Goal: Task Accomplishment & Management: Manage account settings

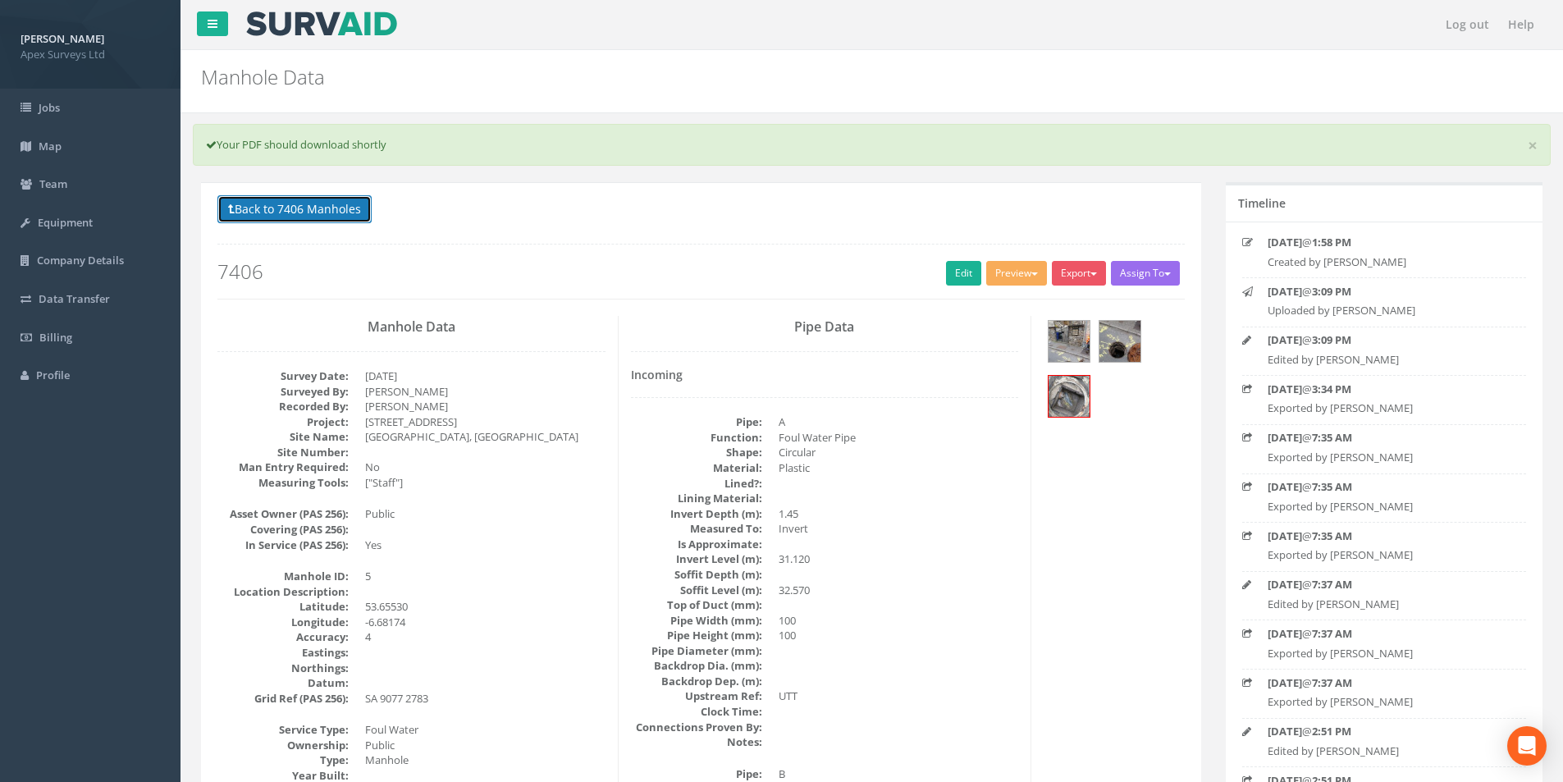
click at [230, 208] on icon at bounding box center [231, 208] width 7 height 11
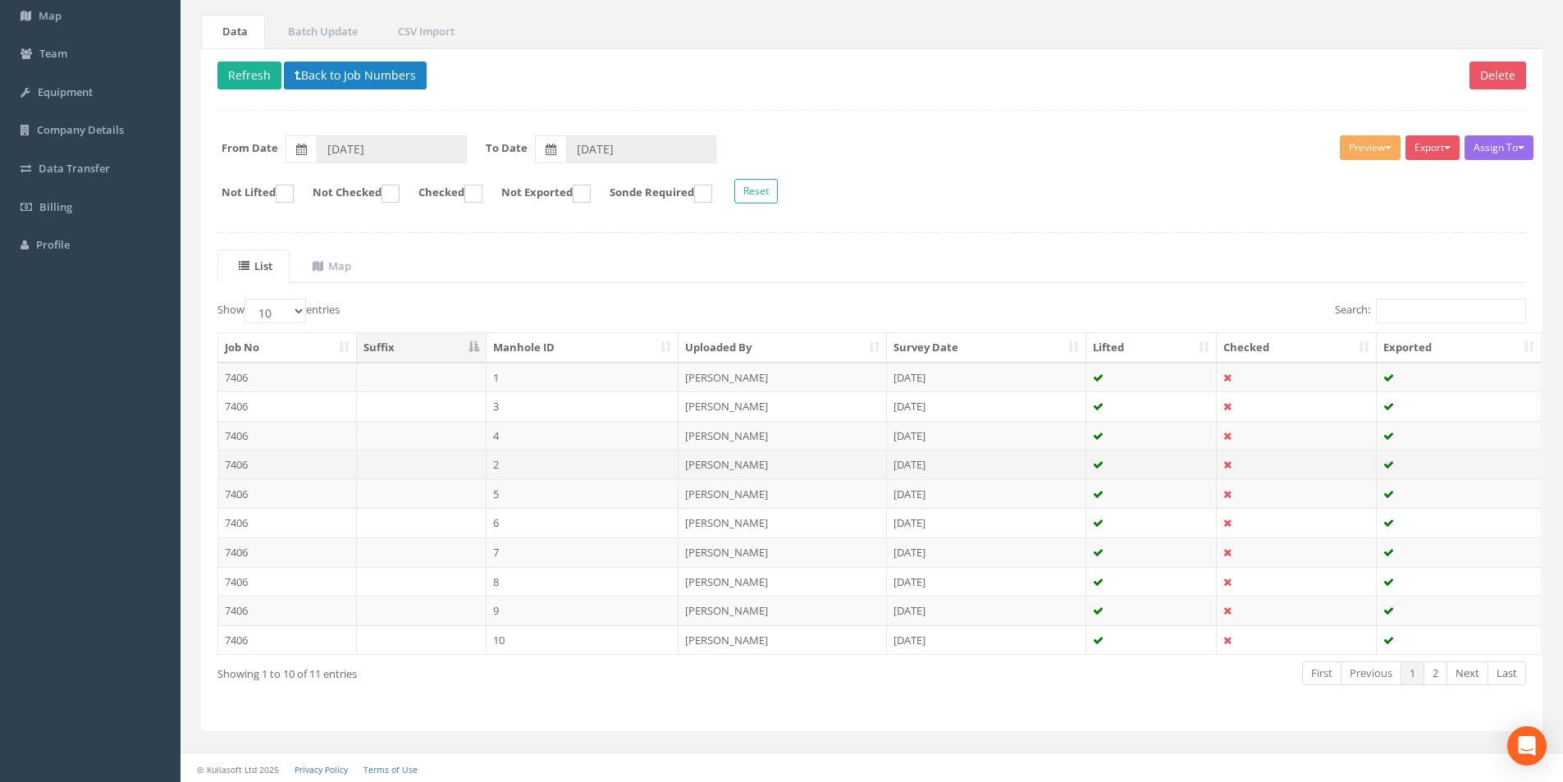
scroll to position [133, 0]
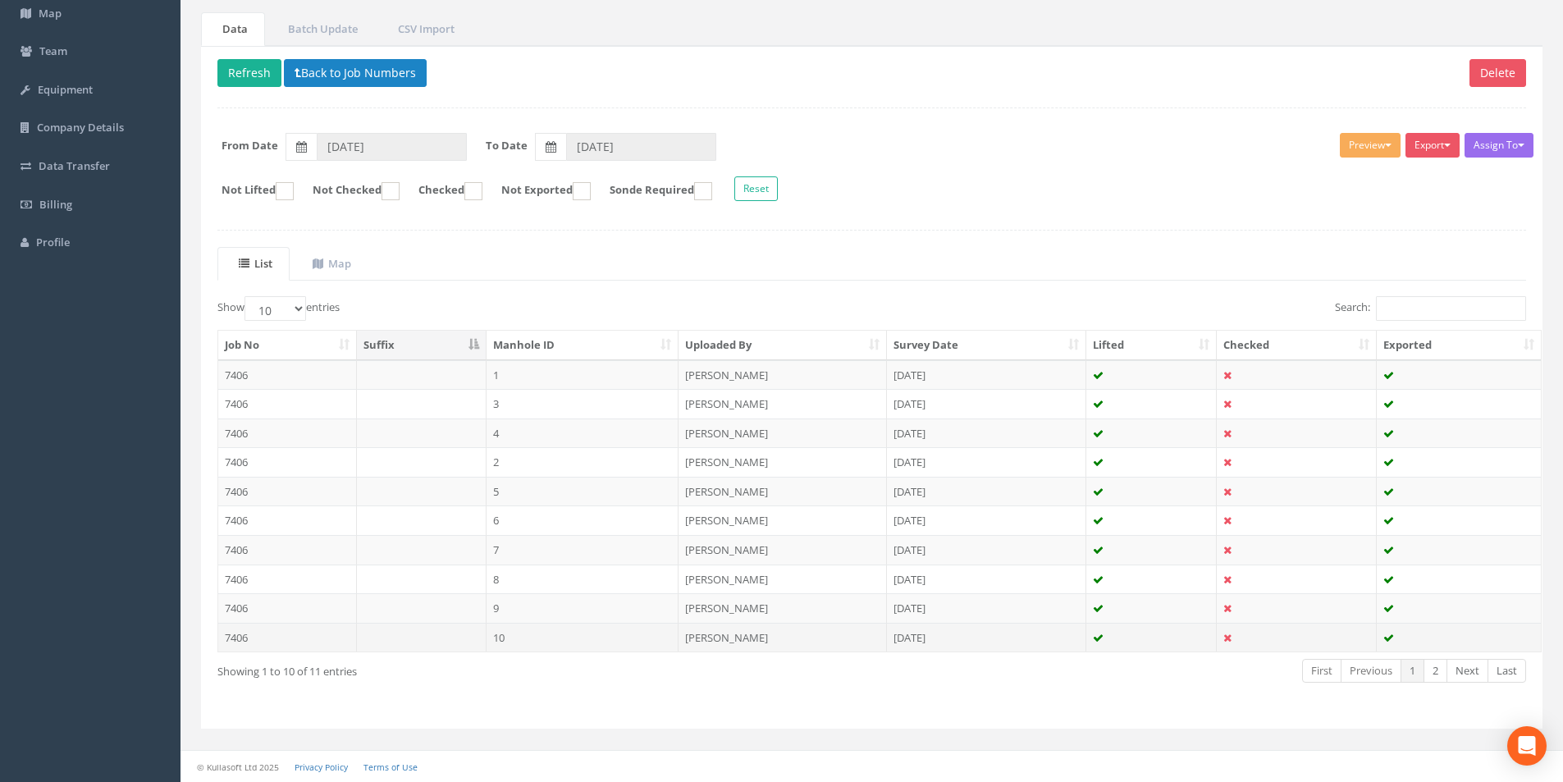
click at [280, 642] on td "7406" at bounding box center [287, 638] width 139 height 30
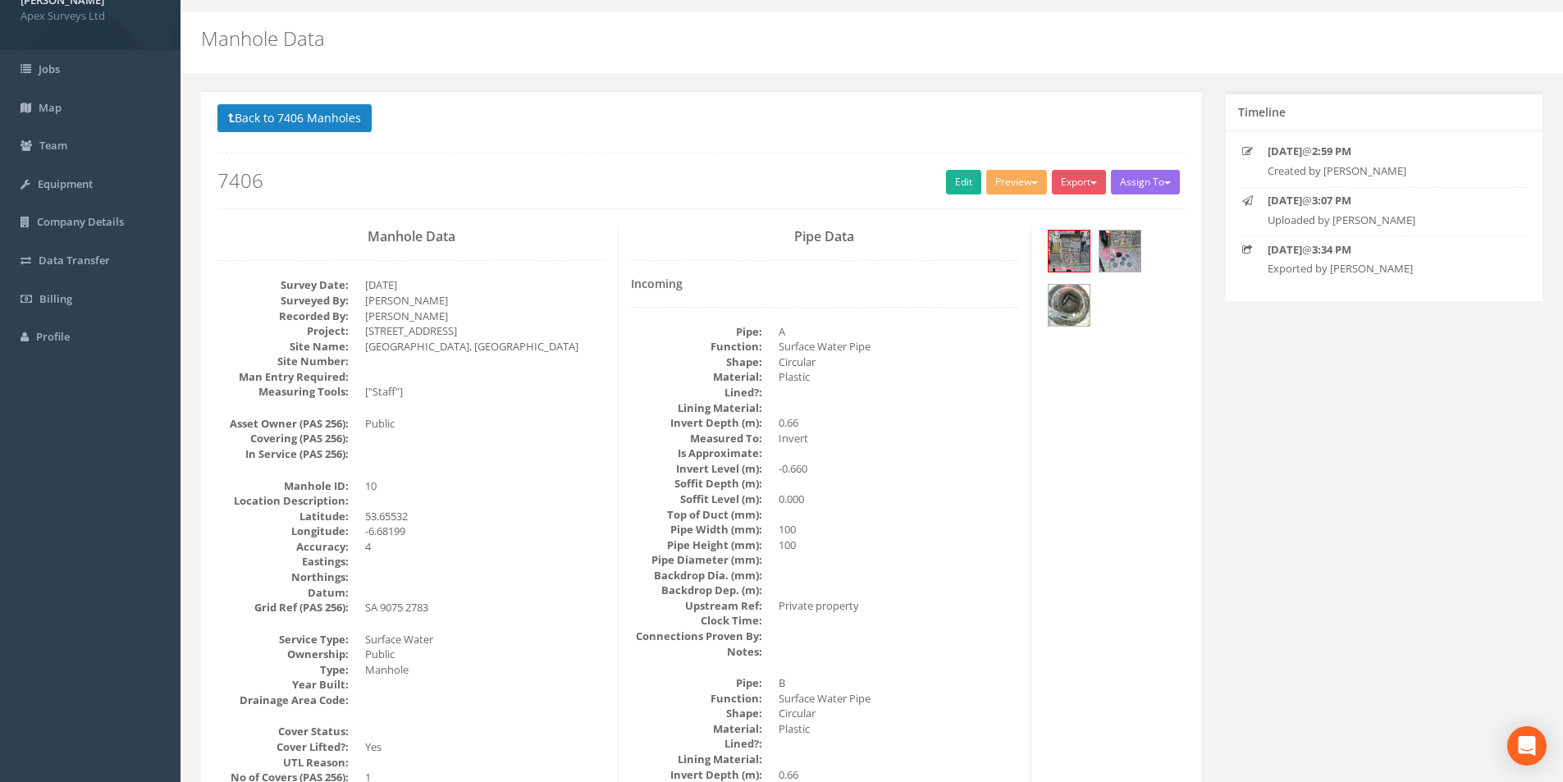
scroll to position [0, 0]
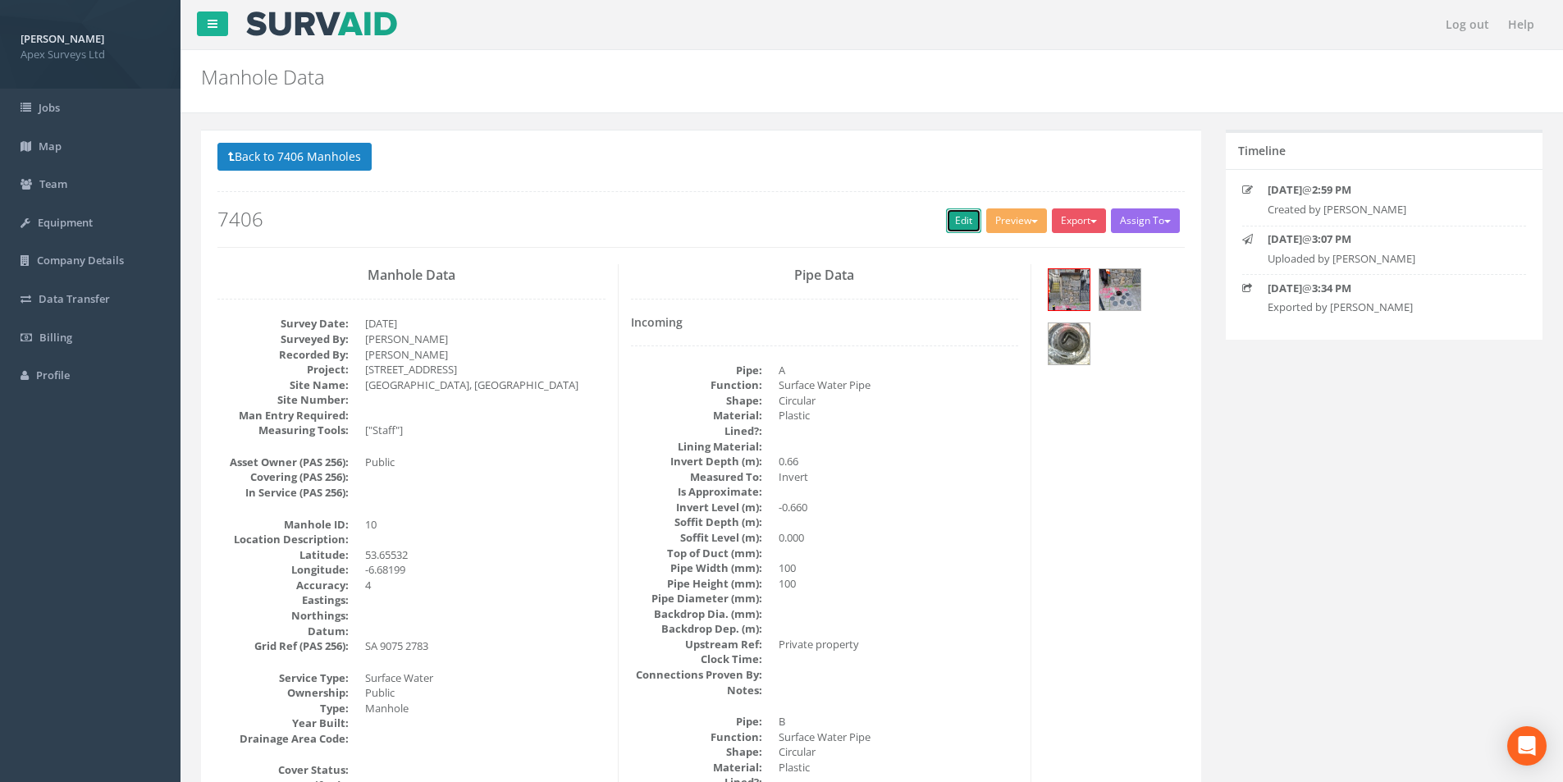
click at [946, 221] on link "Edit" at bounding box center [963, 220] width 35 height 25
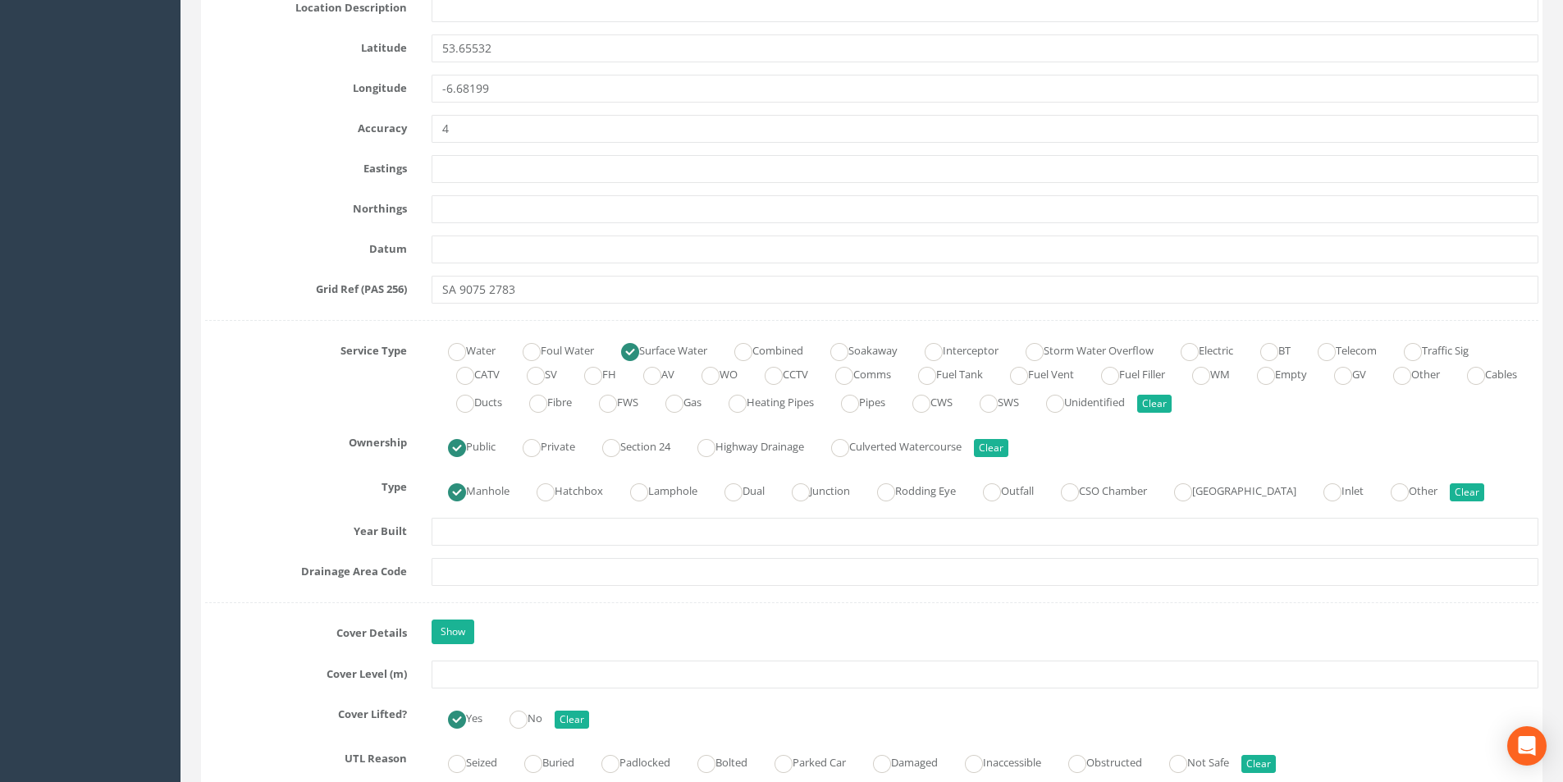
scroll to position [903, 0]
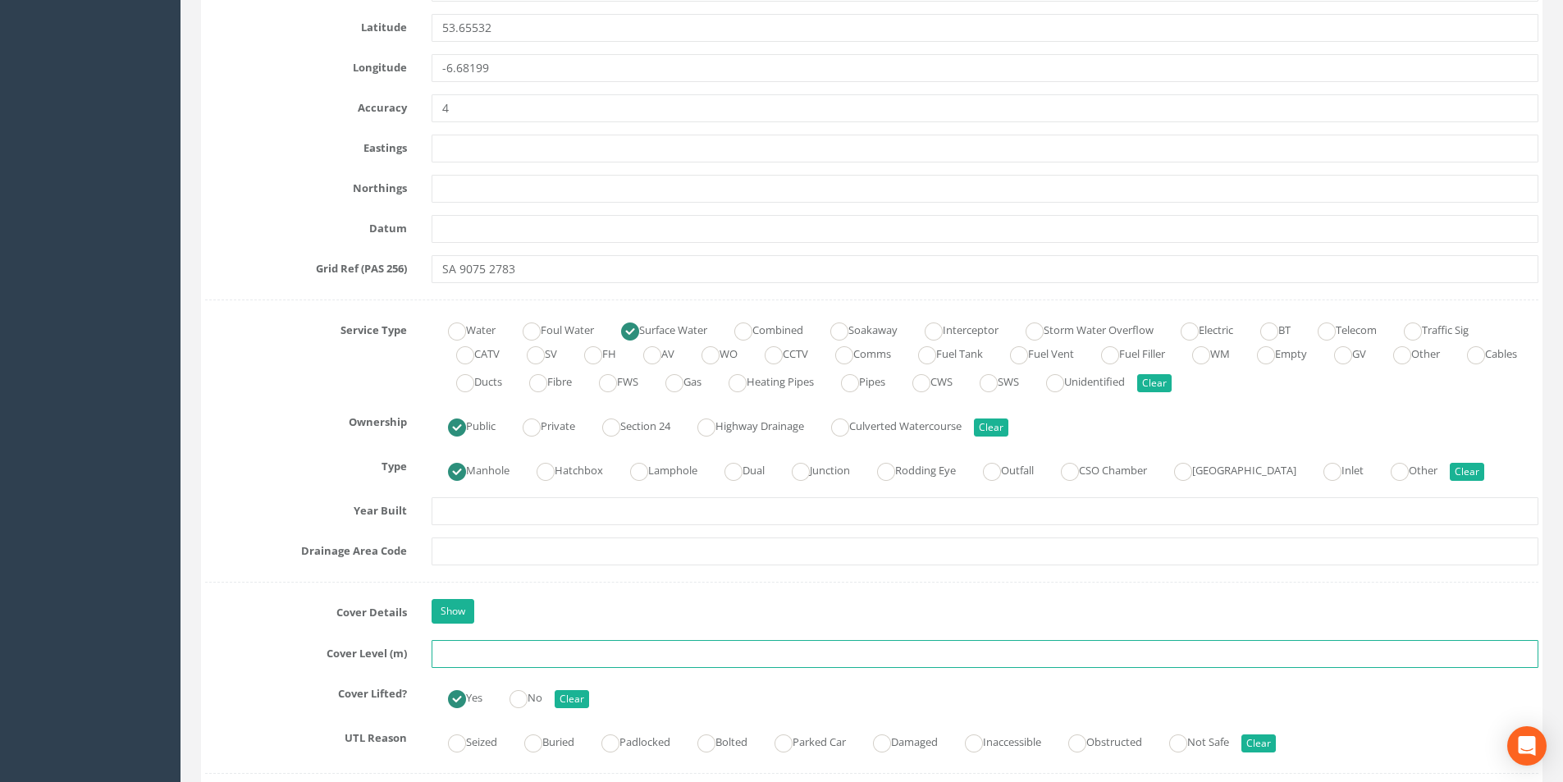
click at [492, 657] on input "text" at bounding box center [985, 654] width 1107 height 28
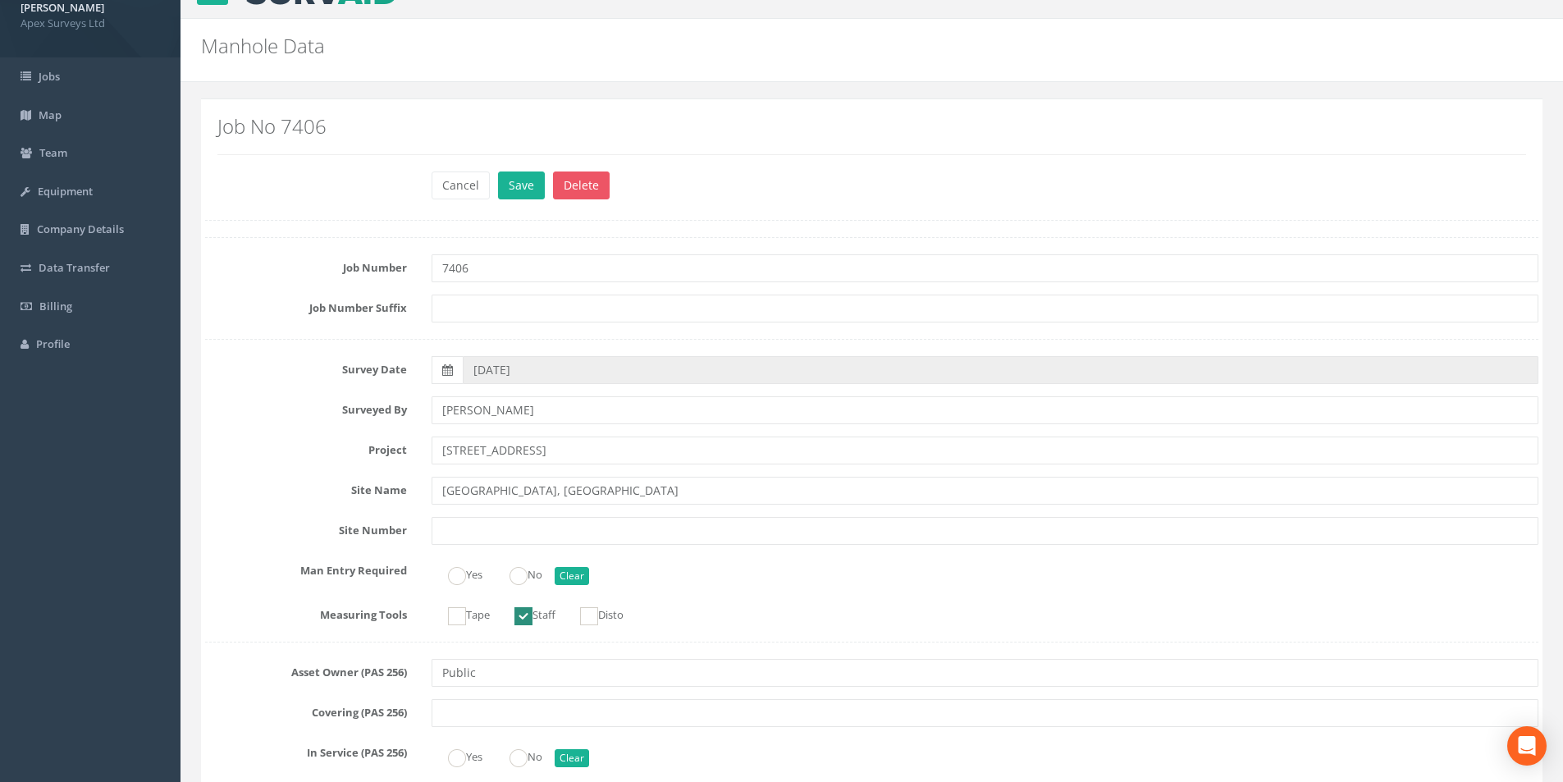
scroll to position [0, 0]
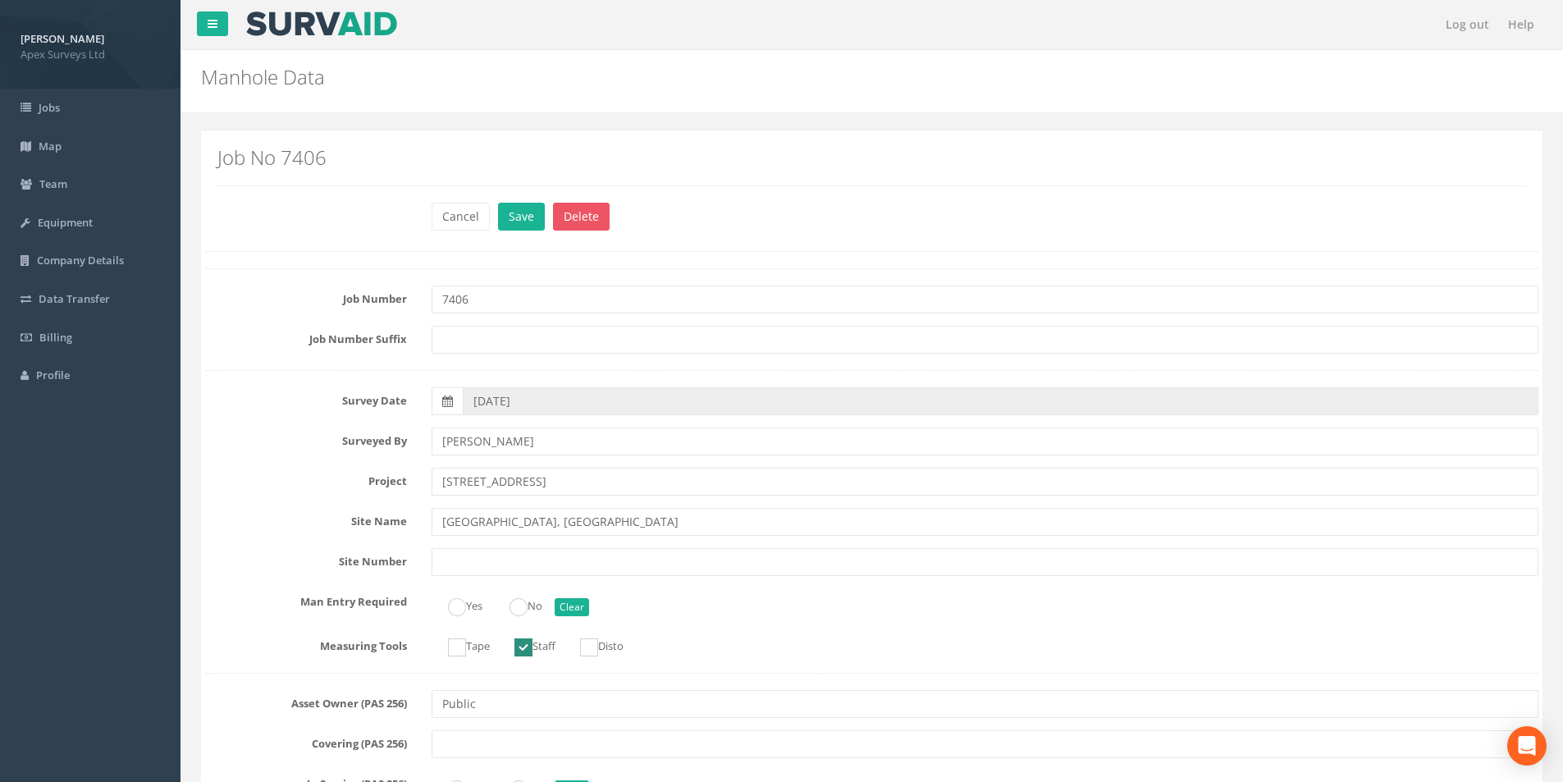
type input "32.56"
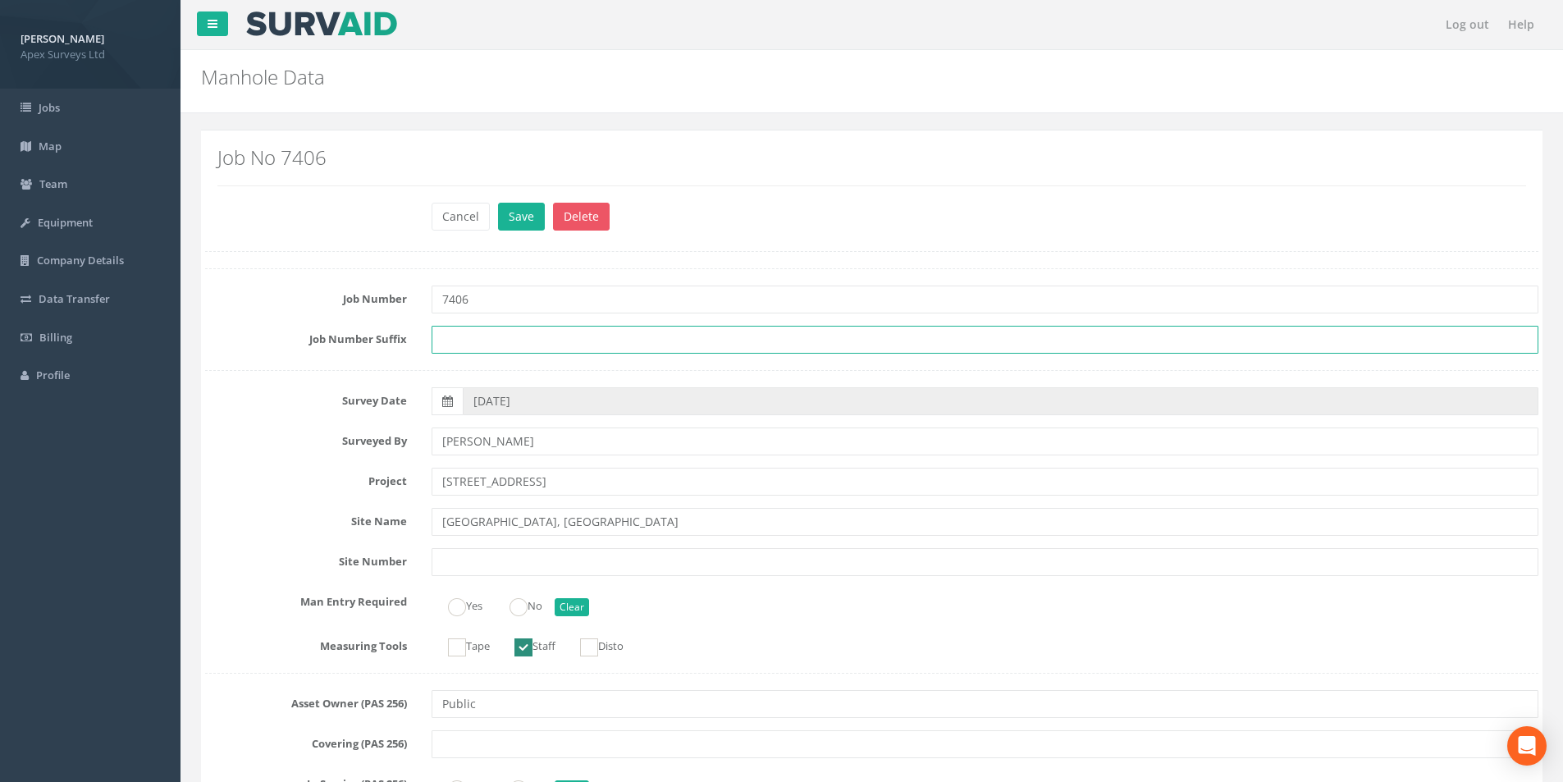
click at [460, 340] on input "text" at bounding box center [985, 340] width 1107 height 28
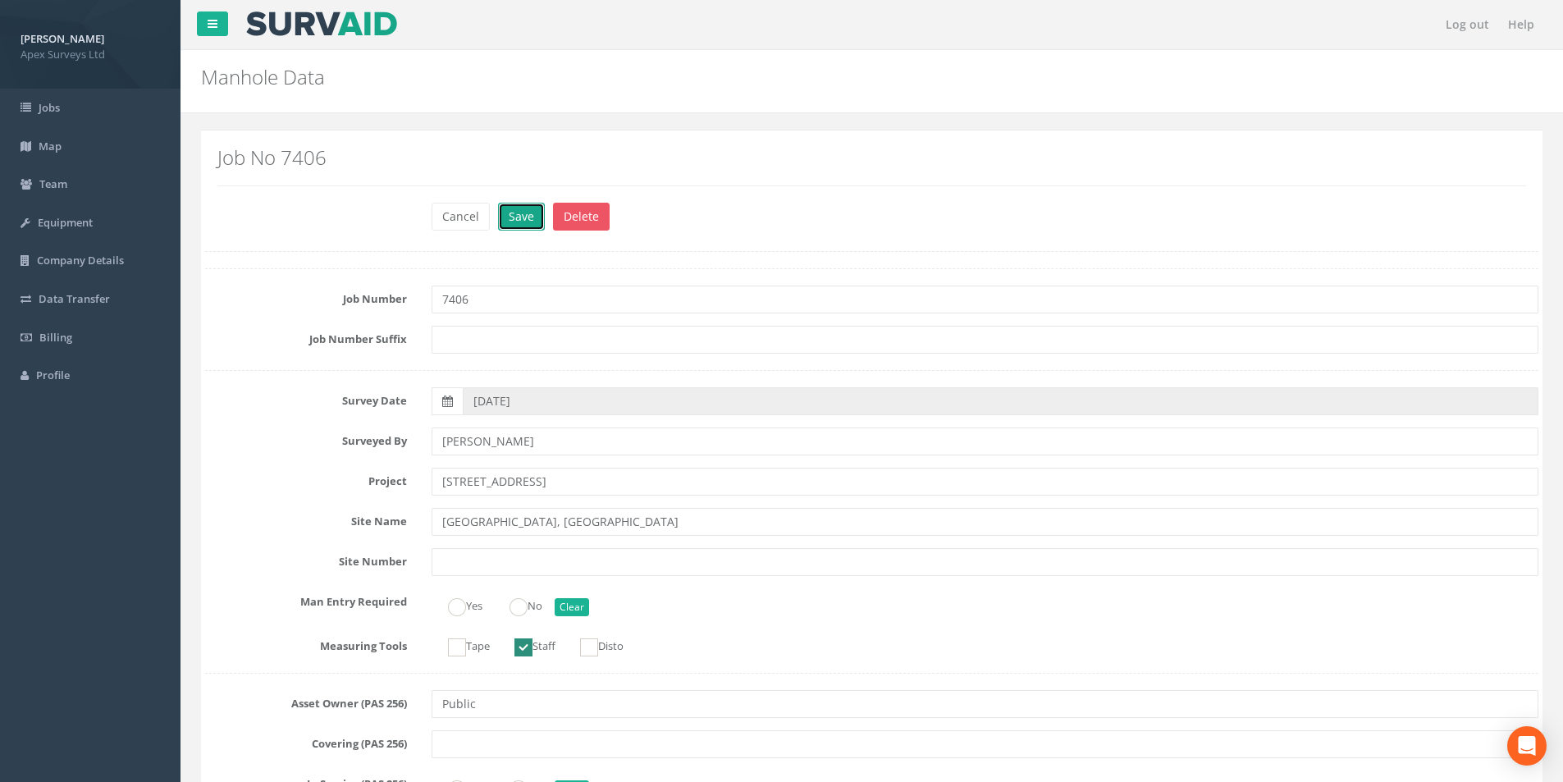
click at [520, 226] on button "Save" at bounding box center [521, 217] width 47 height 28
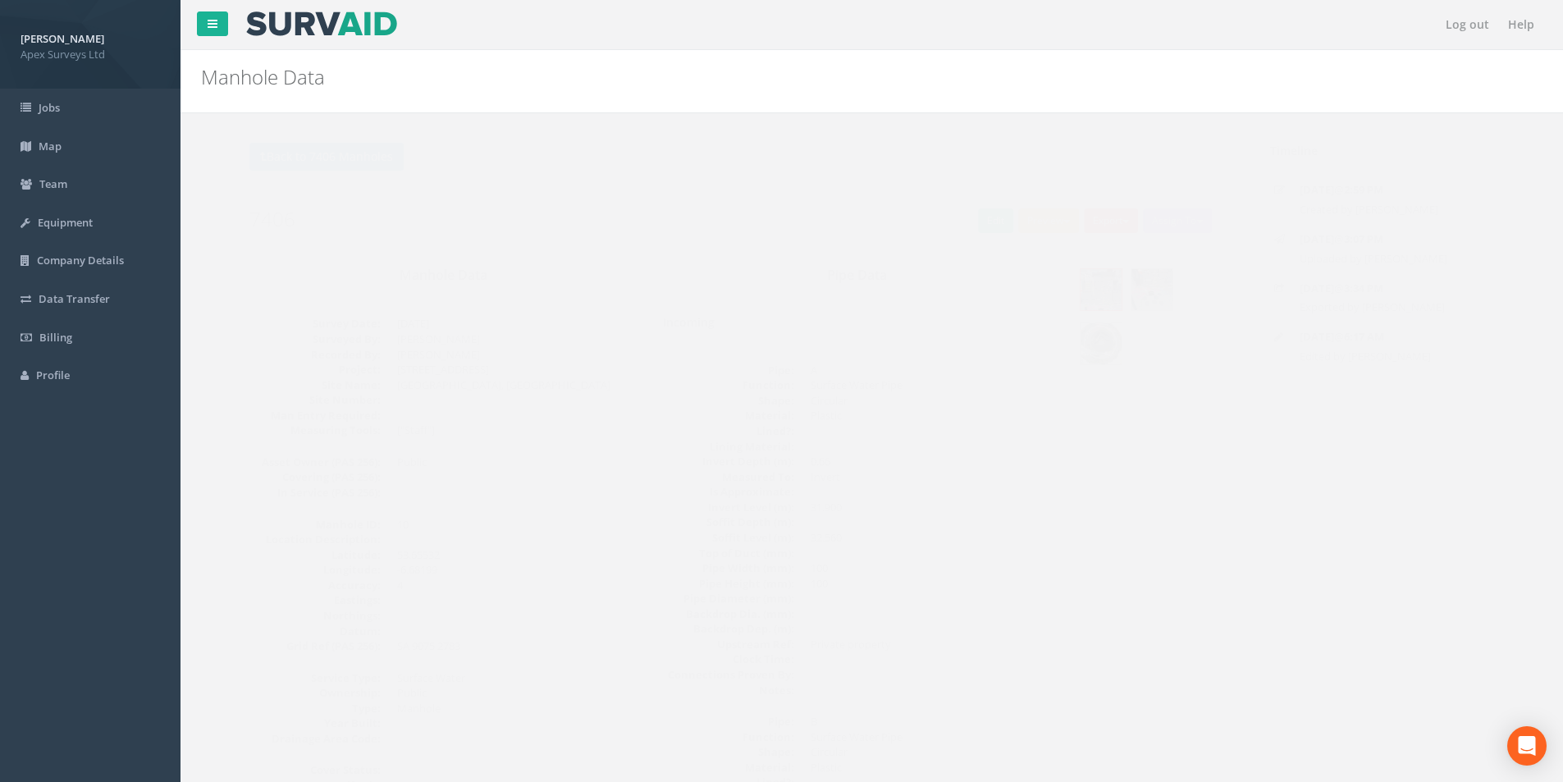
click at [1086, 226] on button "Export" at bounding box center [1079, 220] width 54 height 25
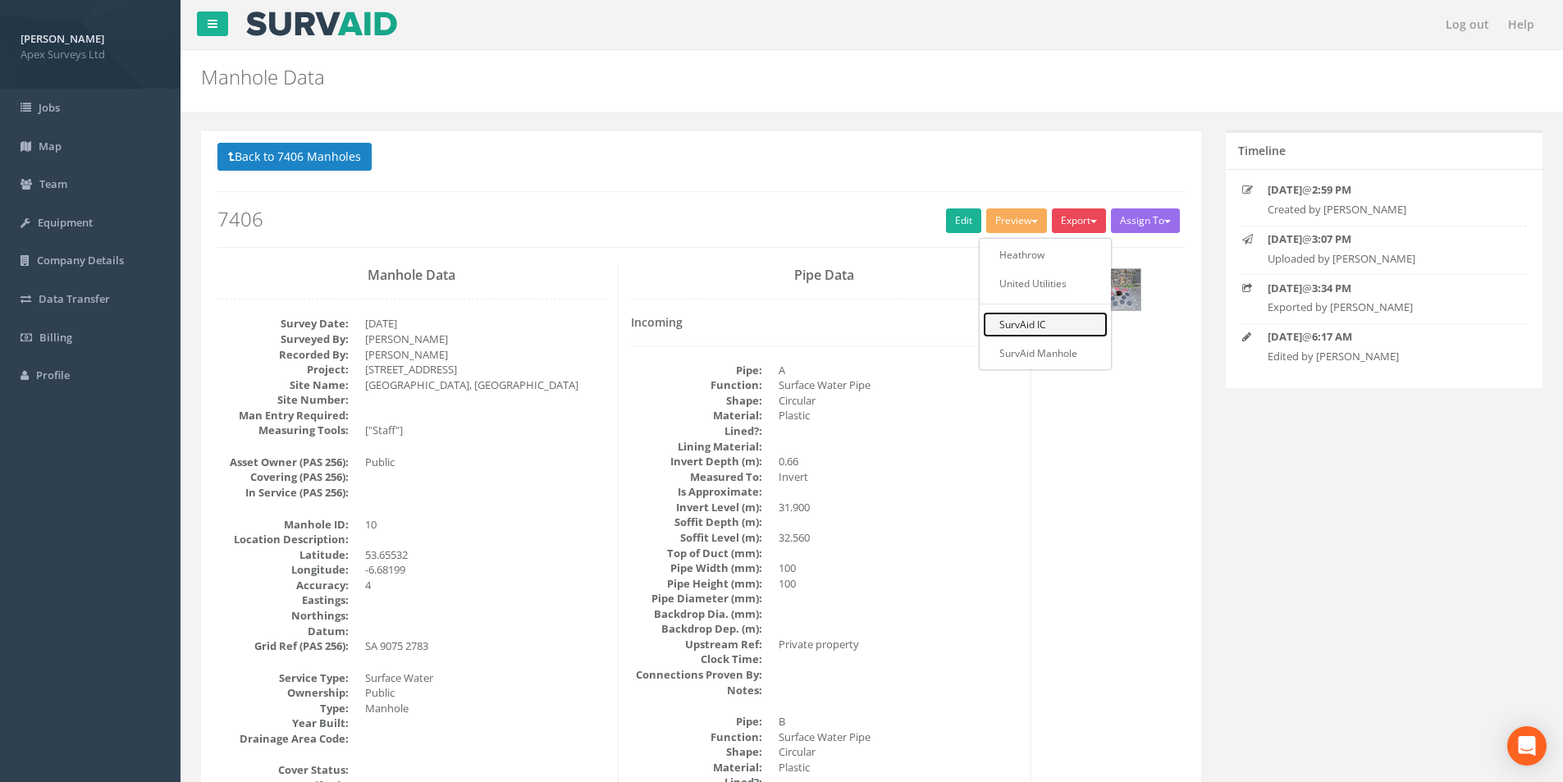
click at [1060, 327] on link "SurvAid IC" at bounding box center [1045, 324] width 125 height 25
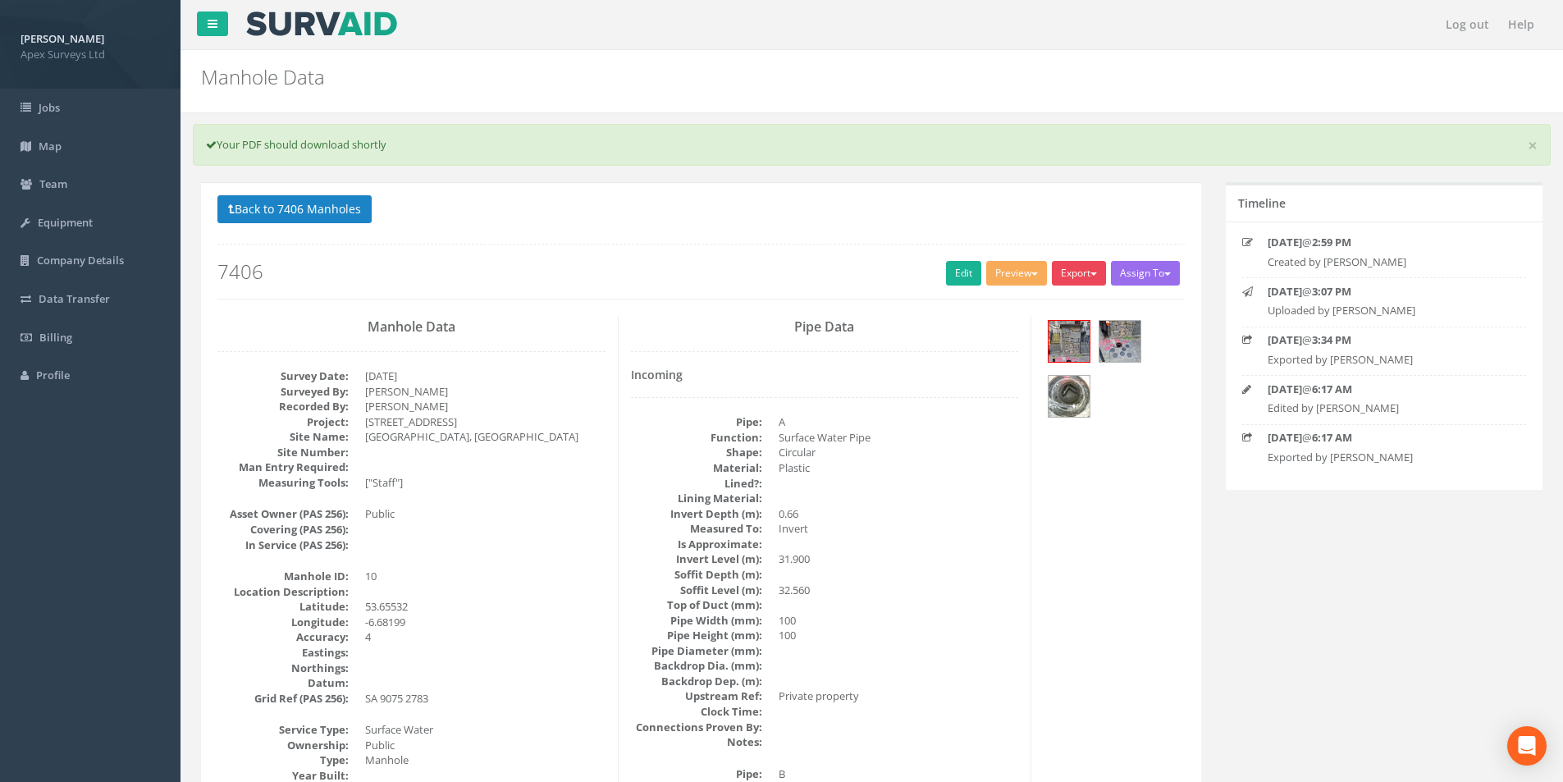
click at [1086, 276] on button "Export" at bounding box center [1079, 273] width 54 height 25
click at [1046, 376] on link "SurvAid IC" at bounding box center [1045, 376] width 125 height 25
click at [965, 276] on link "Edit" at bounding box center [963, 273] width 35 height 25
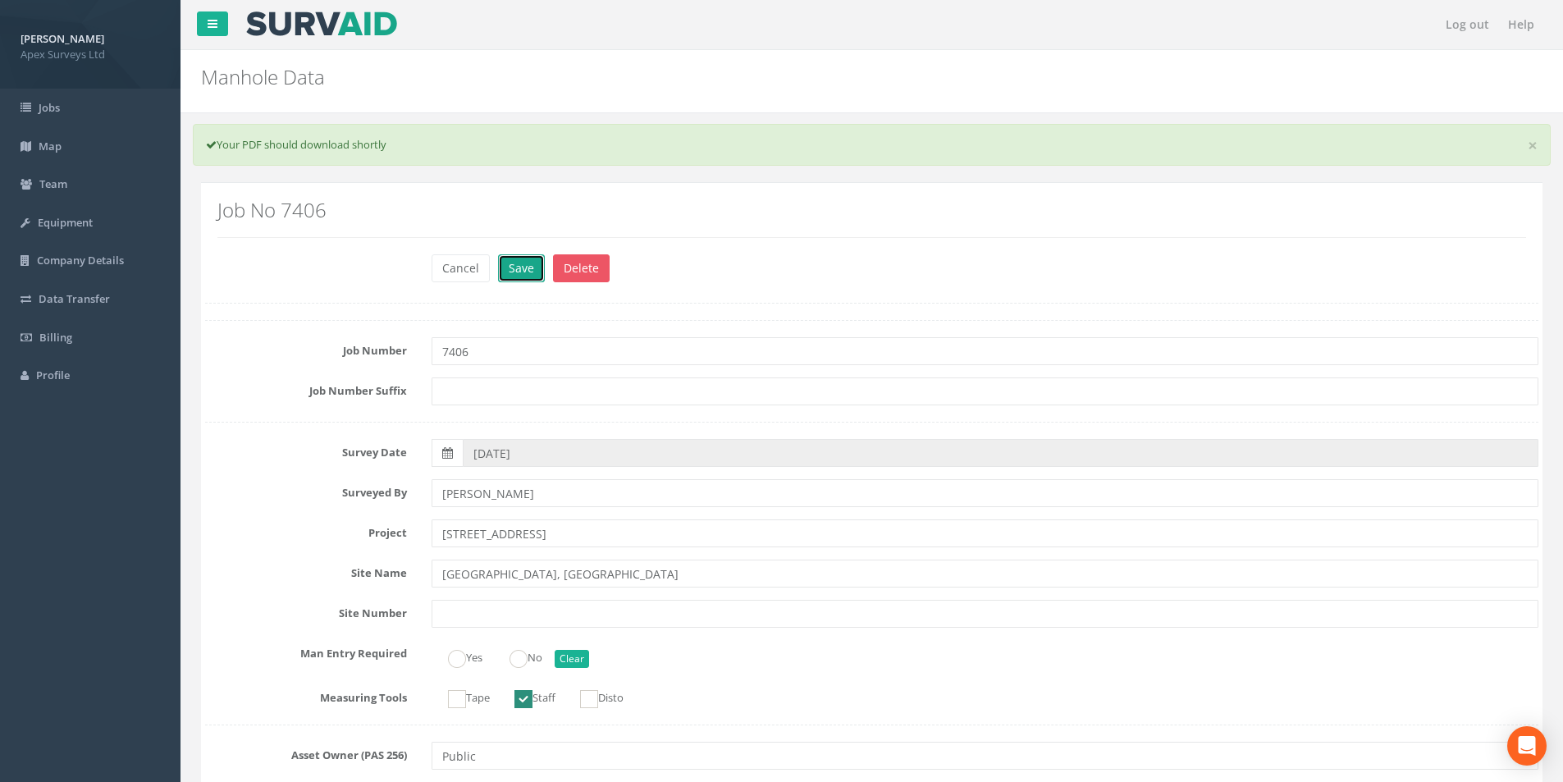
click at [514, 270] on button "Save" at bounding box center [521, 268] width 47 height 28
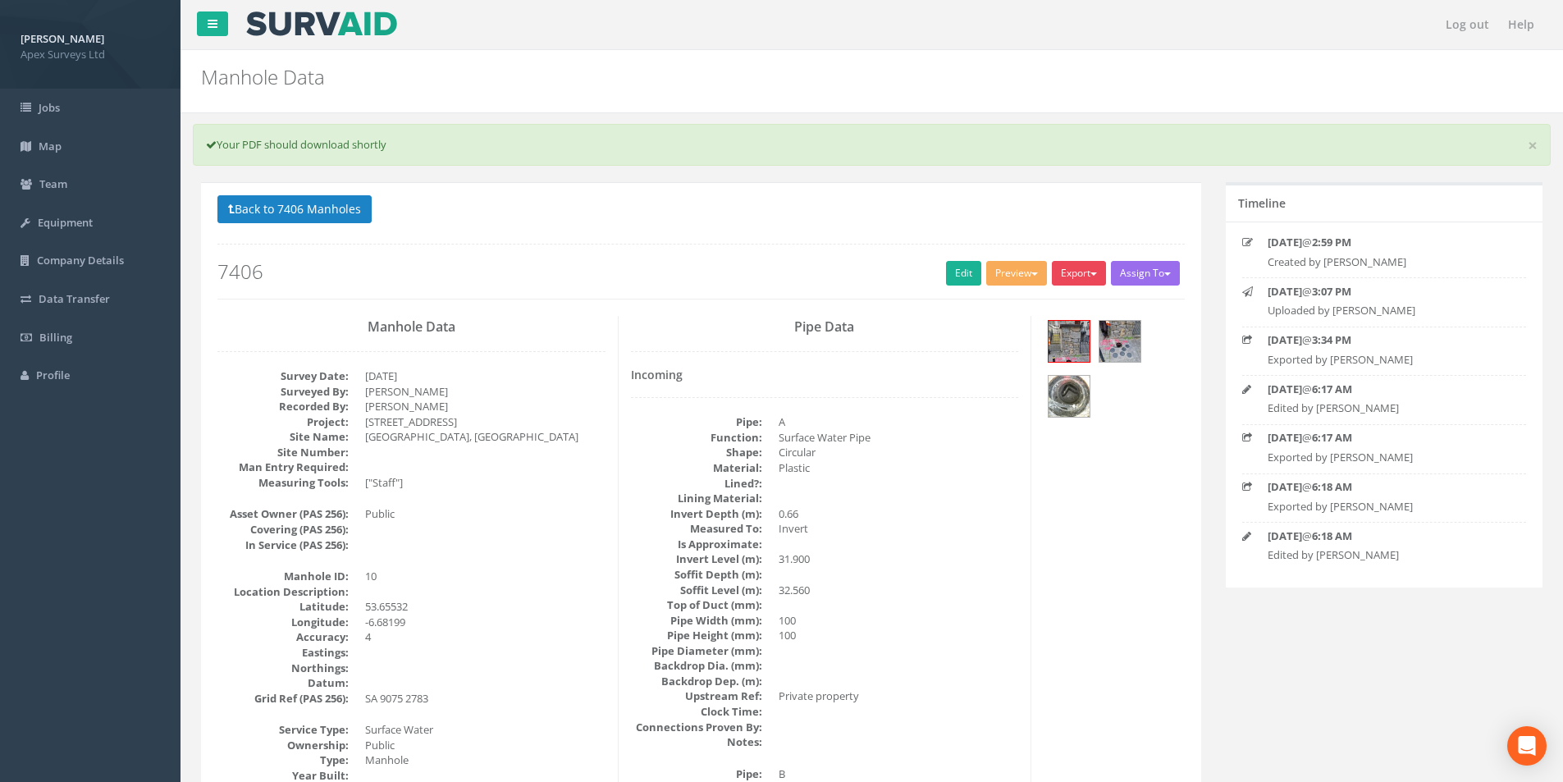
click at [1068, 278] on button "Export" at bounding box center [1079, 273] width 54 height 25
click at [1045, 401] on link "SurvAid Manhole" at bounding box center [1045, 405] width 125 height 25
click at [1077, 385] on img at bounding box center [1069, 396] width 41 height 41
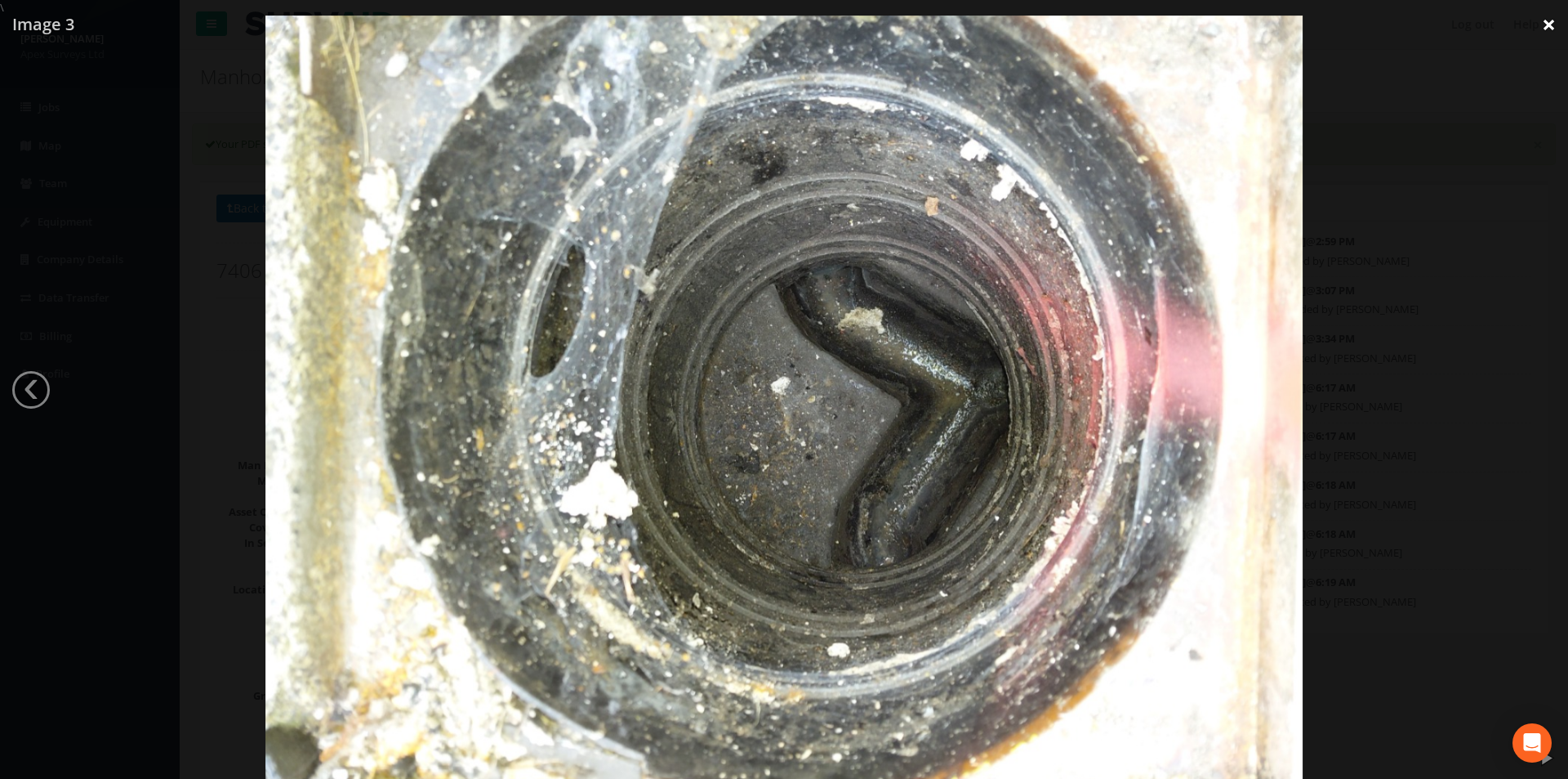
click at [1544, 27] on link "×" at bounding box center [1549, 24] width 39 height 49
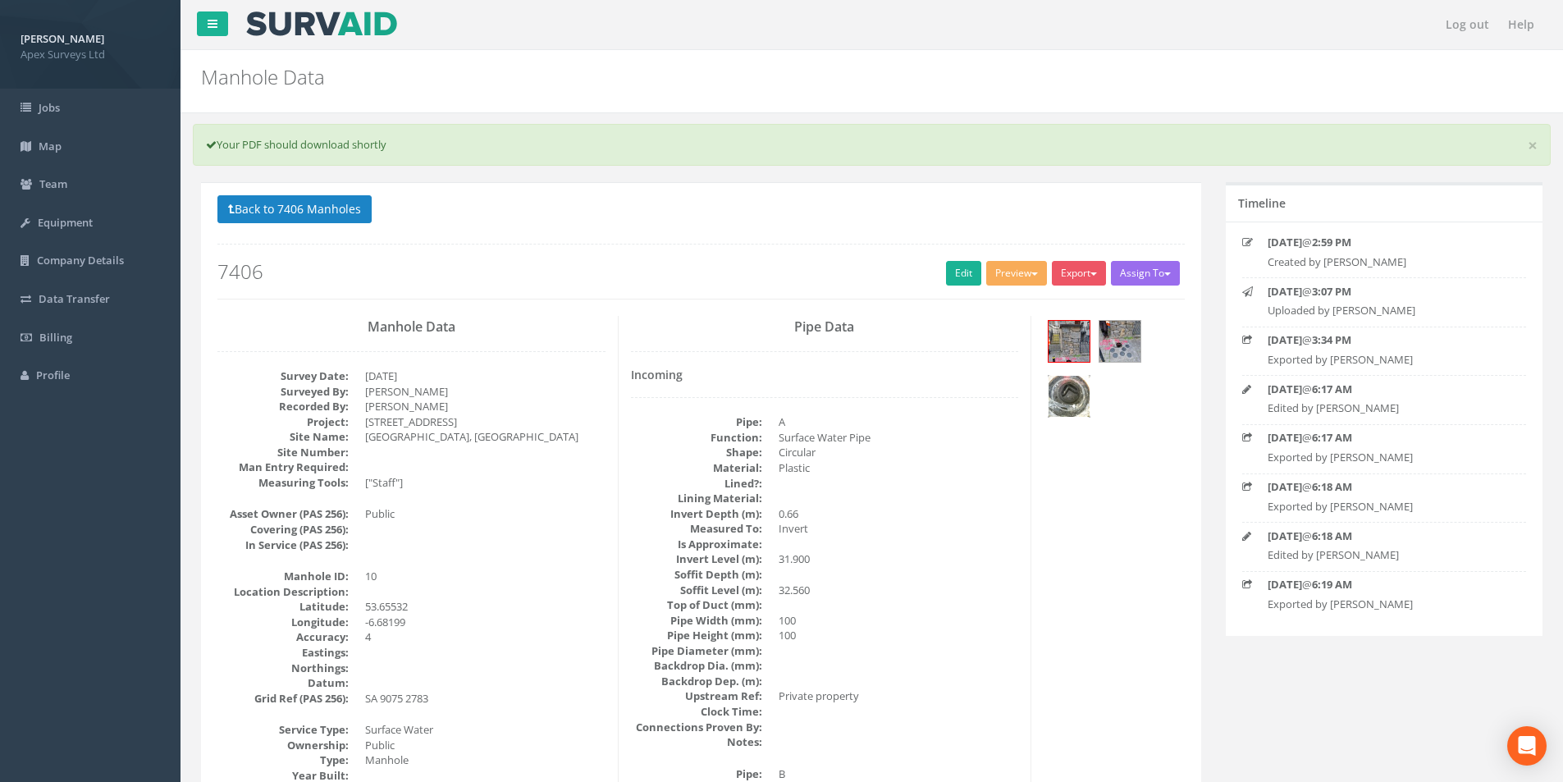
click at [1077, 394] on img at bounding box center [1069, 396] width 41 height 41
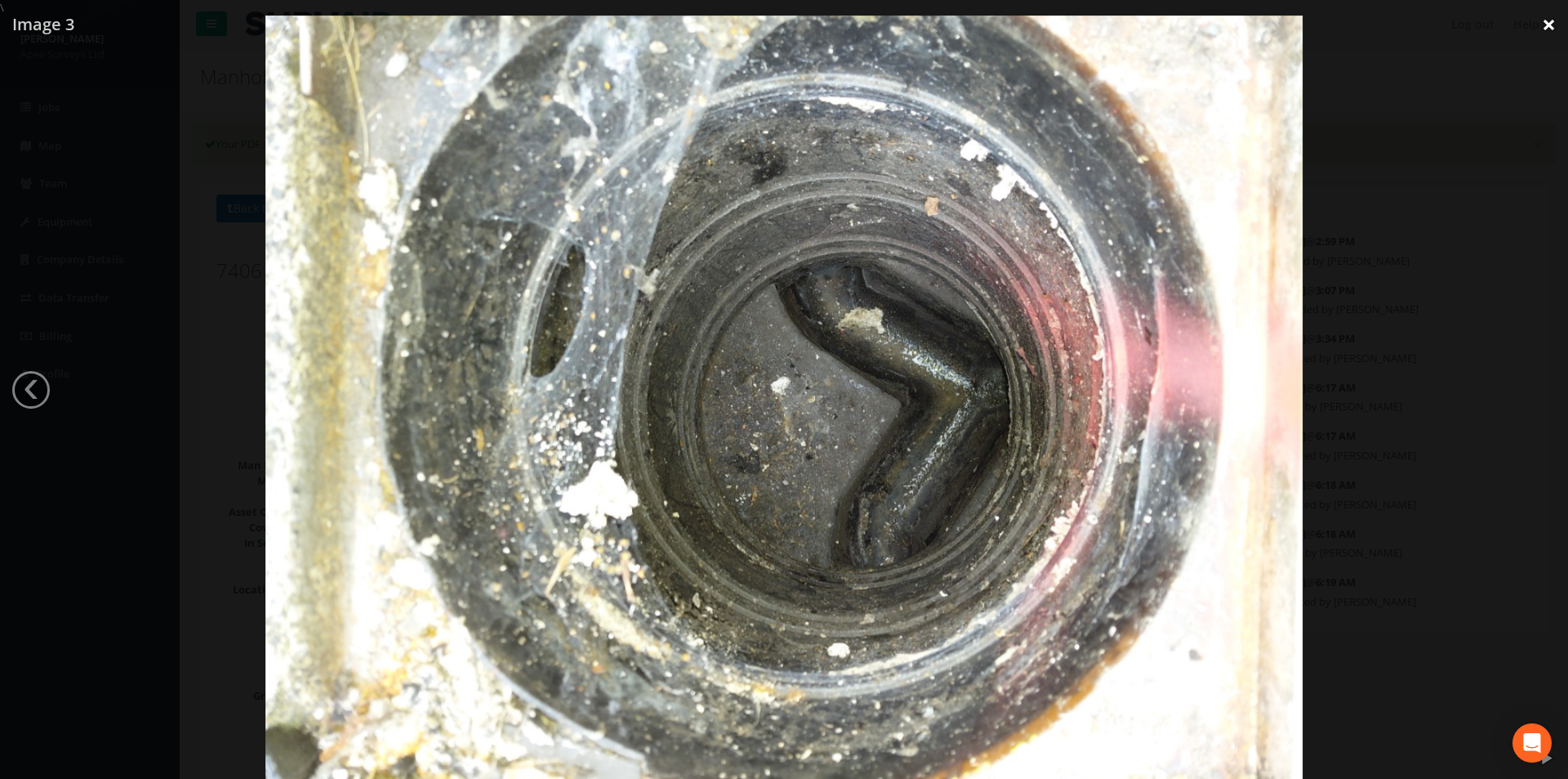
click at [1553, 27] on link "×" at bounding box center [1549, 24] width 39 height 49
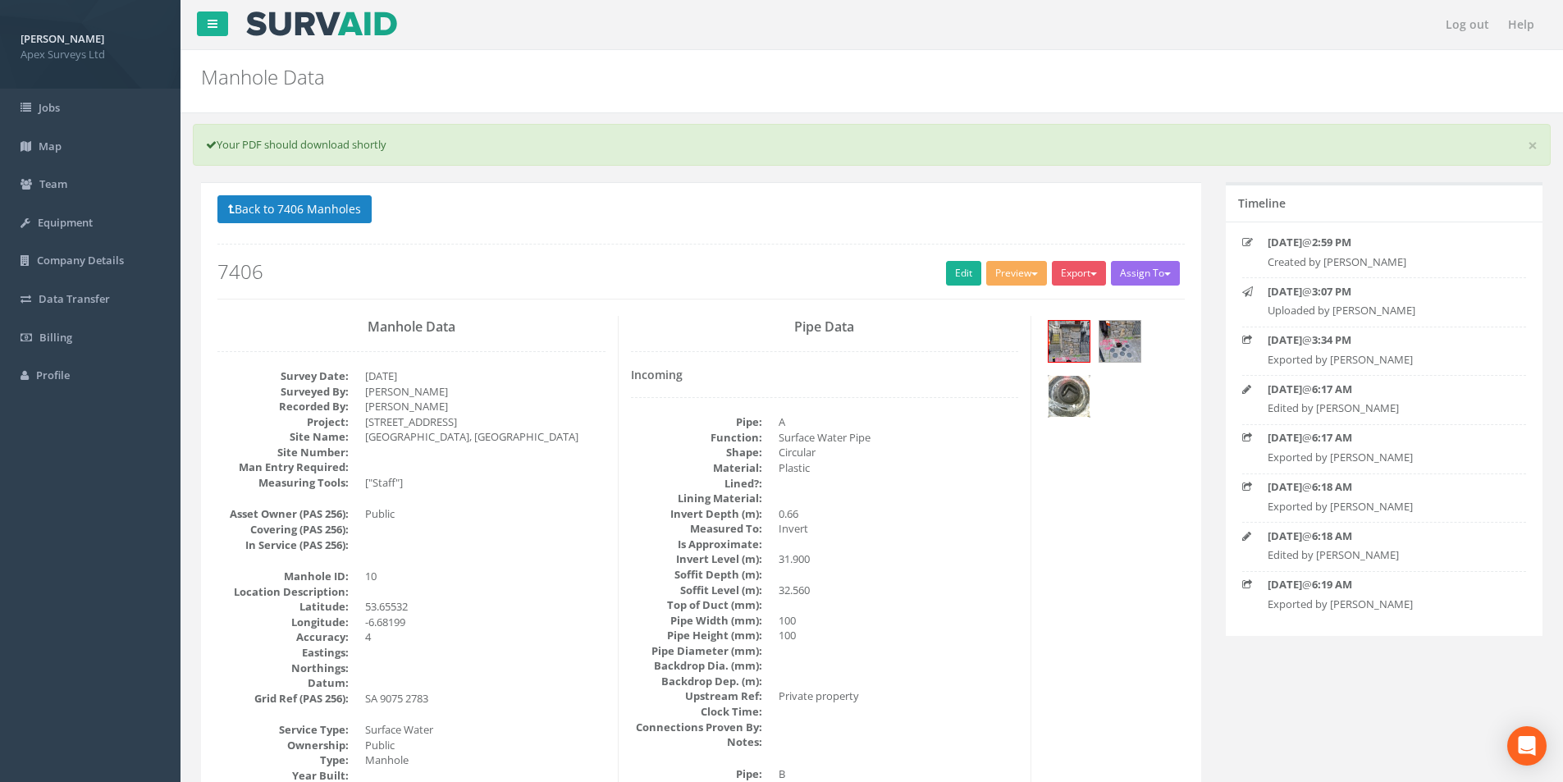
click at [1079, 402] on img at bounding box center [1069, 396] width 41 height 41
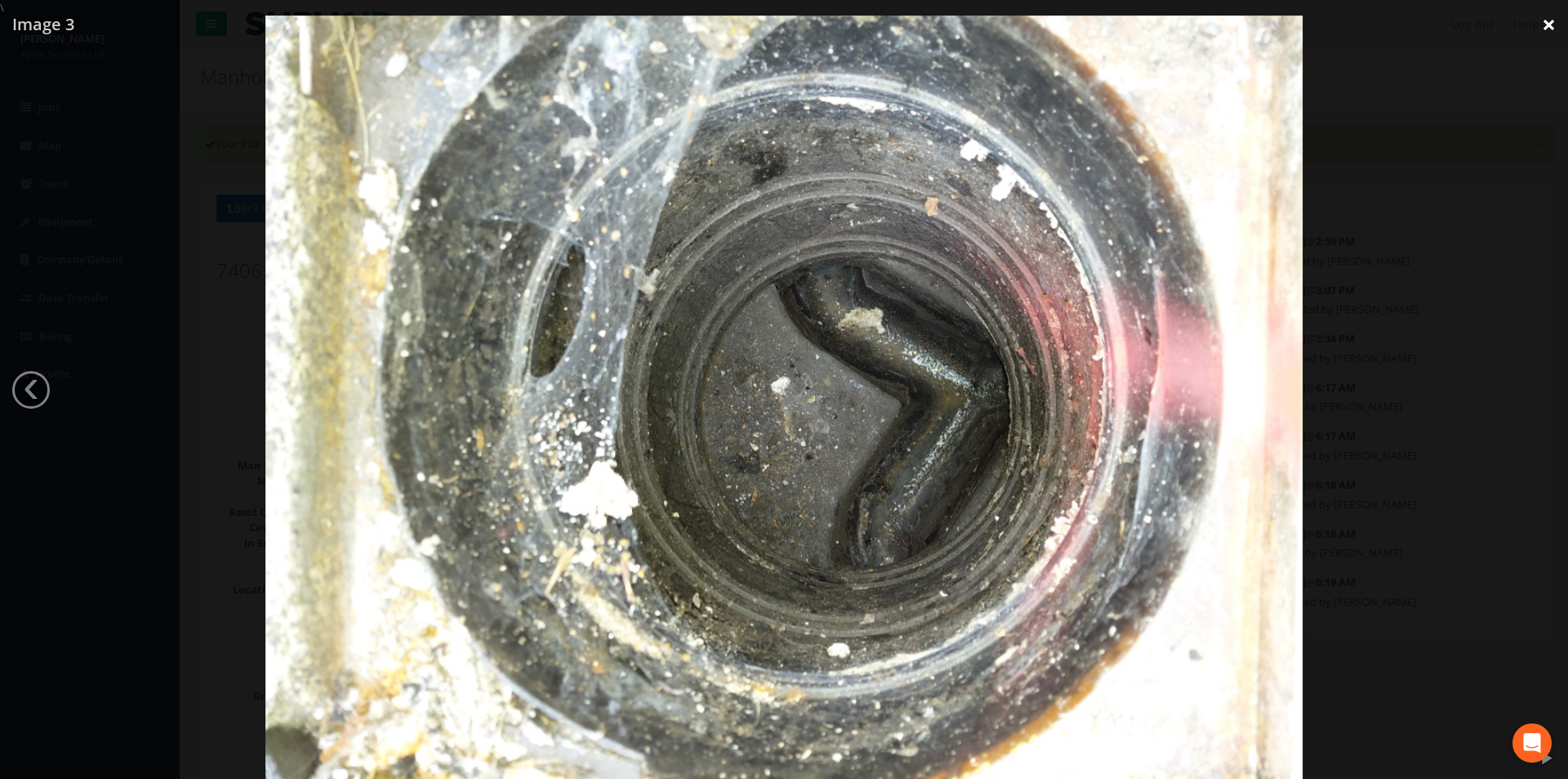
click at [1546, 29] on link "×" at bounding box center [1549, 24] width 39 height 49
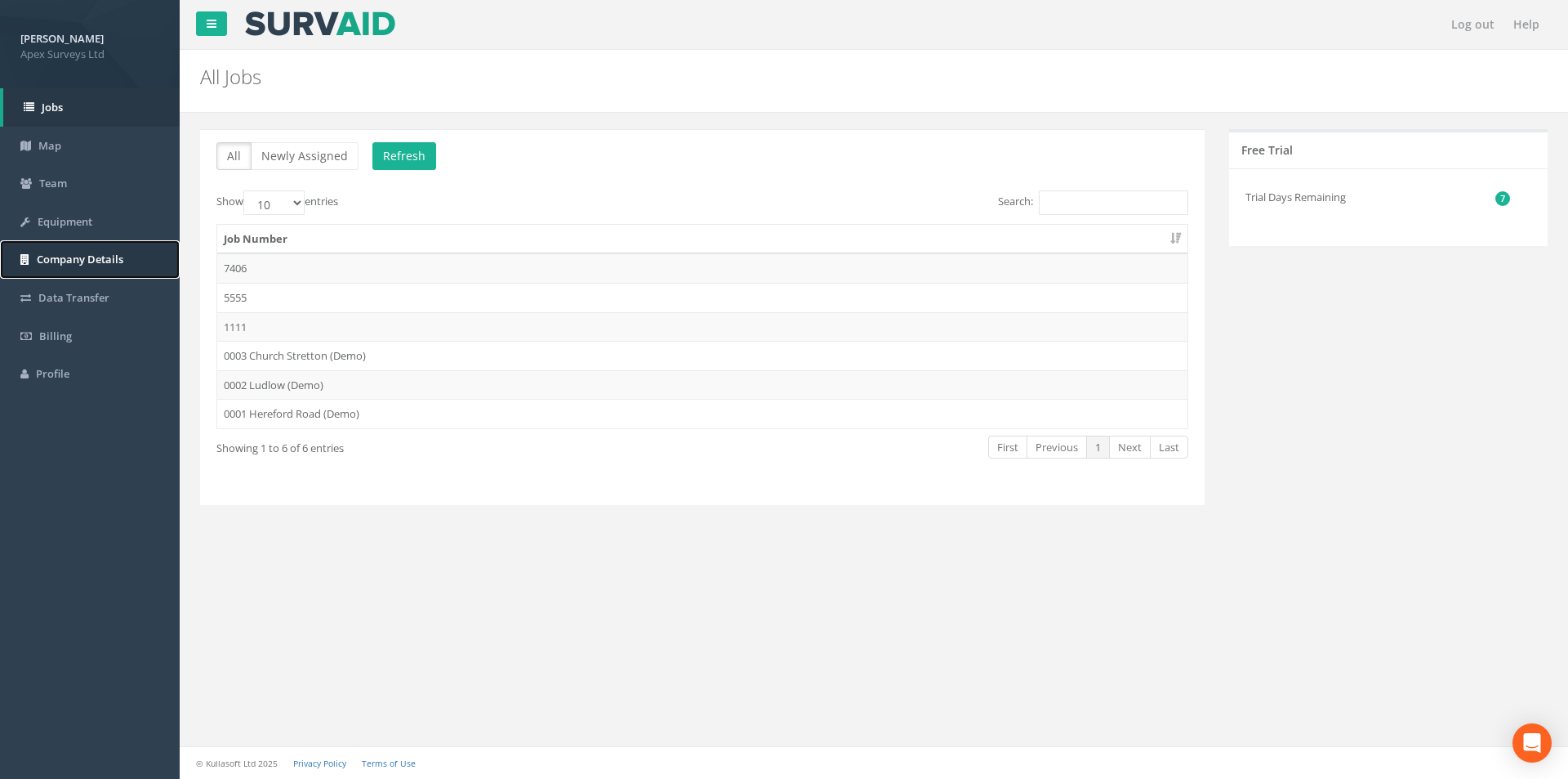
click at [94, 252] on span "Company Details" at bounding box center [80, 259] width 87 height 15
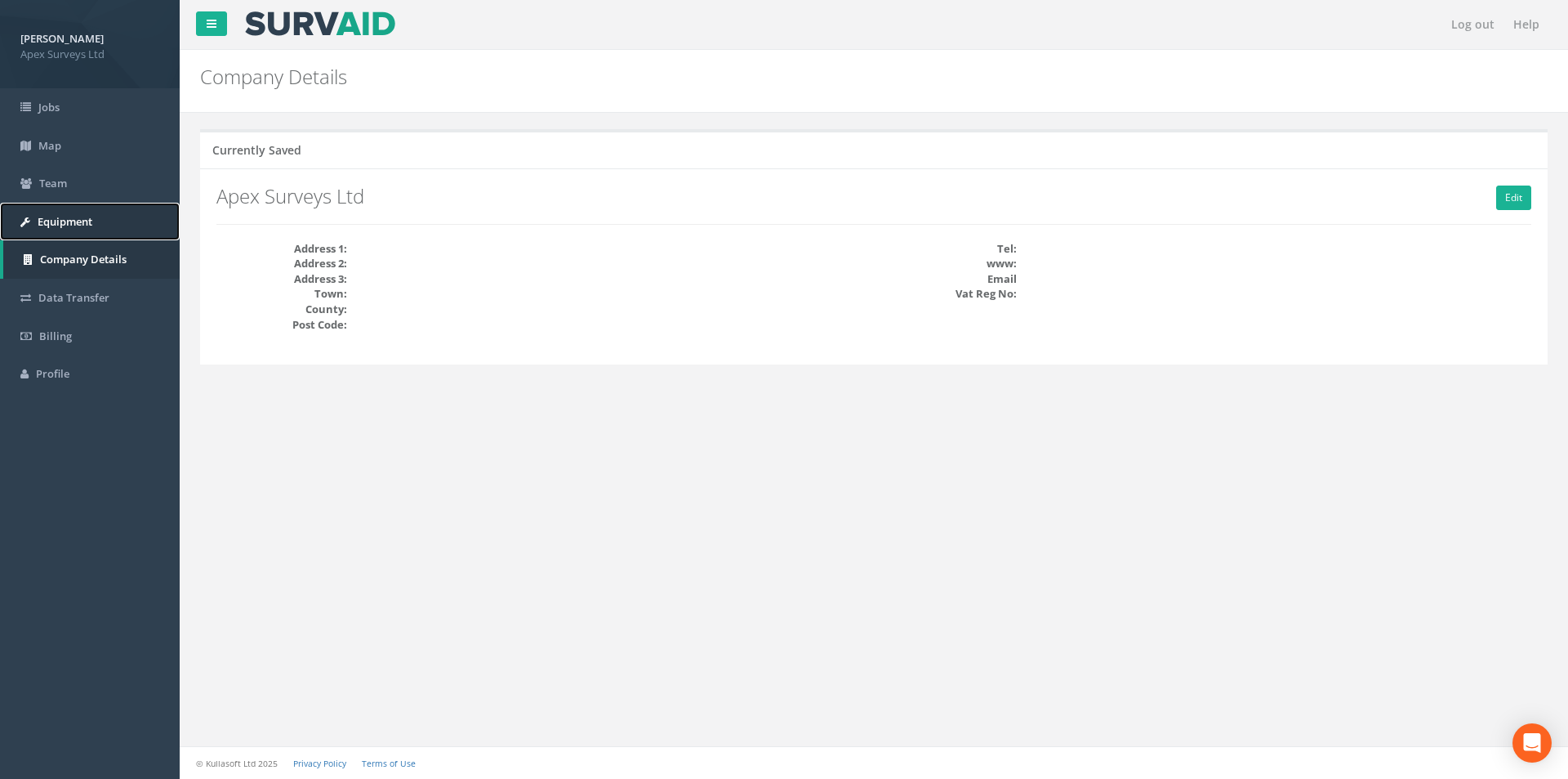
click at [72, 227] on span "Equipment" at bounding box center [65, 221] width 55 height 15
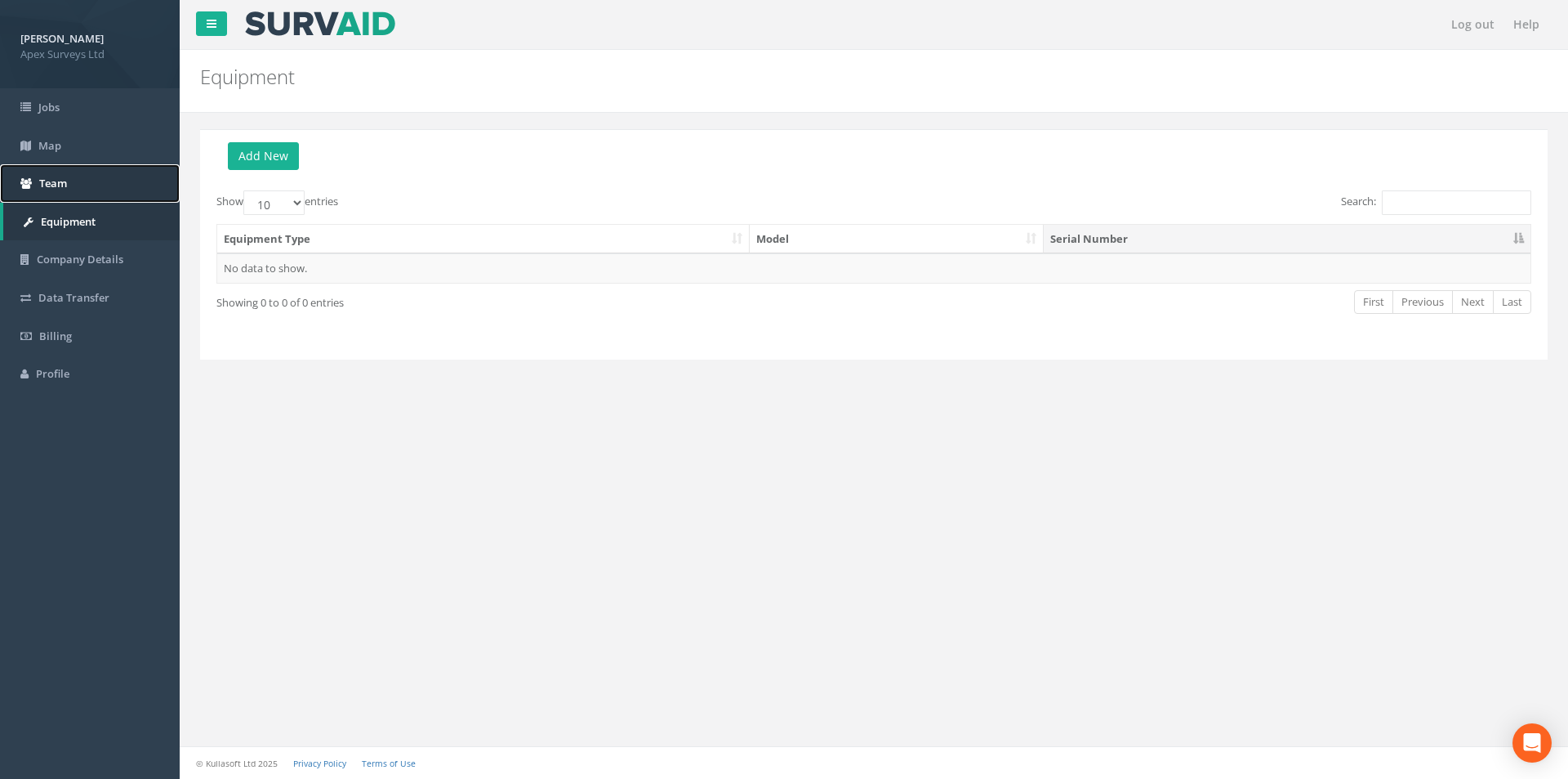
click at [57, 188] on span "Team" at bounding box center [53, 182] width 28 height 15
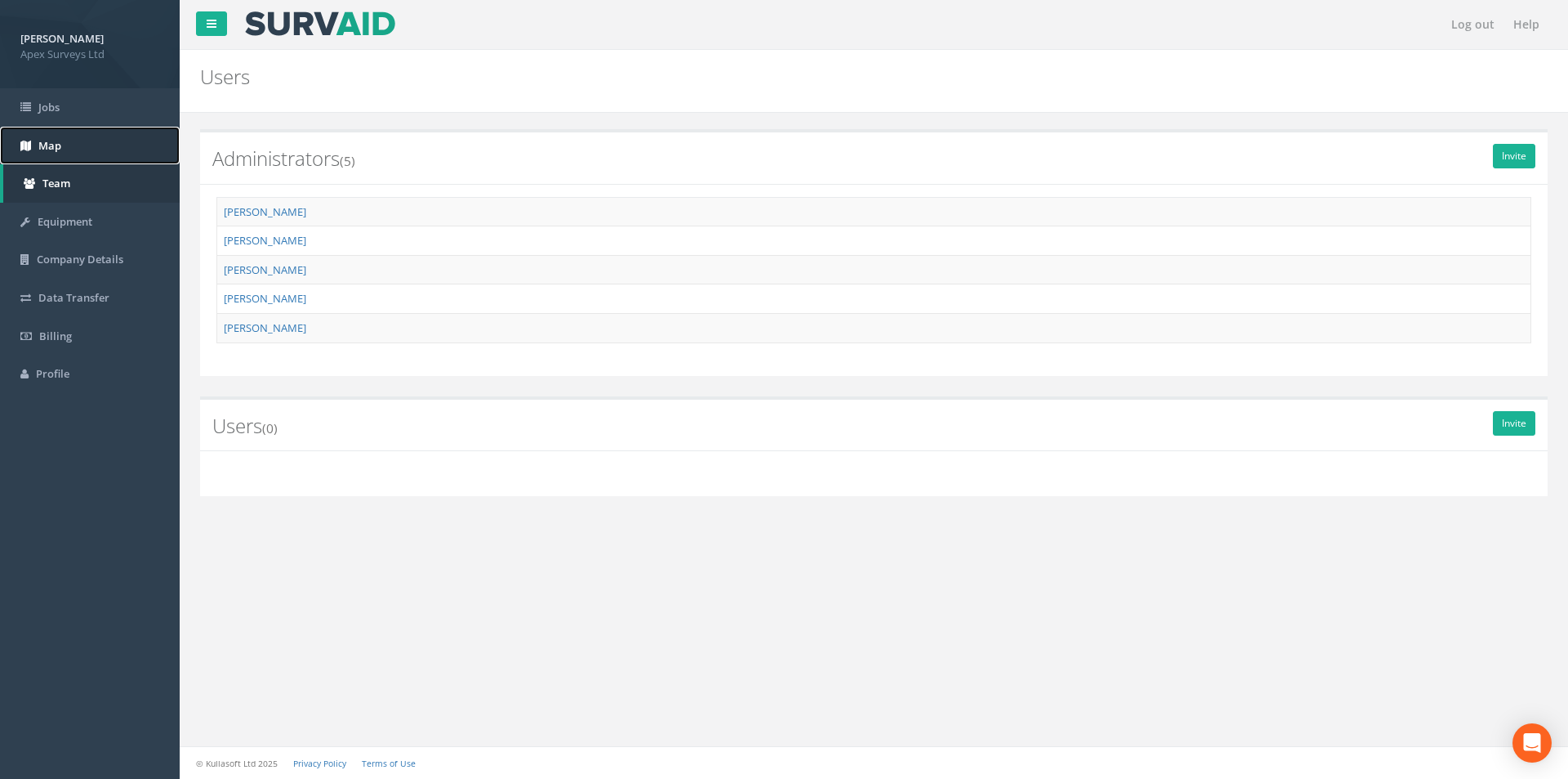
click at [39, 148] on span "Map" at bounding box center [50, 145] width 23 height 15
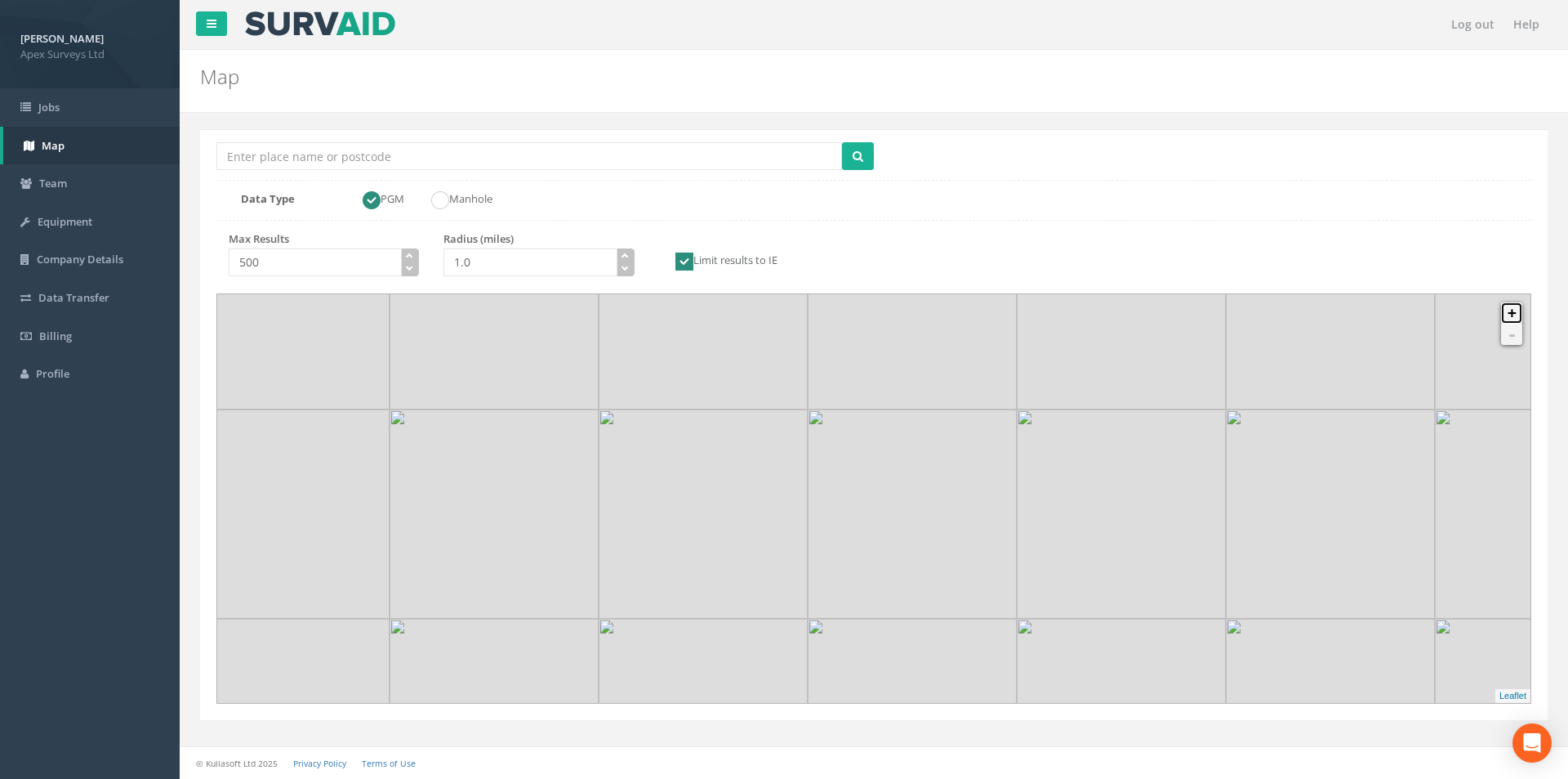
click at [1516, 310] on link "+" at bounding box center [1511, 313] width 21 height 21
click at [50, 332] on span "Billing" at bounding box center [55, 336] width 33 height 15
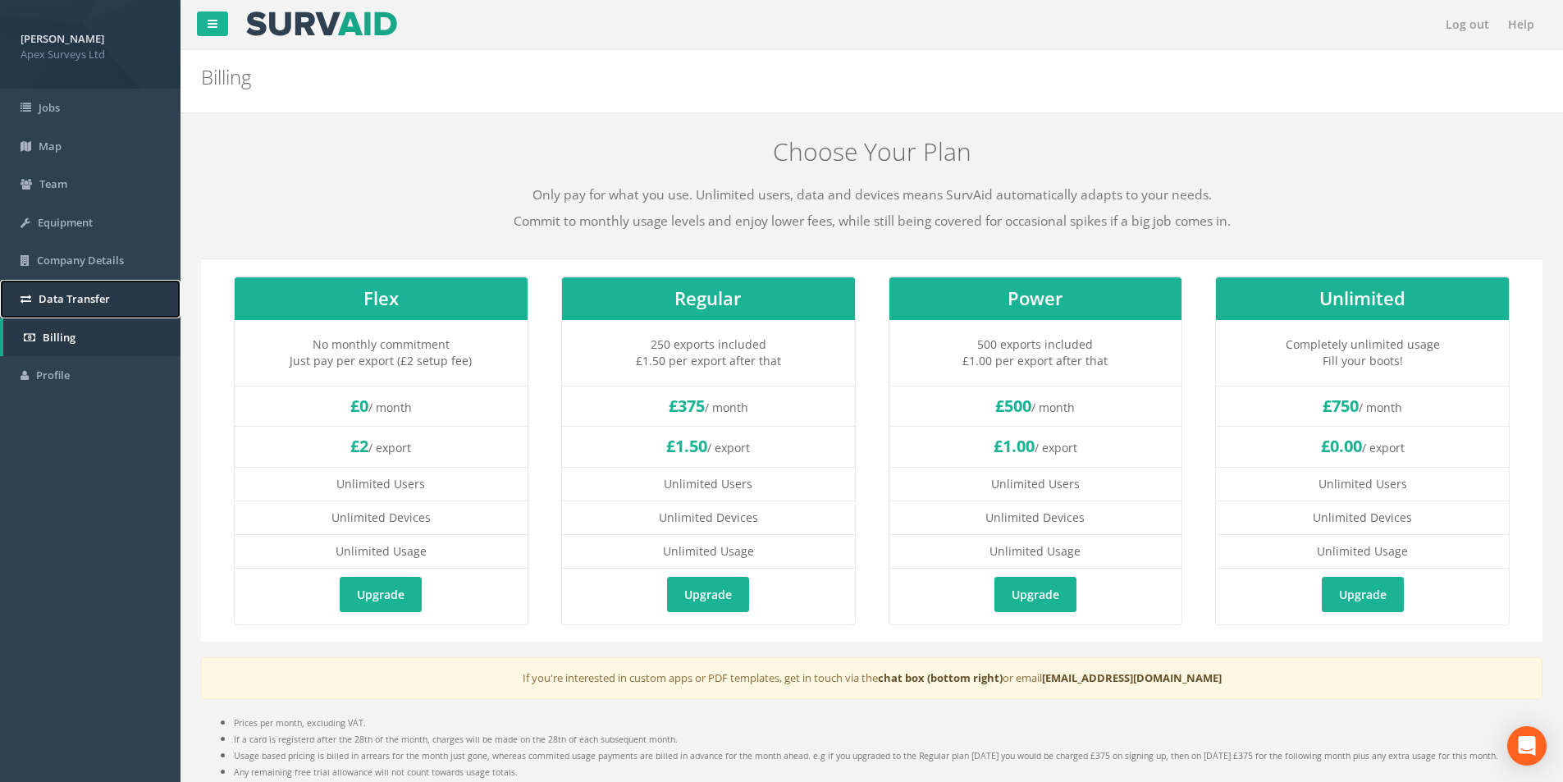
click at [71, 295] on span "Data Transfer" at bounding box center [74, 298] width 71 height 15
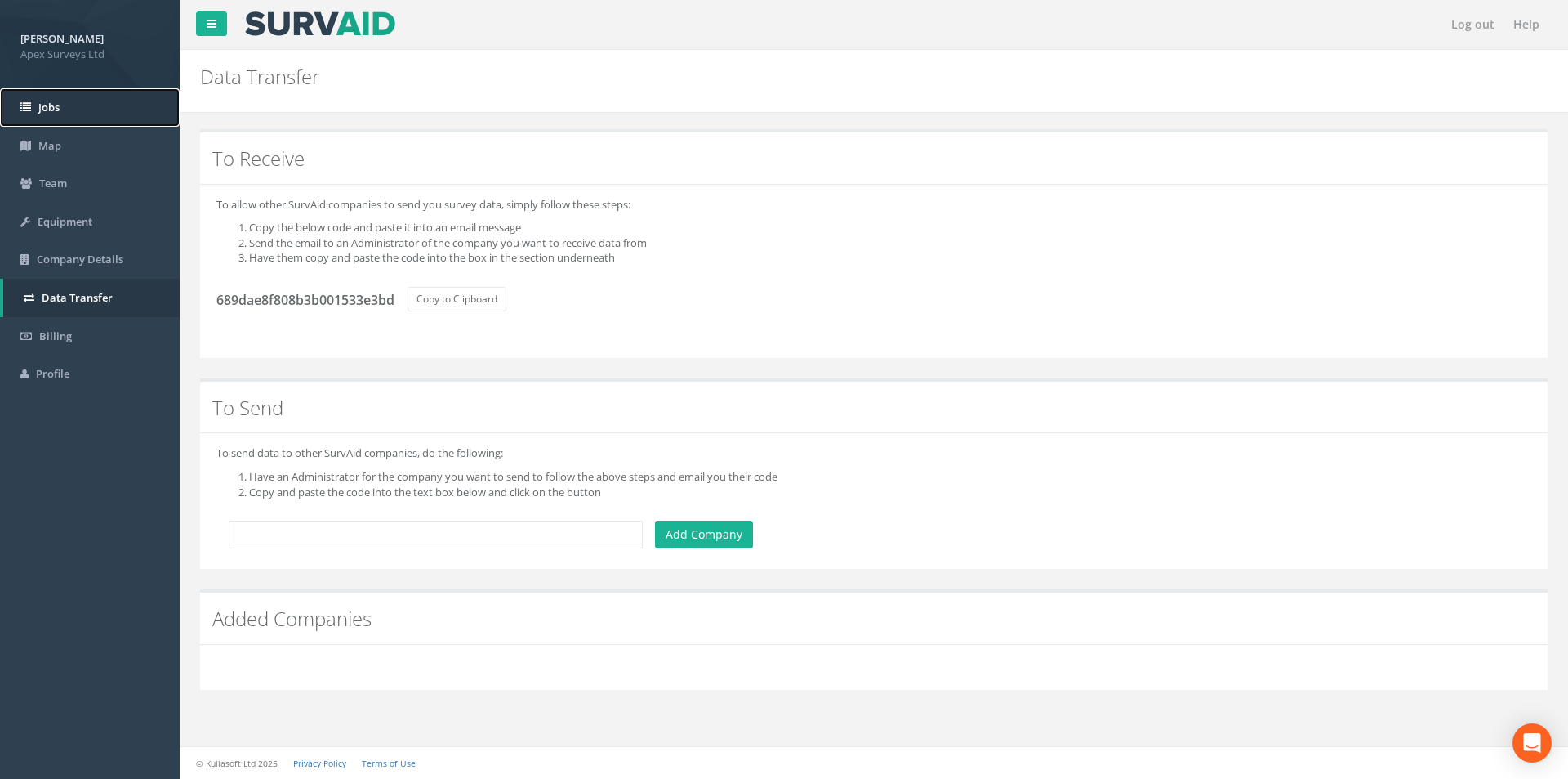
click at [53, 111] on span "Jobs" at bounding box center [49, 107] width 21 height 15
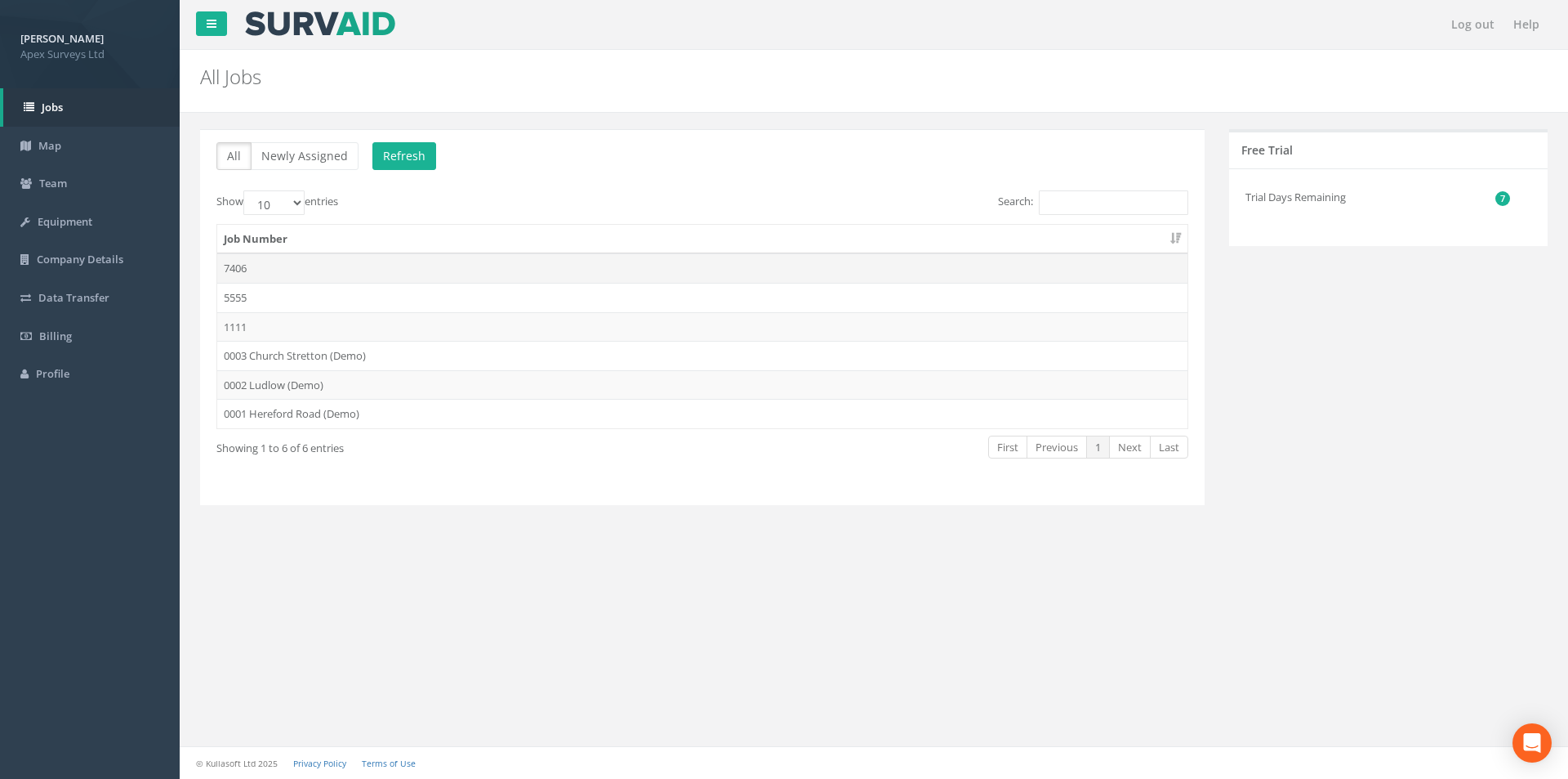
click at [274, 270] on td "7406" at bounding box center [702, 268] width 971 height 30
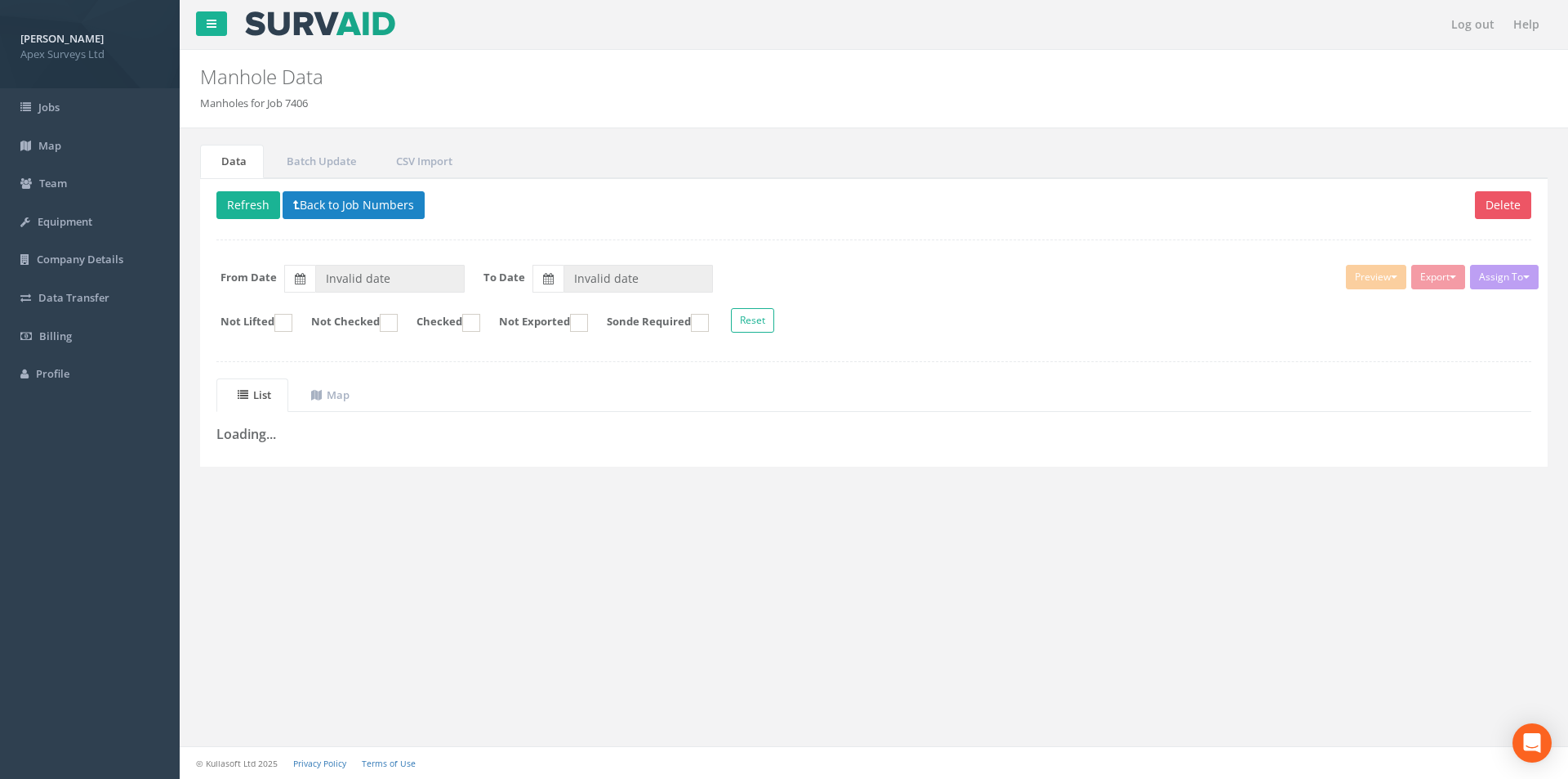
type input "[DATE]"
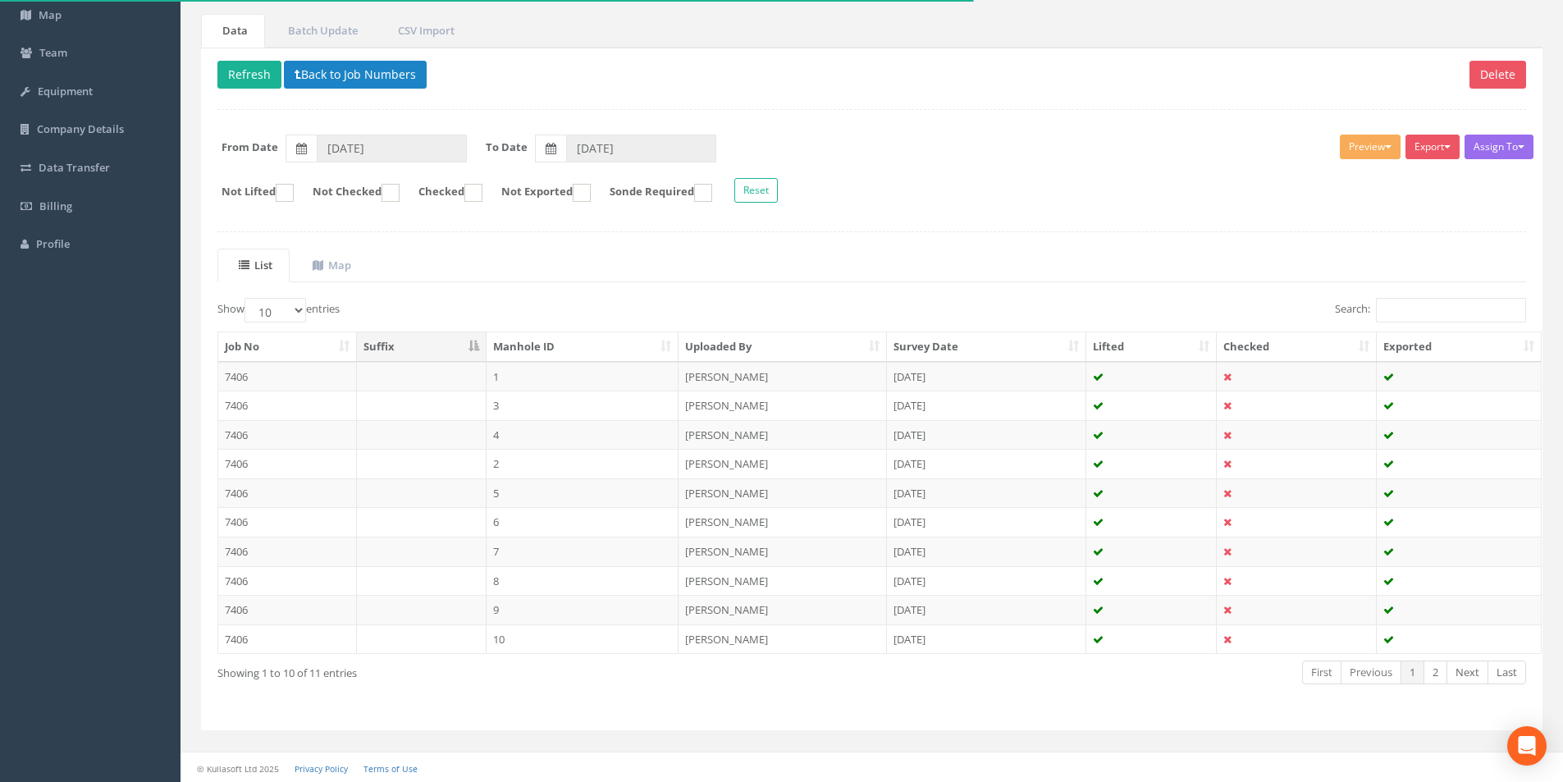
scroll to position [133, 0]
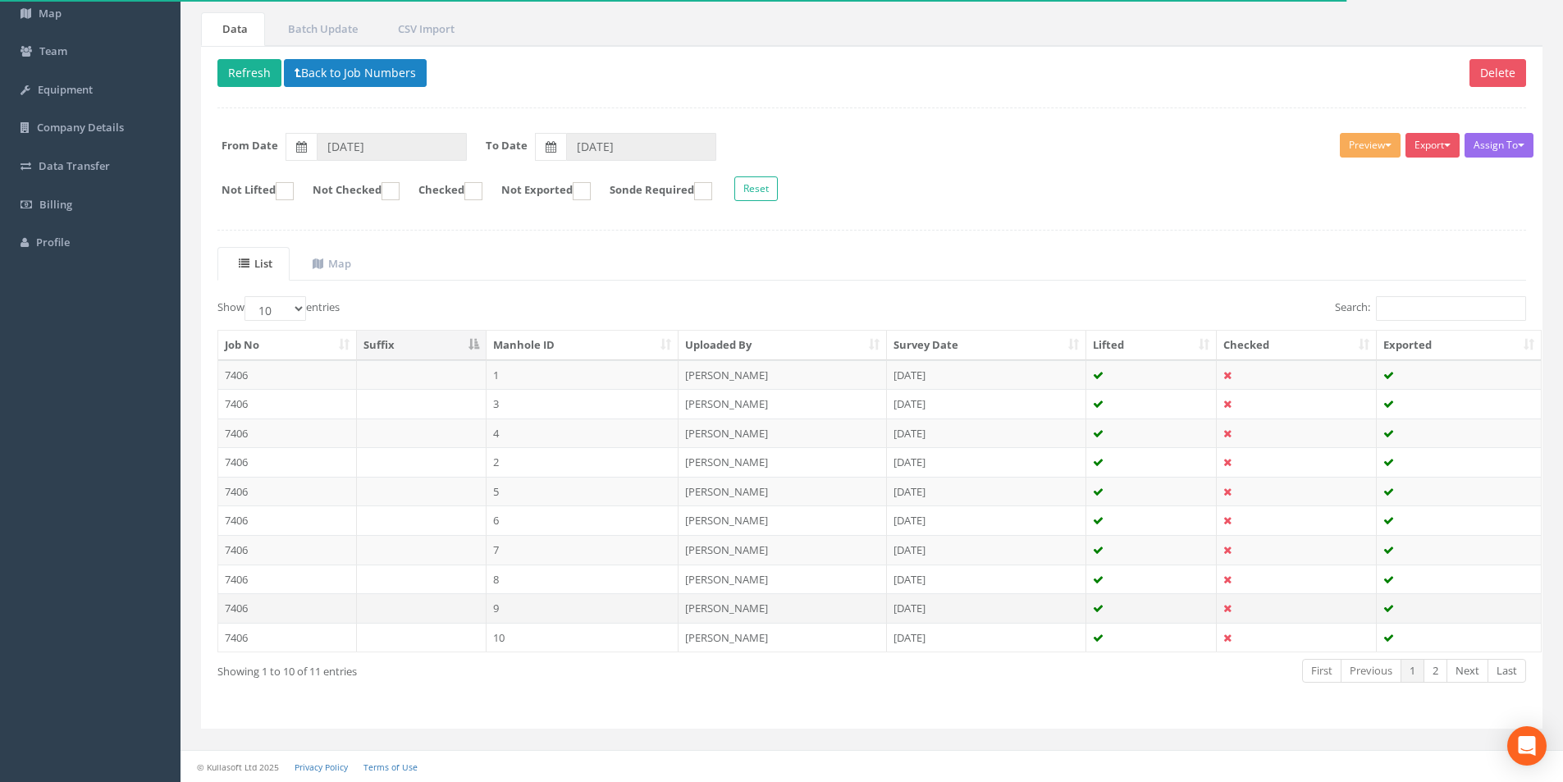
click at [285, 610] on td "7406" at bounding box center [287, 608] width 139 height 30
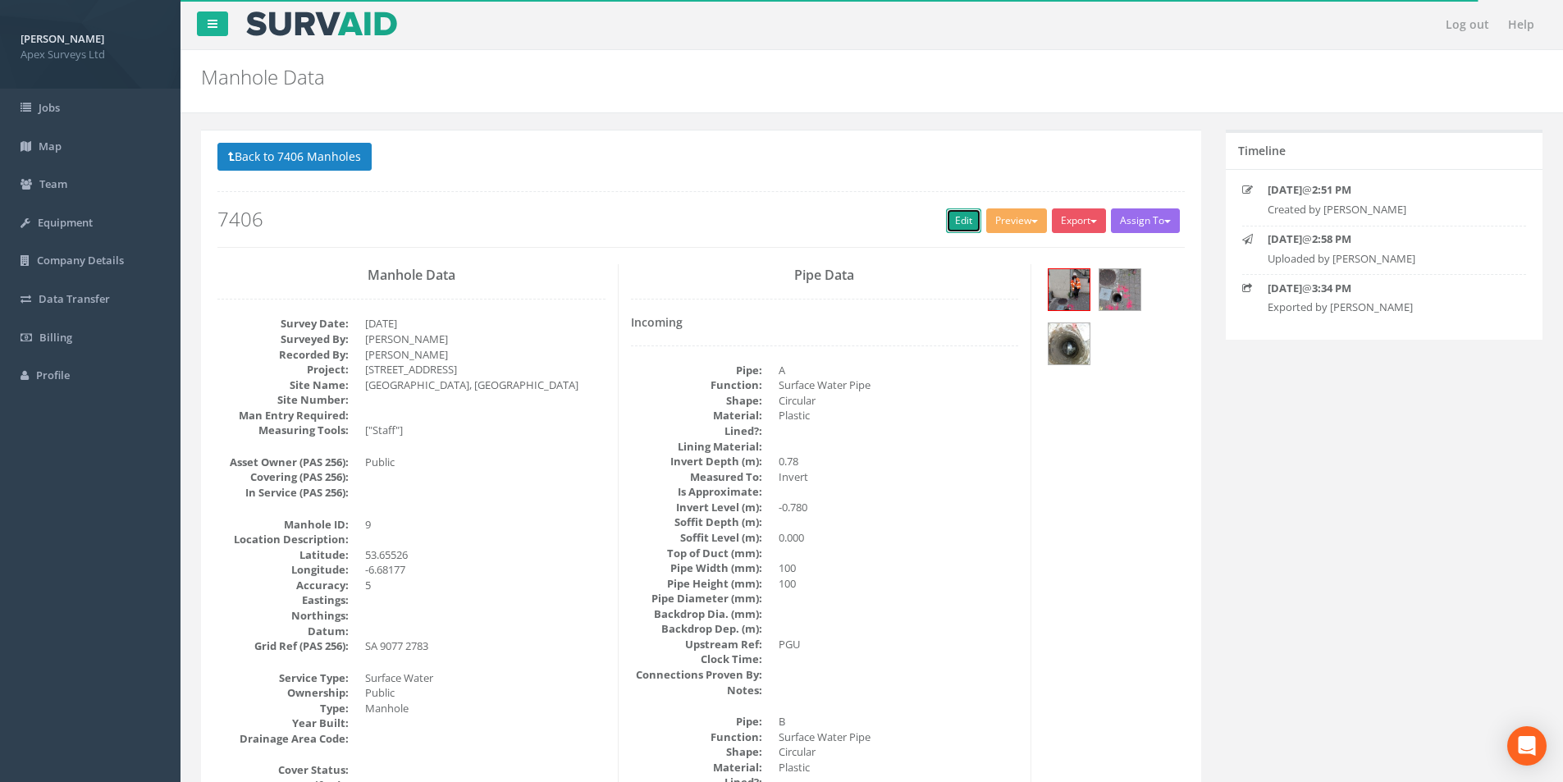
click at [958, 224] on link "Edit" at bounding box center [963, 220] width 35 height 25
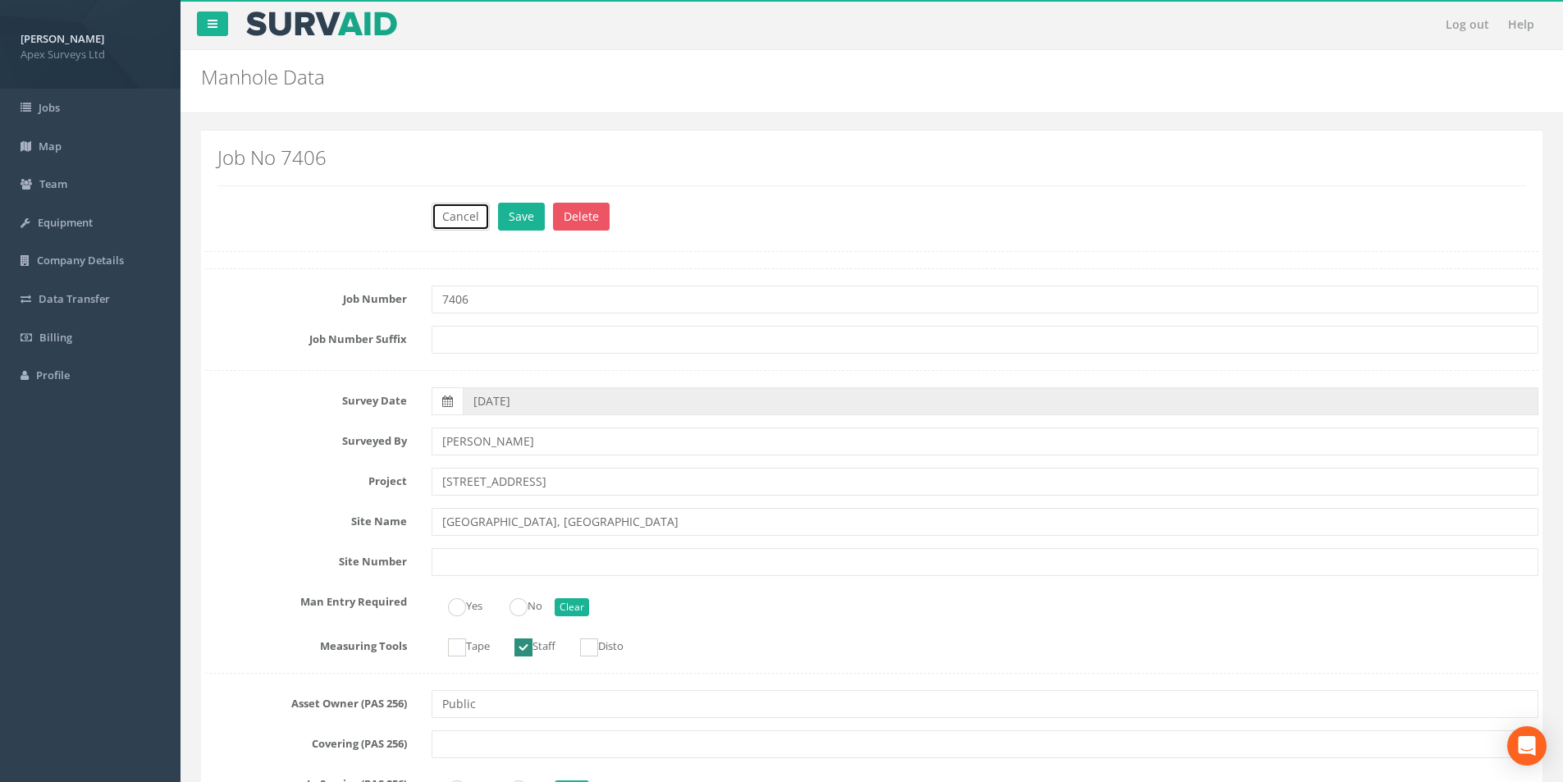
click at [471, 218] on button "Cancel" at bounding box center [461, 217] width 58 height 28
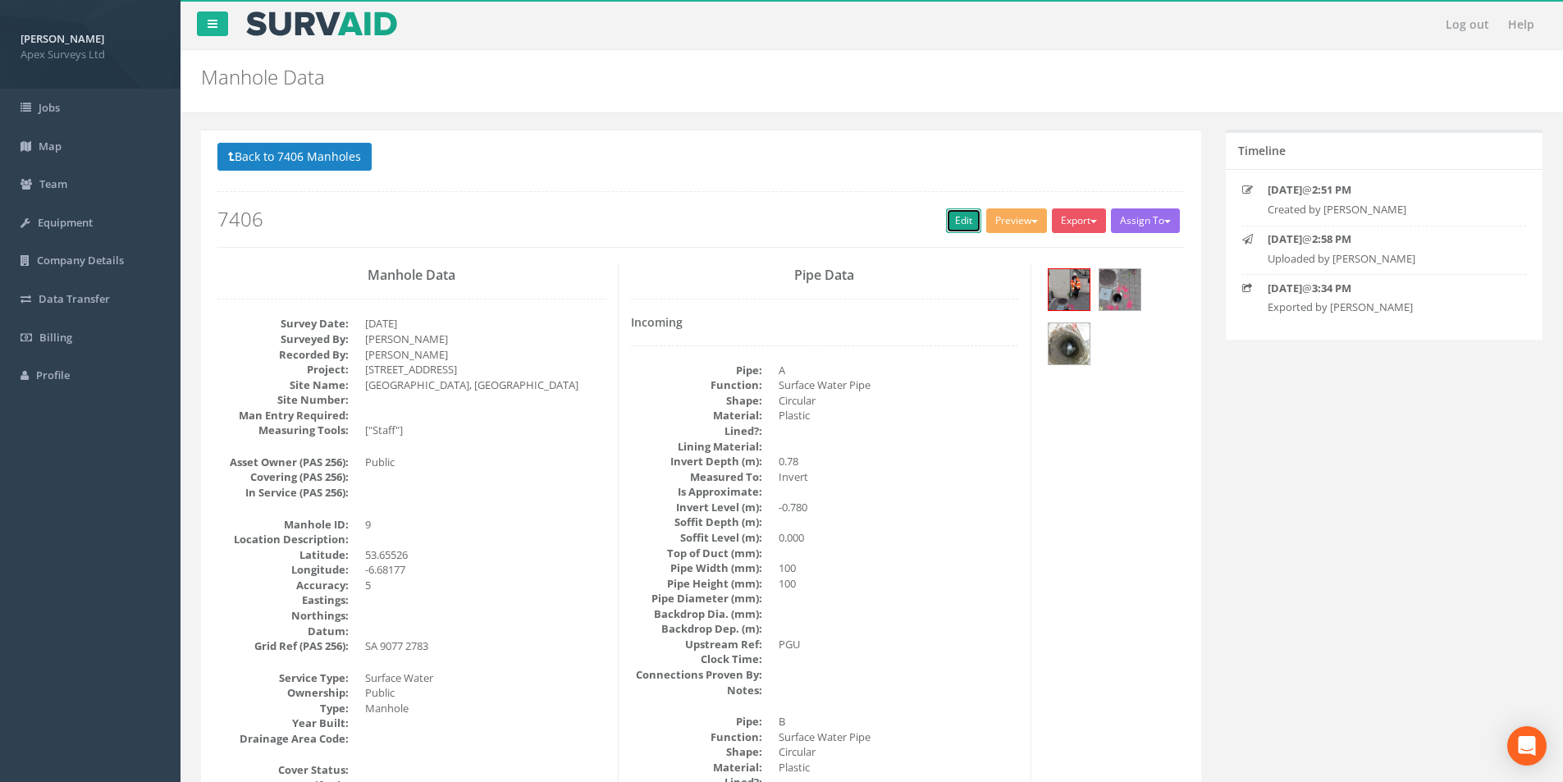
click at [952, 219] on link "Edit" at bounding box center [963, 220] width 35 height 25
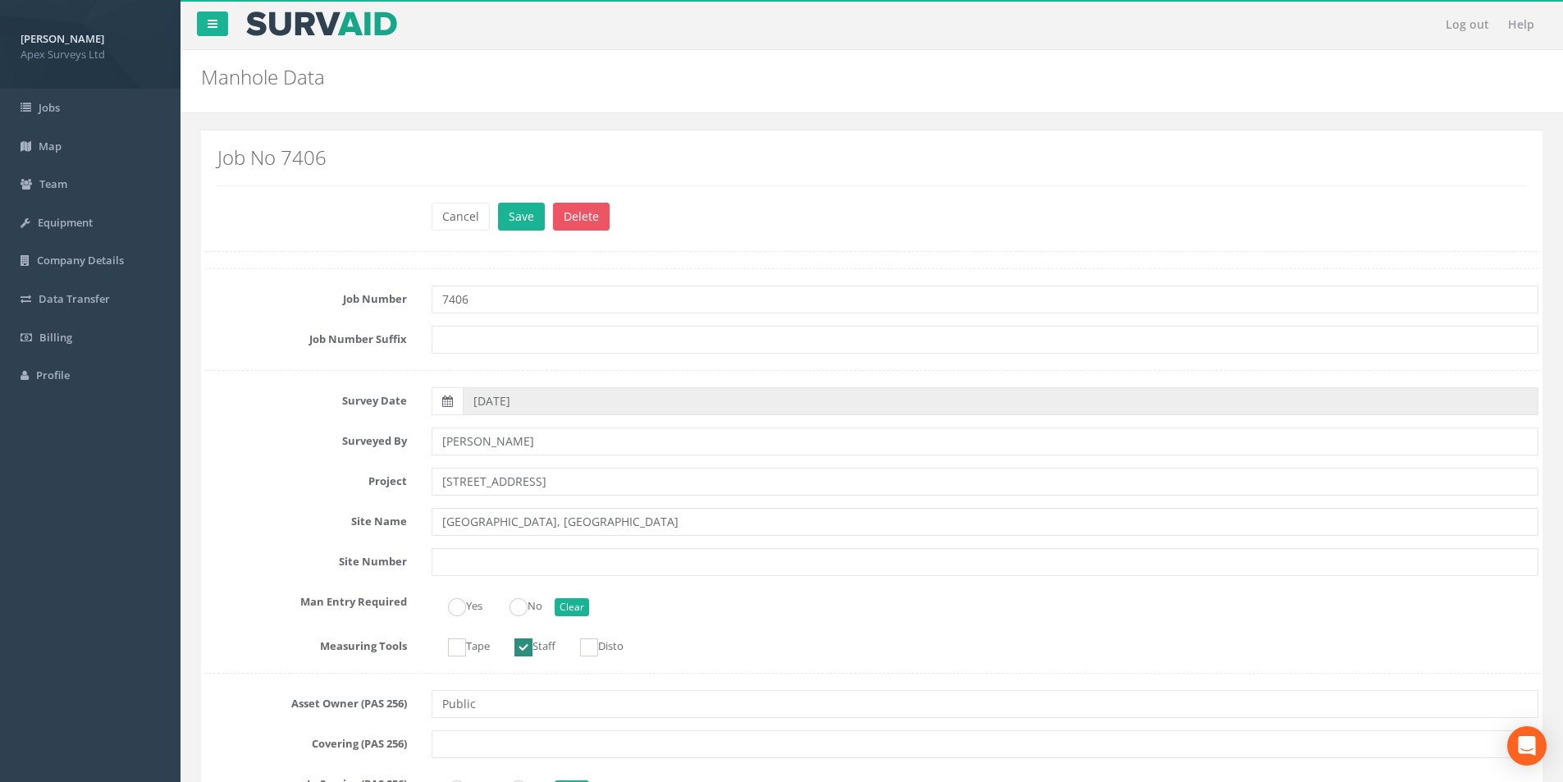
scroll to position [1313, 0]
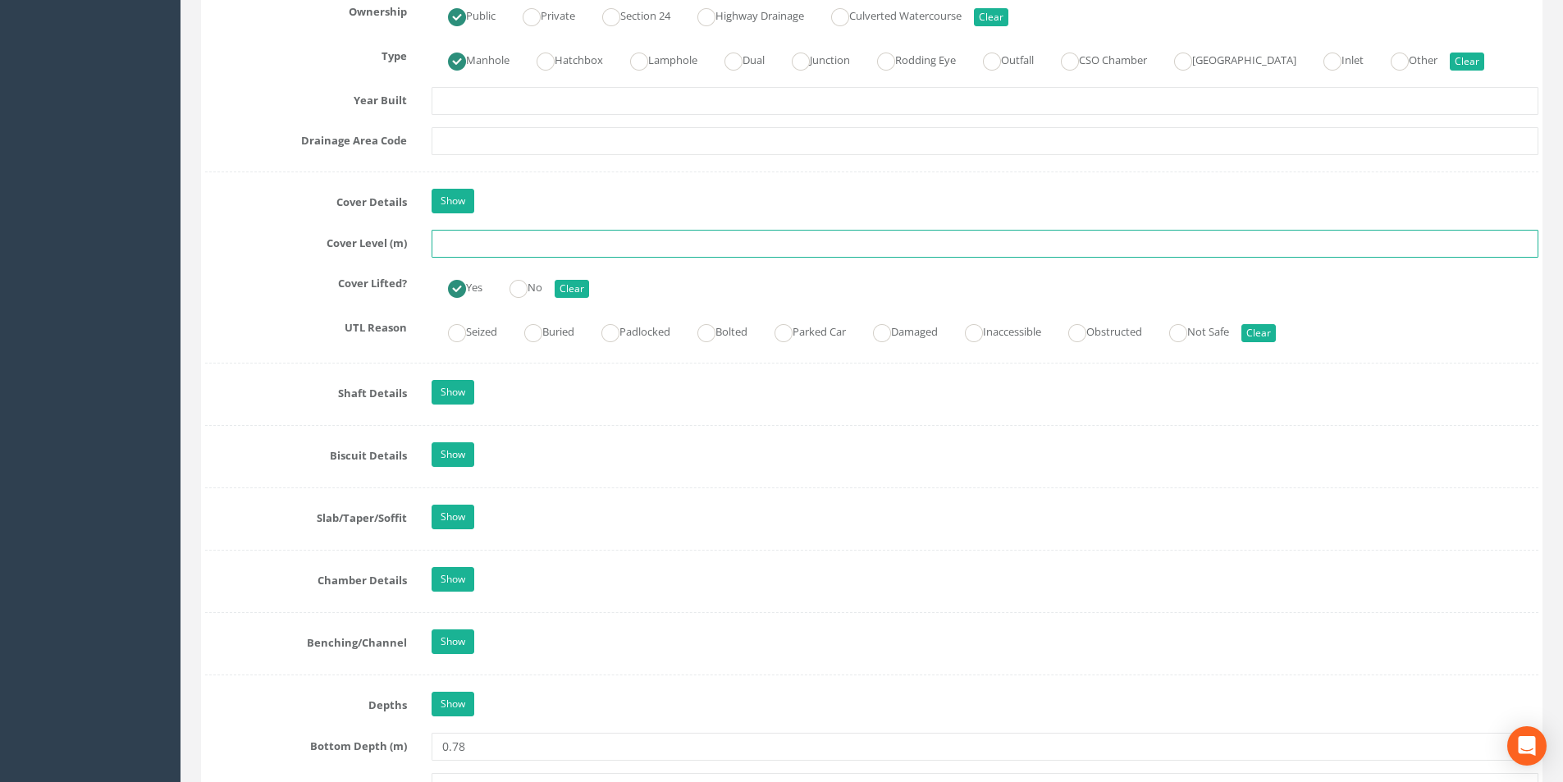
click at [447, 246] on input "text" at bounding box center [985, 244] width 1107 height 28
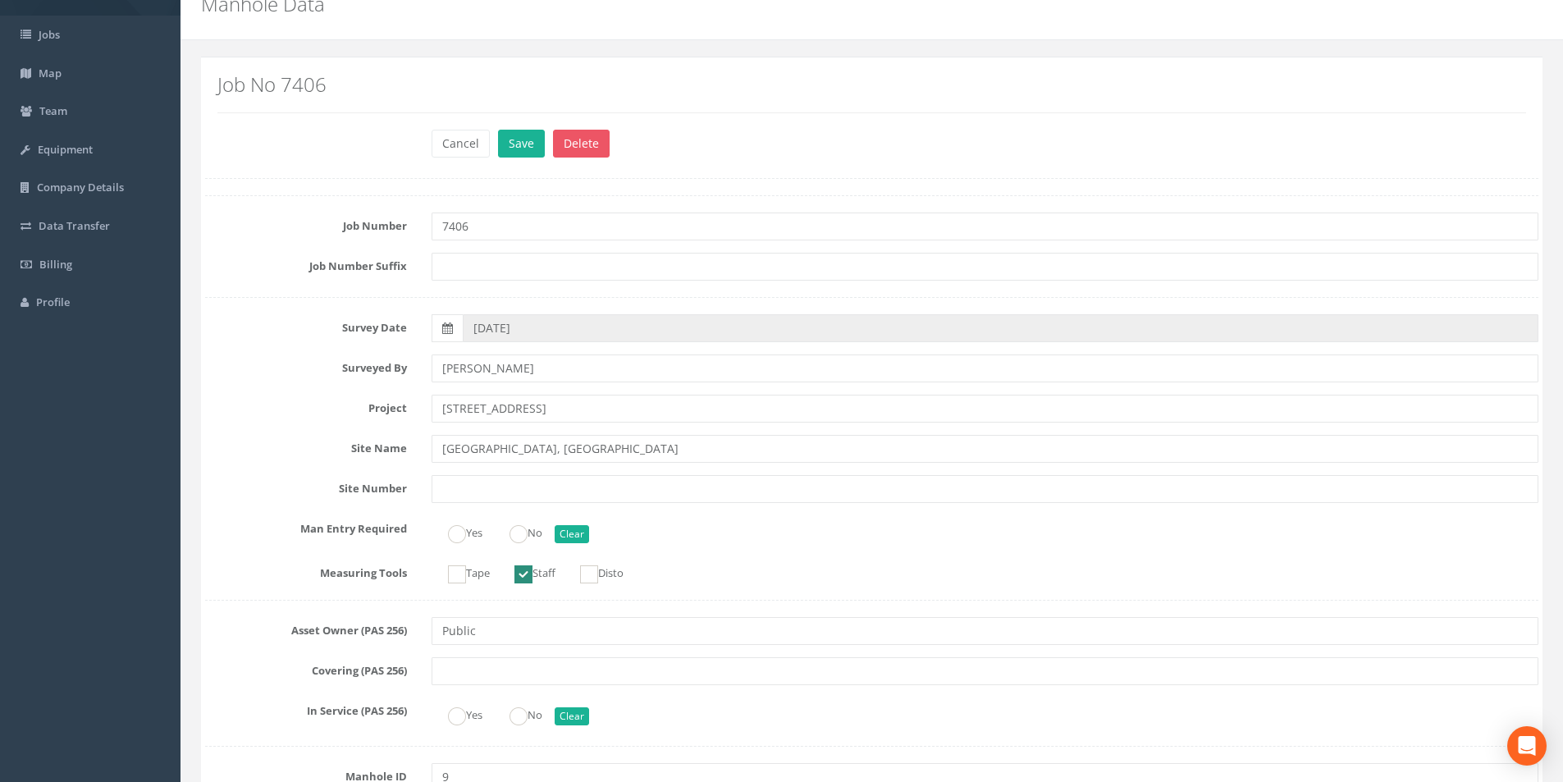
scroll to position [0, 0]
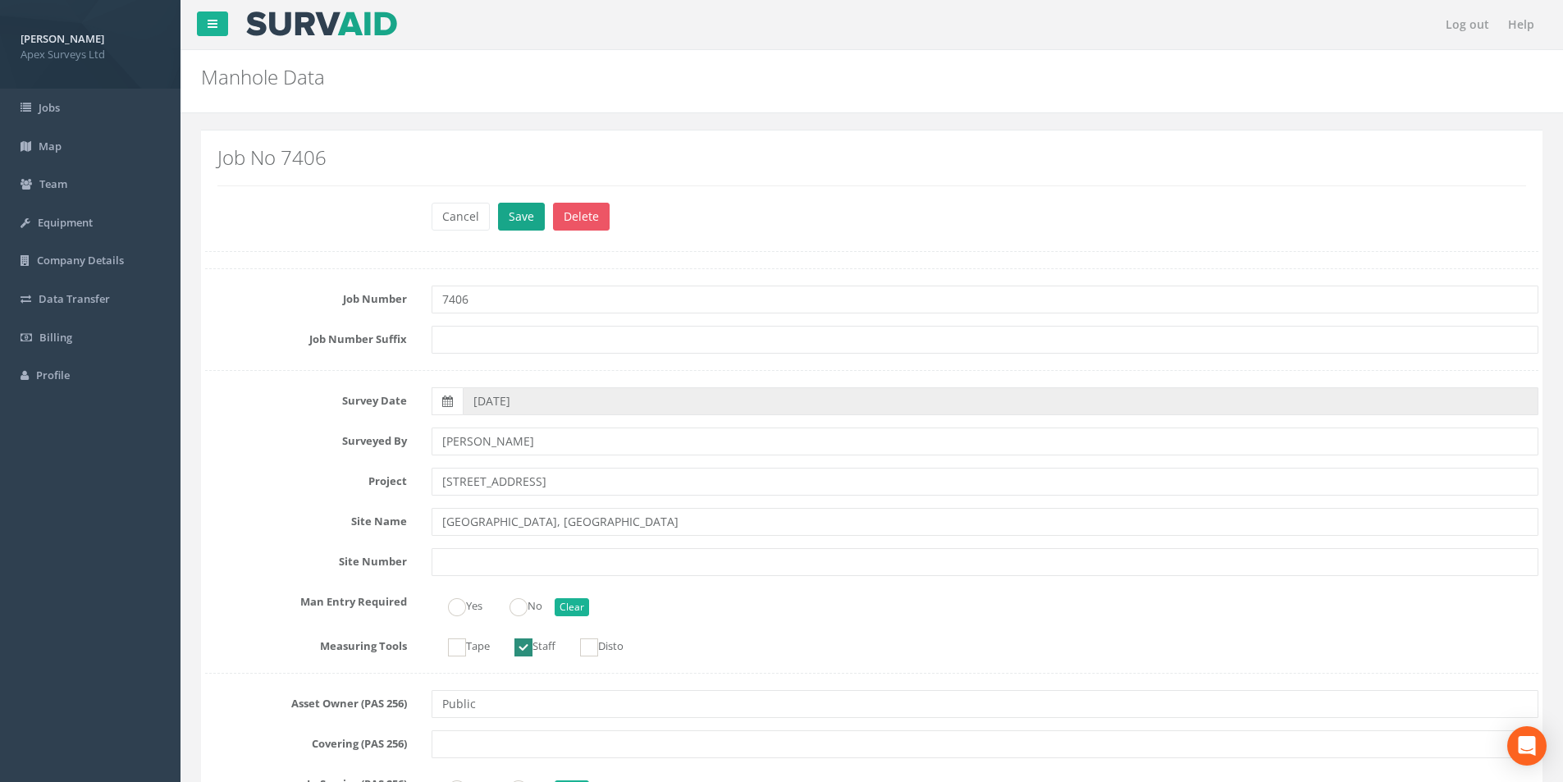
type input "32.47"
click at [523, 220] on button "Save" at bounding box center [521, 217] width 47 height 28
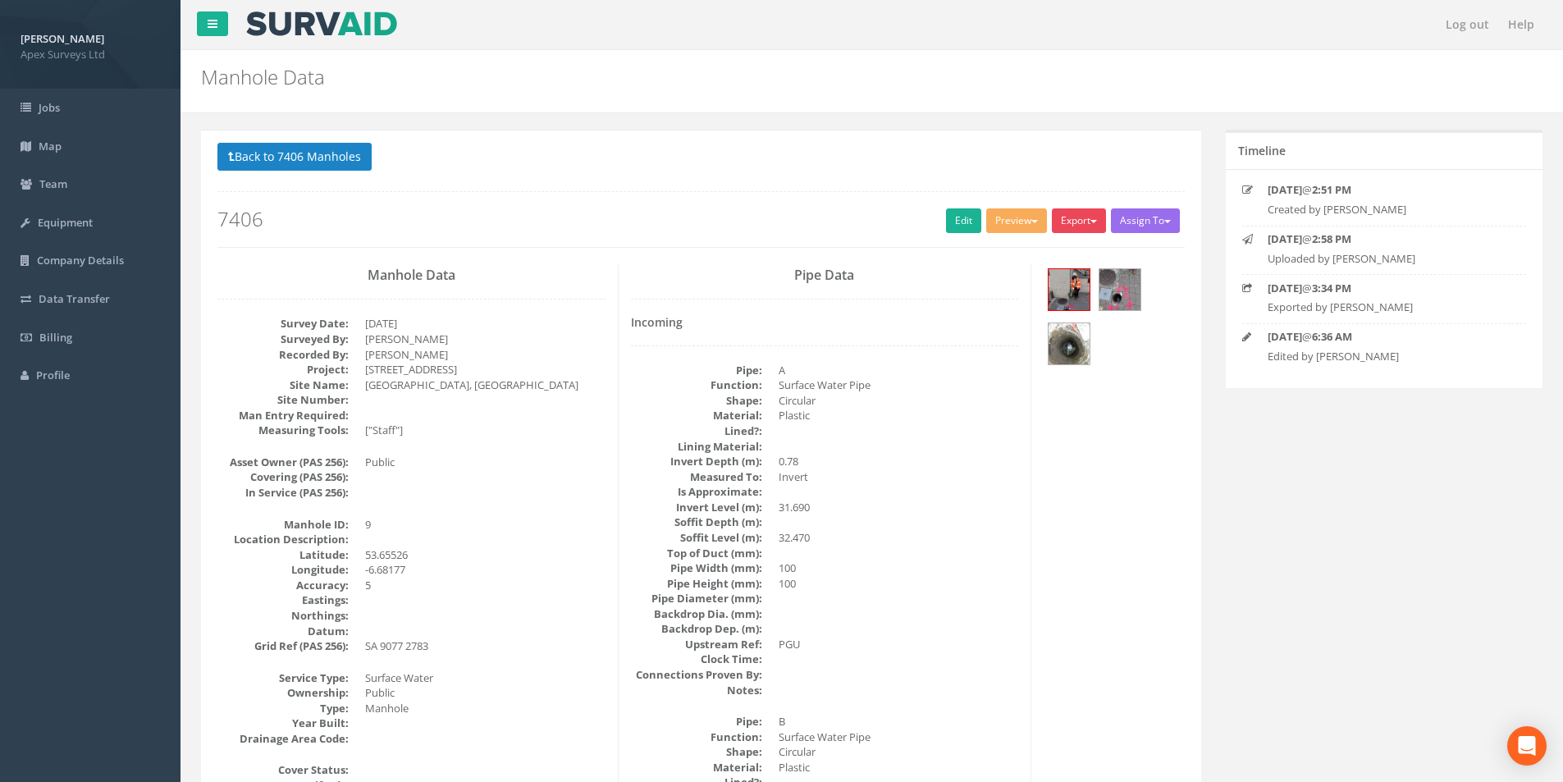
click at [1069, 231] on button "Export" at bounding box center [1079, 220] width 54 height 25
click at [1047, 355] on link "SurvAid Manhole" at bounding box center [1045, 353] width 125 height 25
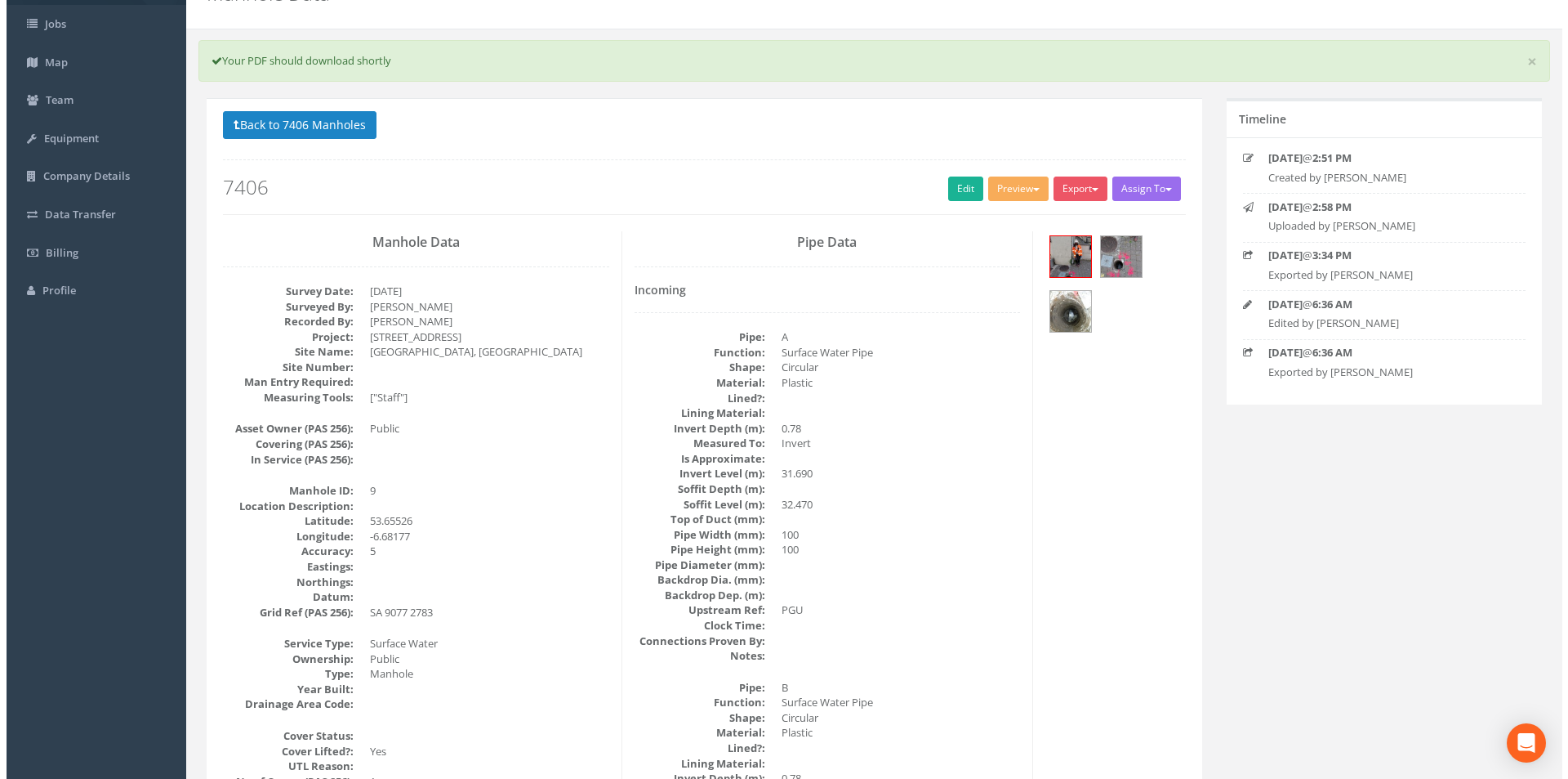
scroll to position [82, 0]
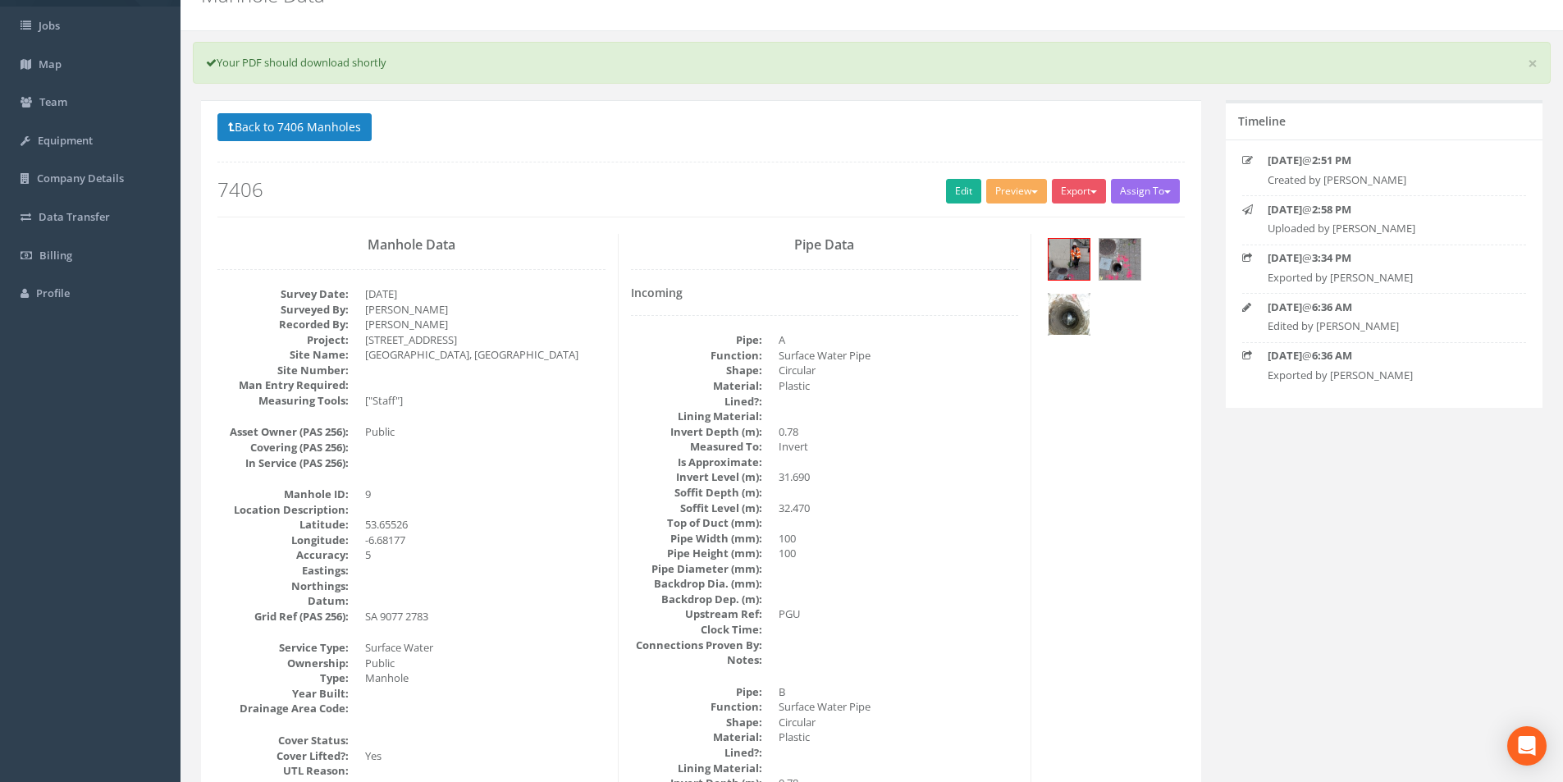
click at [1077, 309] on img at bounding box center [1069, 314] width 41 height 41
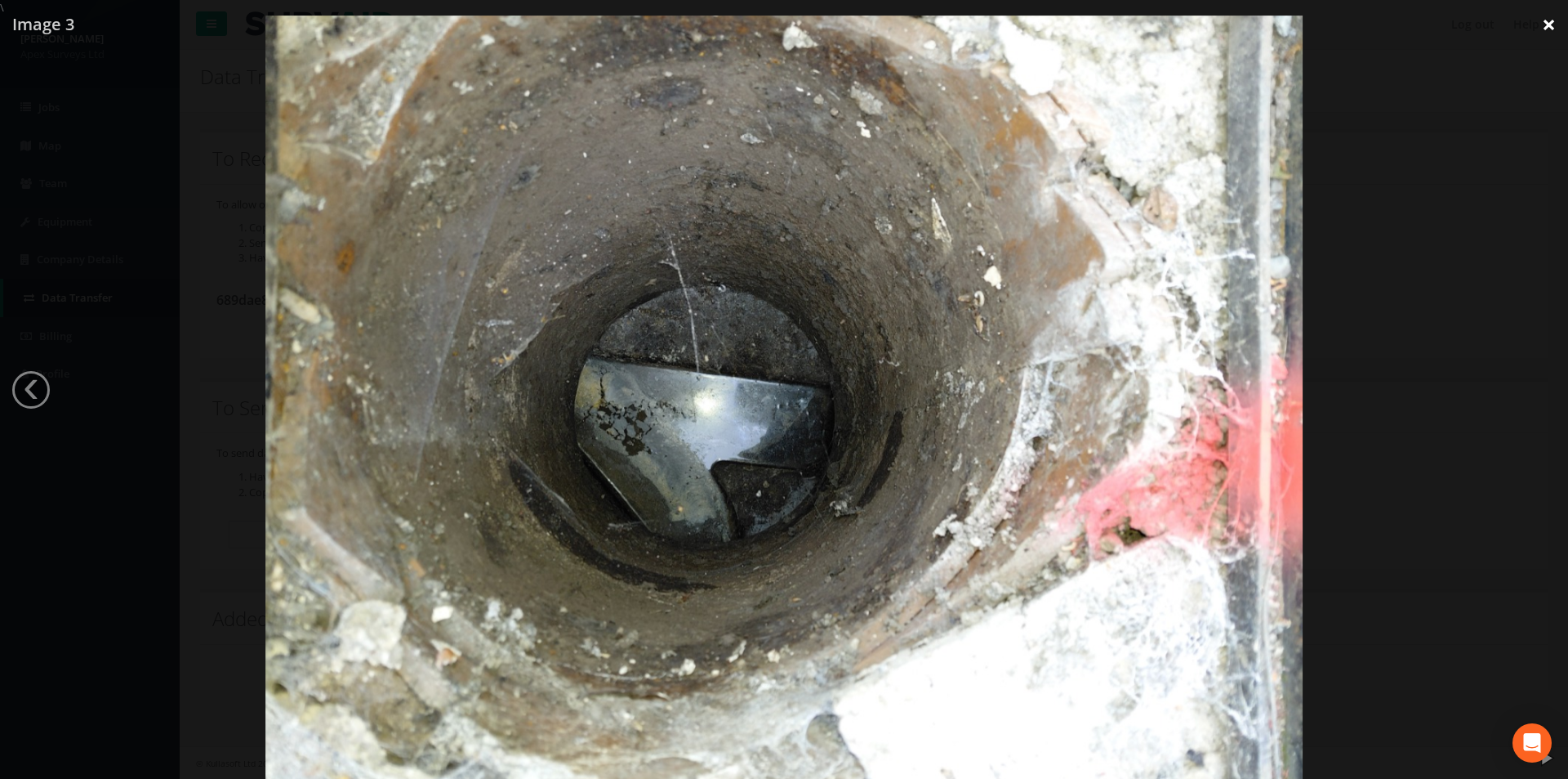
click at [1550, 22] on link "×" at bounding box center [1549, 24] width 39 height 49
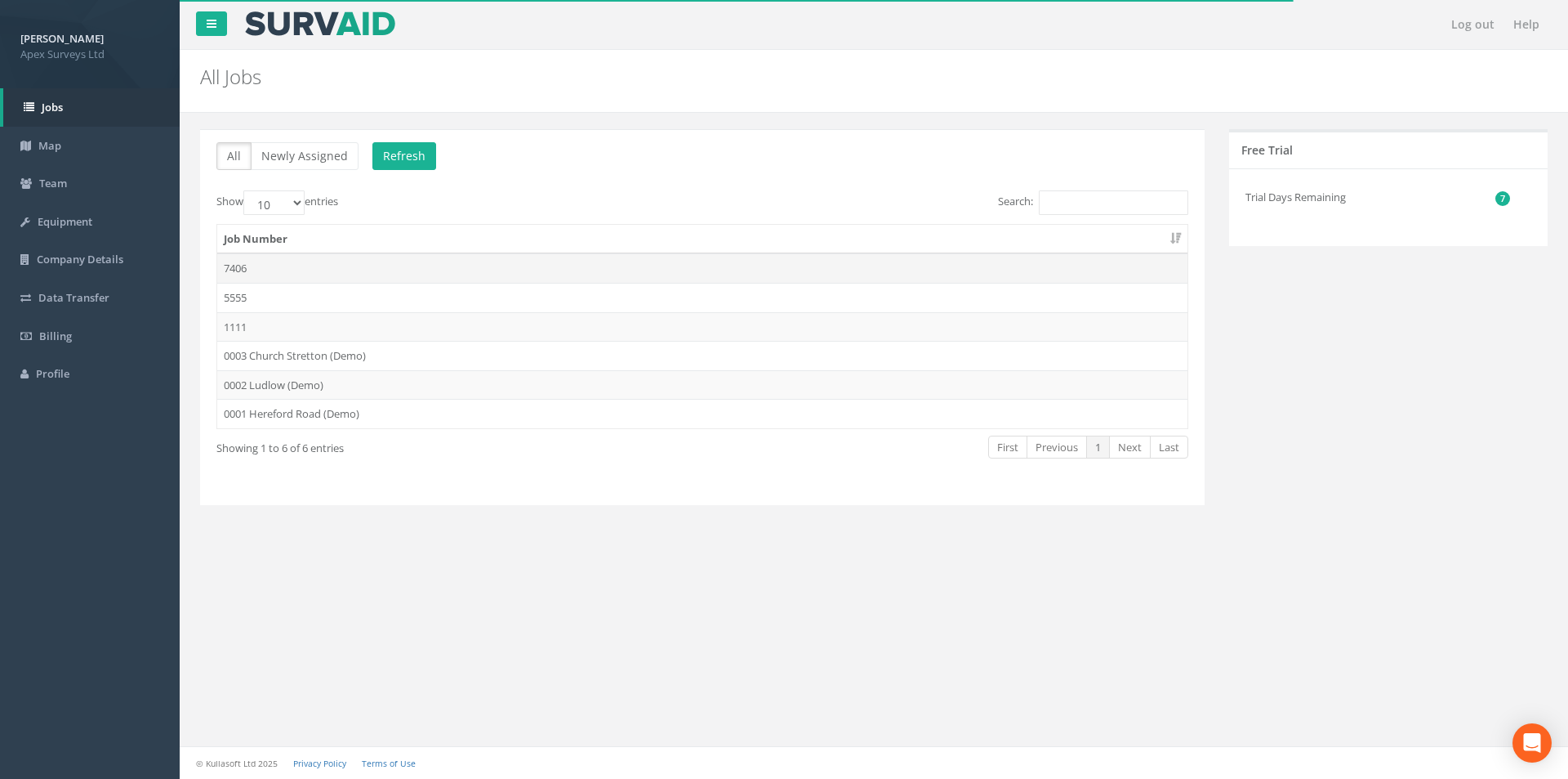
click at [280, 273] on td "7406" at bounding box center [702, 268] width 971 height 30
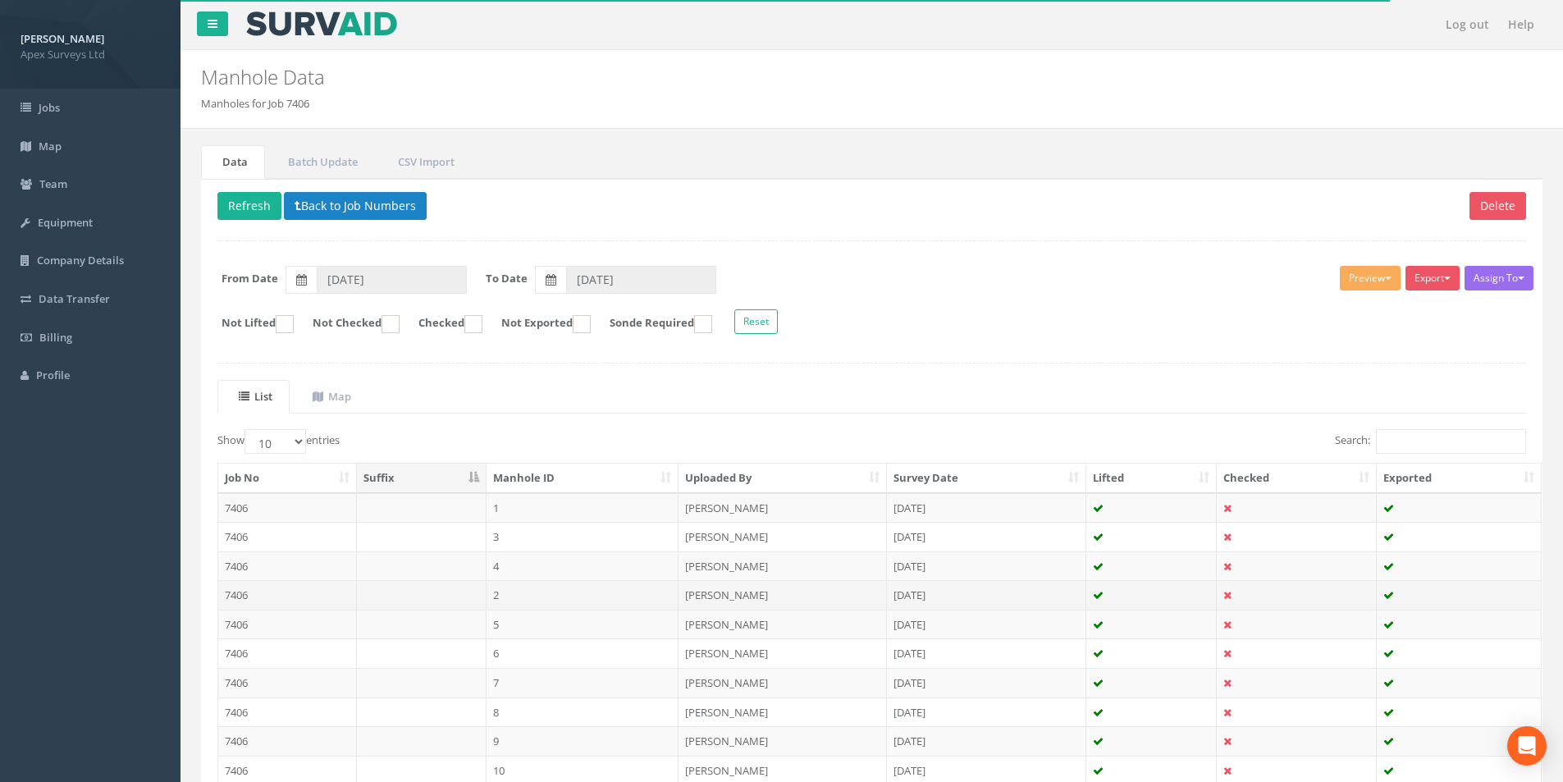
scroll to position [133, 0]
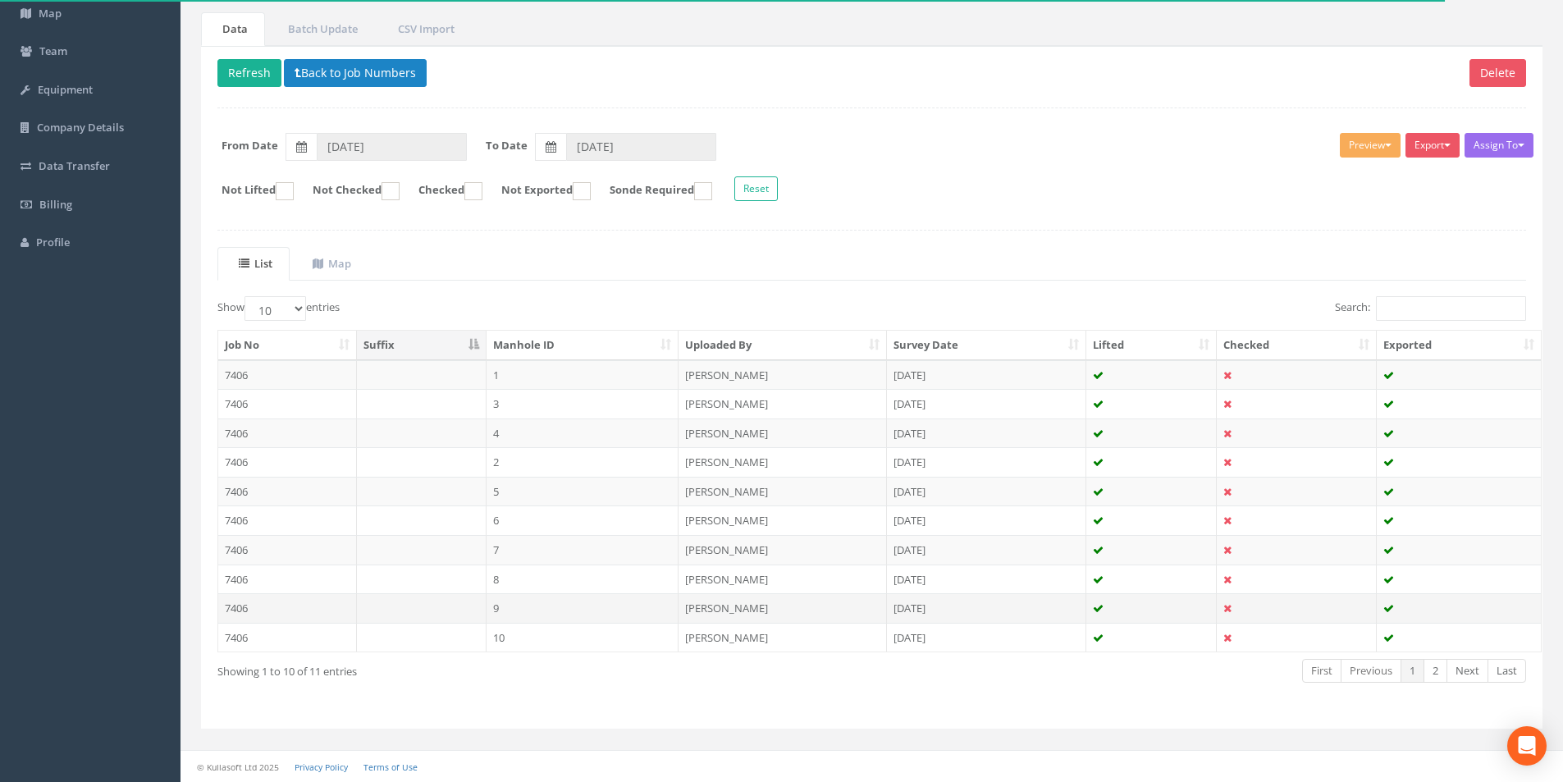
click at [526, 609] on td "9" at bounding box center [583, 608] width 193 height 30
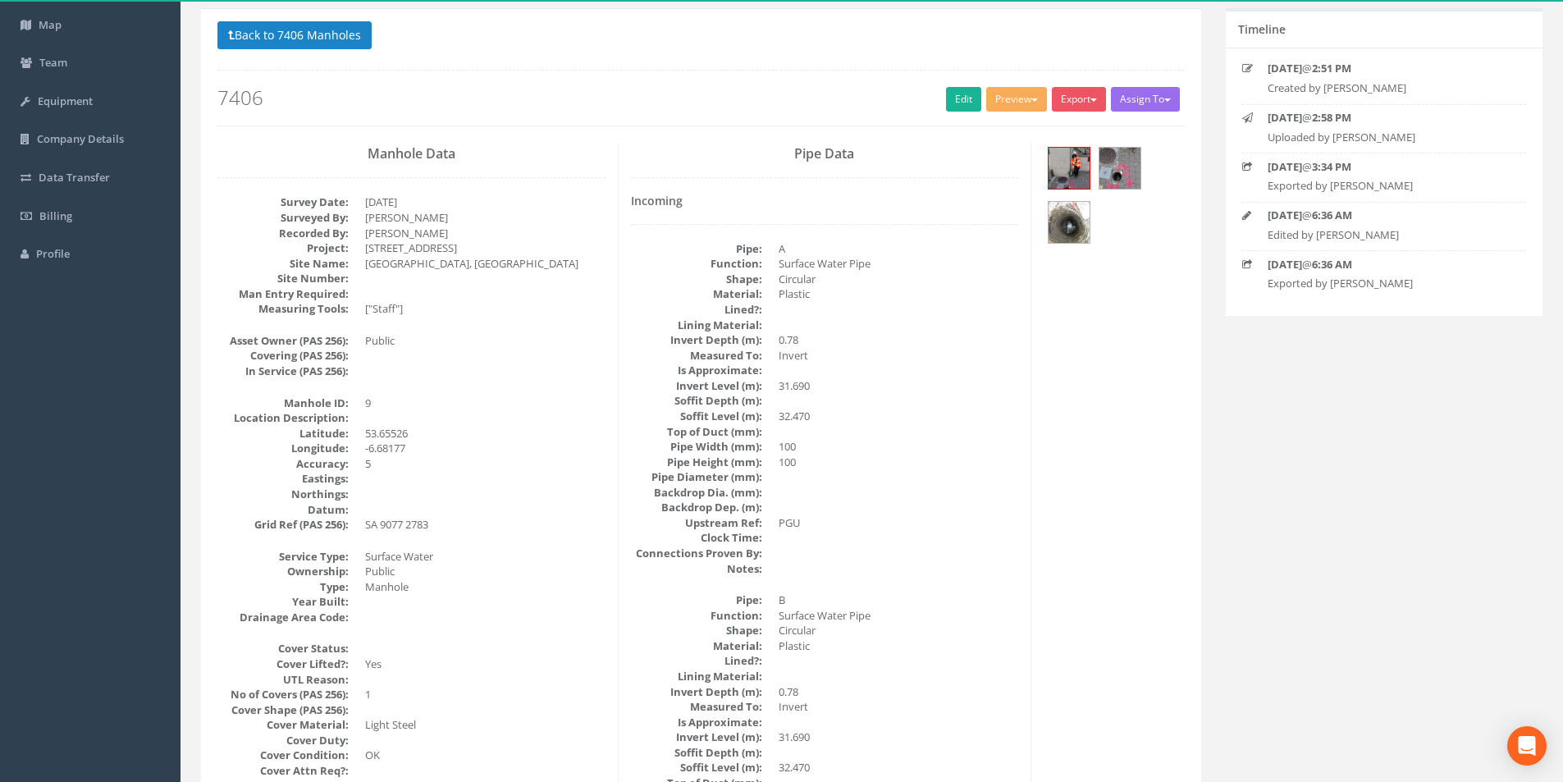
scroll to position [82, 0]
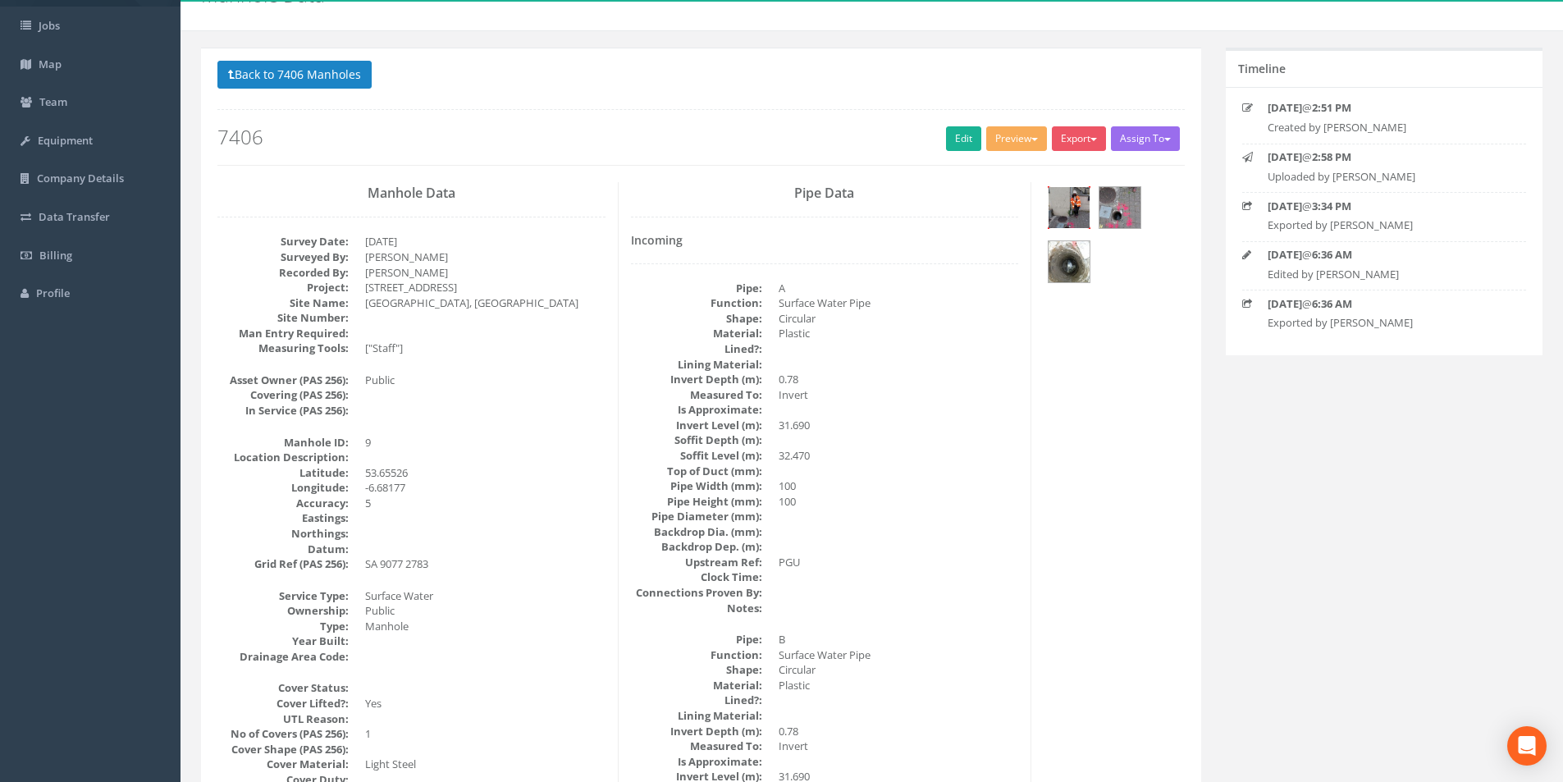
click at [1082, 203] on img at bounding box center [1069, 207] width 41 height 41
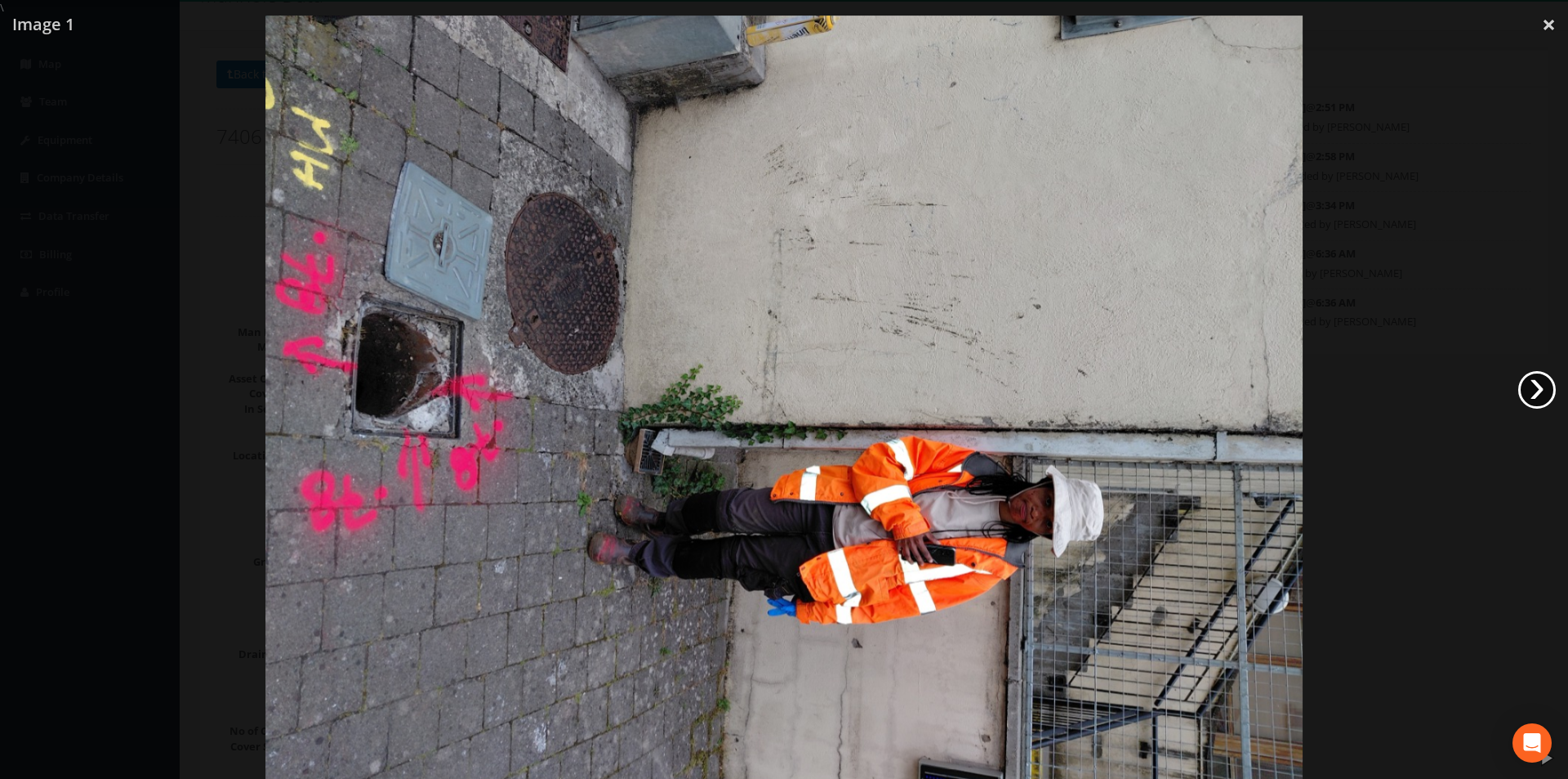
click at [1525, 383] on link "›" at bounding box center [1537, 390] width 38 height 38
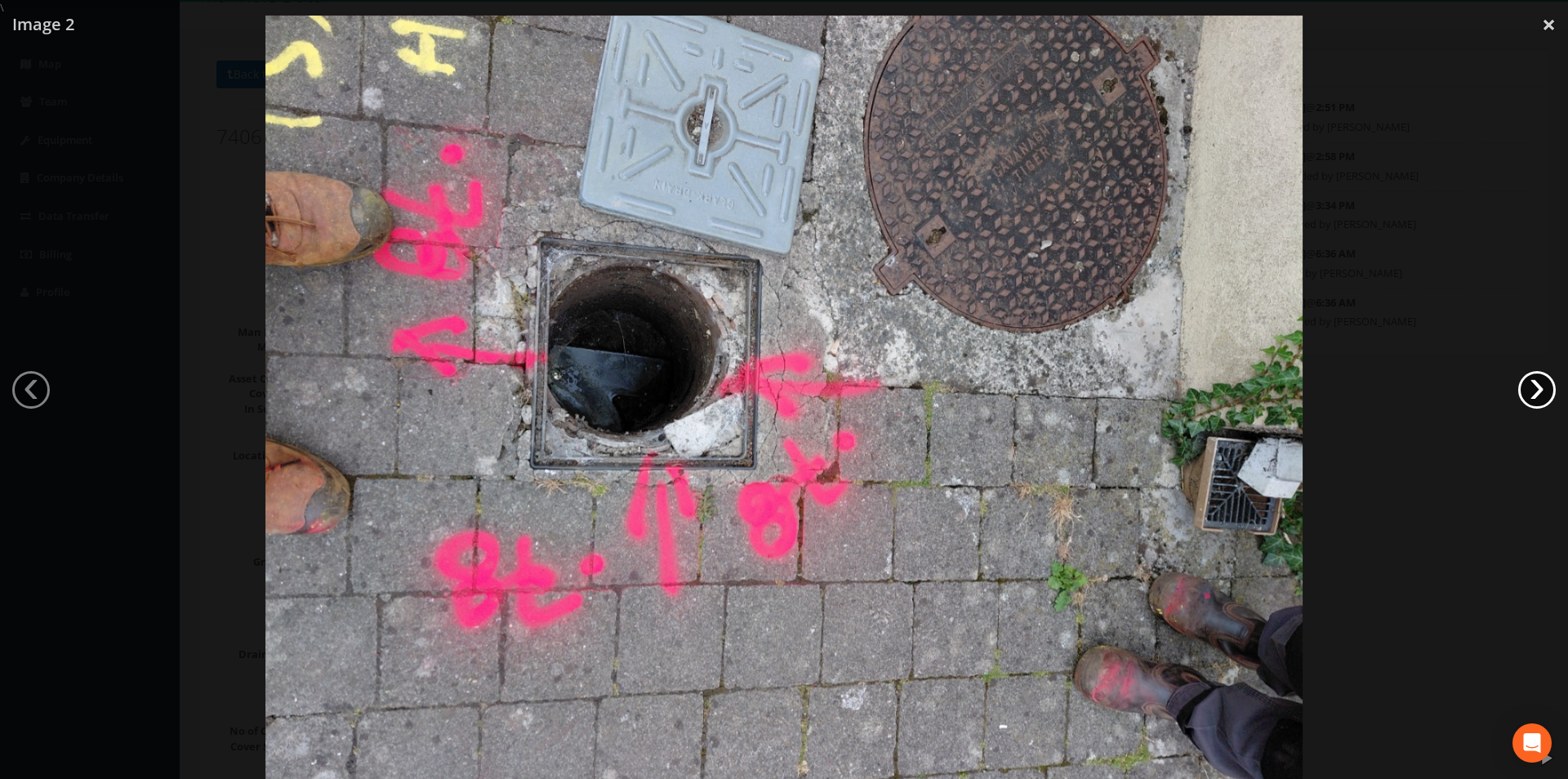
click at [1525, 383] on link "›" at bounding box center [1537, 390] width 38 height 38
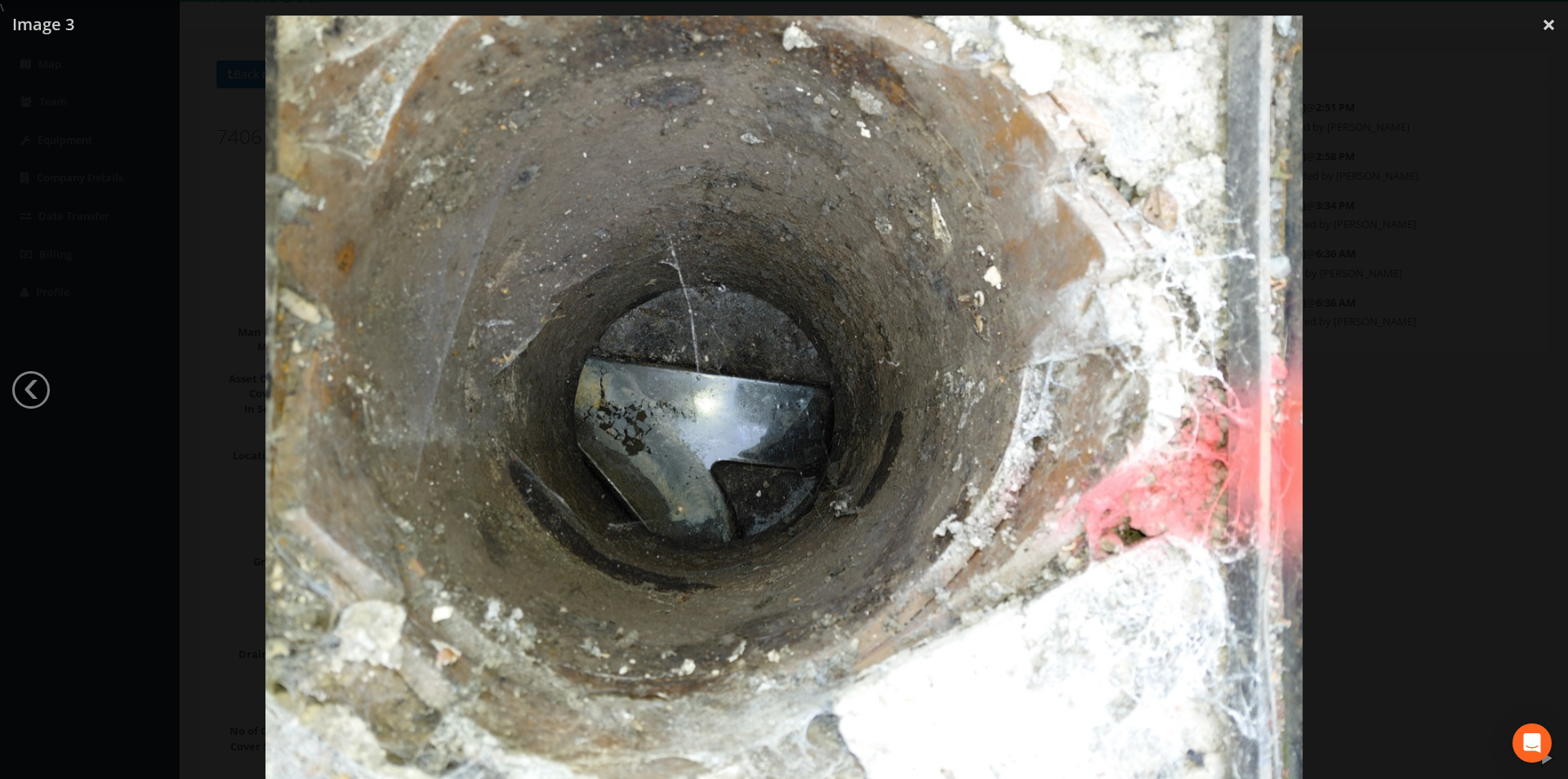
click at [1525, 383] on div at bounding box center [784, 405] width 1568 height 779
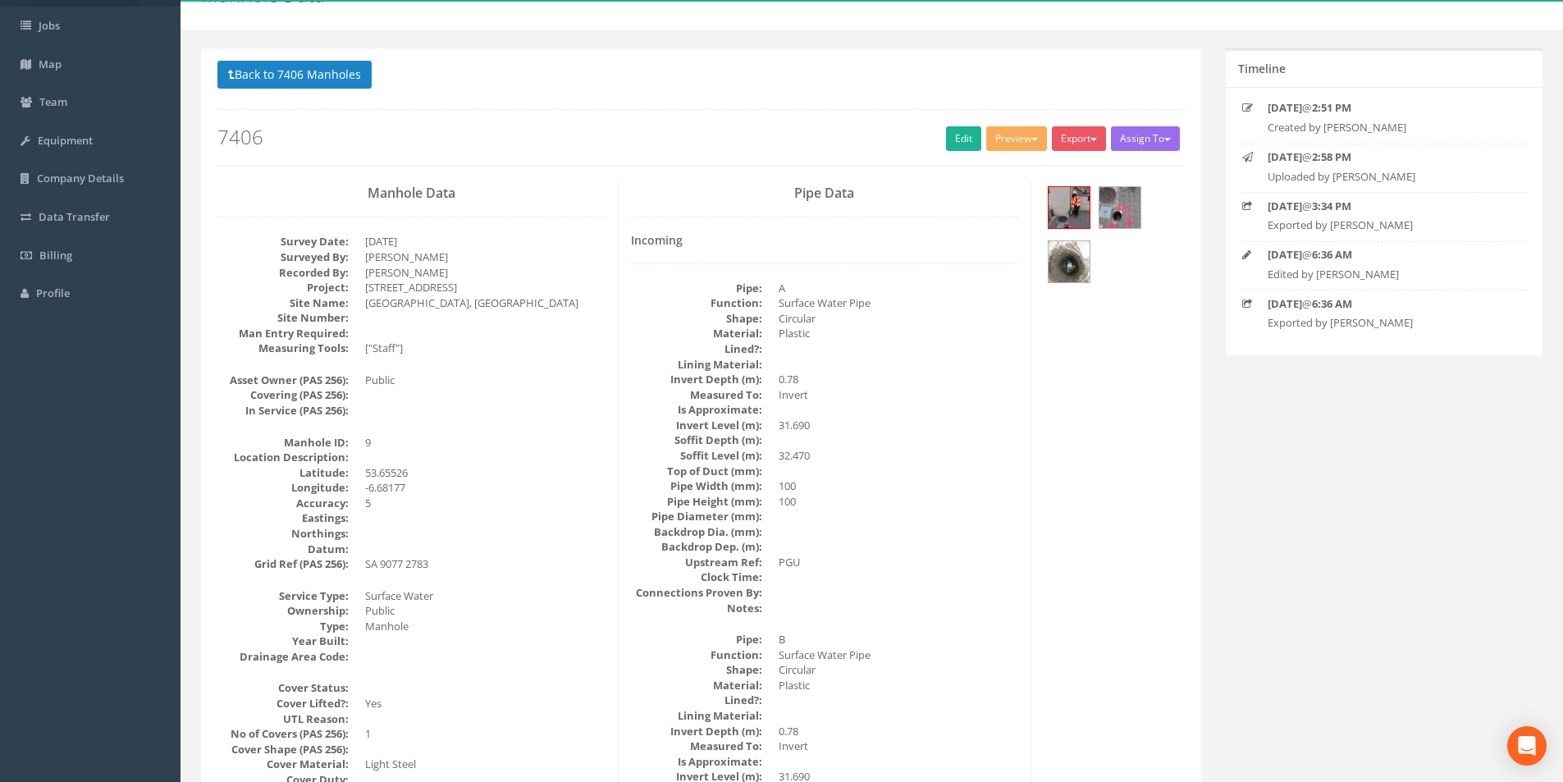
scroll to position [0, 0]
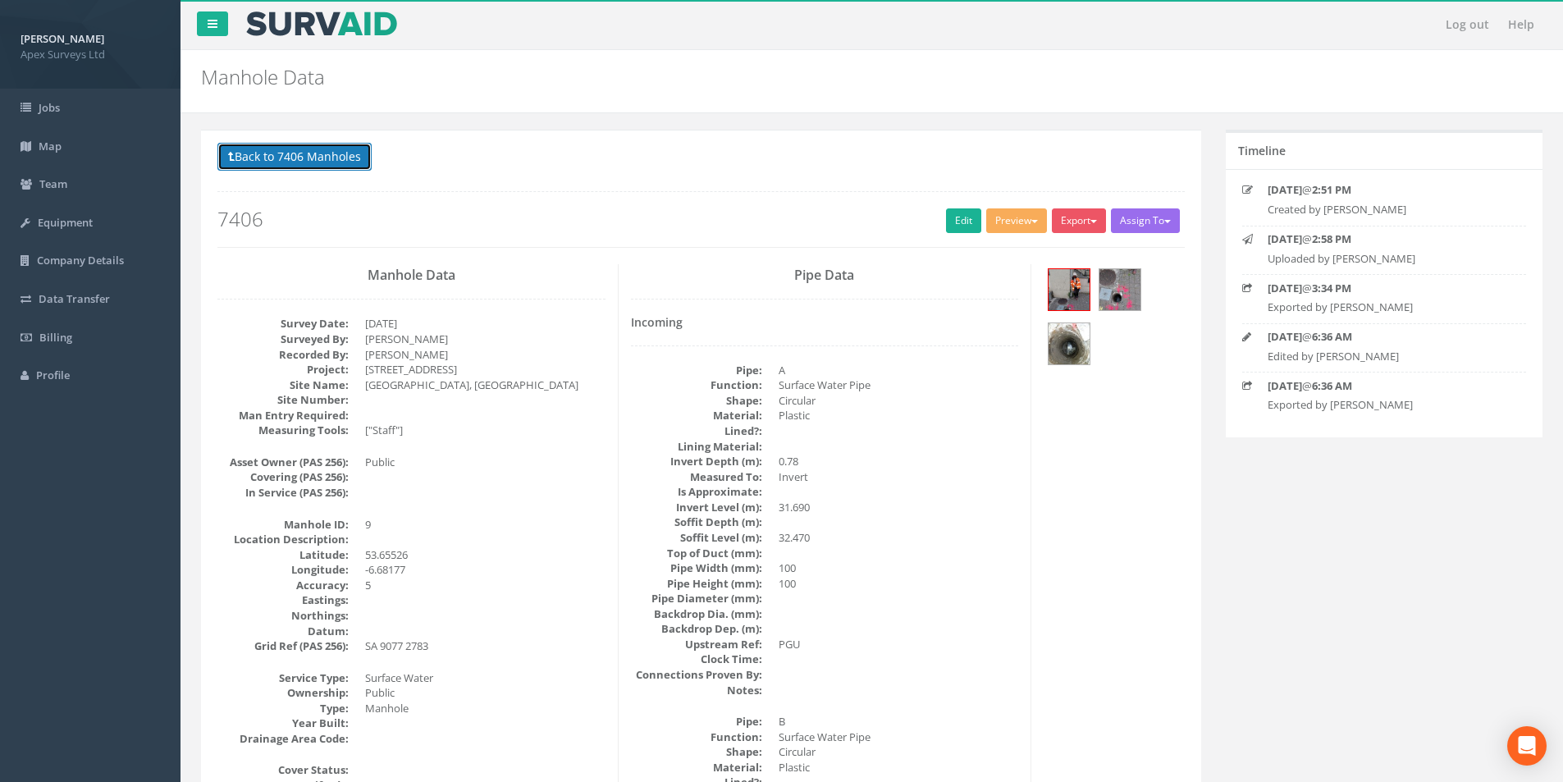
click at [250, 160] on button "Back to 7406 Manholes" at bounding box center [294, 157] width 154 height 28
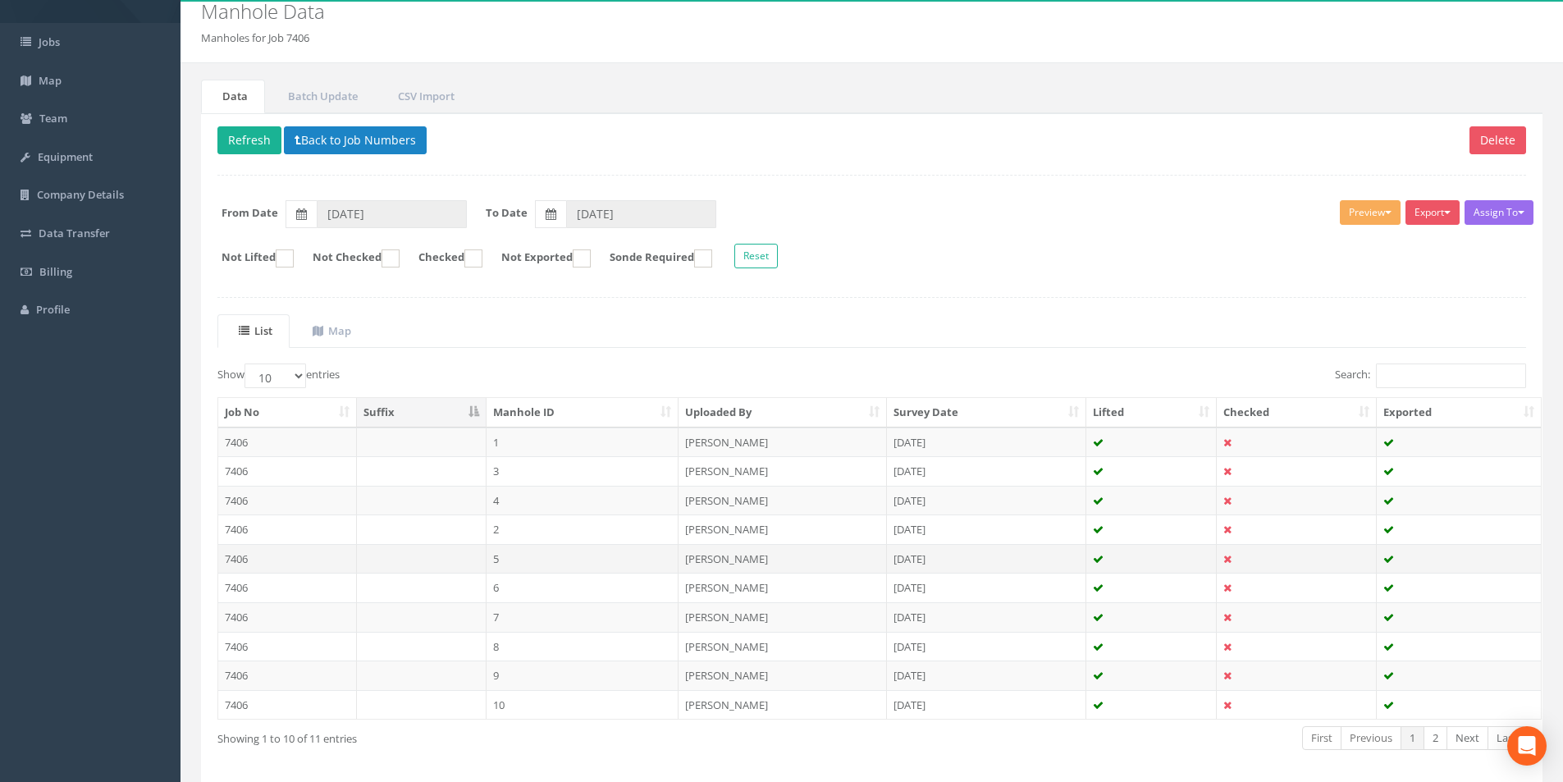
scroll to position [133, 0]
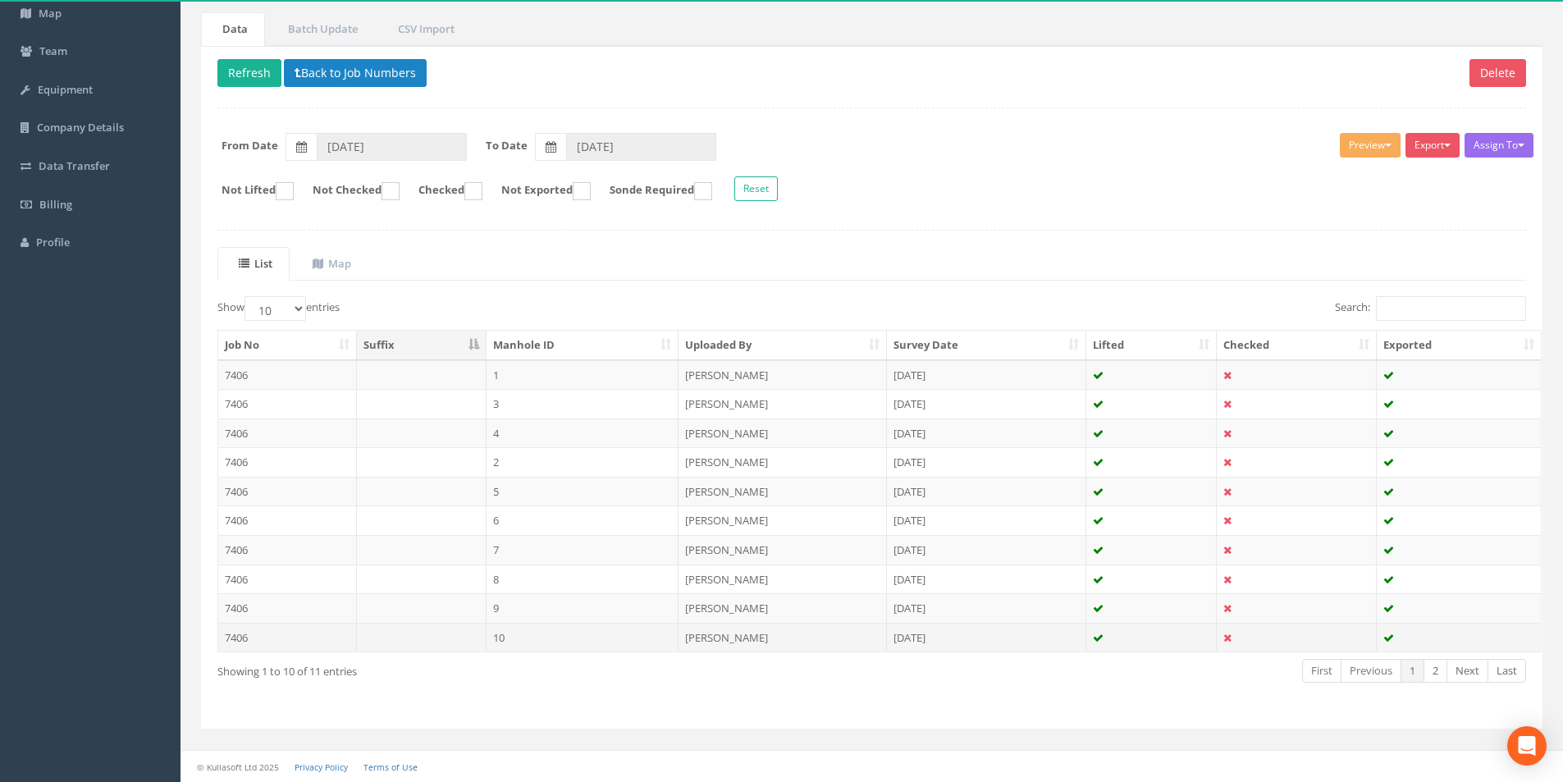
click at [298, 629] on td "7406" at bounding box center [287, 638] width 139 height 30
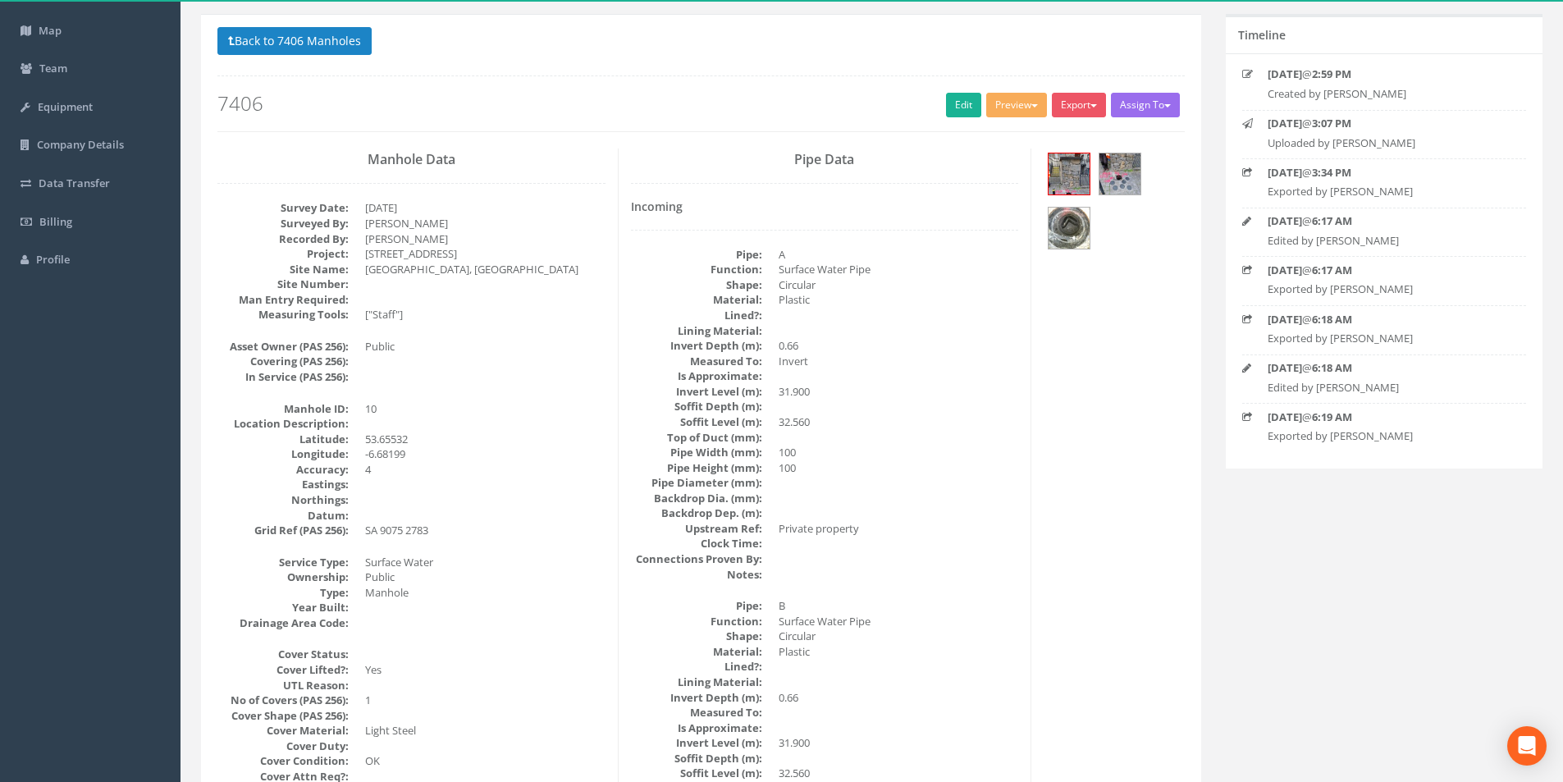
scroll to position [0, 0]
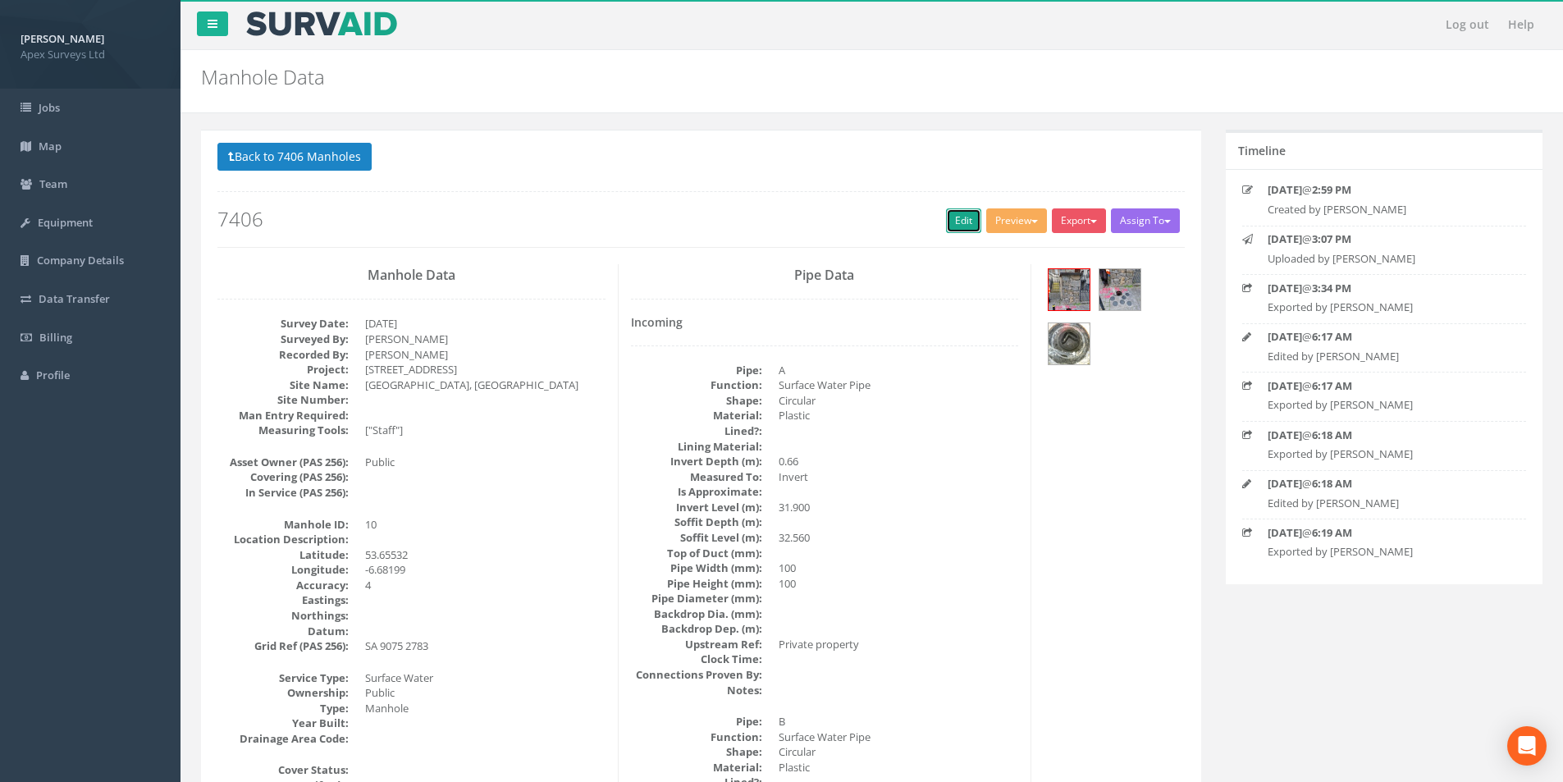
click at [956, 224] on link "Edit" at bounding box center [963, 220] width 35 height 25
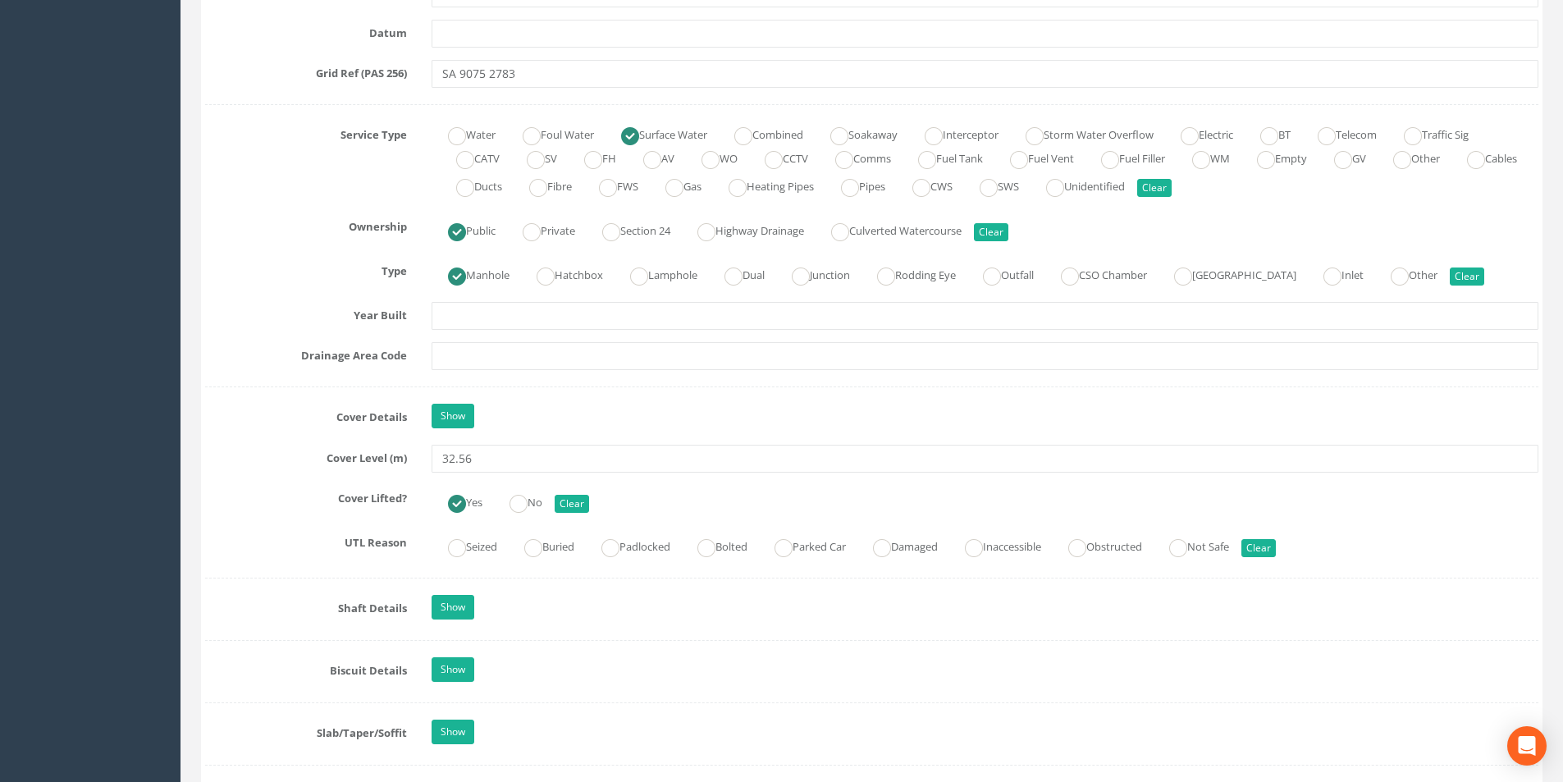
scroll to position [1149, 0]
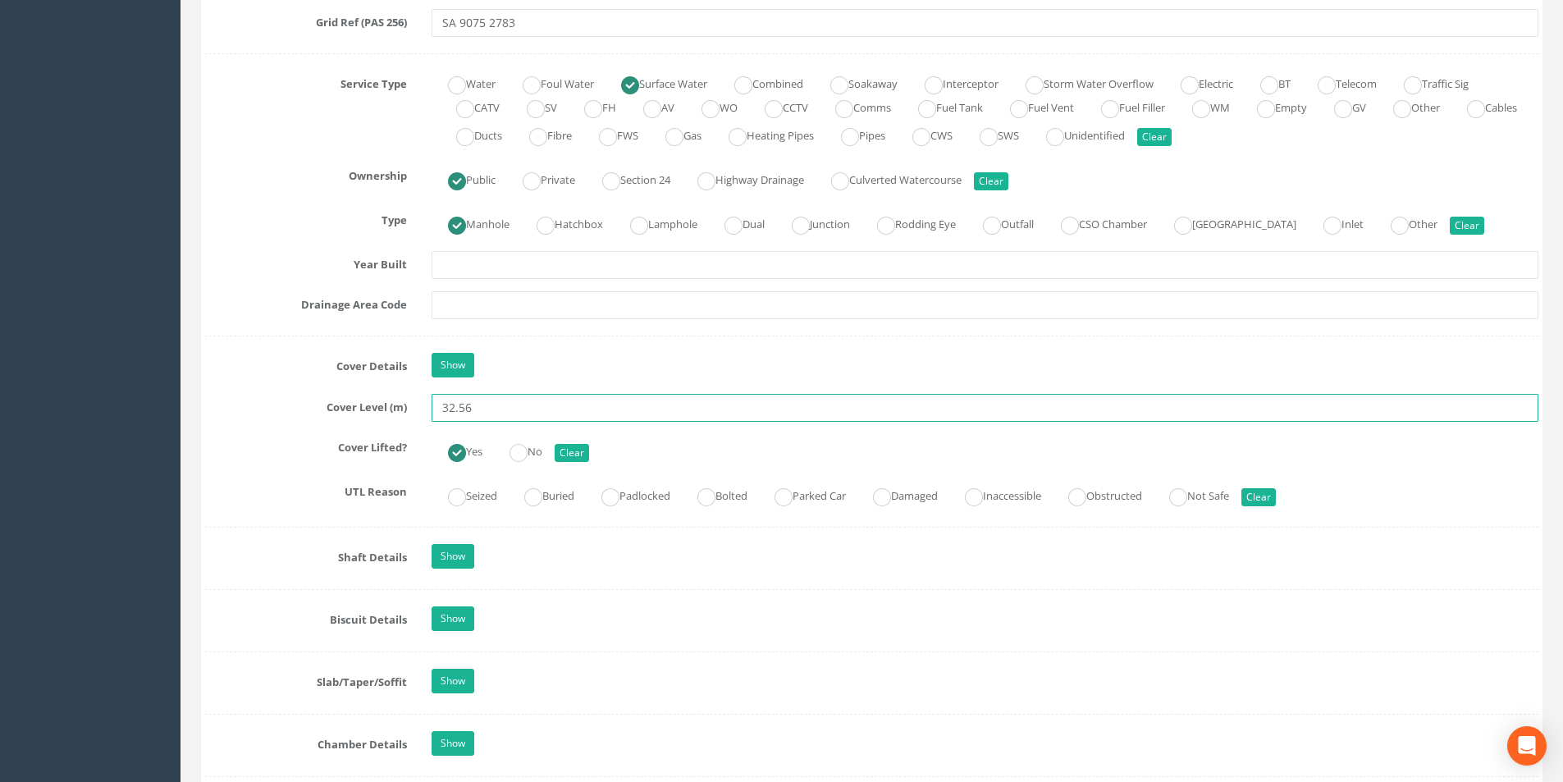
drag, startPoint x: 492, startPoint y: 411, endPoint x: 461, endPoint y: 413, distance: 31.2
click at [461, 413] on input "32.56" at bounding box center [985, 408] width 1107 height 28
type input "32.60"
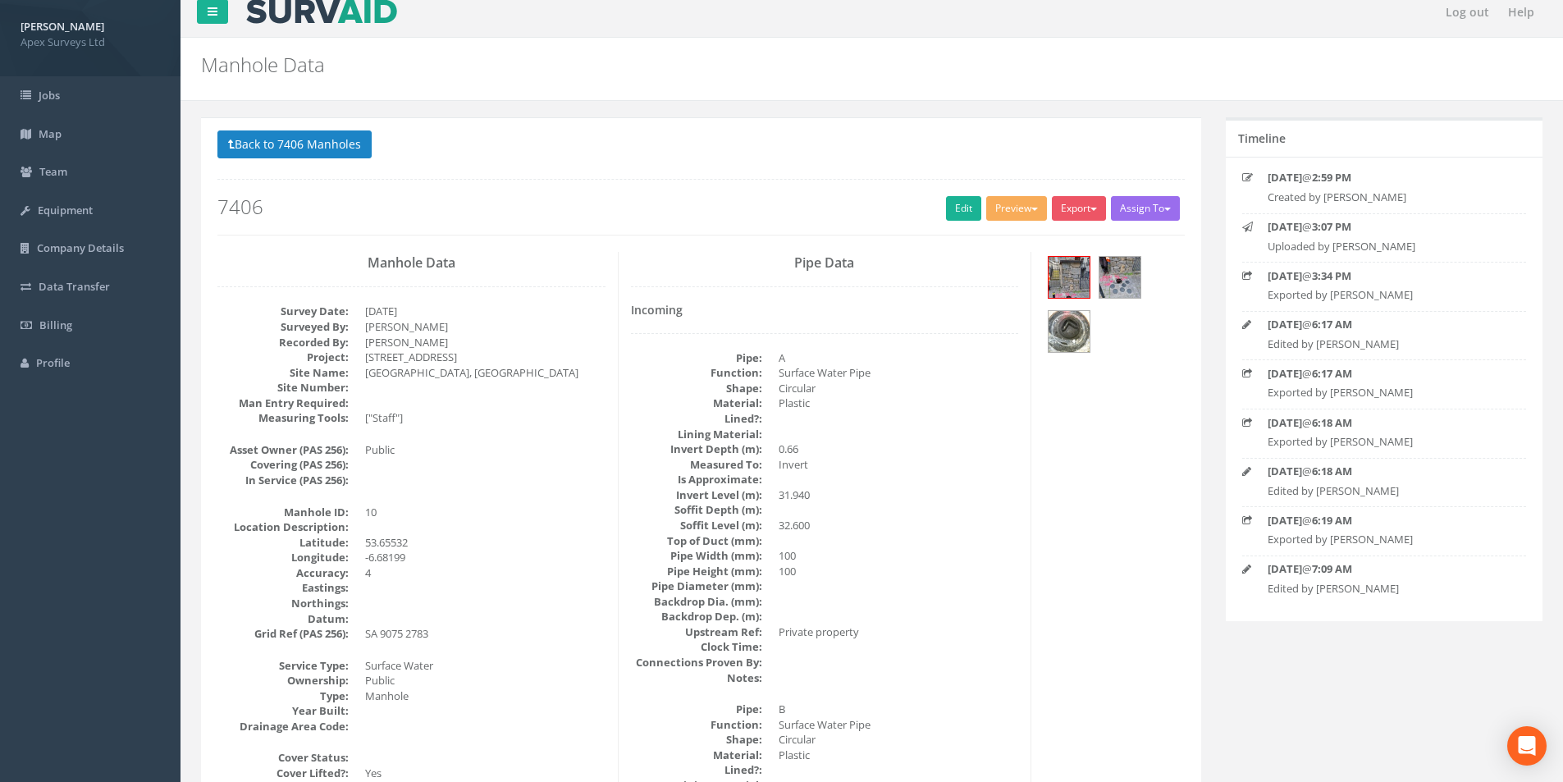
scroll to position [0, 0]
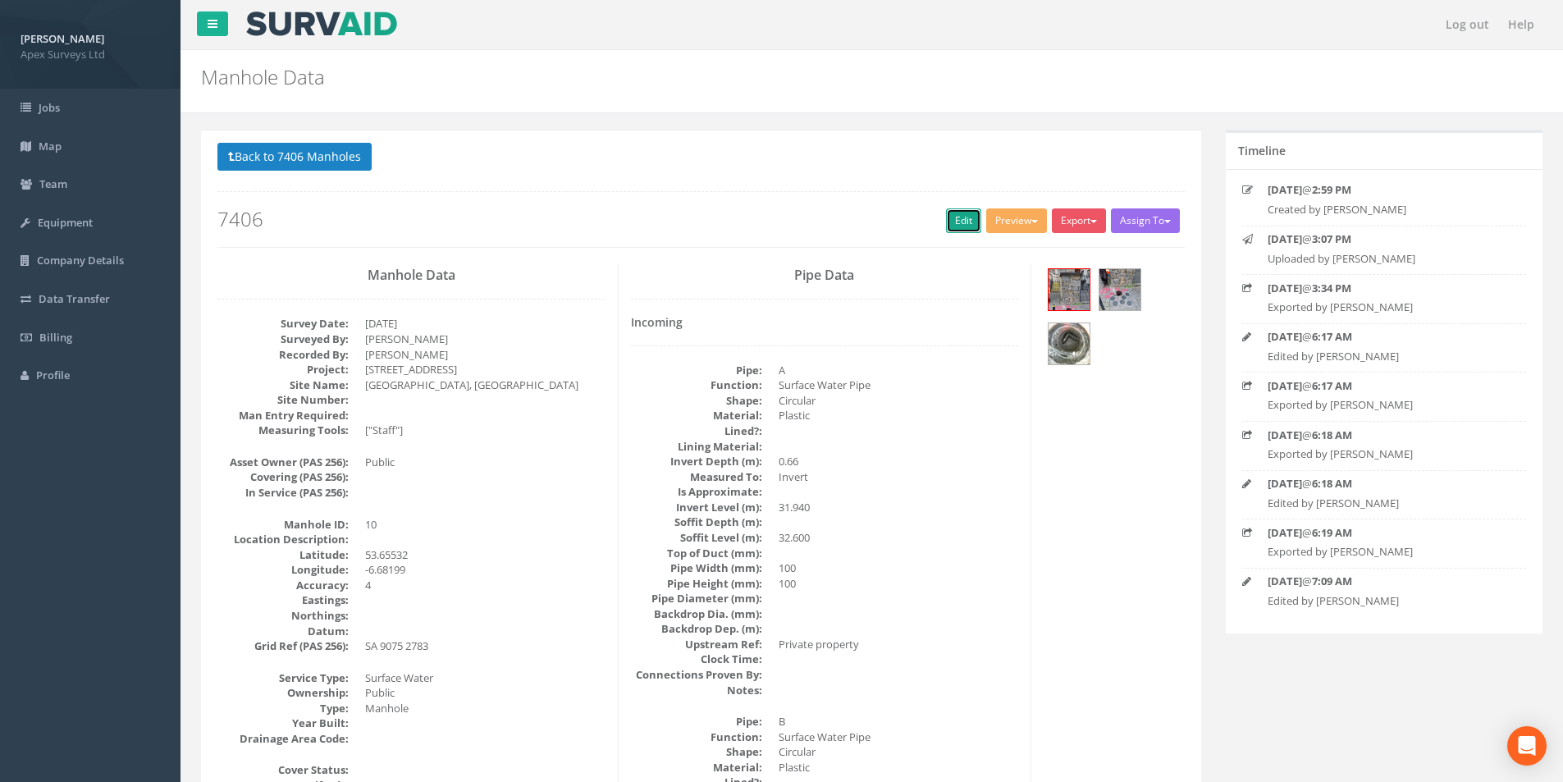
click at [960, 217] on link "Edit" at bounding box center [963, 220] width 35 height 25
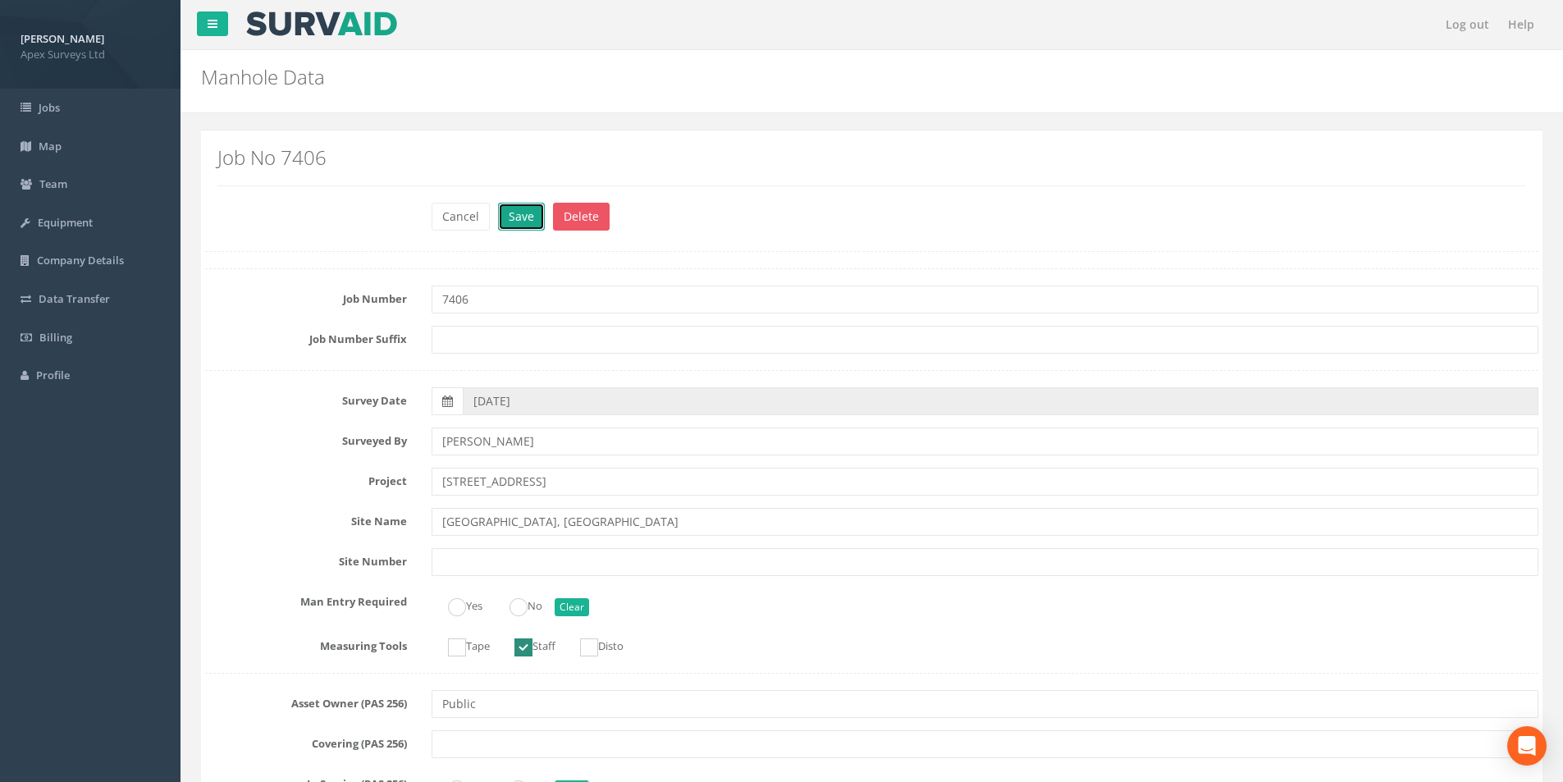
click at [508, 213] on button "Save" at bounding box center [521, 217] width 47 height 28
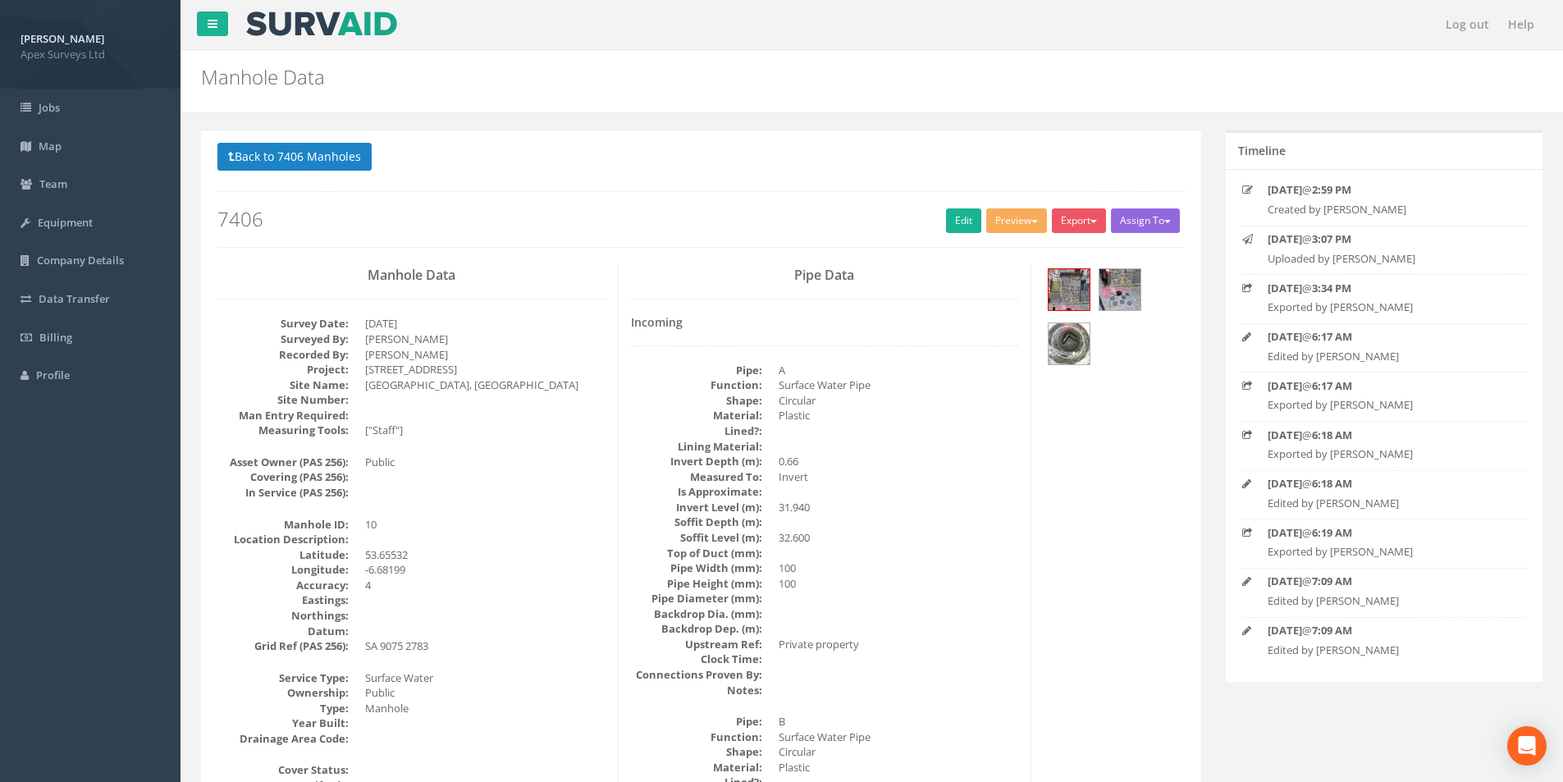
click at [1137, 226] on button "Assign To" at bounding box center [1145, 220] width 69 height 25
click at [1079, 221] on button "Export" at bounding box center [1079, 220] width 54 height 25
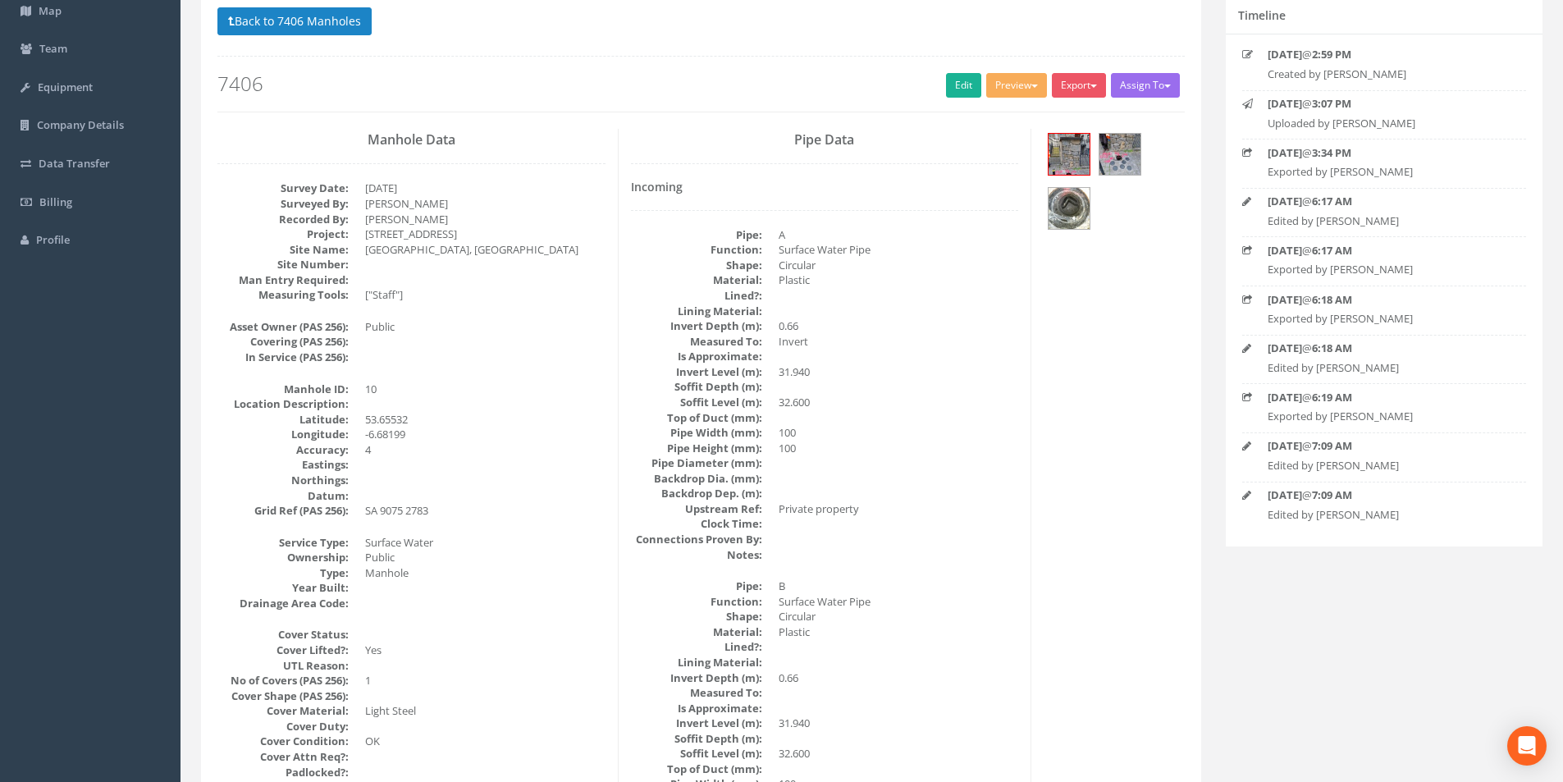
scroll to position [164, 0]
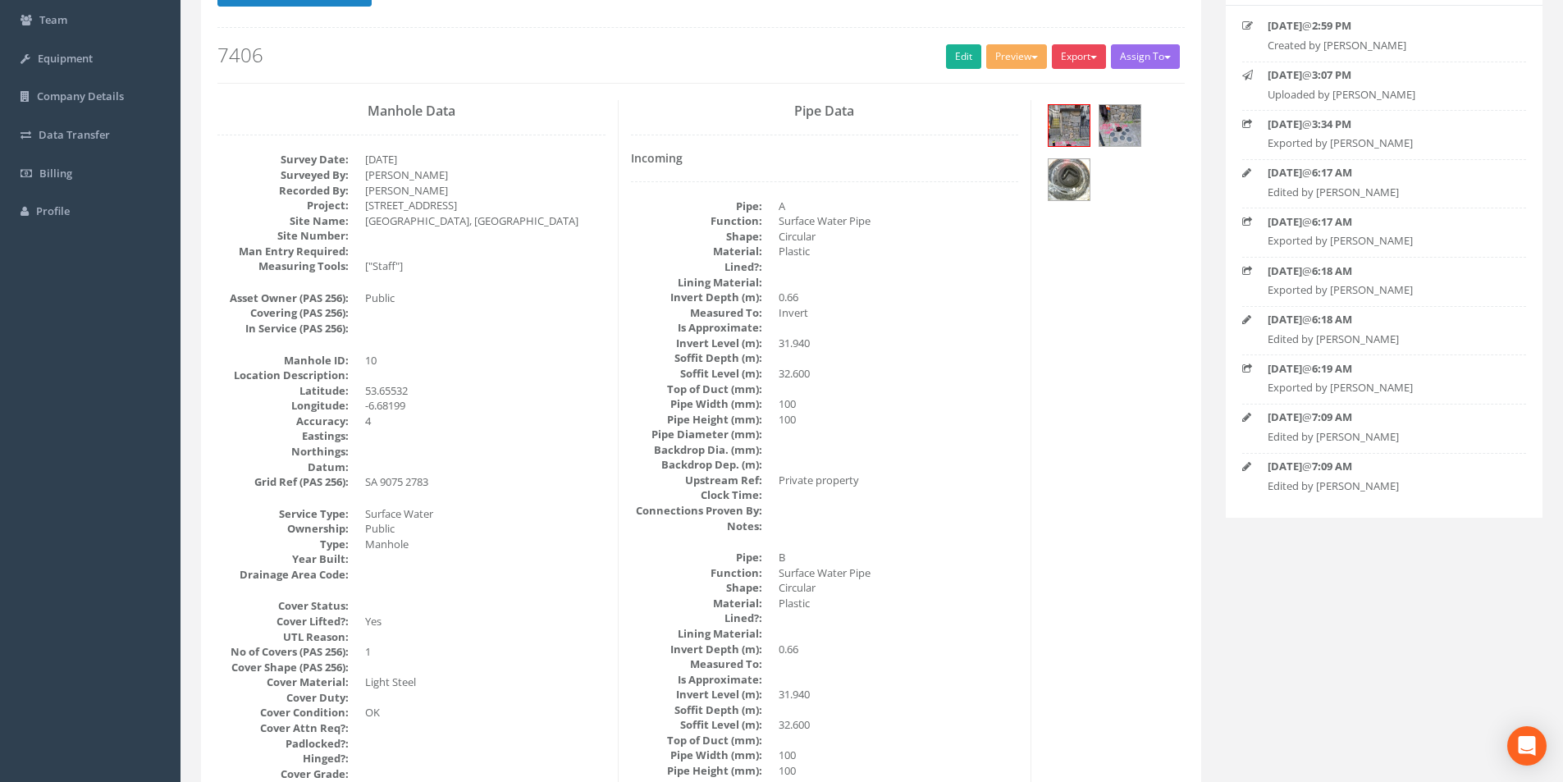
click at [1073, 58] on button "Export" at bounding box center [1079, 56] width 54 height 25
click at [1054, 186] on link "SurvAid Manhole" at bounding box center [1045, 188] width 125 height 25
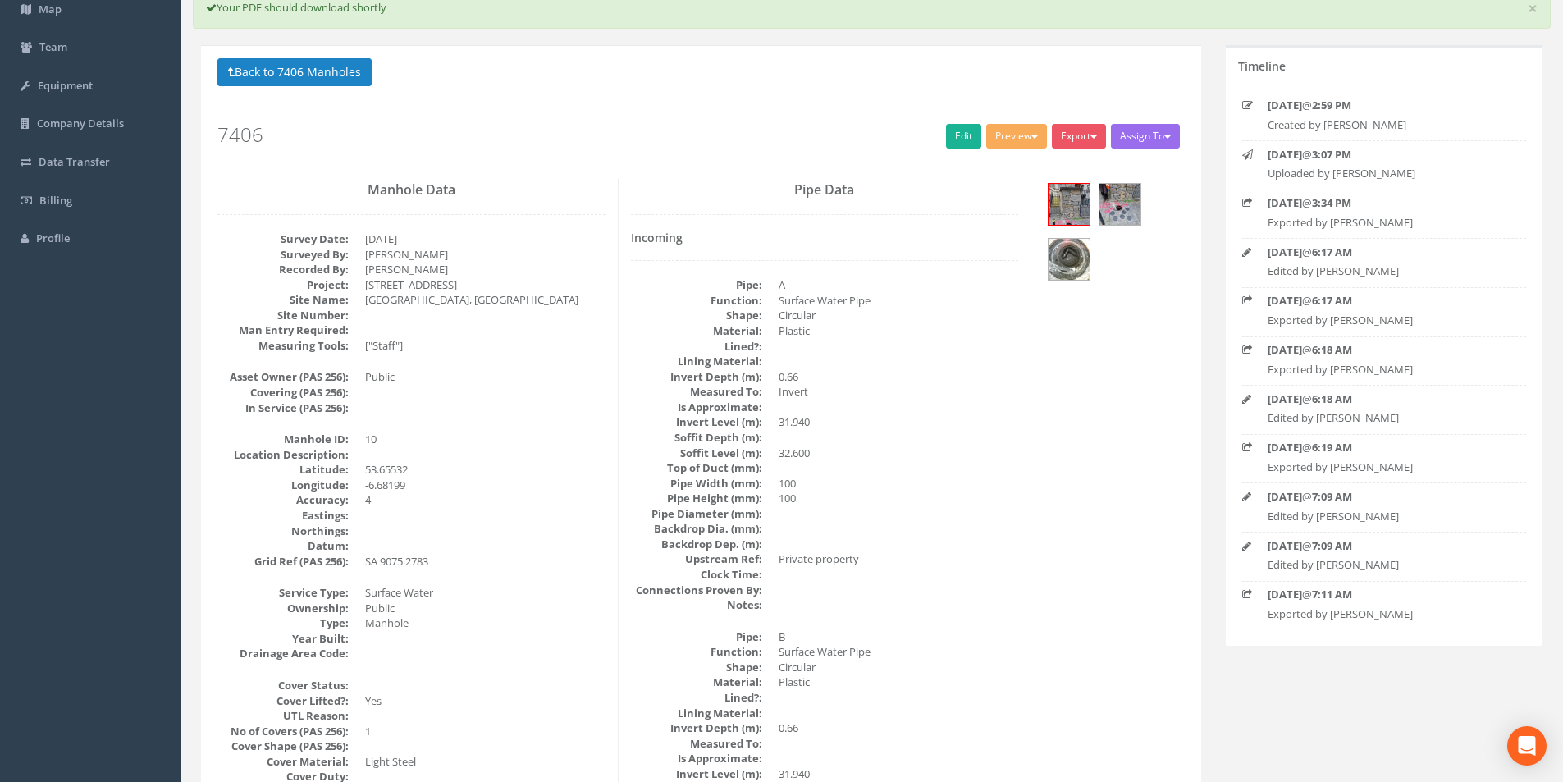
scroll to position [0, 0]
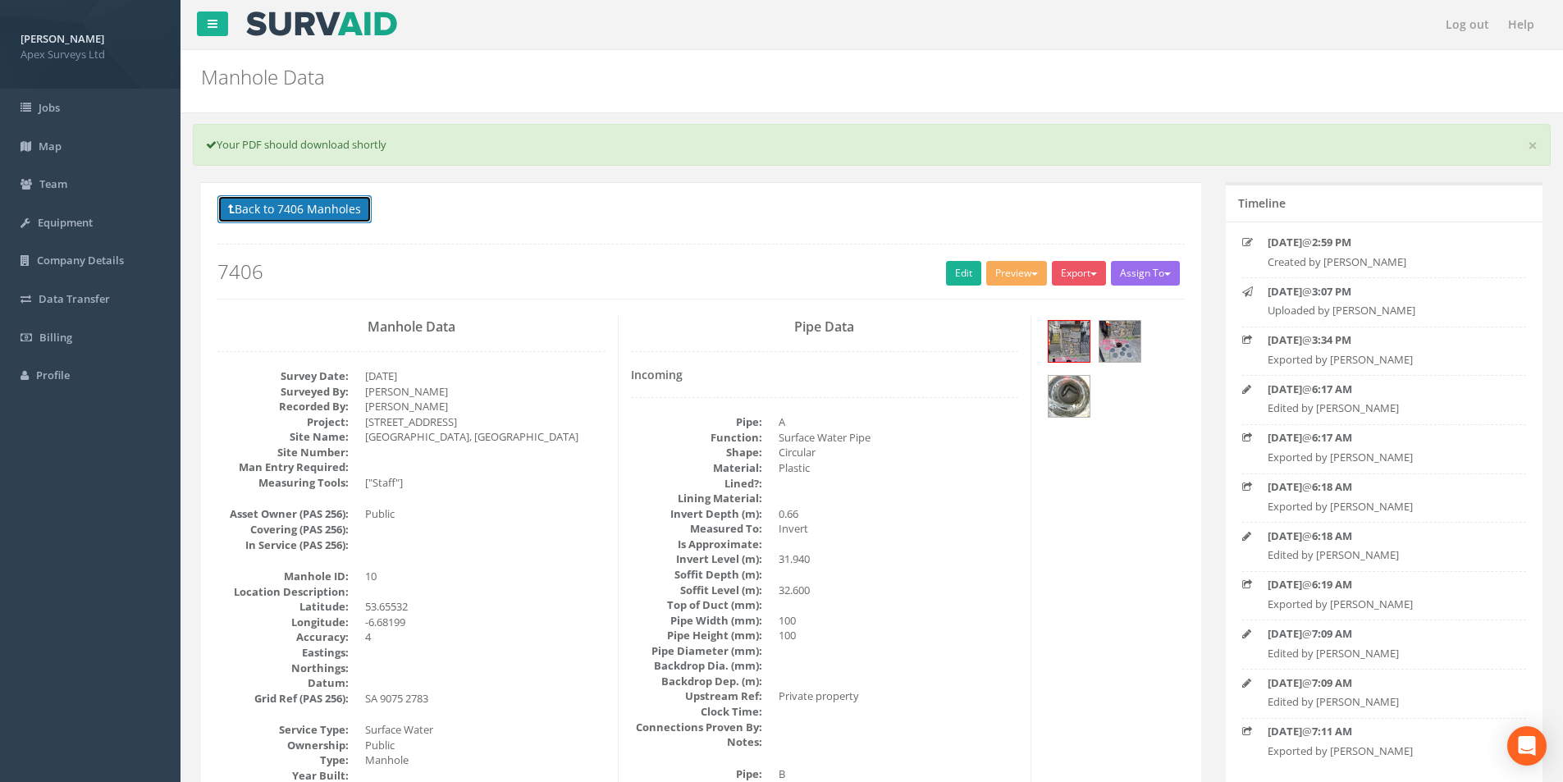
click at [246, 213] on button "Back to 7406 Manholes" at bounding box center [294, 209] width 154 height 28
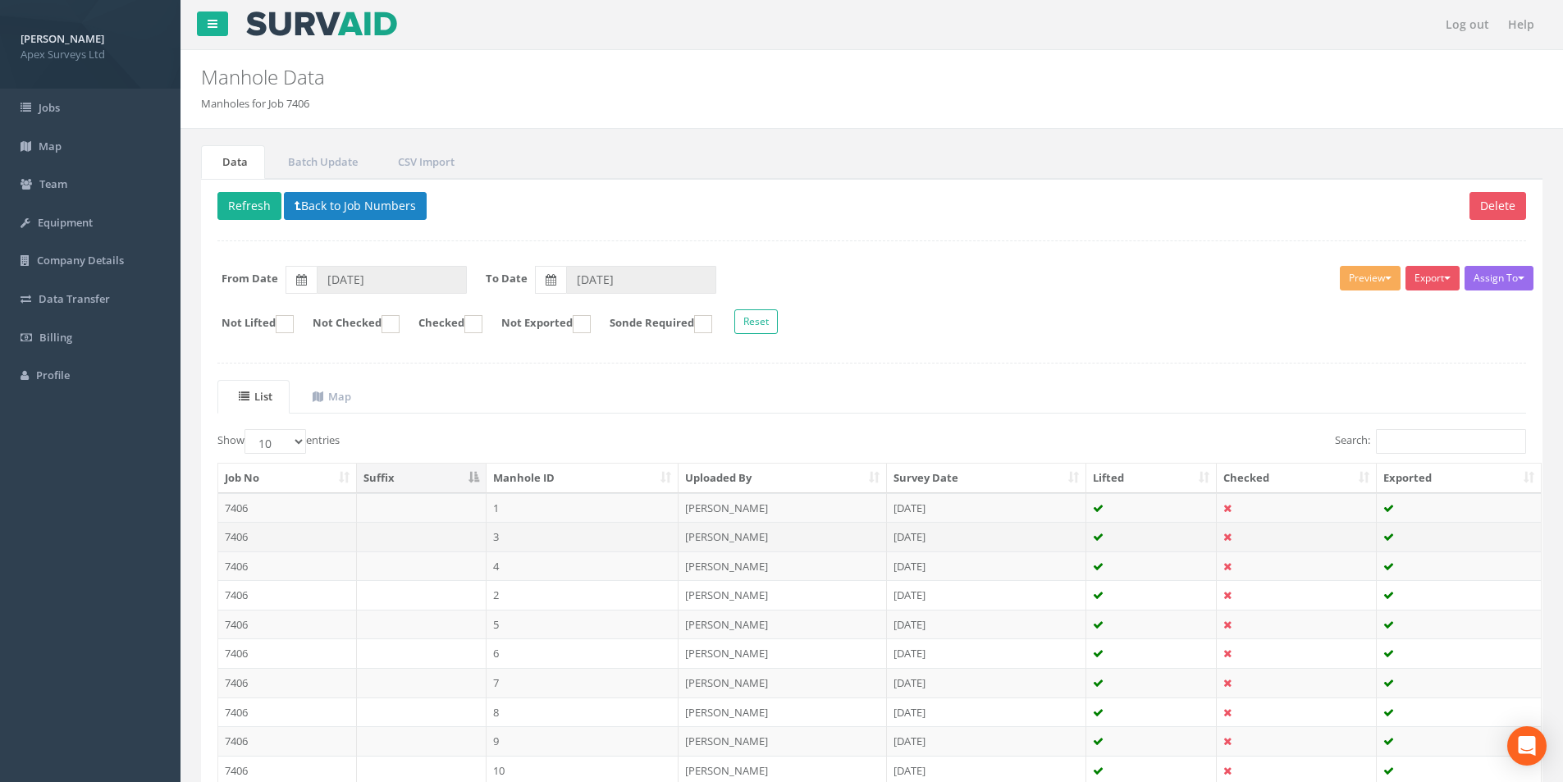
scroll to position [133, 0]
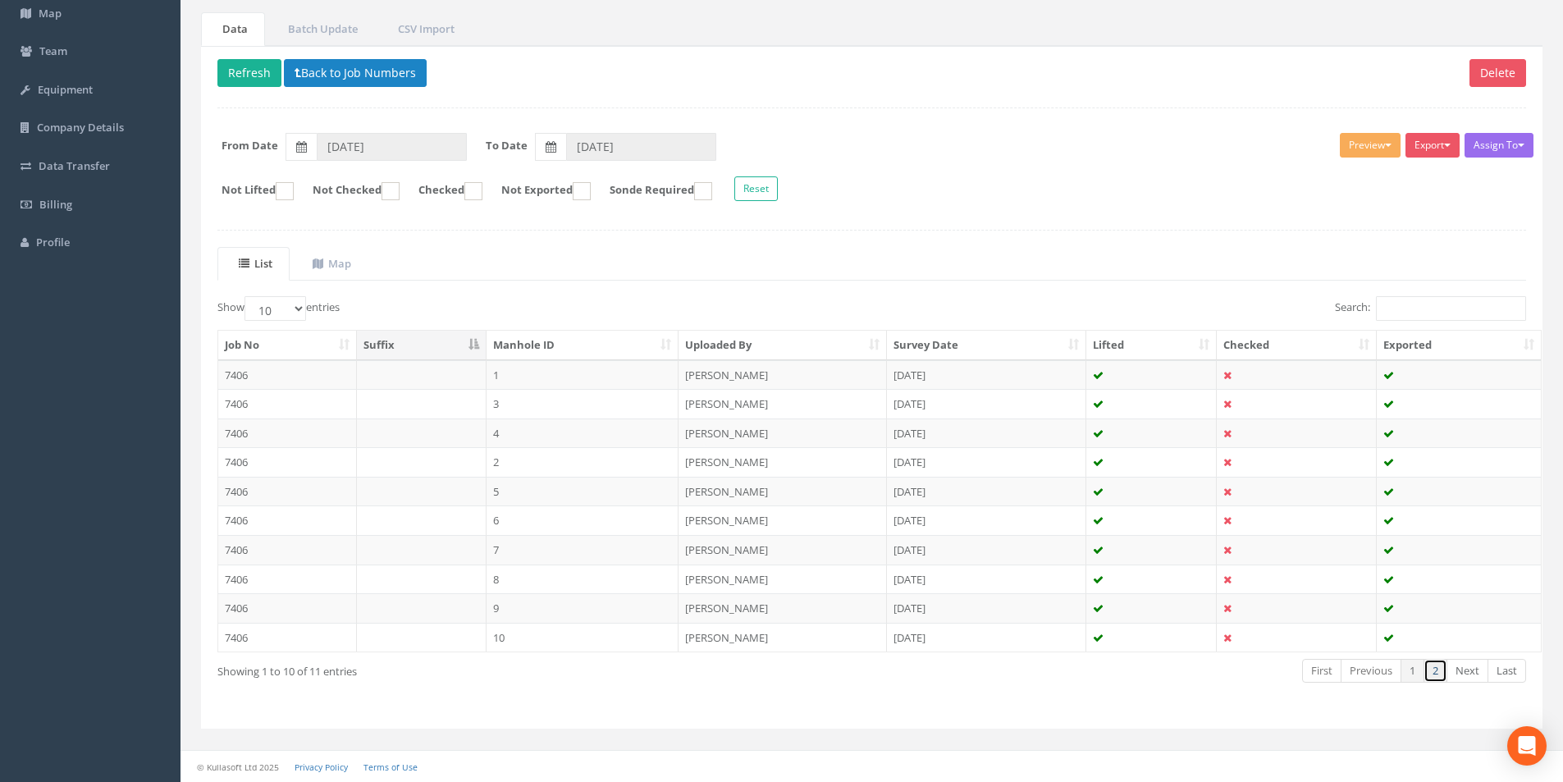
click at [1434, 670] on link "2" at bounding box center [1436, 671] width 24 height 24
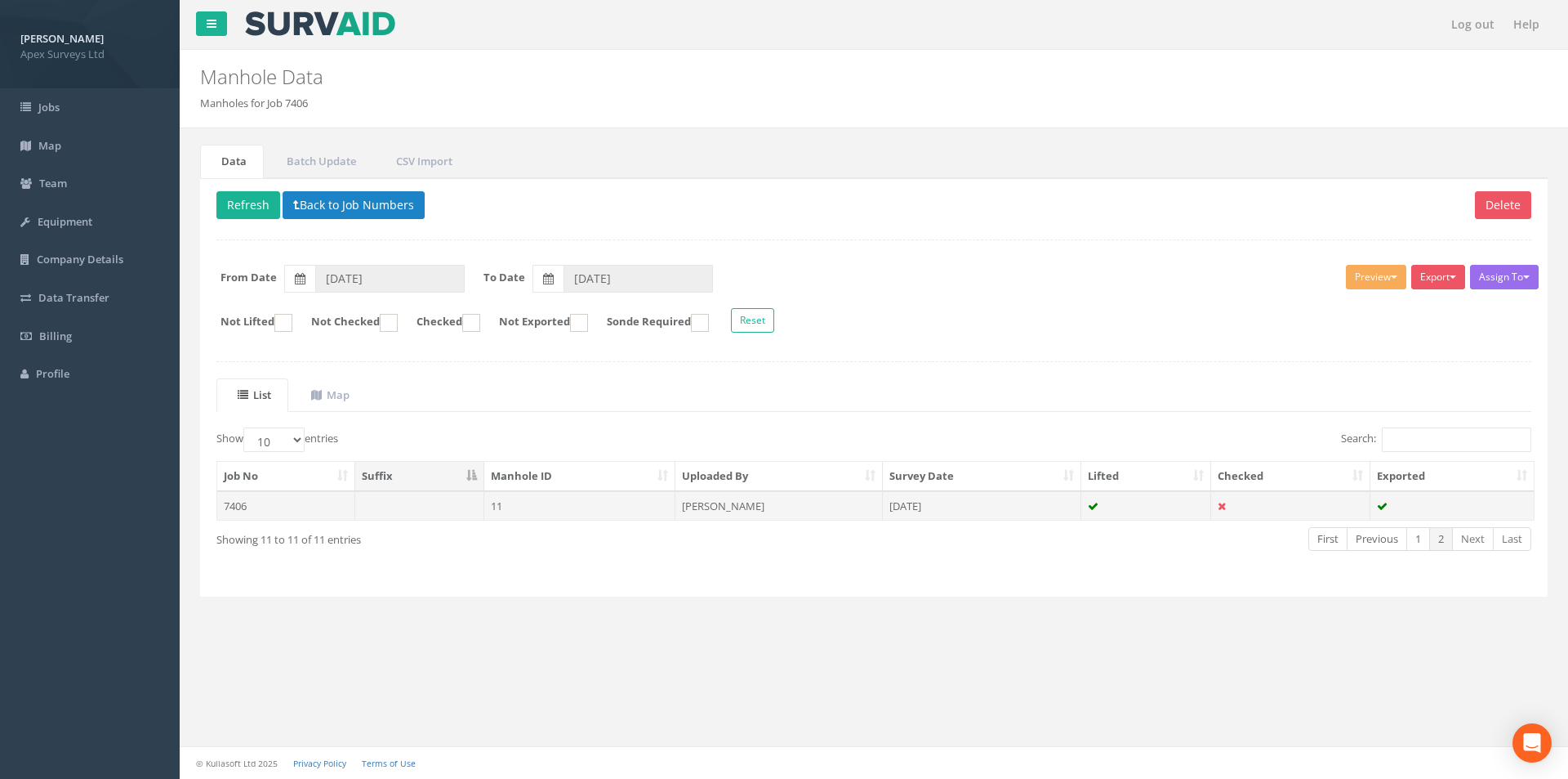
click at [274, 511] on td "7406" at bounding box center [286, 506] width 138 height 30
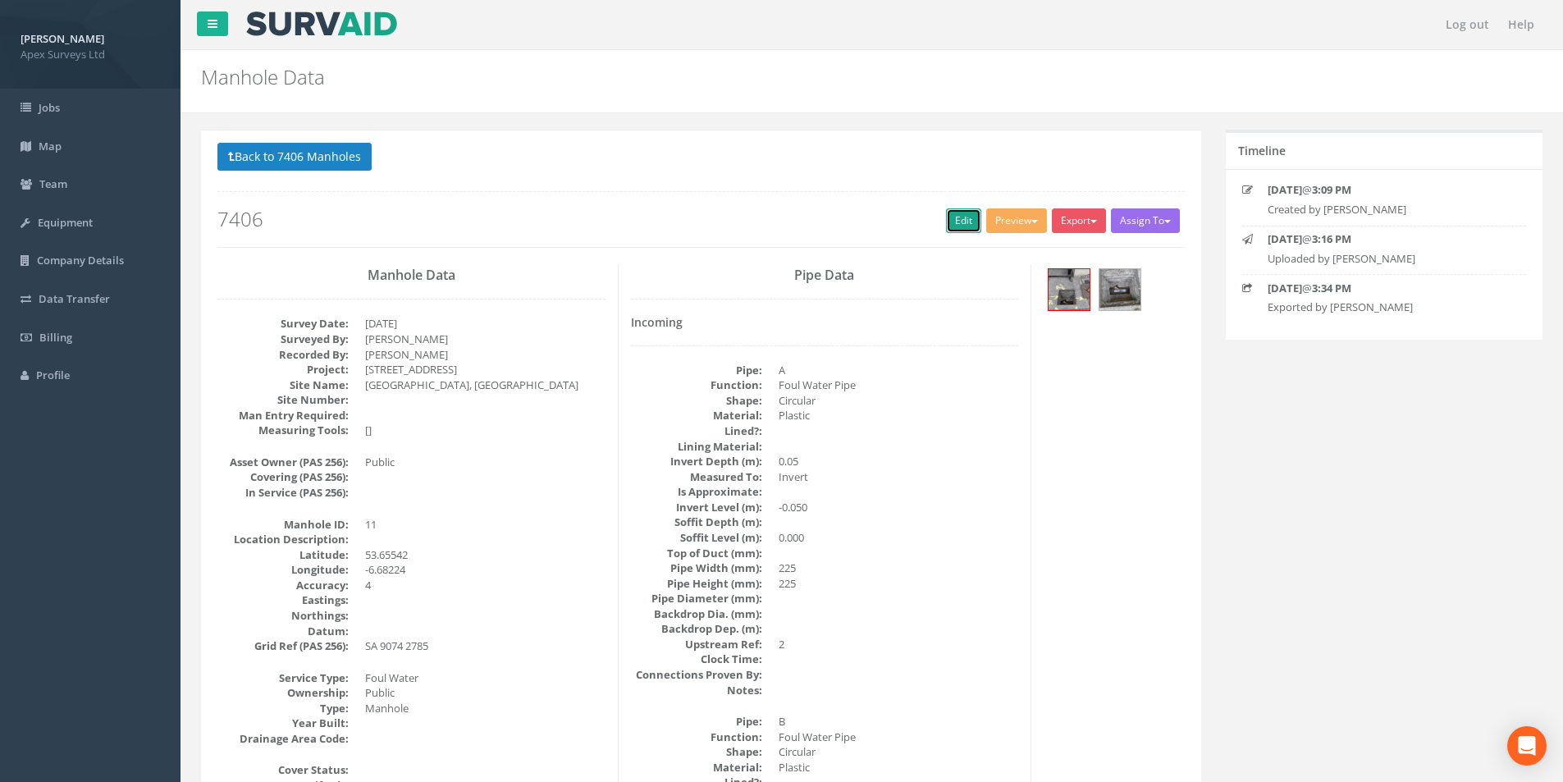
click at [965, 224] on link "Edit" at bounding box center [963, 220] width 35 height 25
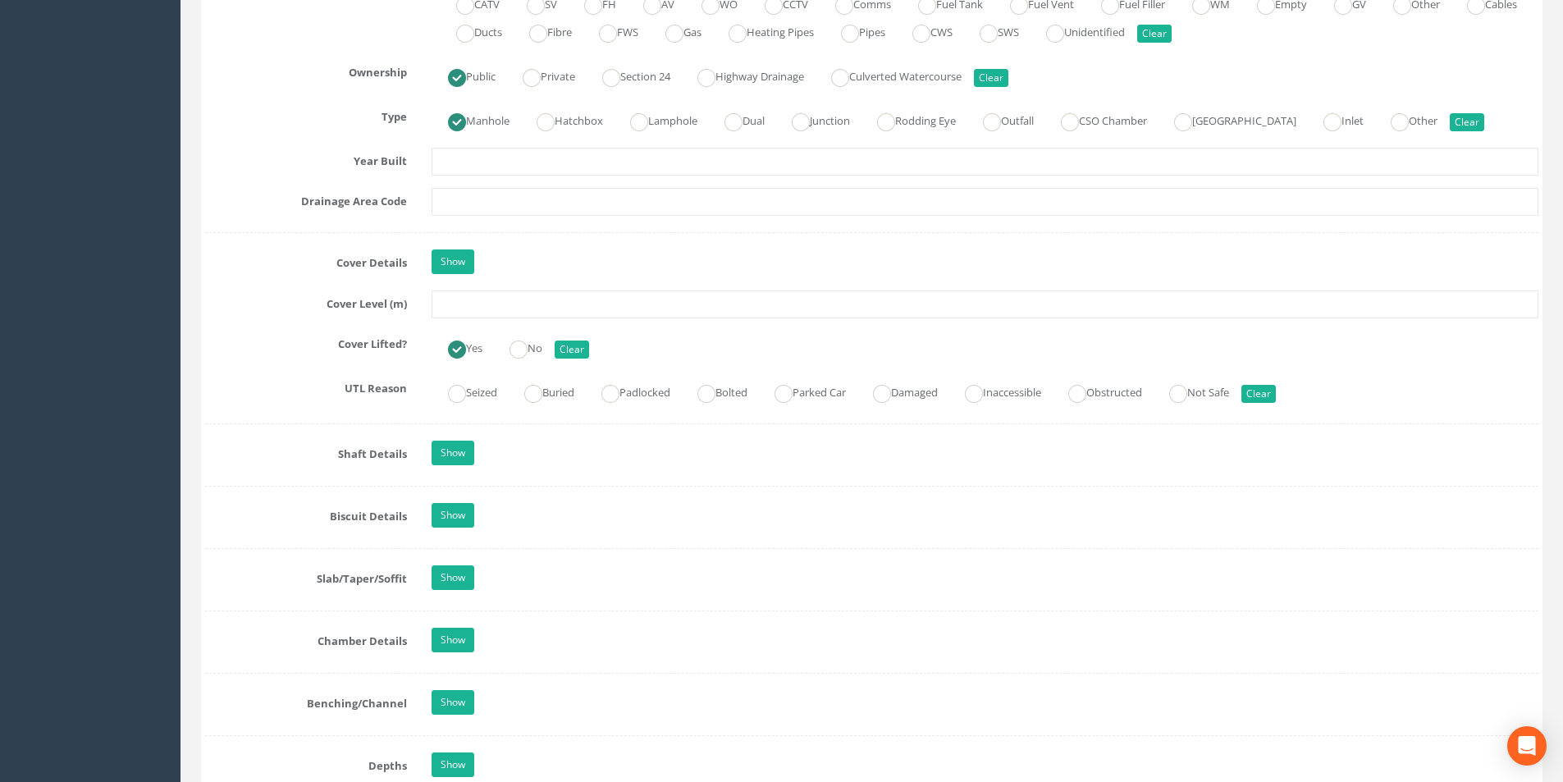
scroll to position [1149, 0]
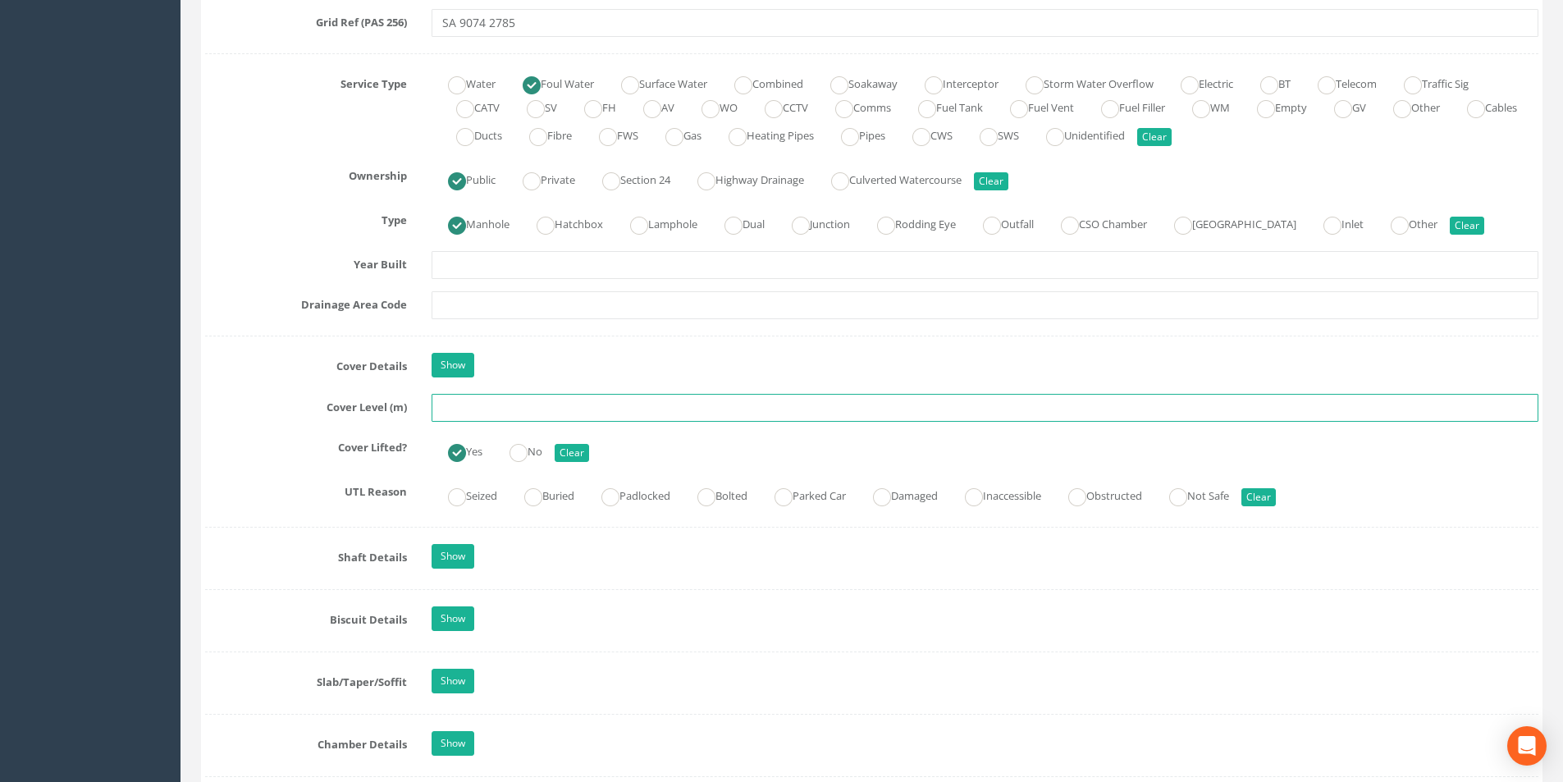
click at [463, 409] on input "text" at bounding box center [985, 408] width 1107 height 28
drag, startPoint x: 452, startPoint y: 409, endPoint x: 444, endPoint y: 410, distance: 8.4
click at [444, 410] on input "23.29" at bounding box center [985, 408] width 1107 height 28
click at [507, 408] on input "32.29" at bounding box center [985, 408] width 1107 height 28
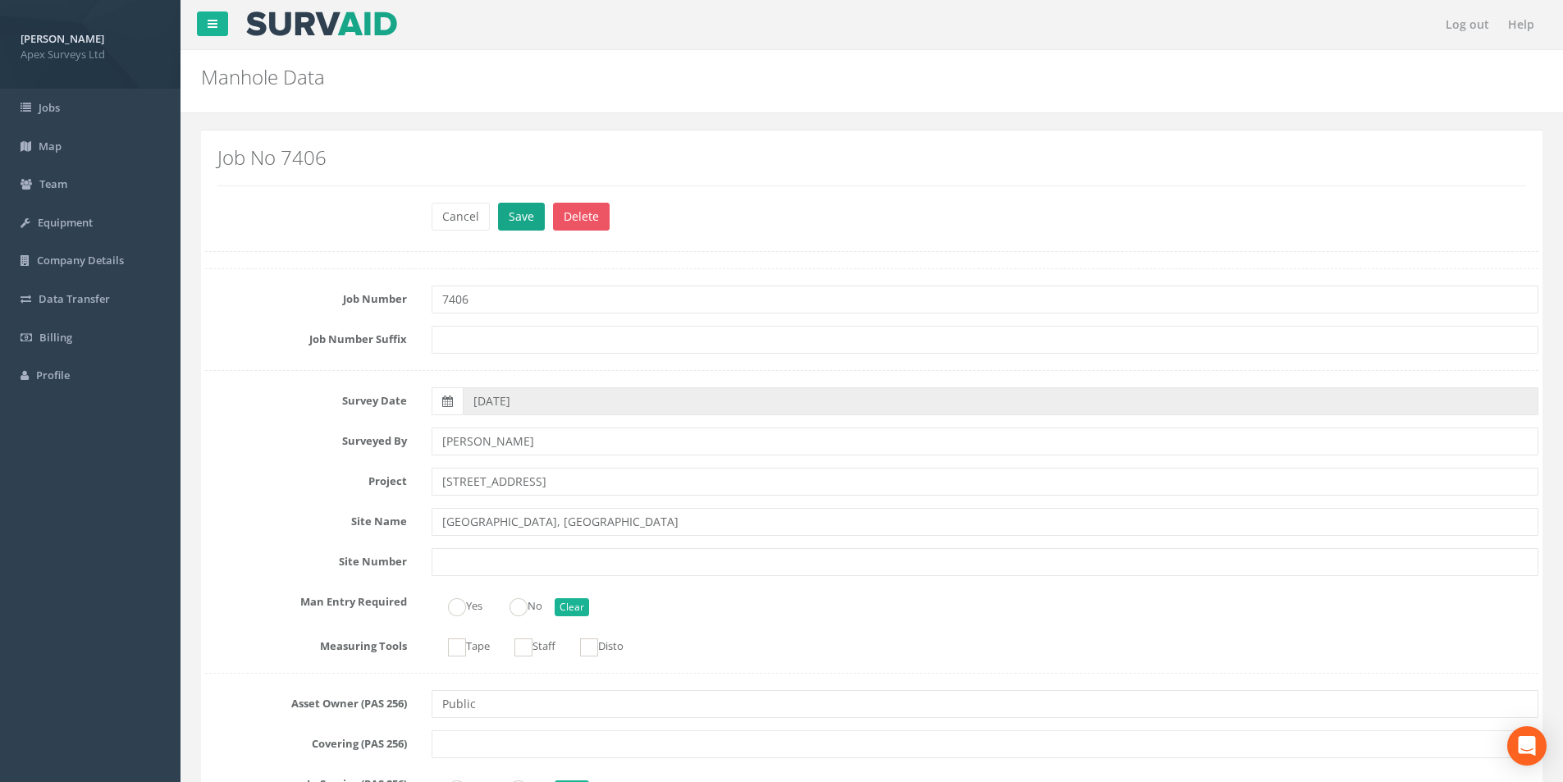
type input "32.29"
click at [523, 205] on button "Save" at bounding box center [521, 217] width 47 height 28
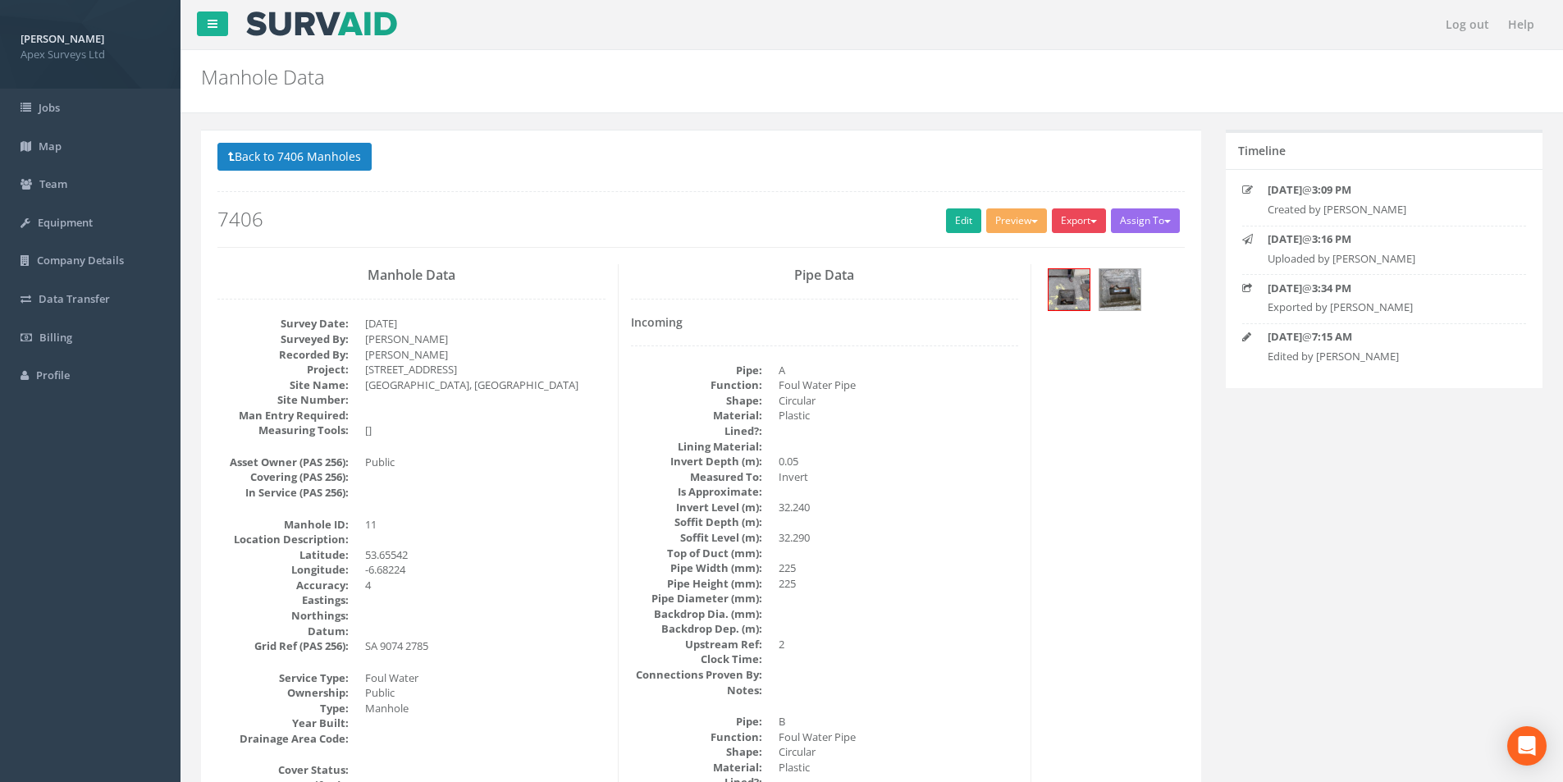
click at [1101, 222] on button "Export" at bounding box center [1079, 220] width 54 height 25
click at [1032, 359] on link "SurvAid Manhole" at bounding box center [1045, 353] width 125 height 25
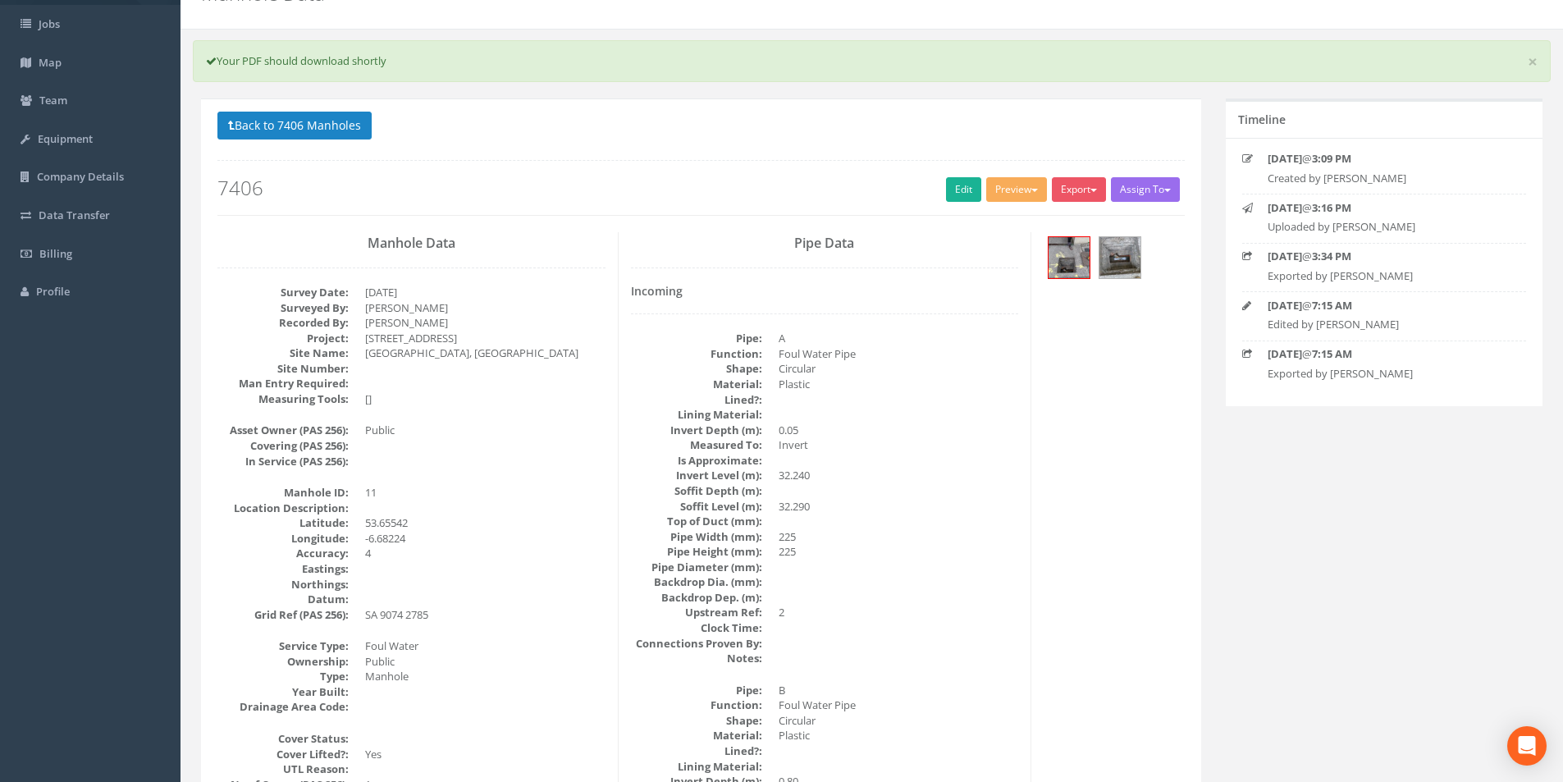
scroll to position [78, 0]
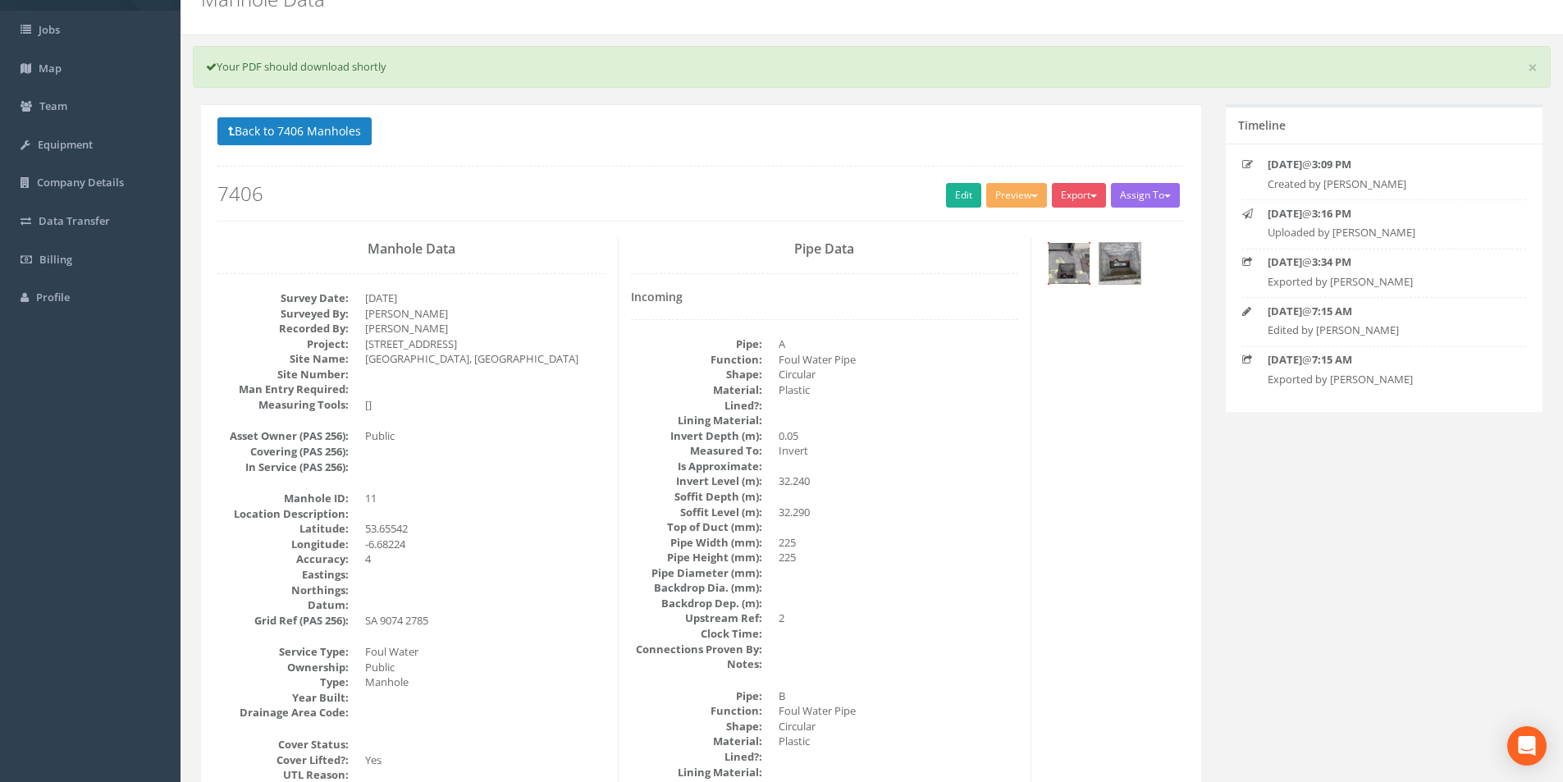
click at [1083, 280] on img at bounding box center [1069, 263] width 41 height 41
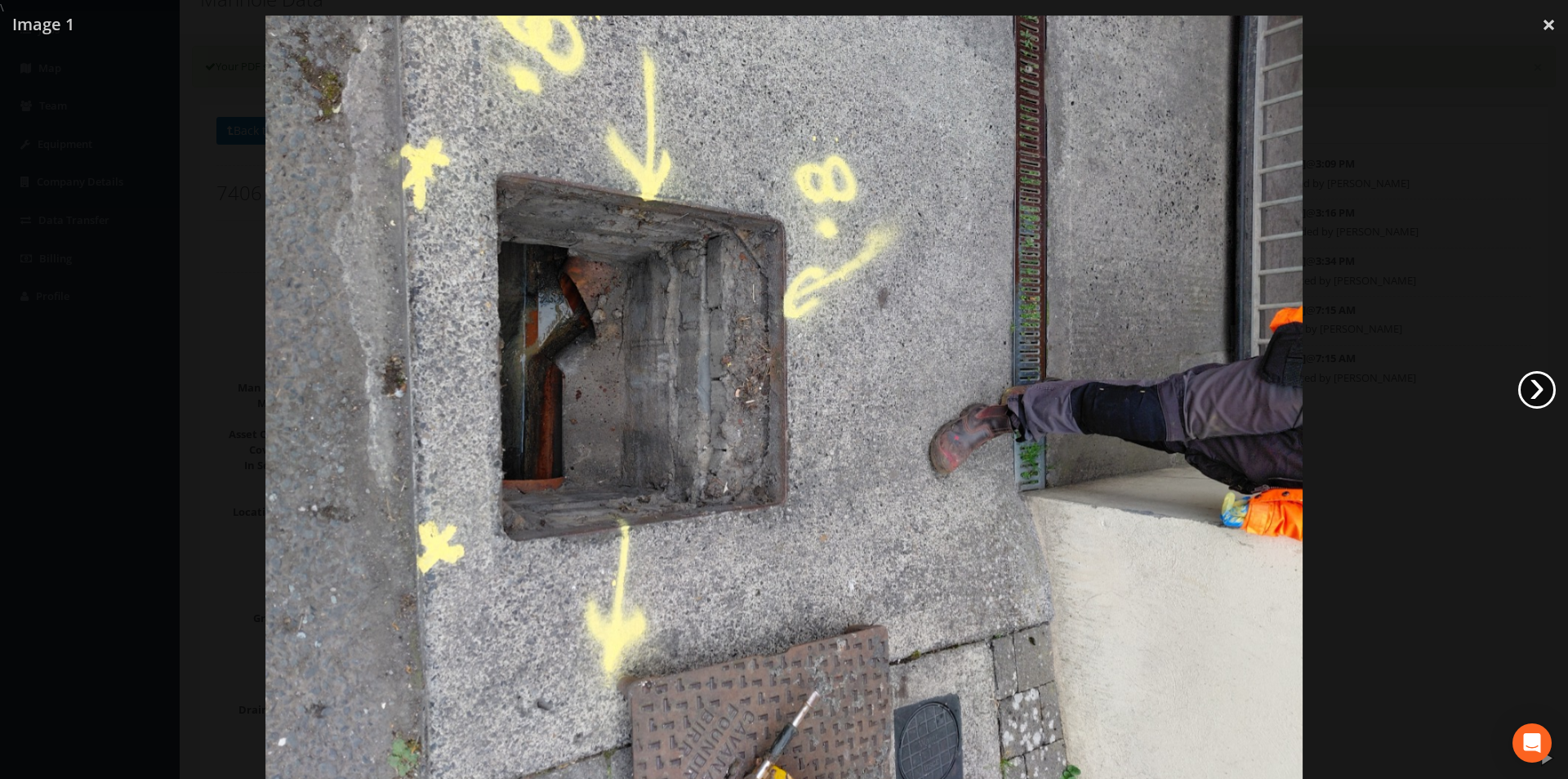
click at [1522, 384] on link "›" at bounding box center [1537, 390] width 38 height 38
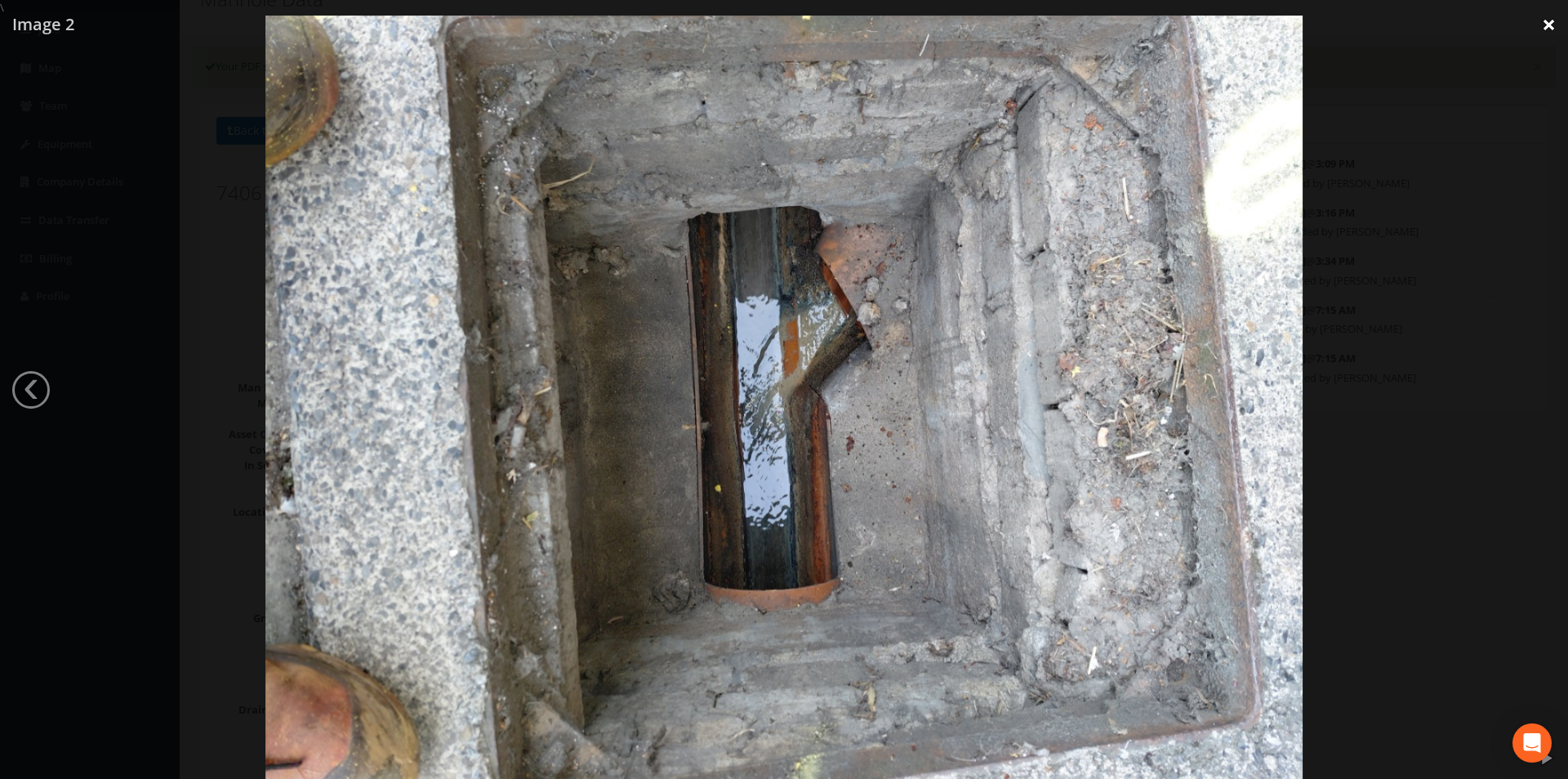
click at [1542, 25] on link "×" at bounding box center [1549, 24] width 39 height 49
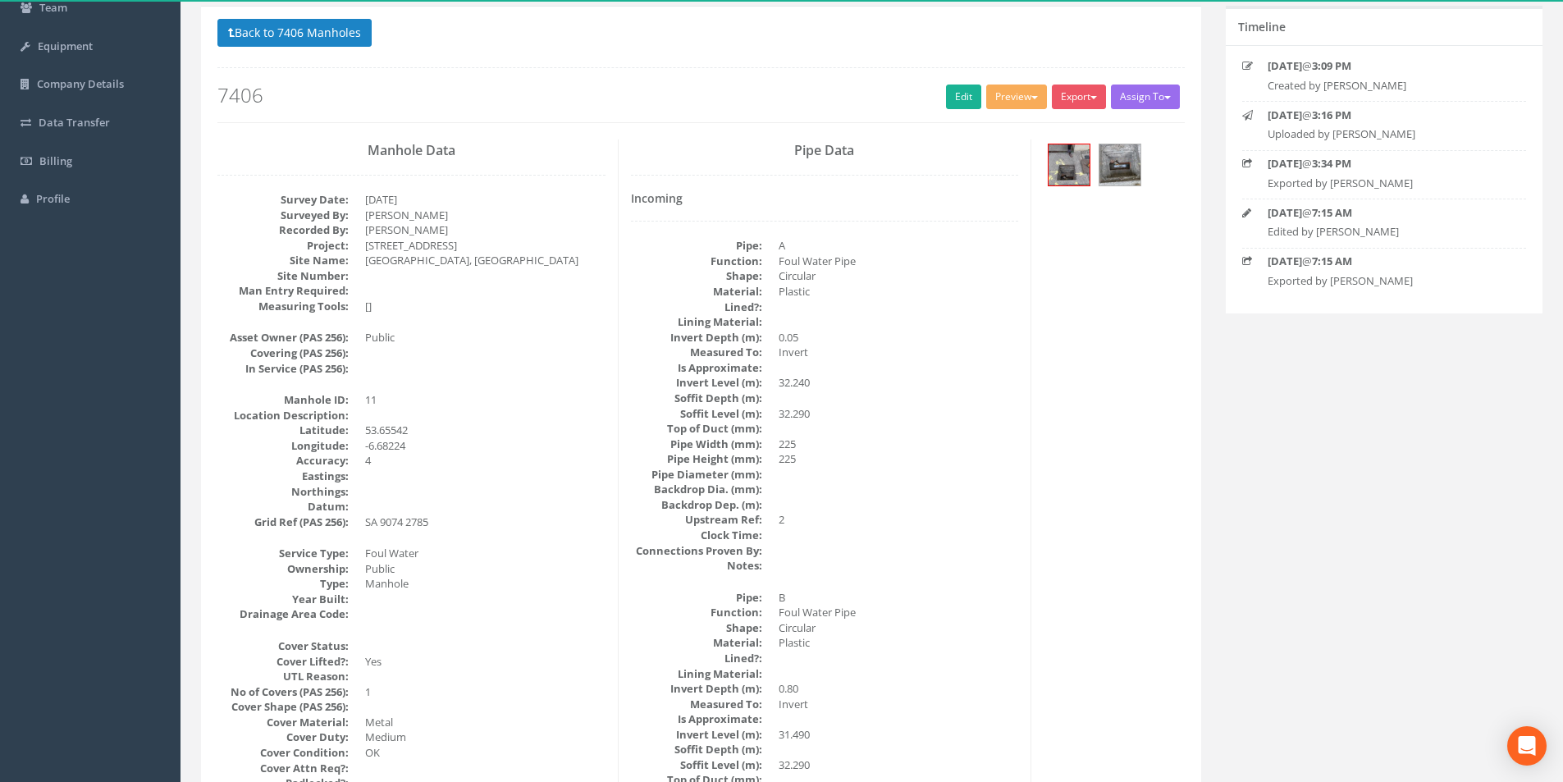
scroll to position [82, 0]
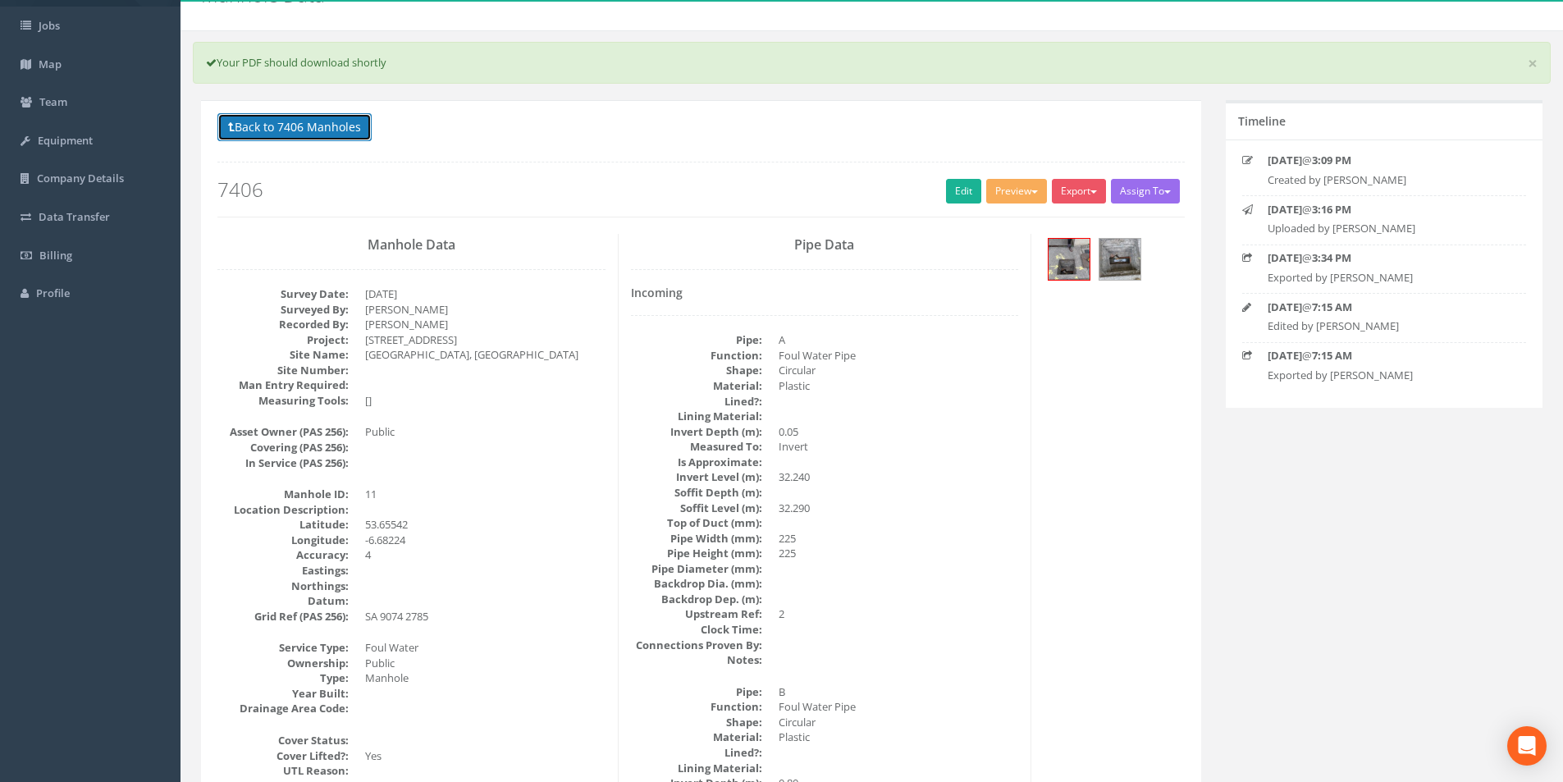
drag, startPoint x: 278, startPoint y: 134, endPoint x: 266, endPoint y: 166, distance: 34.3
click at [278, 134] on button "Back to 7406 Manholes" at bounding box center [294, 127] width 154 height 28
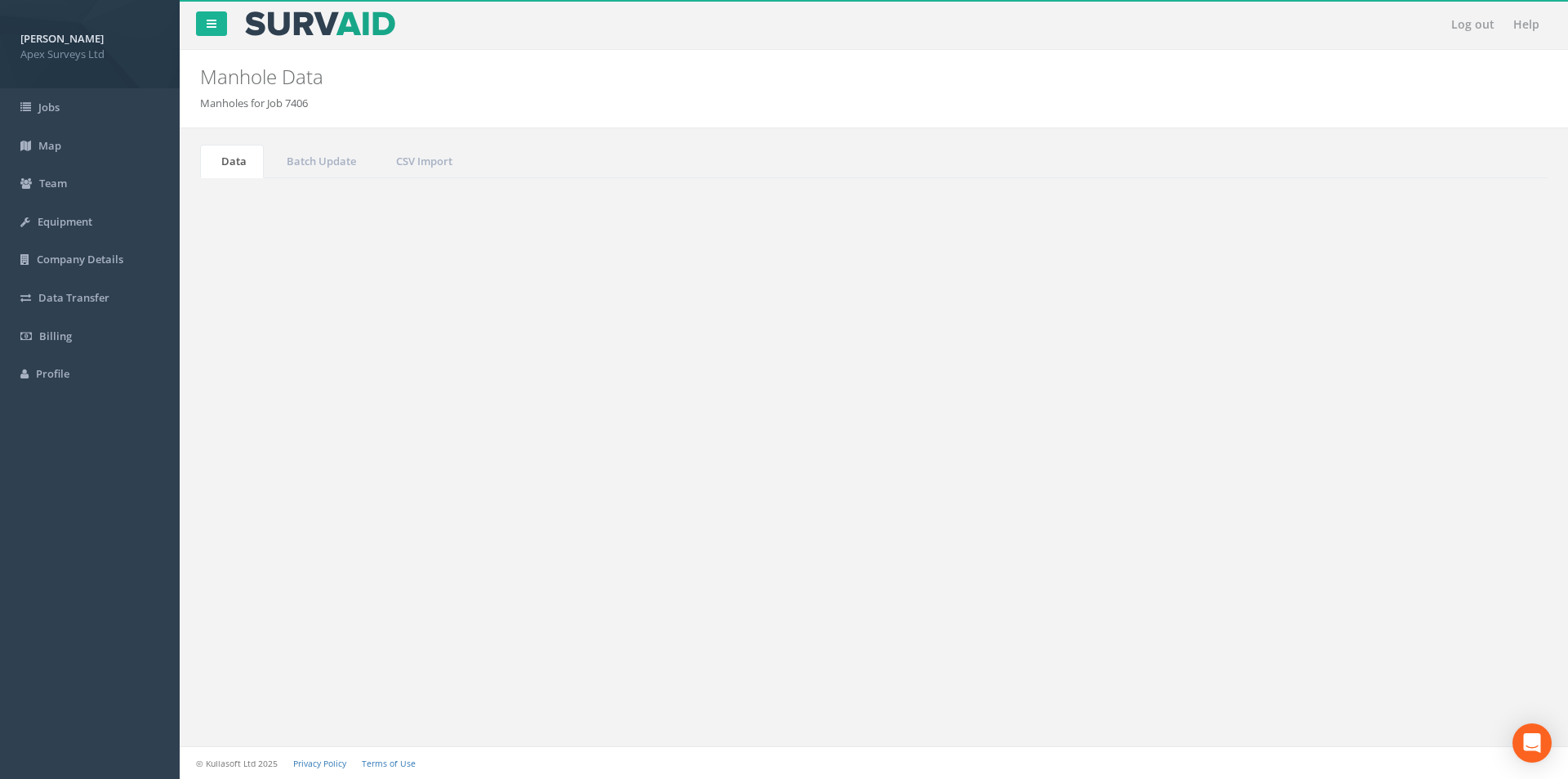
click at [296, 210] on icon at bounding box center [297, 204] width 7 height 11
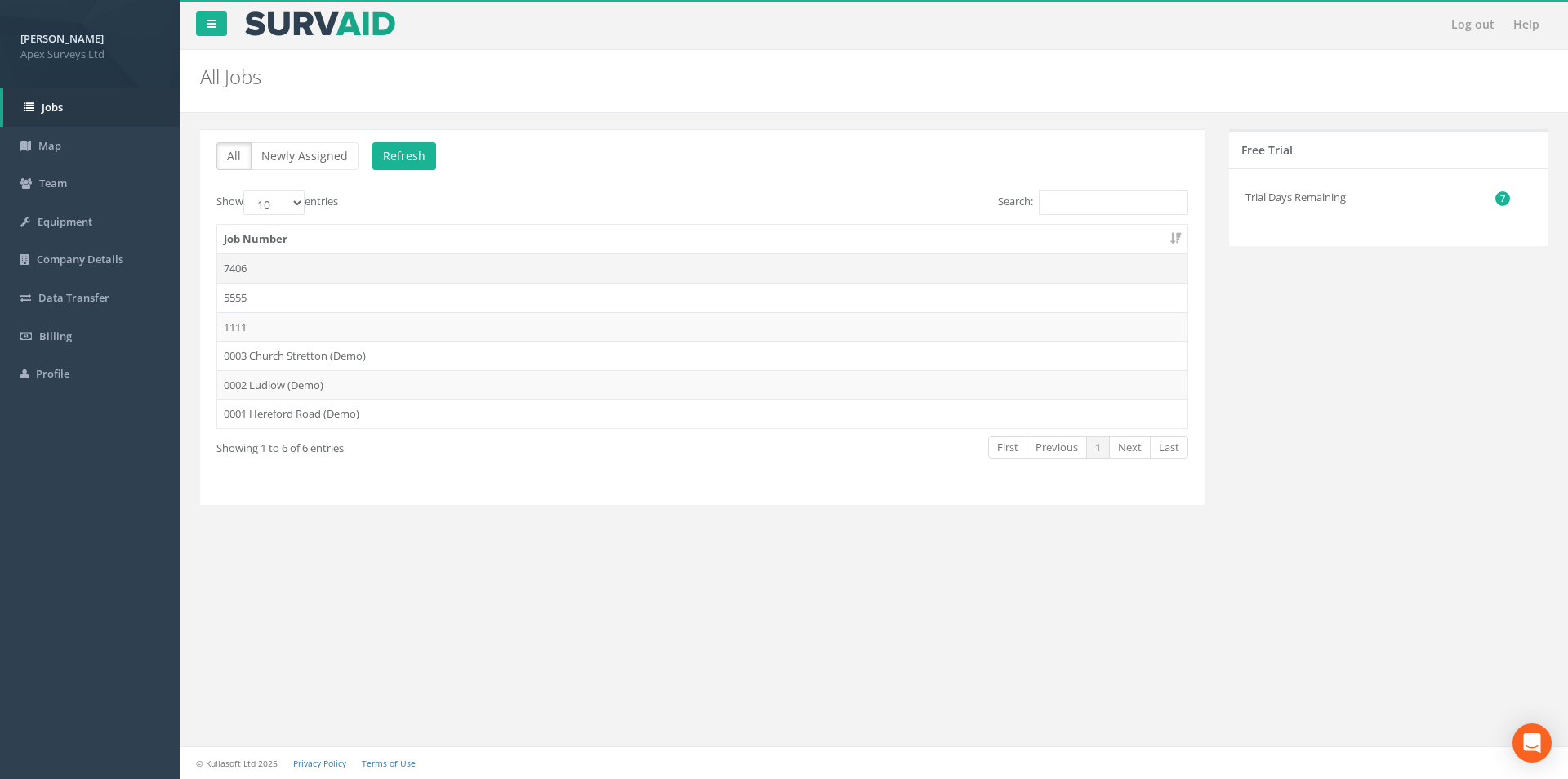
click at [266, 259] on td "7406" at bounding box center [702, 268] width 971 height 30
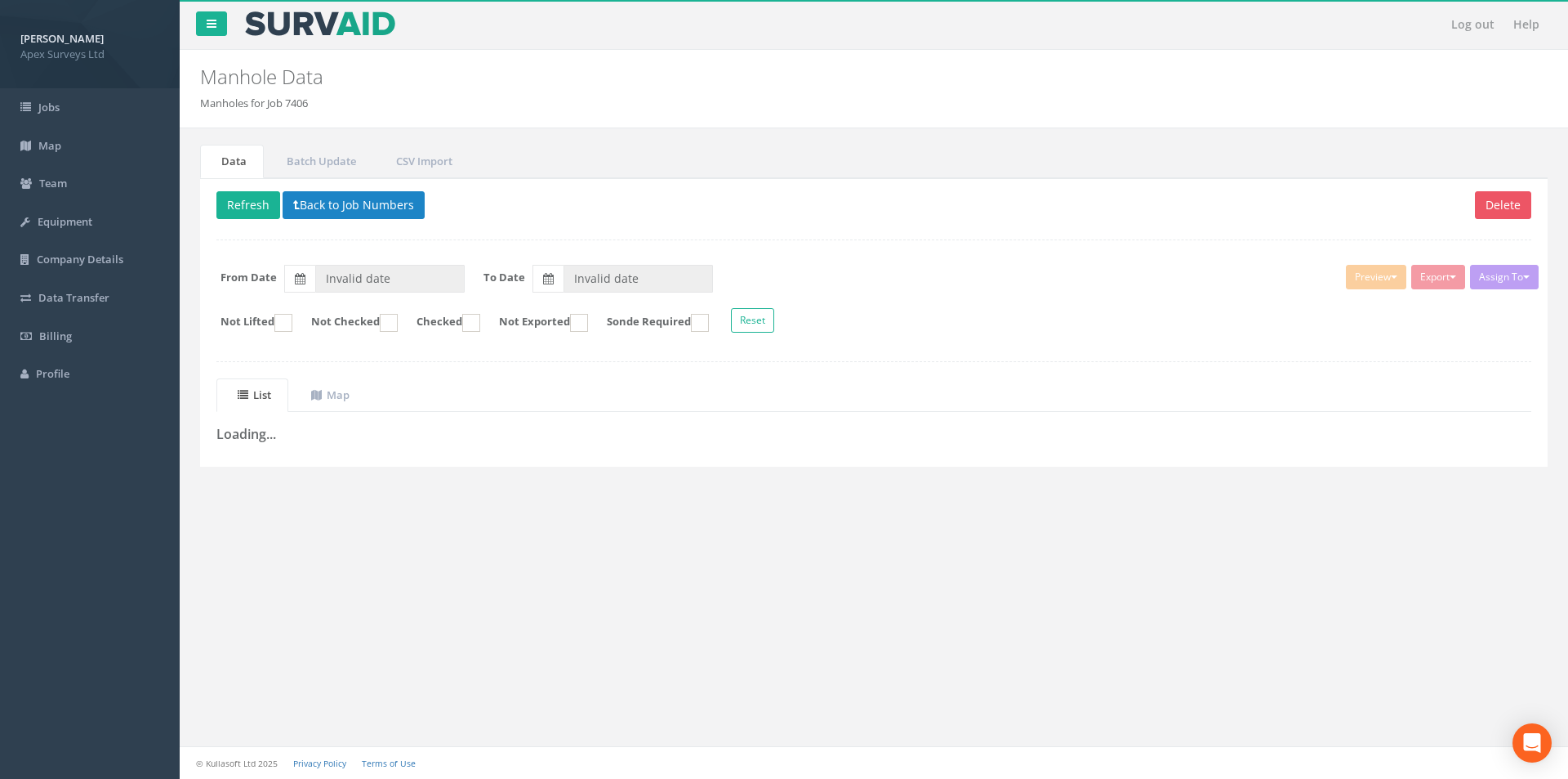
type input "[DATE]"
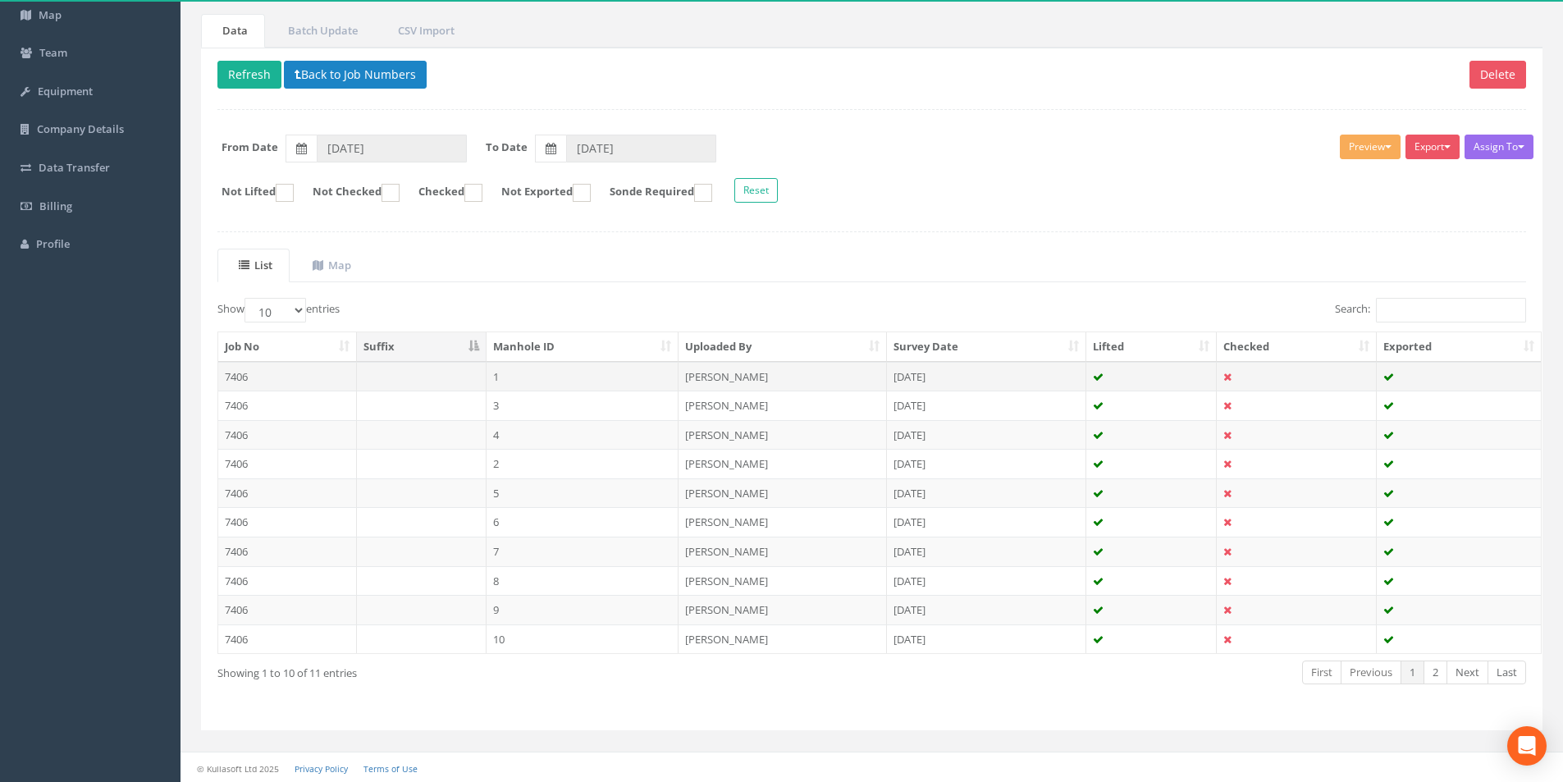
scroll to position [133, 0]
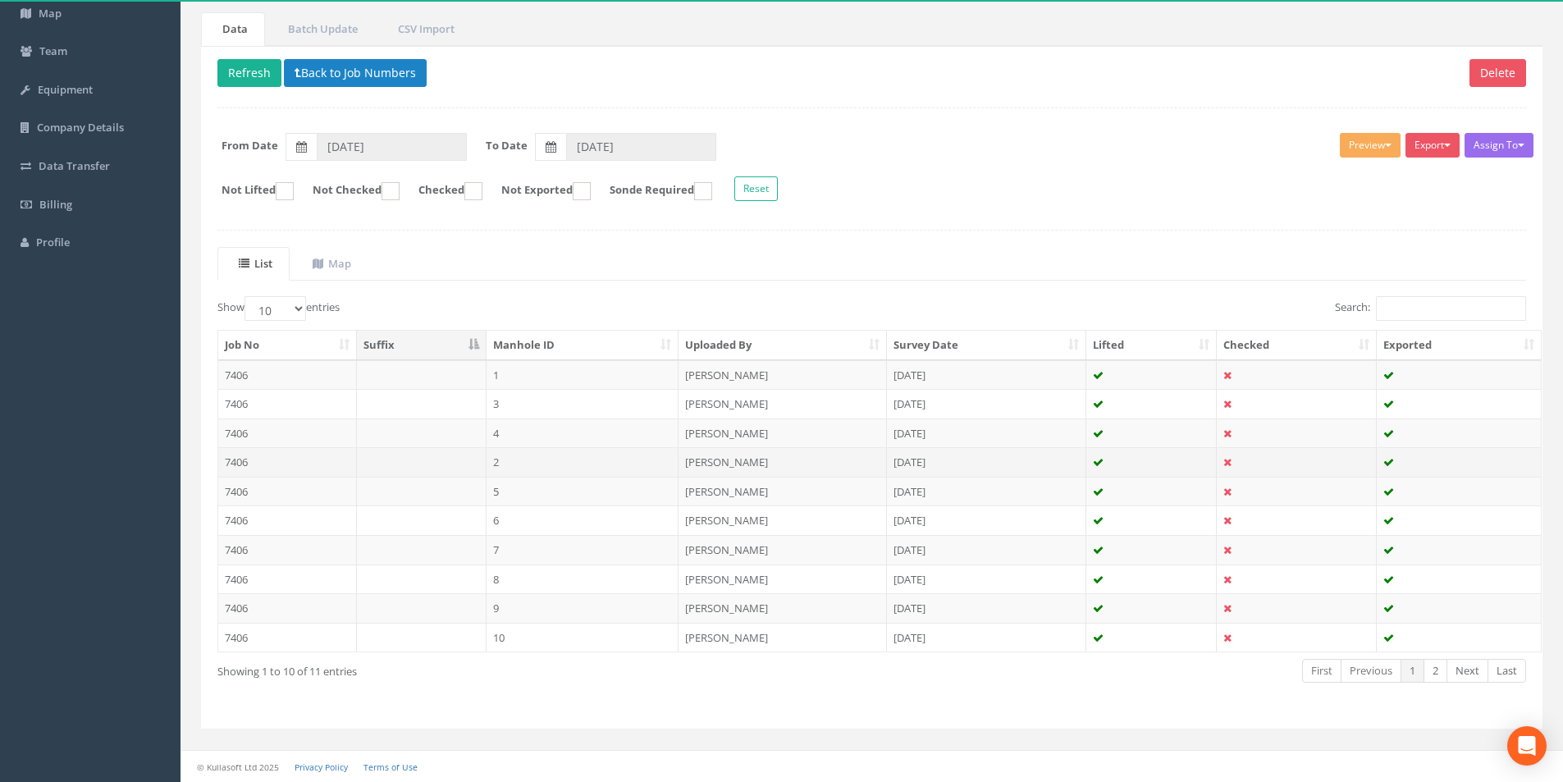
click at [278, 462] on td "7406" at bounding box center [287, 462] width 139 height 30
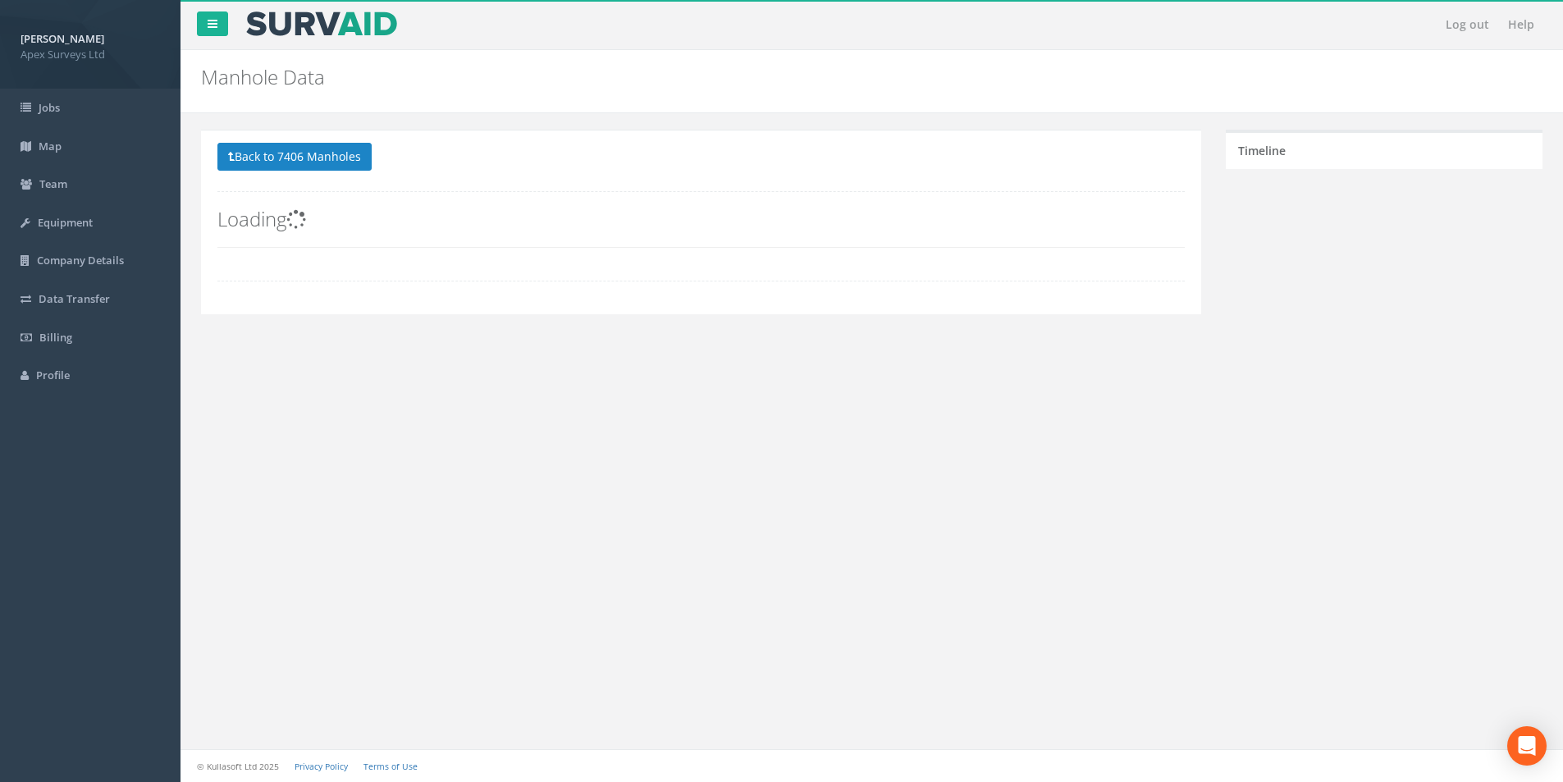
scroll to position [0, 0]
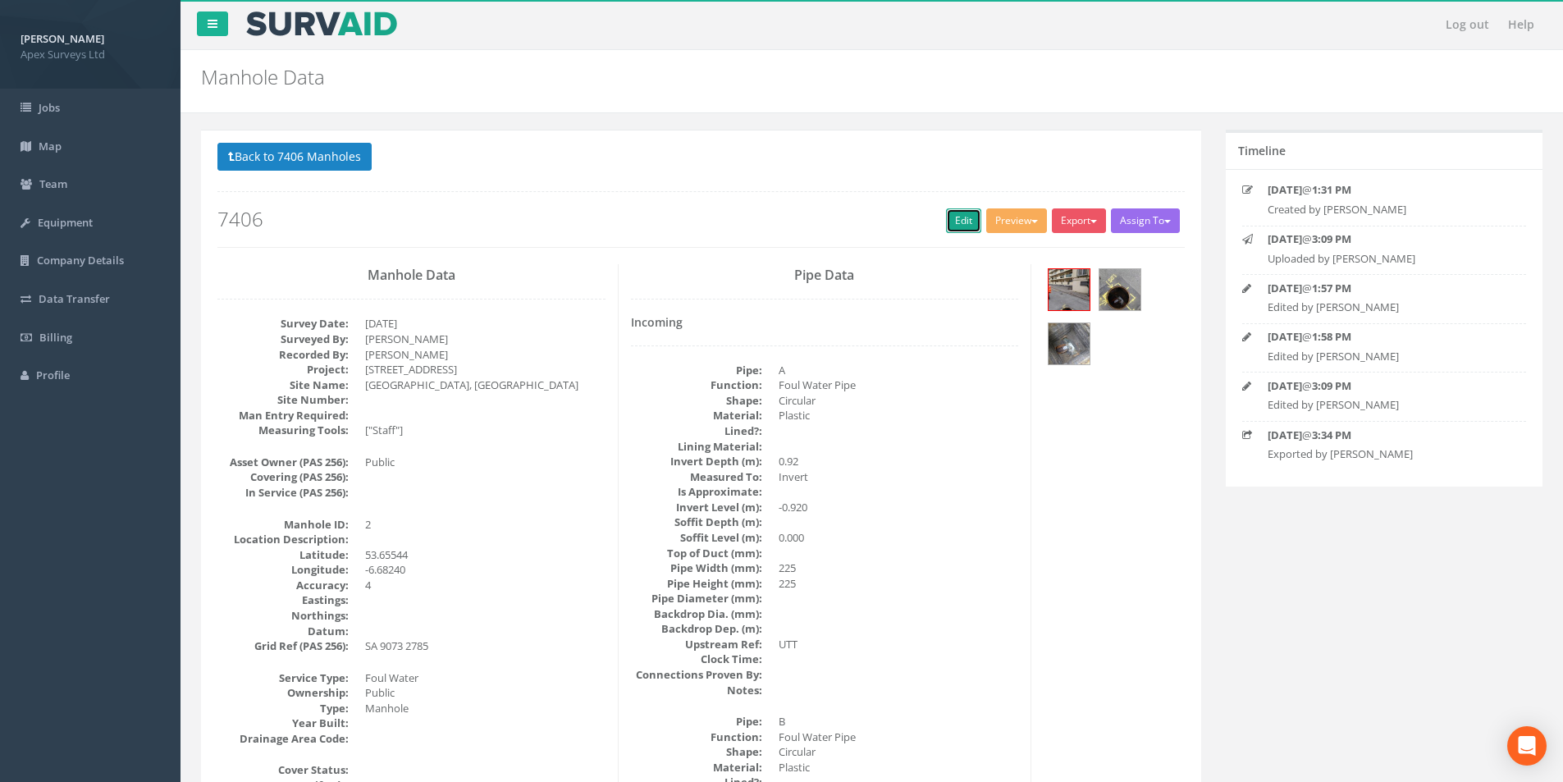
click at [963, 227] on link "Edit" at bounding box center [963, 220] width 35 height 25
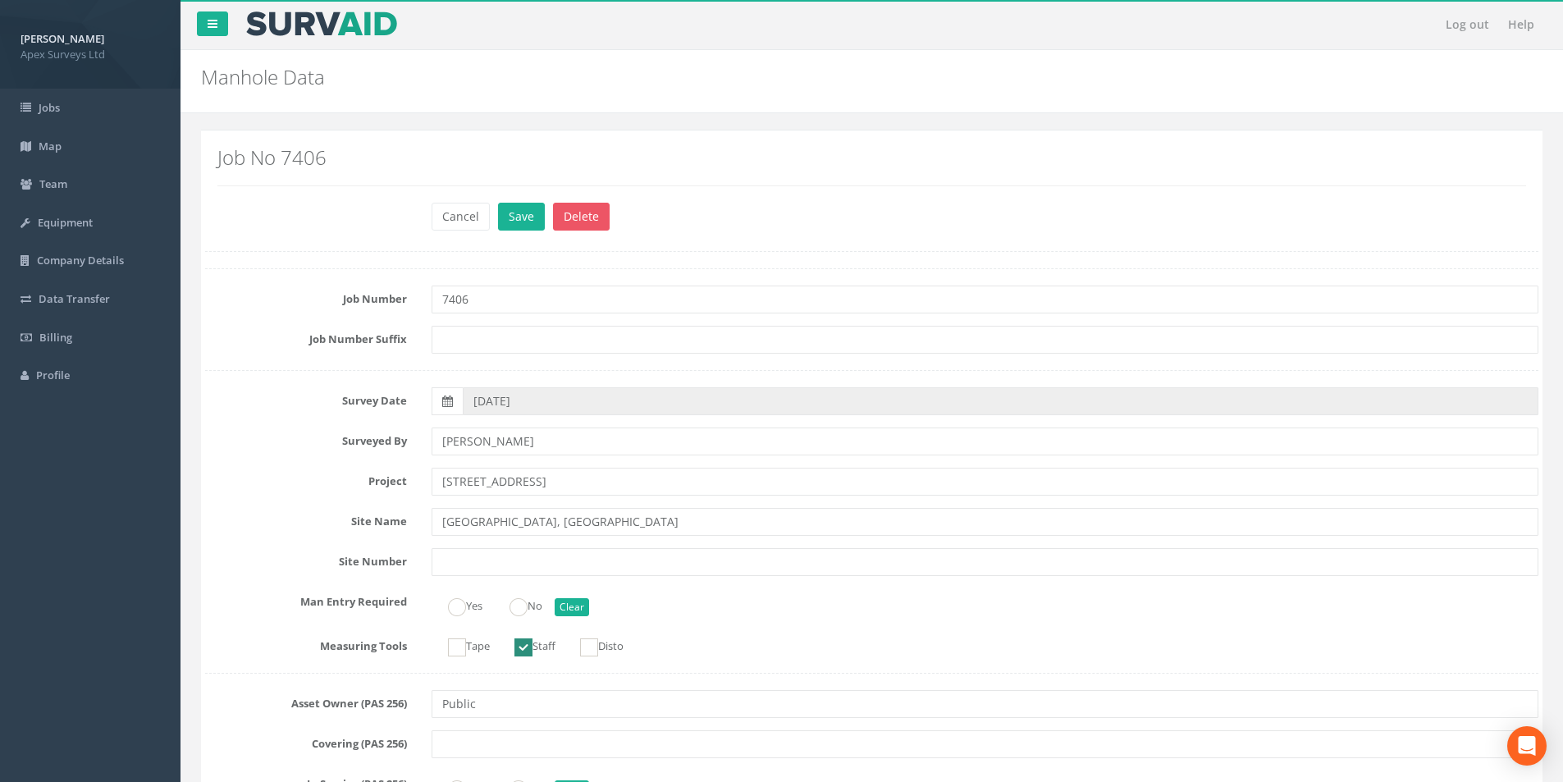
scroll to position [985, 0]
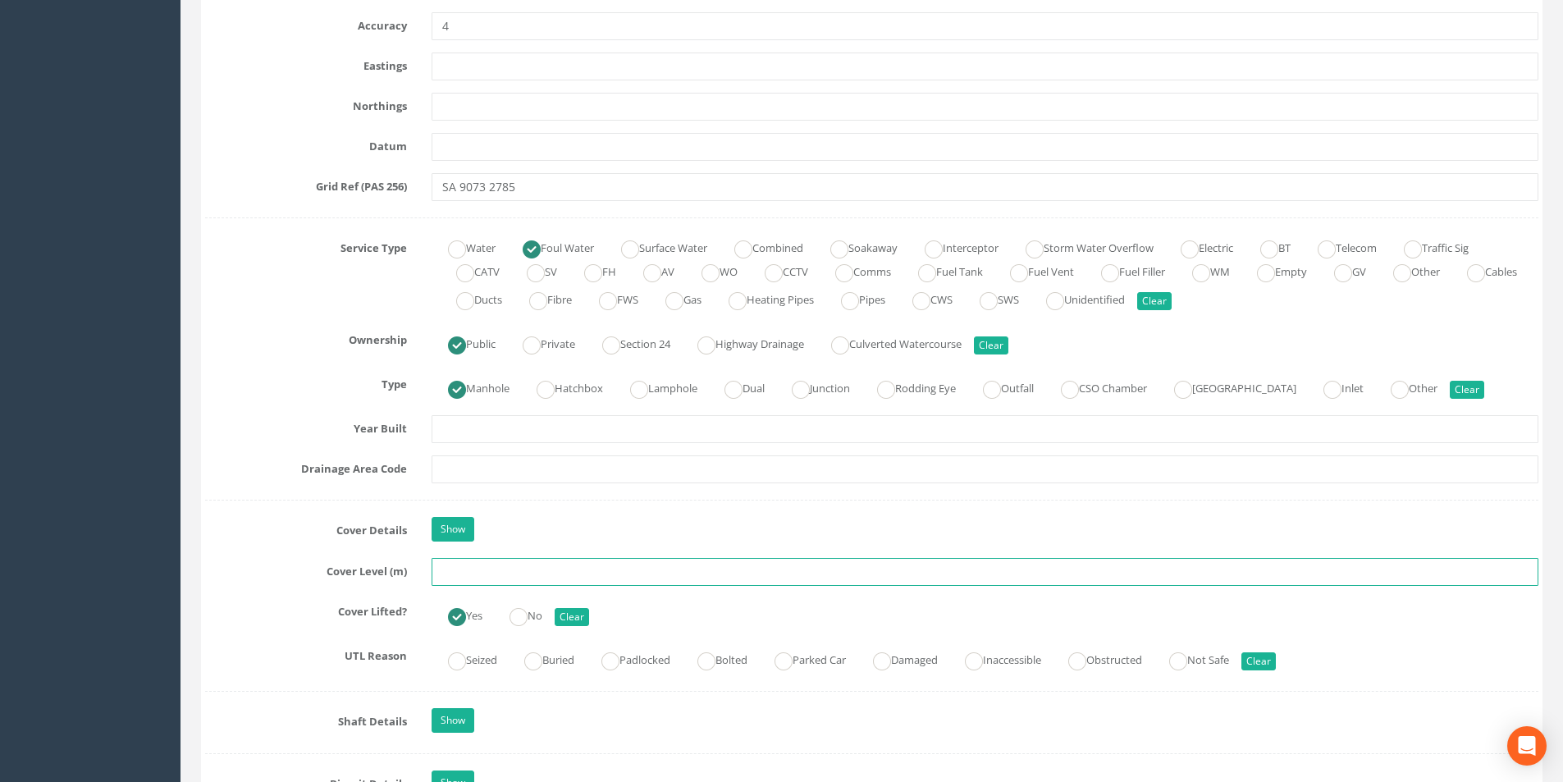
click at [482, 569] on input "text" at bounding box center [985, 572] width 1107 height 28
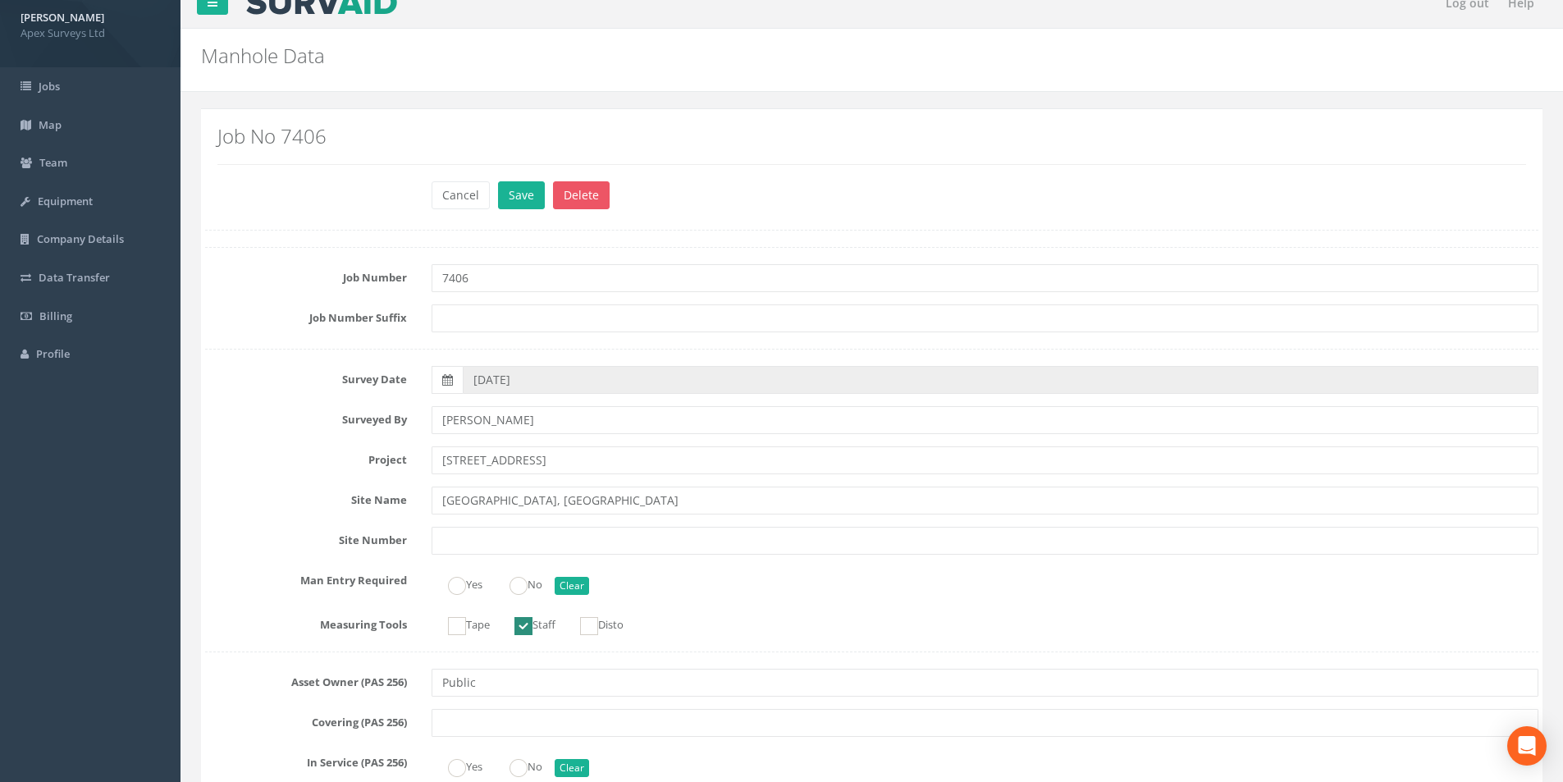
scroll to position [0, 0]
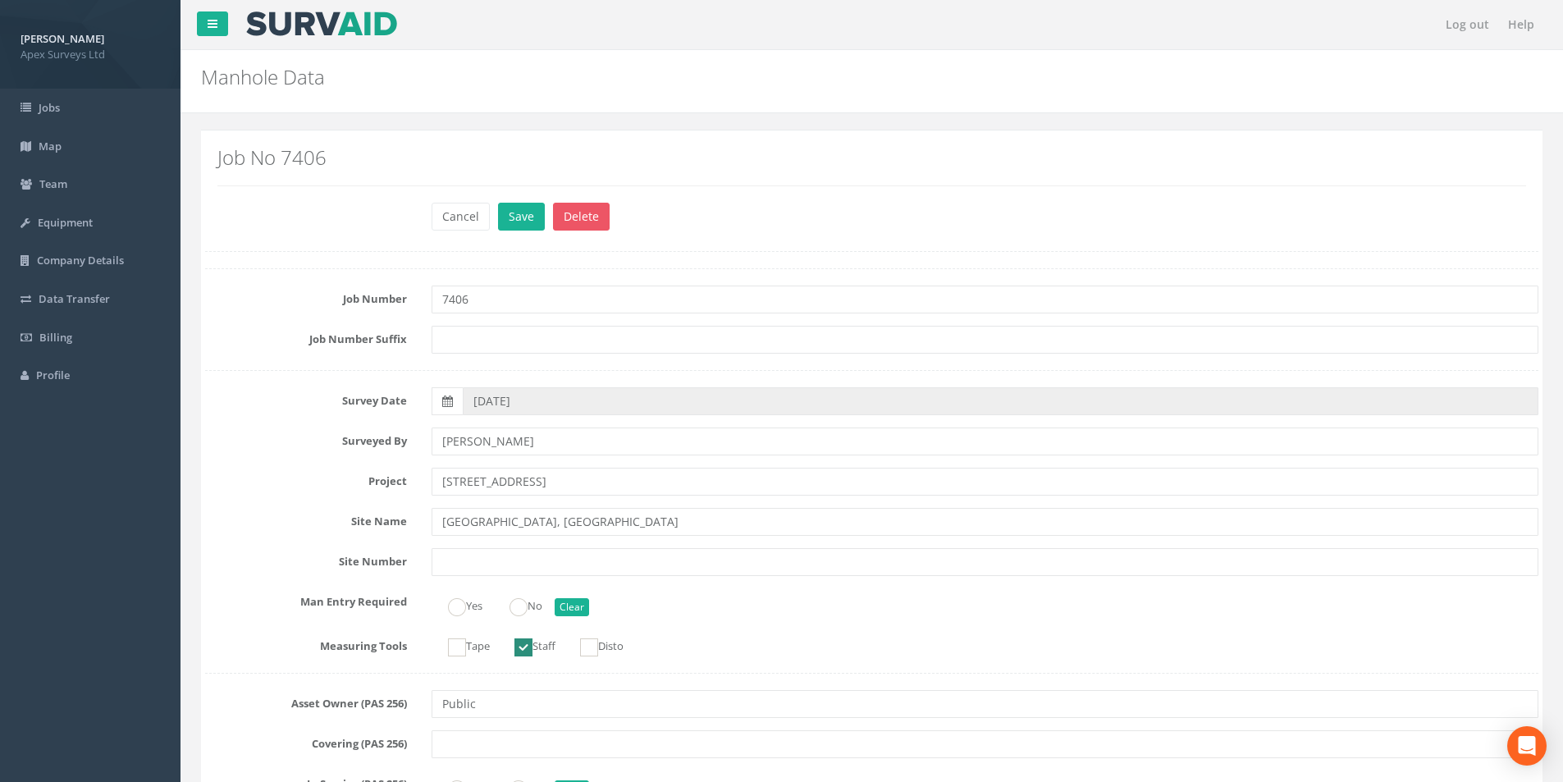
type input "32.61"
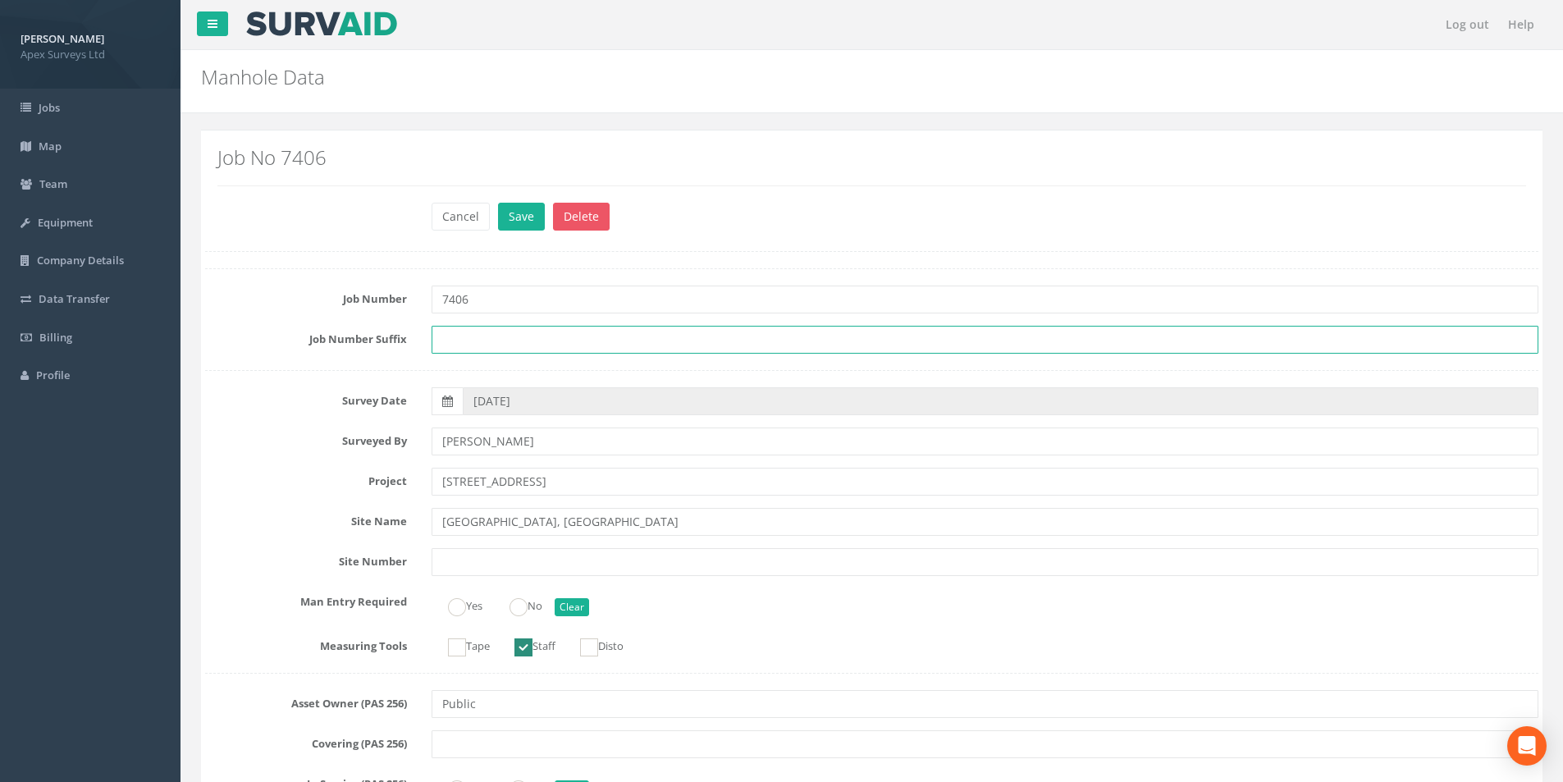
click at [488, 341] on input "text" at bounding box center [985, 340] width 1107 height 28
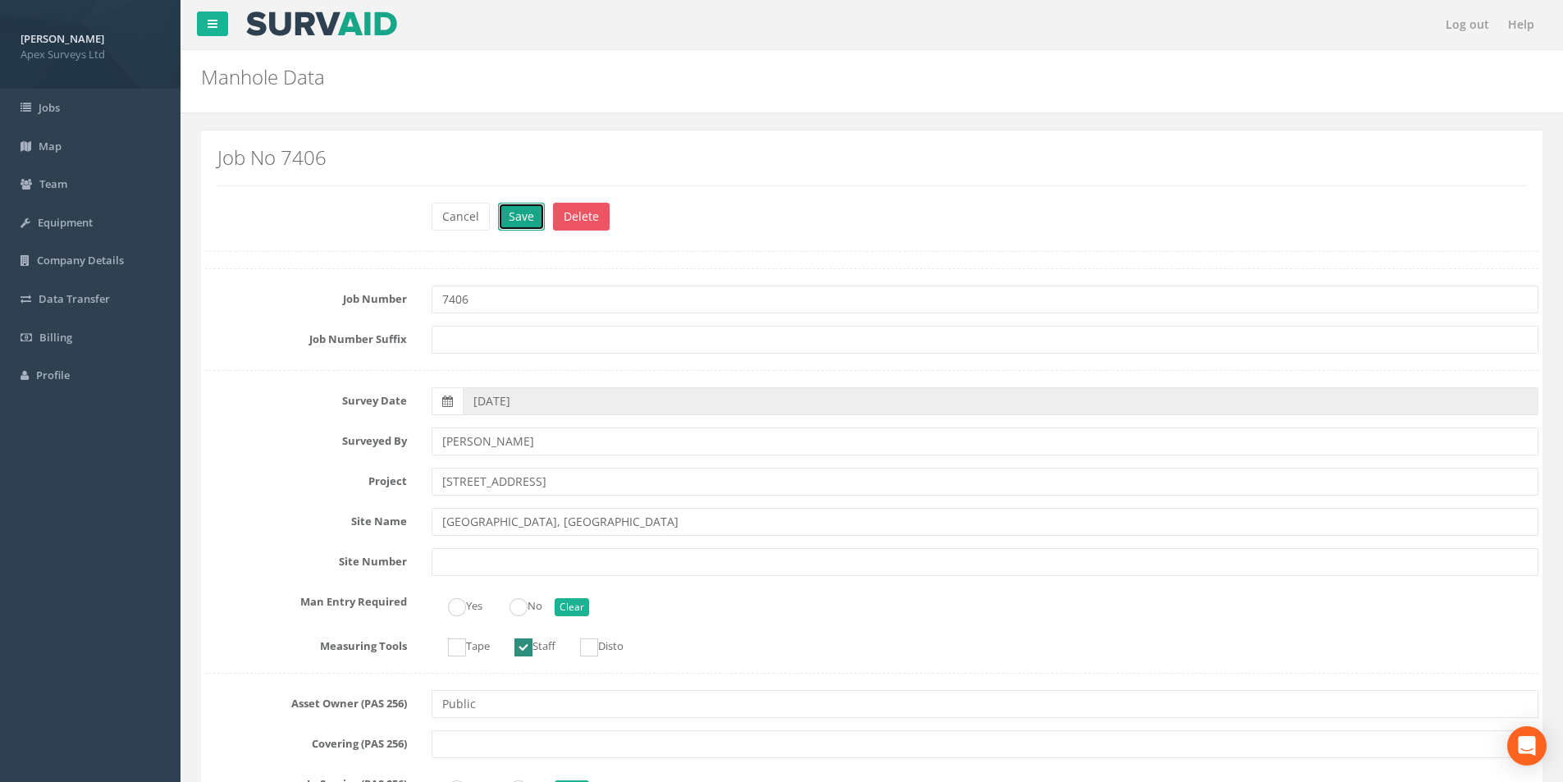
click at [532, 221] on button "Save" at bounding box center [521, 217] width 47 height 28
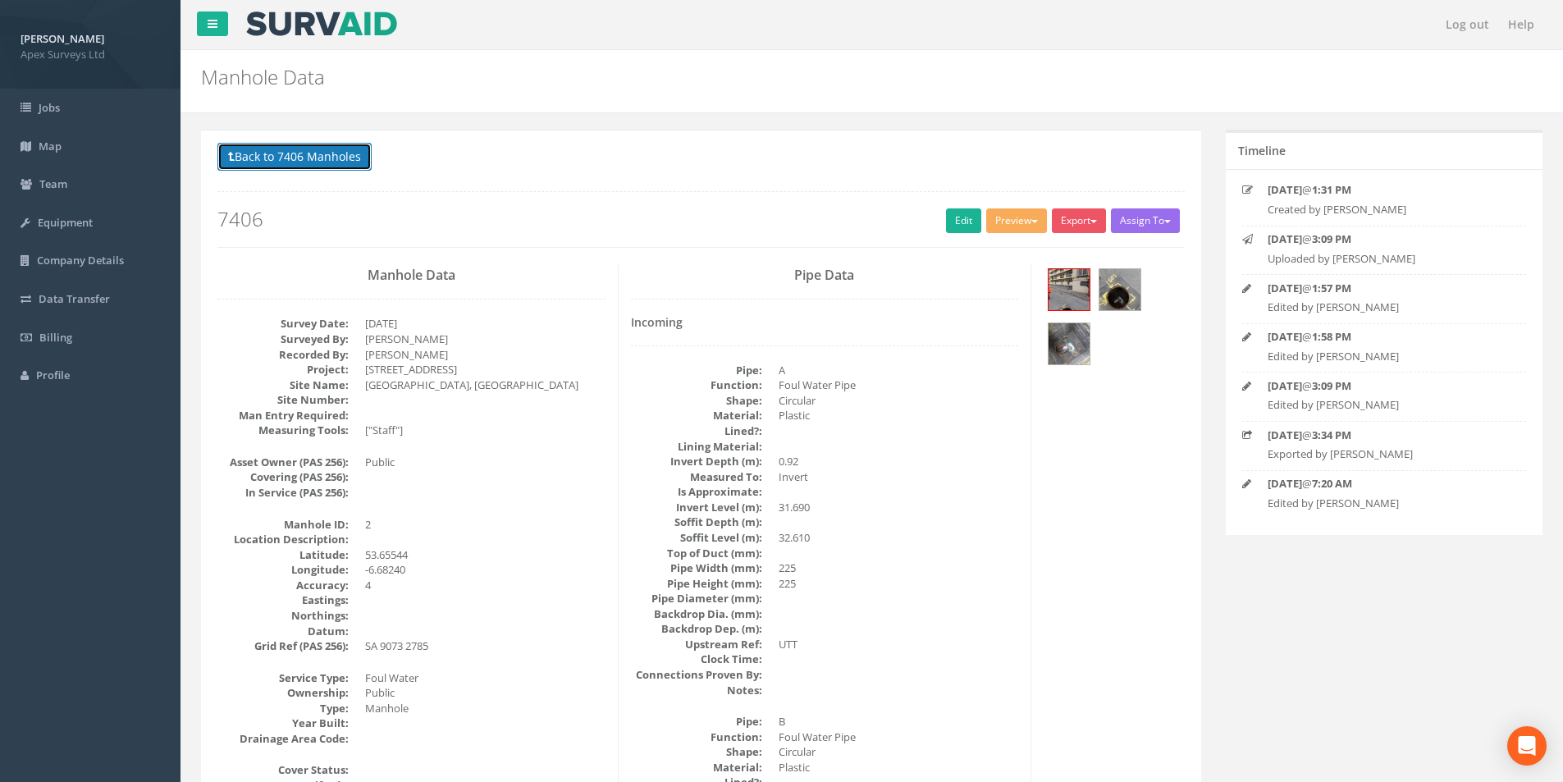
click at [238, 164] on button "Back to 7406 Manholes" at bounding box center [294, 157] width 154 height 28
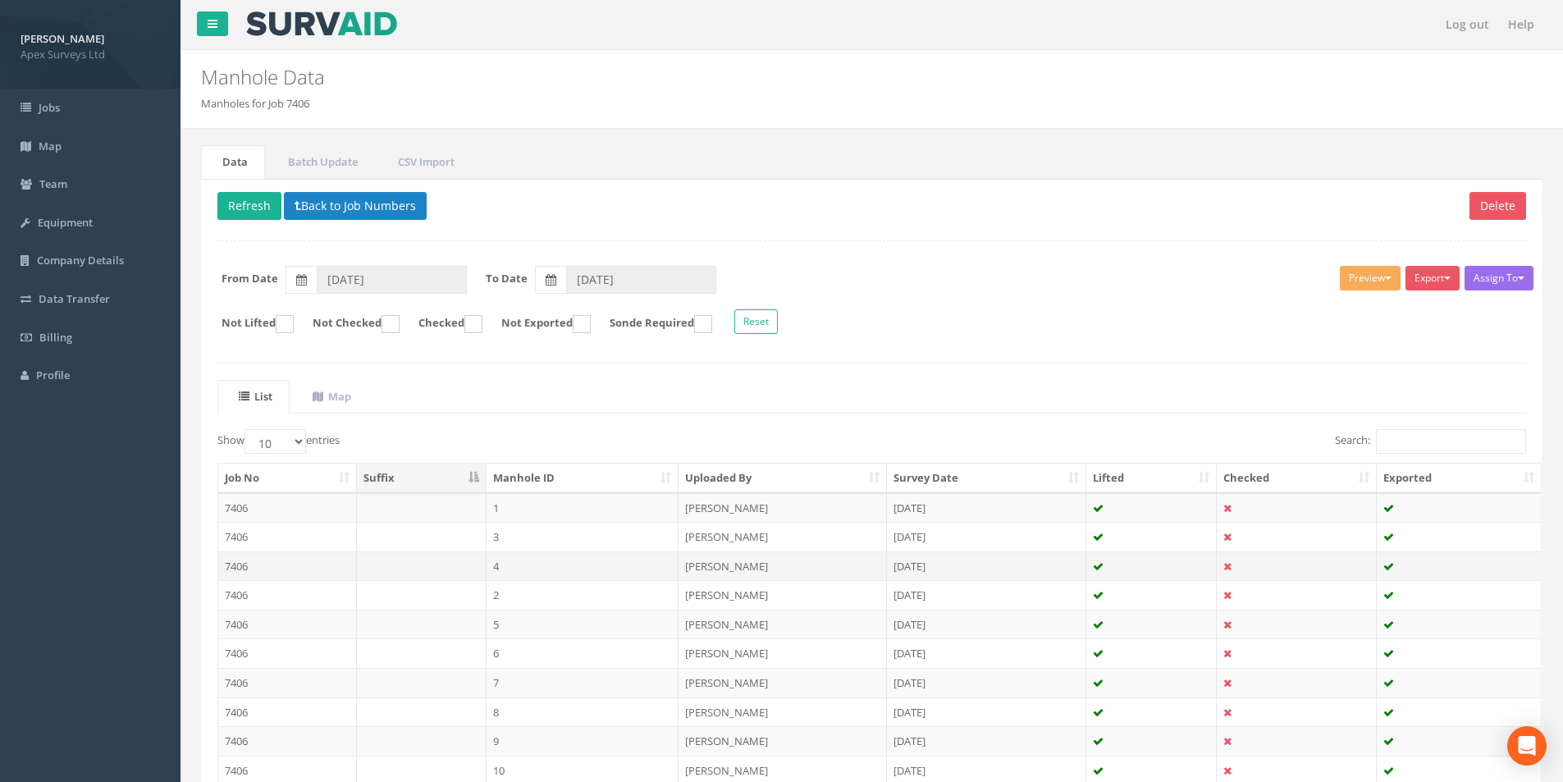
click at [447, 564] on td at bounding box center [422, 566] width 130 height 30
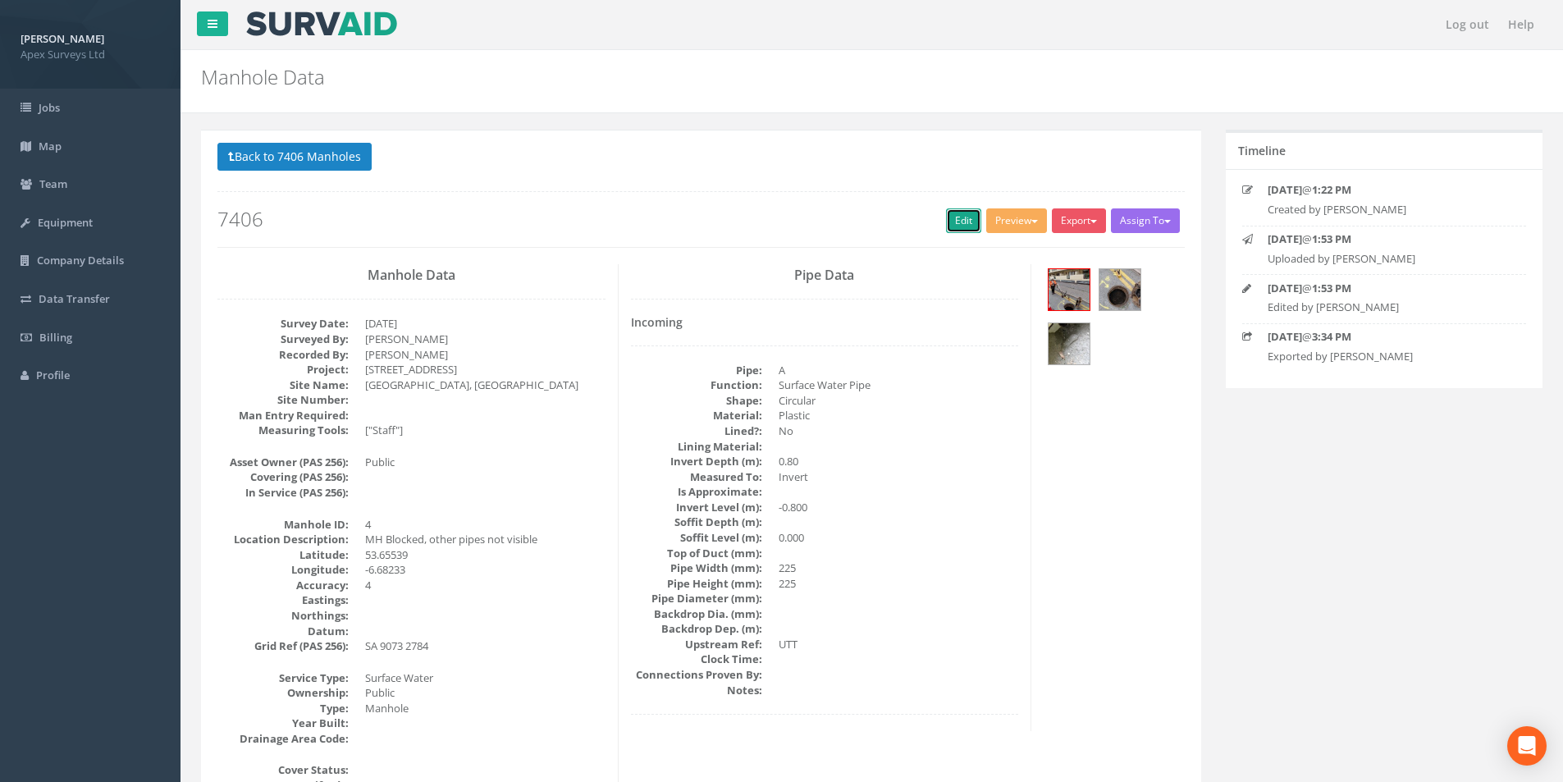
click at [957, 224] on link "Edit" at bounding box center [963, 220] width 35 height 25
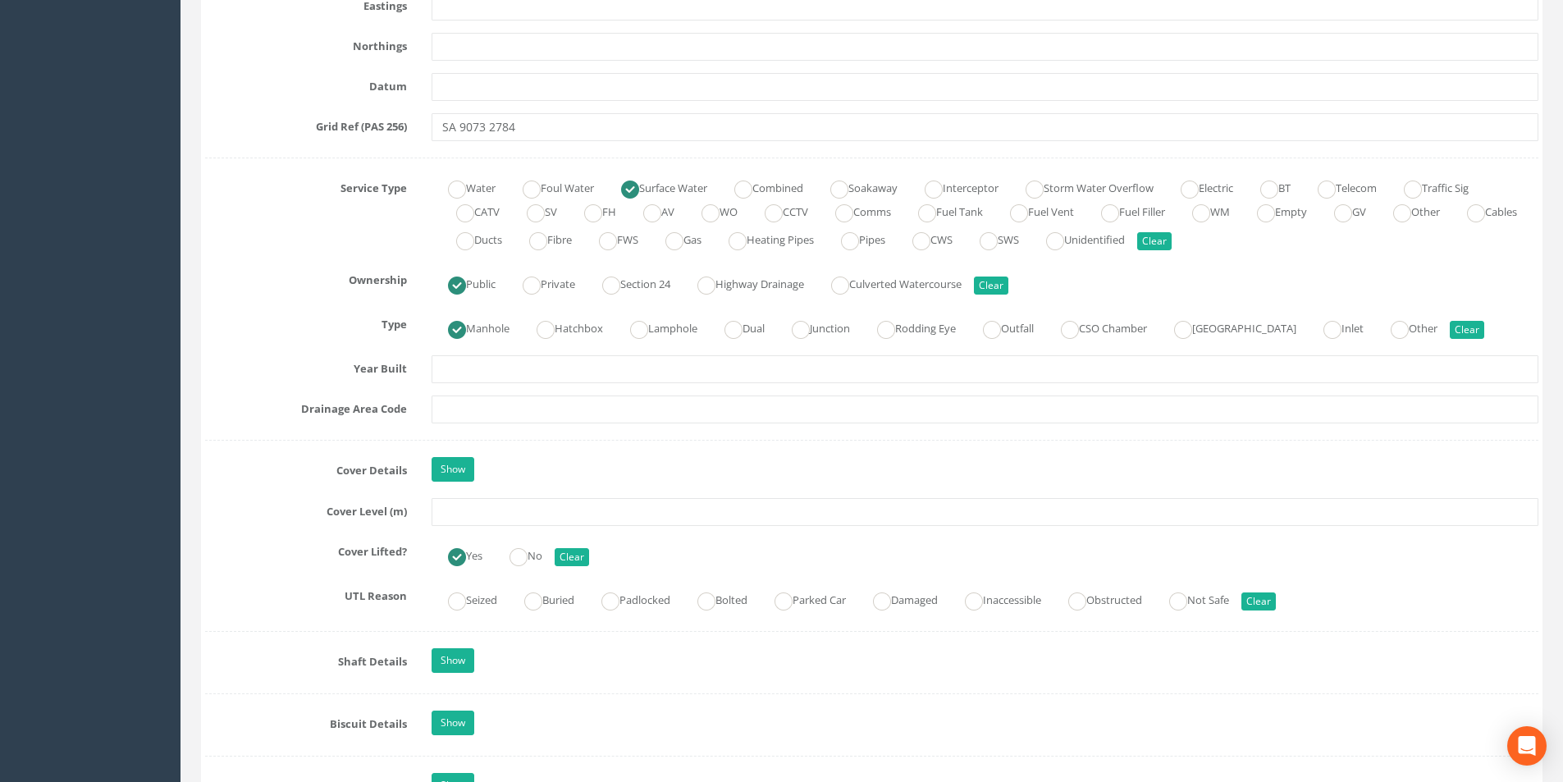
scroll to position [1067, 0]
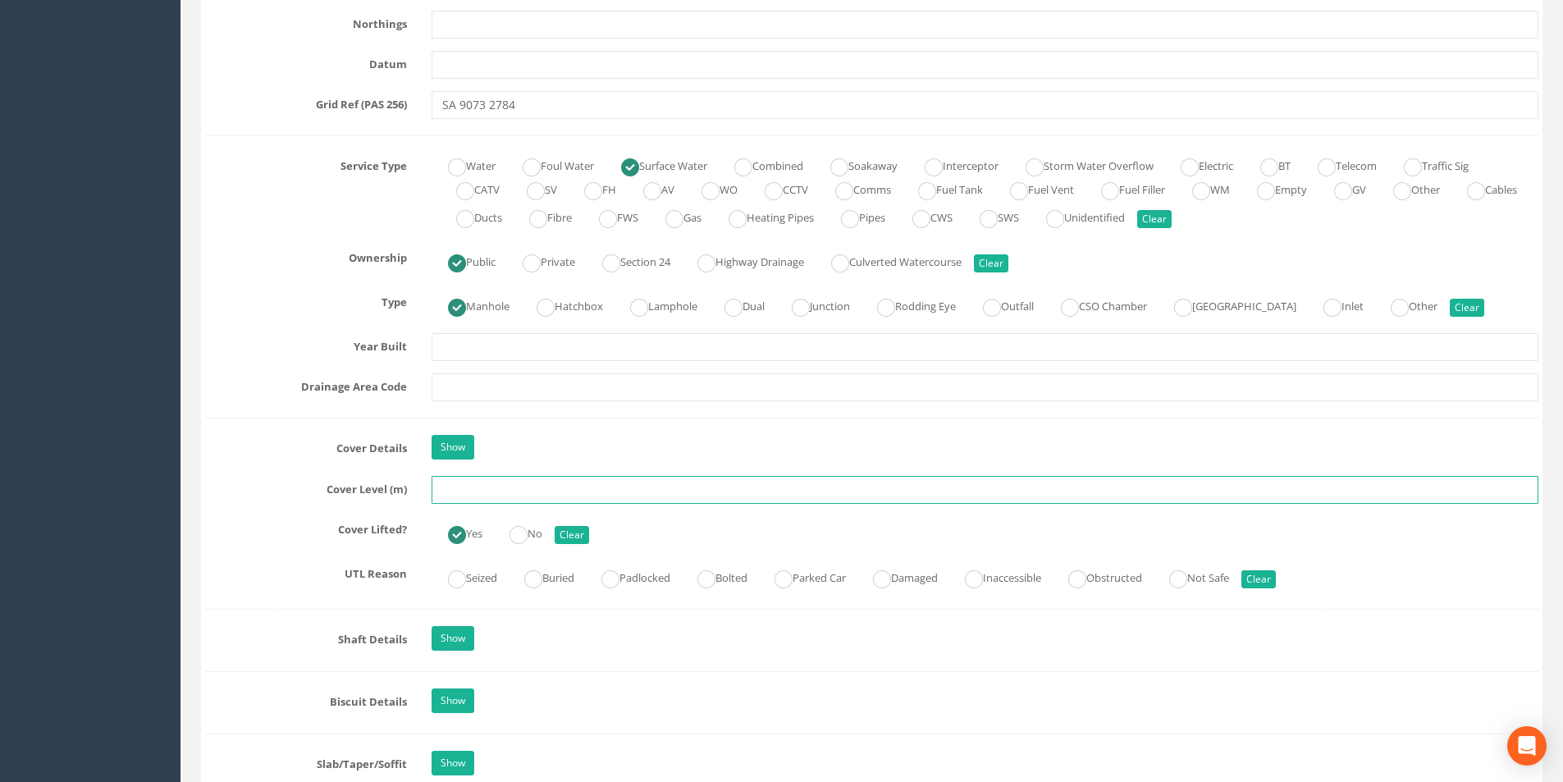
click at [483, 496] on input "text" at bounding box center [985, 490] width 1107 height 28
type input "32.64"
click at [484, 376] on input "text" at bounding box center [985, 387] width 1107 height 28
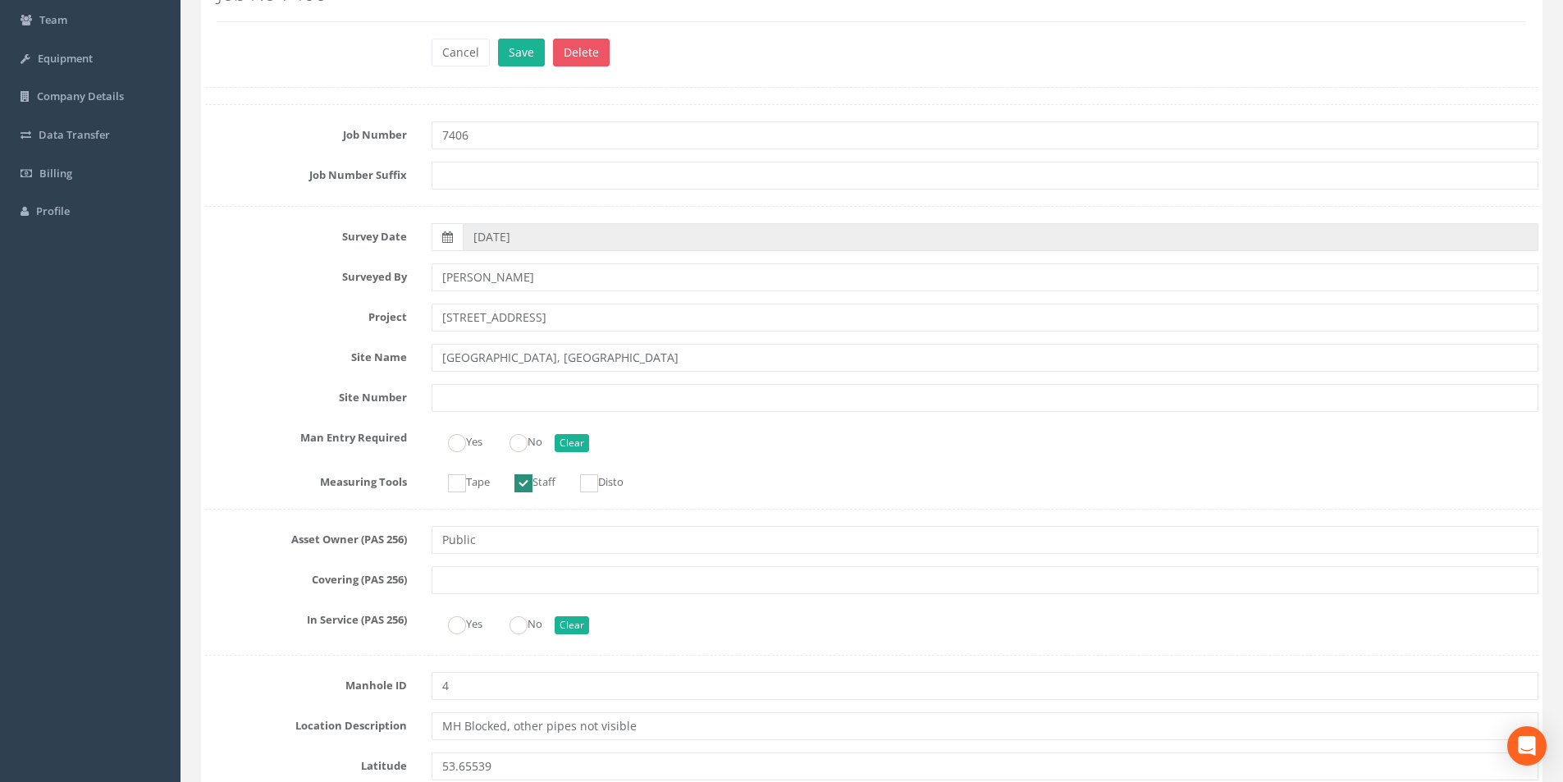
scroll to position [0, 0]
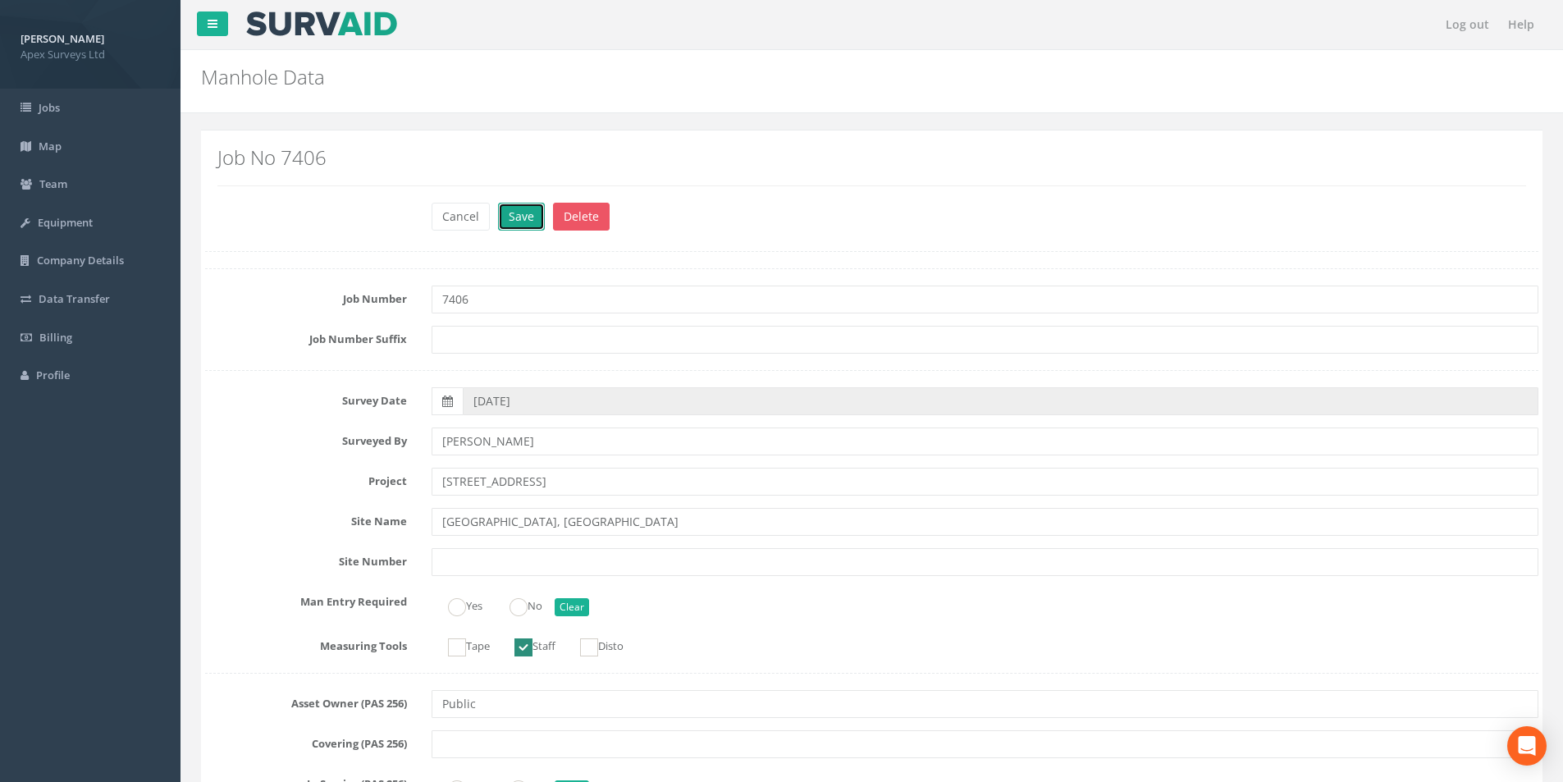
click at [515, 223] on button "Save" at bounding box center [521, 217] width 47 height 28
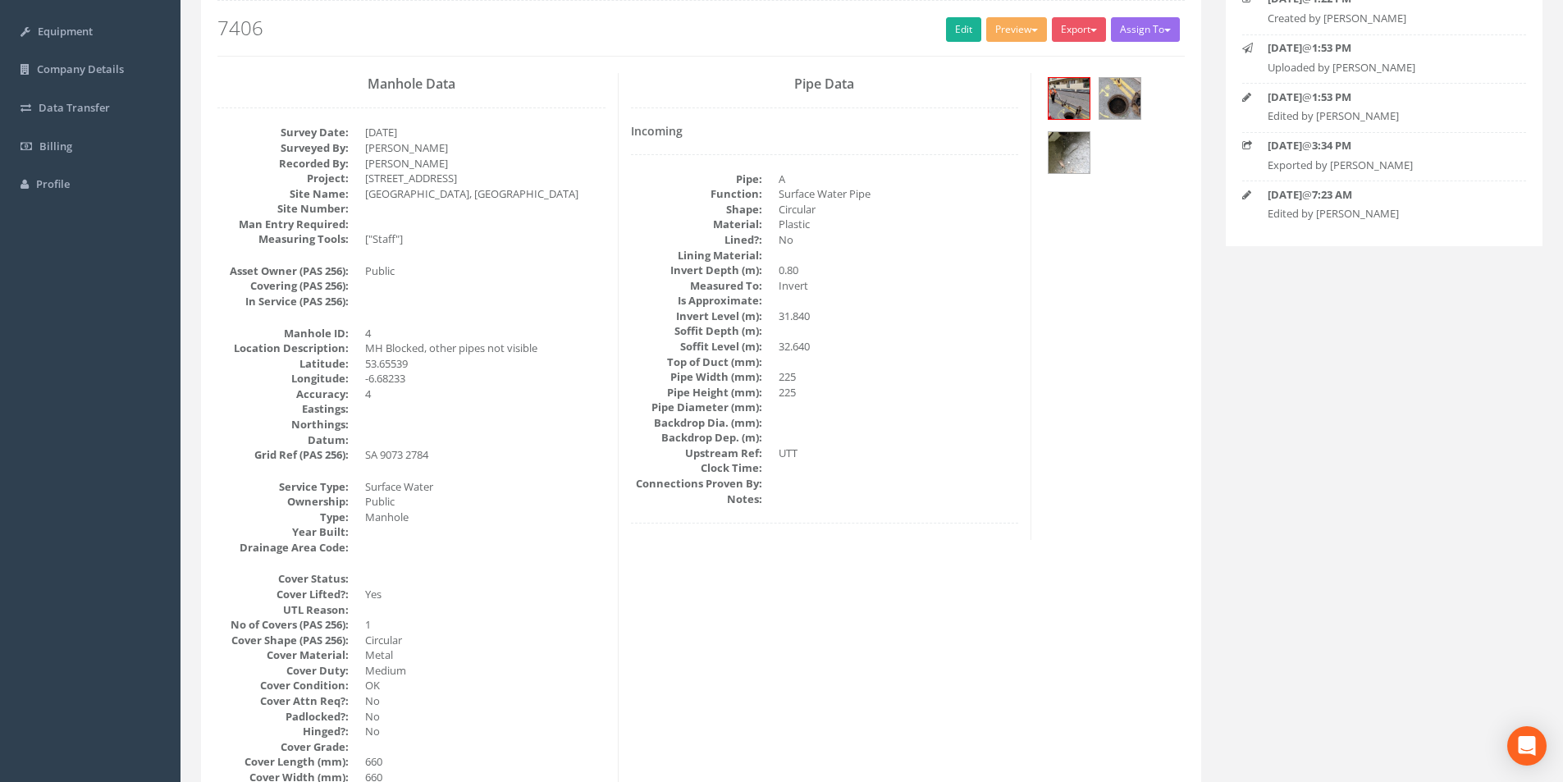
scroll to position [164, 0]
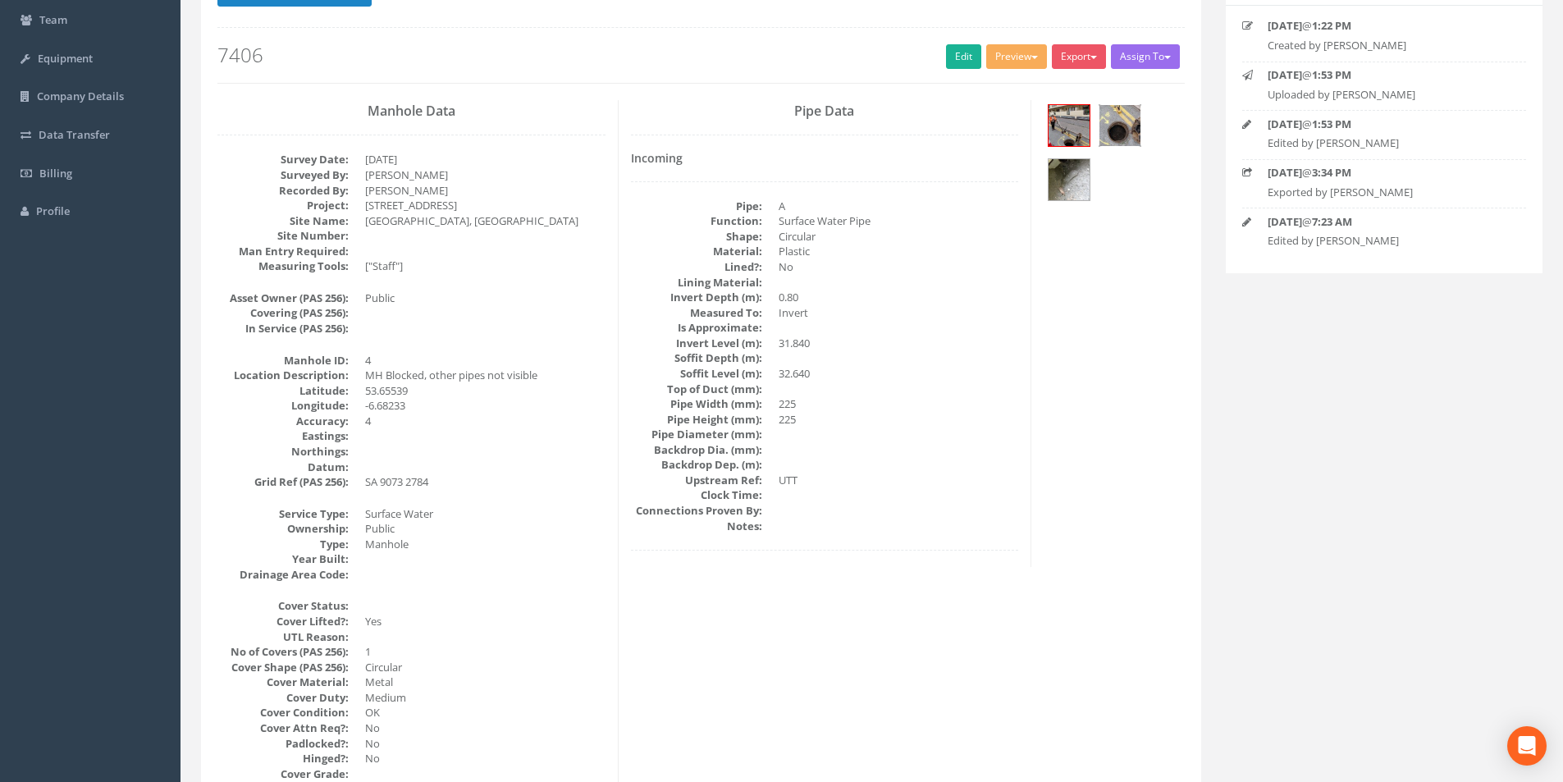
click at [1105, 126] on img at bounding box center [1120, 125] width 41 height 41
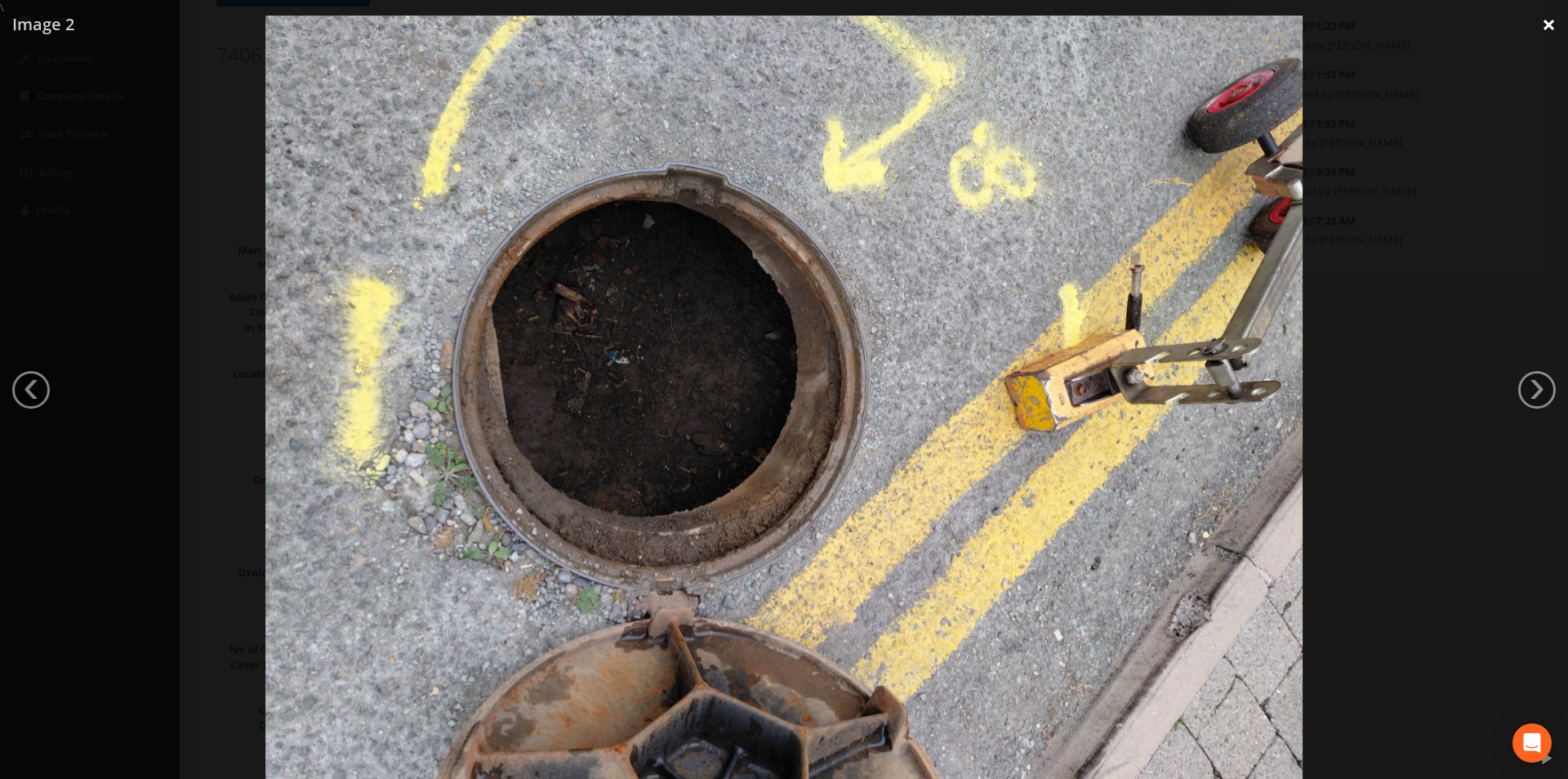
click at [1550, 33] on link "×" at bounding box center [1549, 24] width 39 height 49
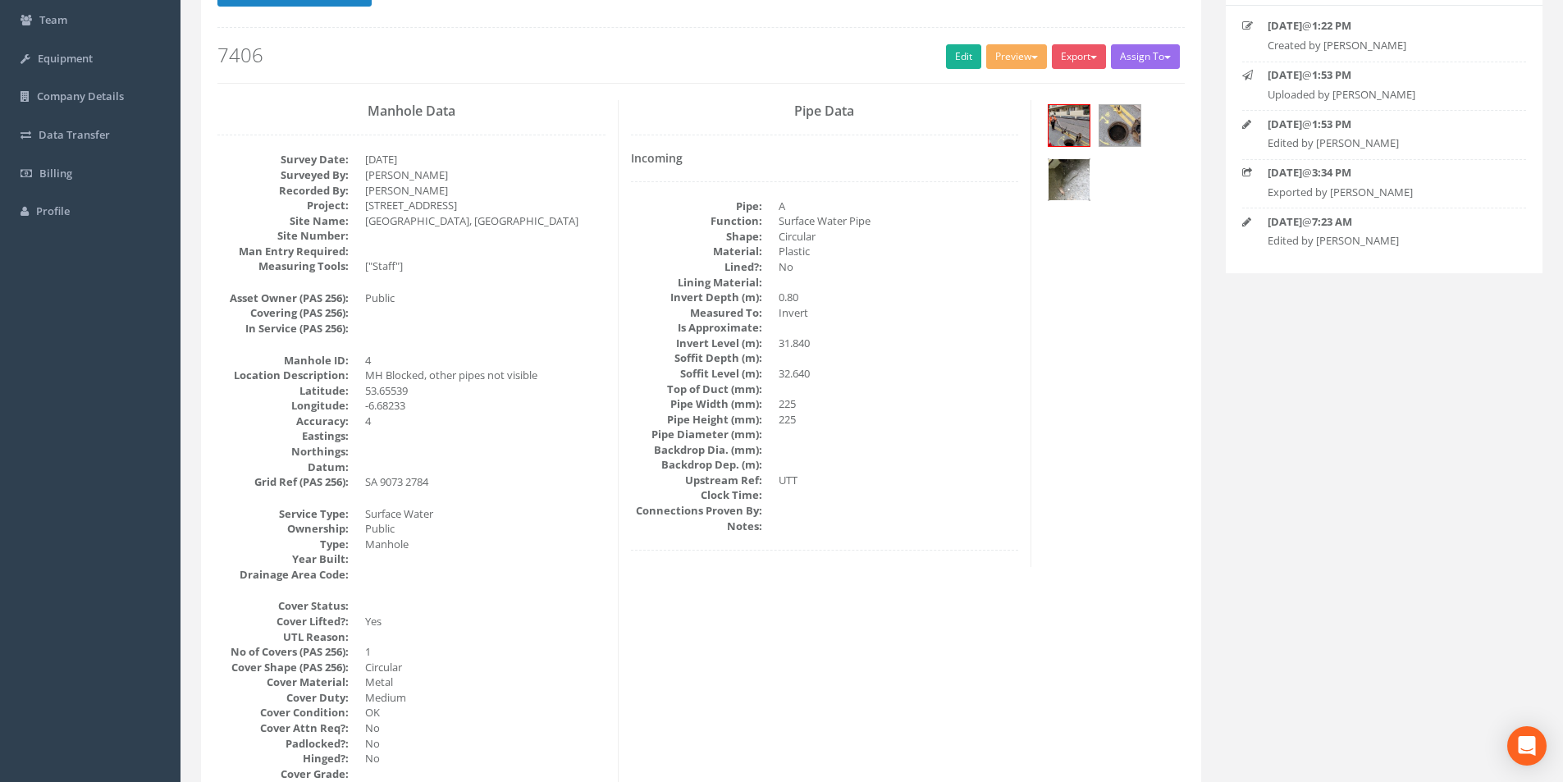
click at [1090, 182] on img at bounding box center [1069, 179] width 41 height 41
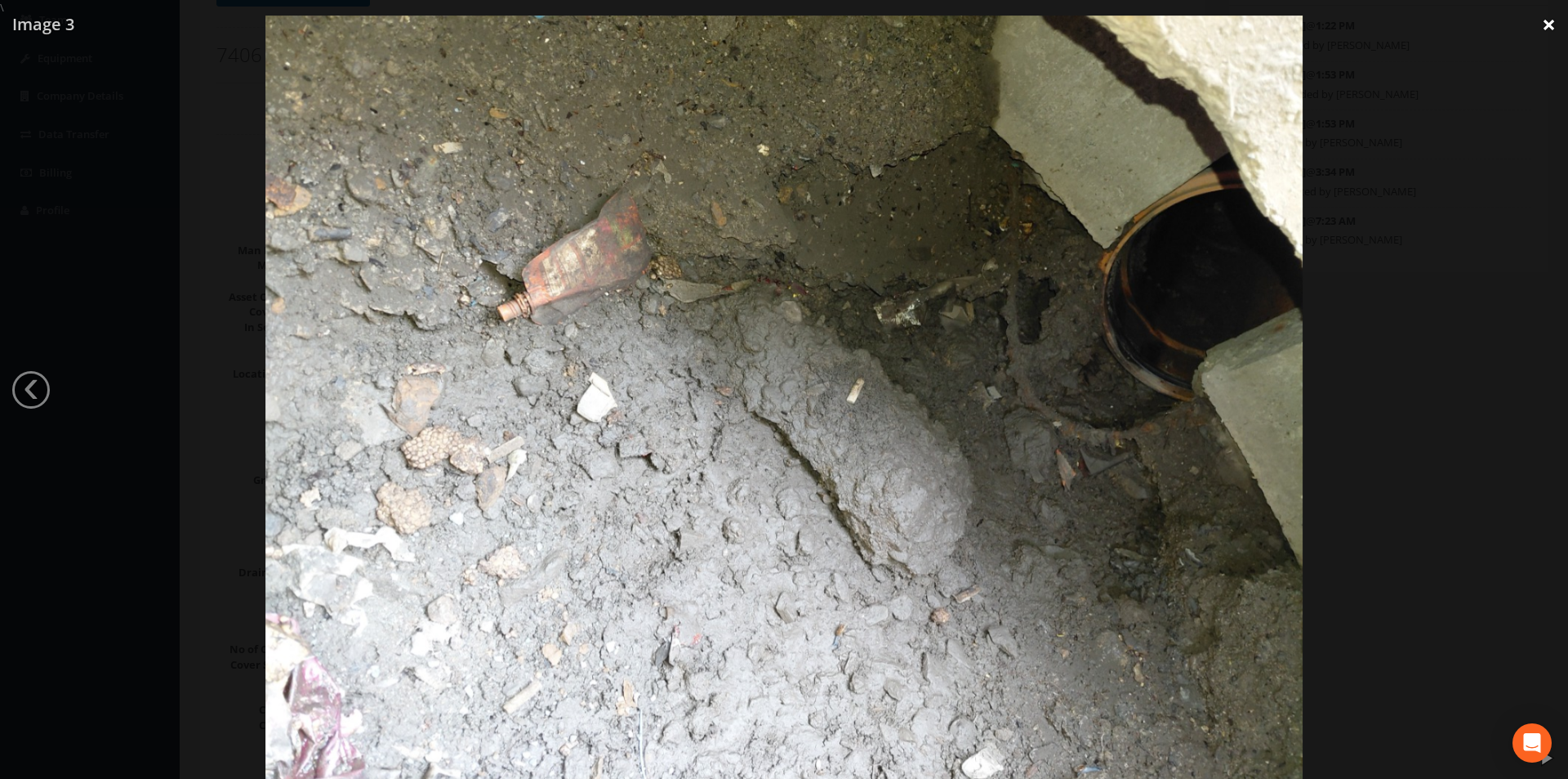
click at [1541, 26] on link "×" at bounding box center [1549, 24] width 39 height 49
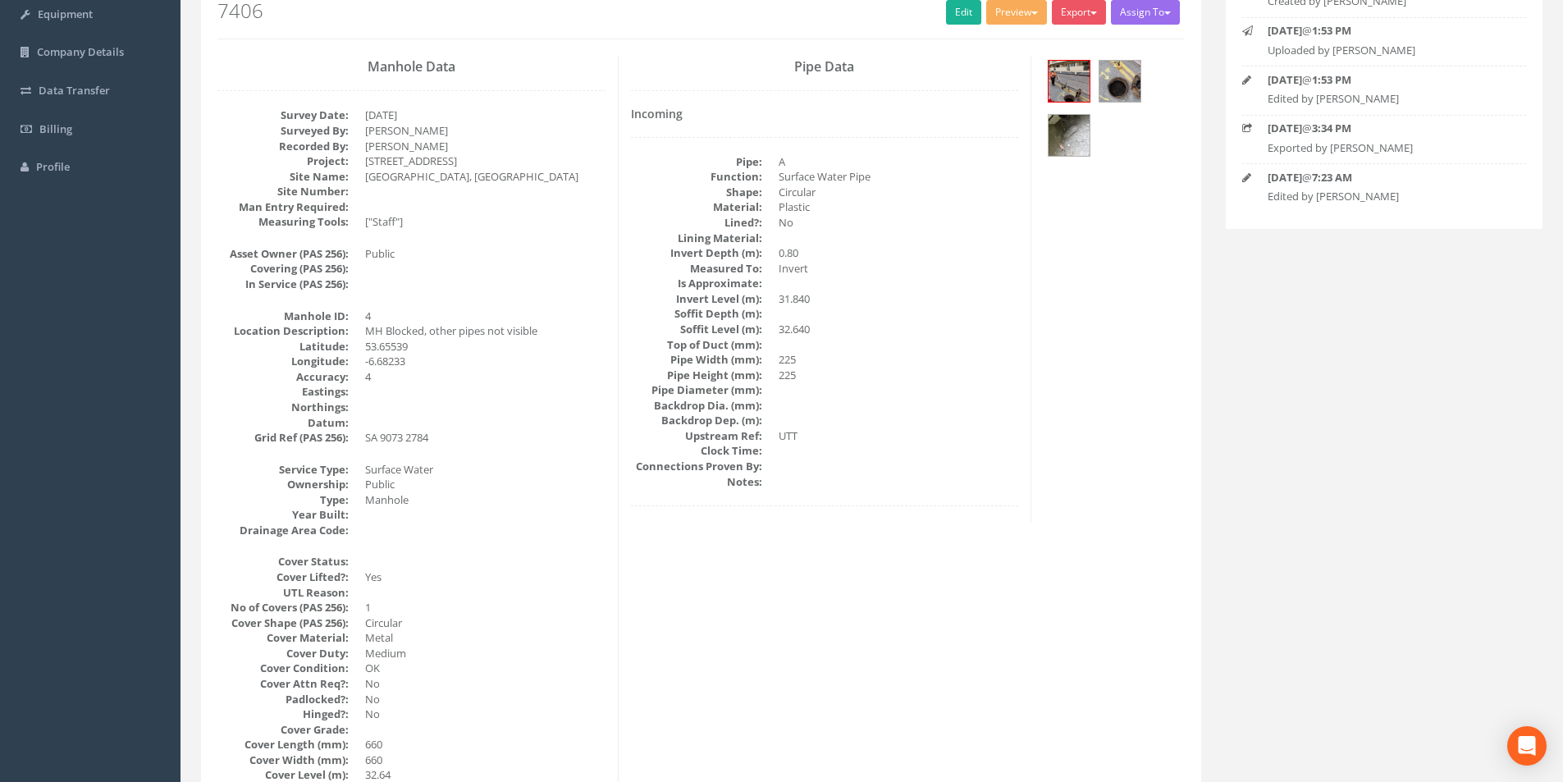
scroll to position [190, 0]
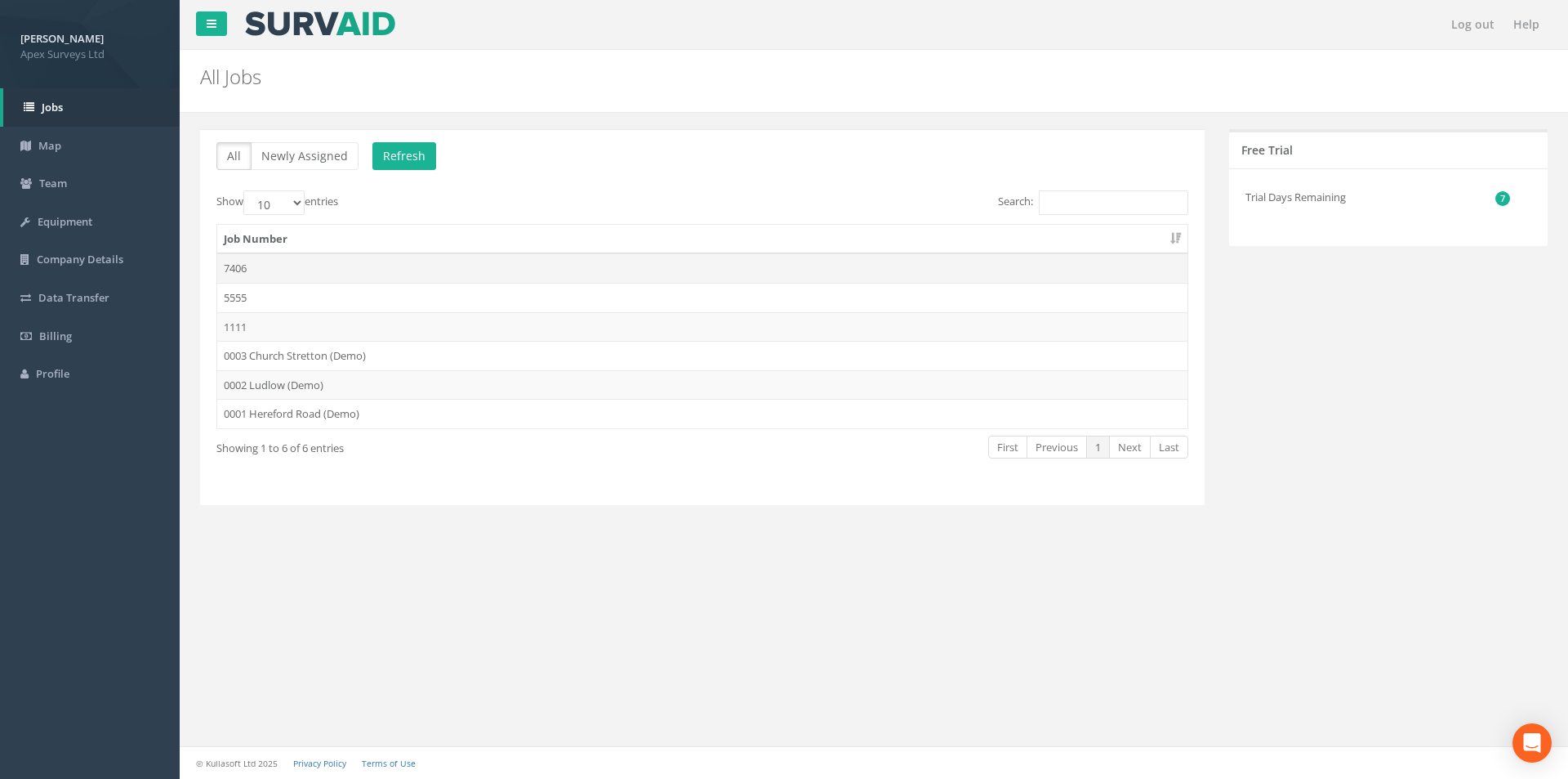
click at [279, 266] on td "7406" at bounding box center [702, 268] width 971 height 30
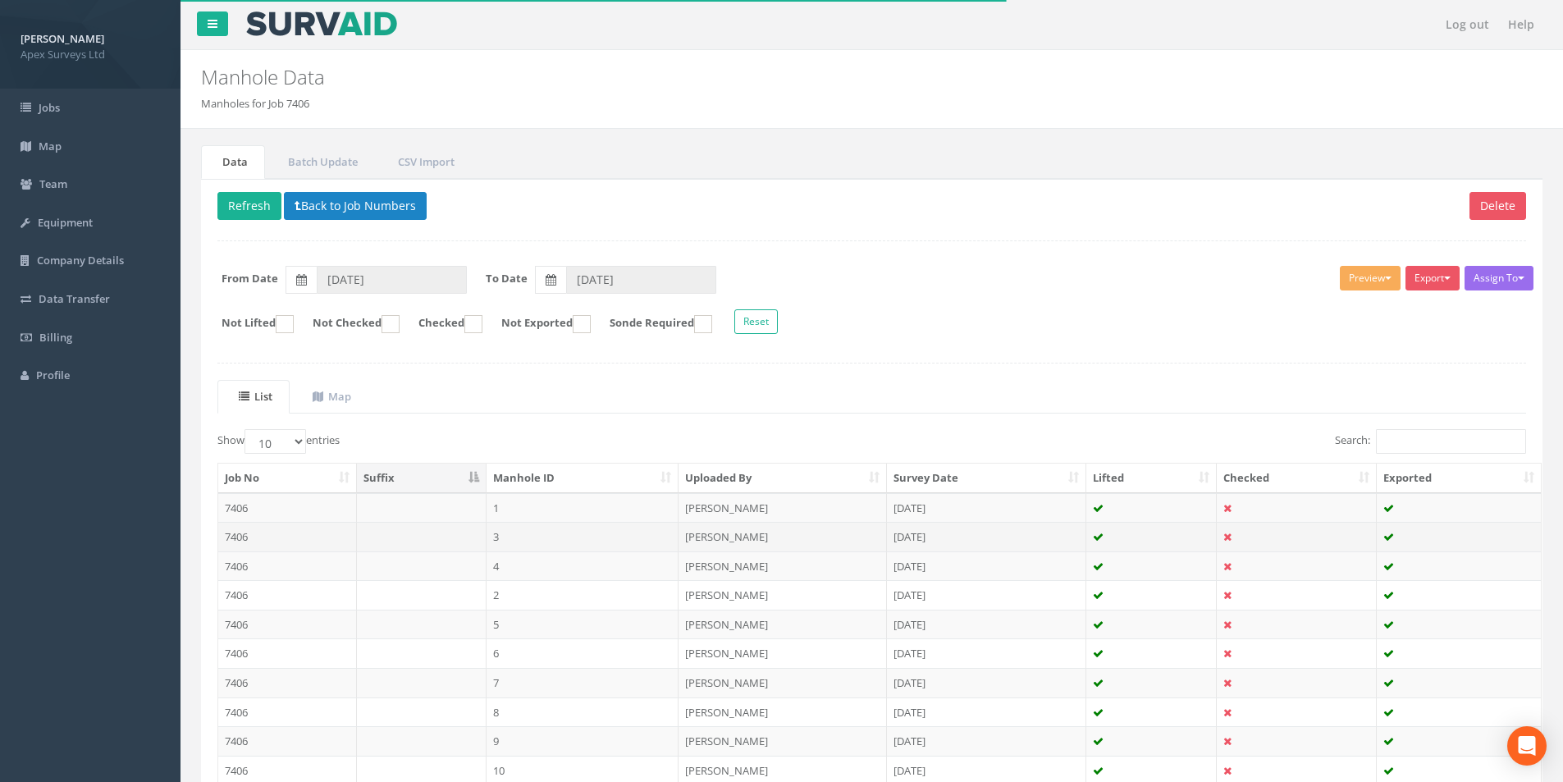
click at [418, 539] on td at bounding box center [422, 537] width 130 height 30
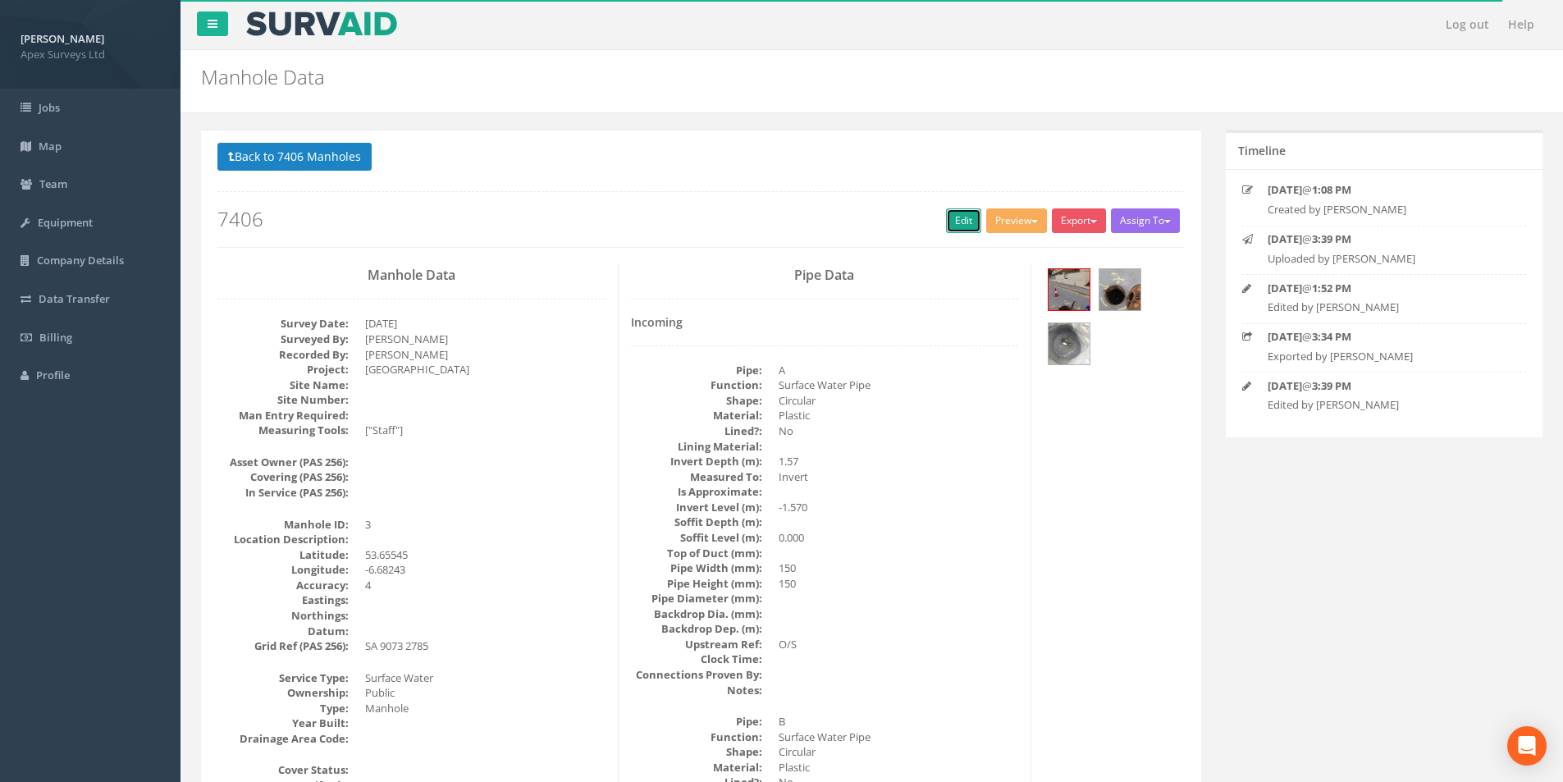
click at [964, 227] on link "Edit" at bounding box center [963, 220] width 35 height 25
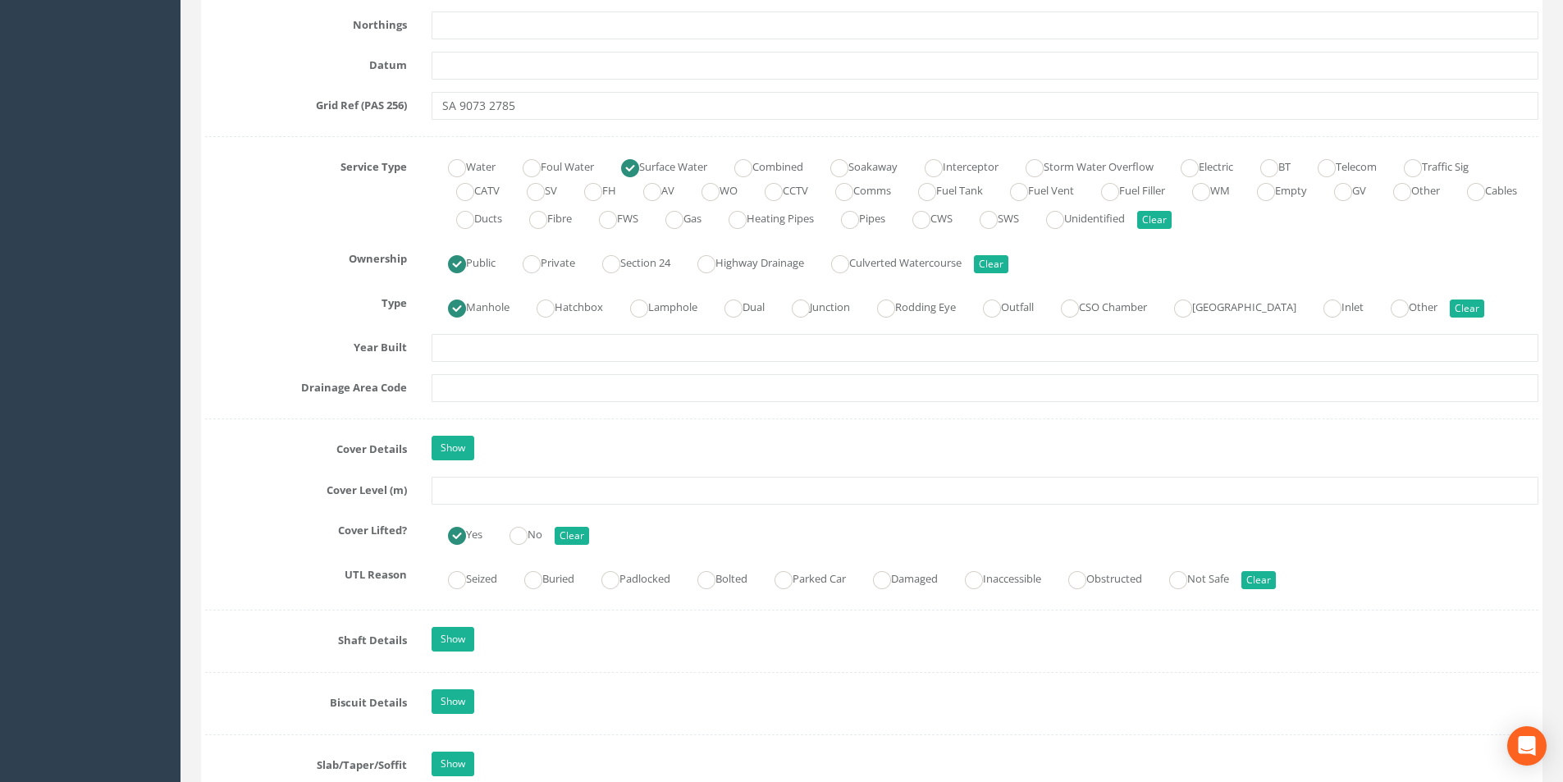
scroll to position [1067, 0]
click at [496, 483] on input "text" at bounding box center [985, 490] width 1107 height 28
type input "32.87"
click at [522, 382] on input "text" at bounding box center [985, 387] width 1107 height 28
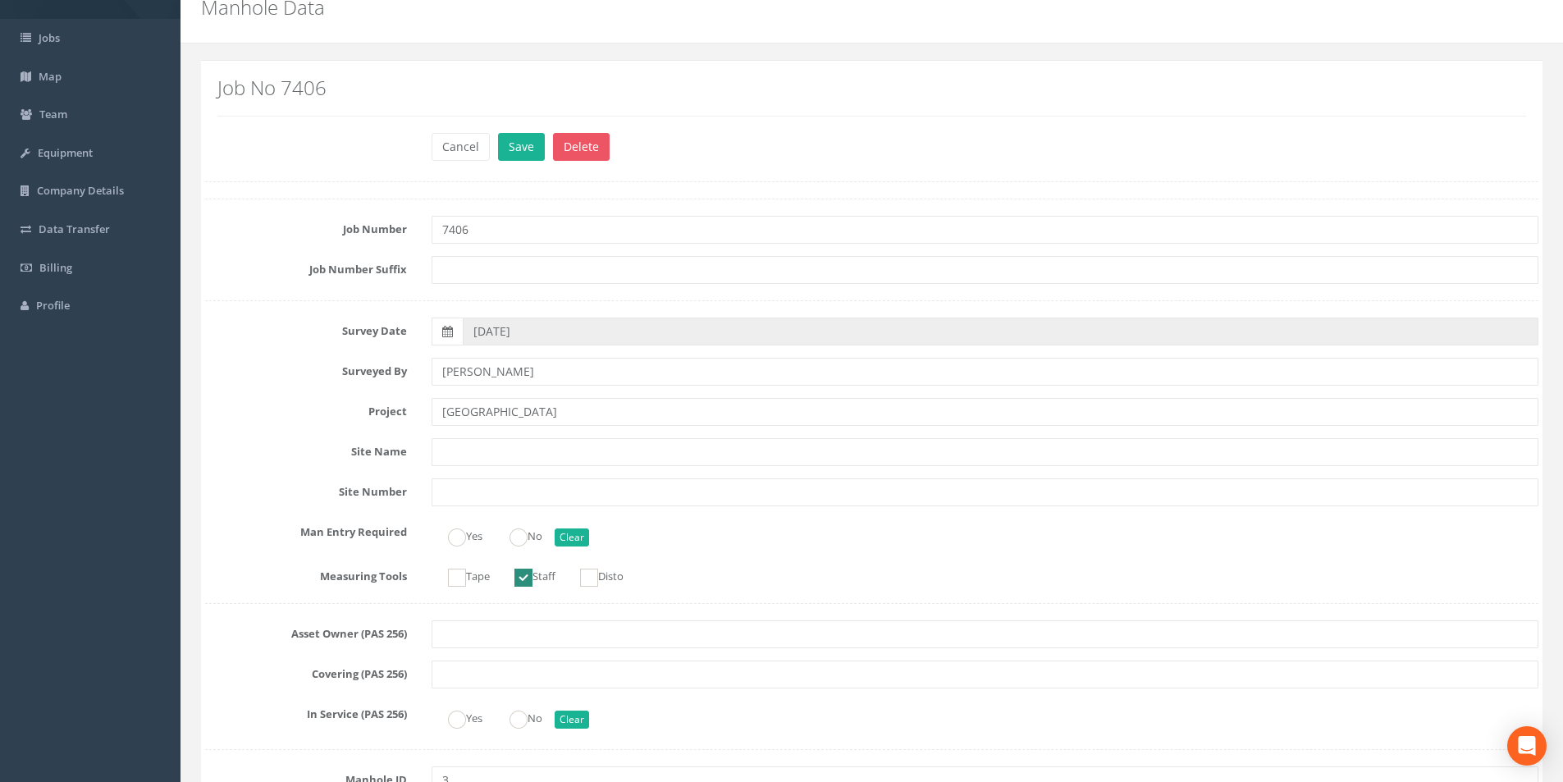
scroll to position [0, 0]
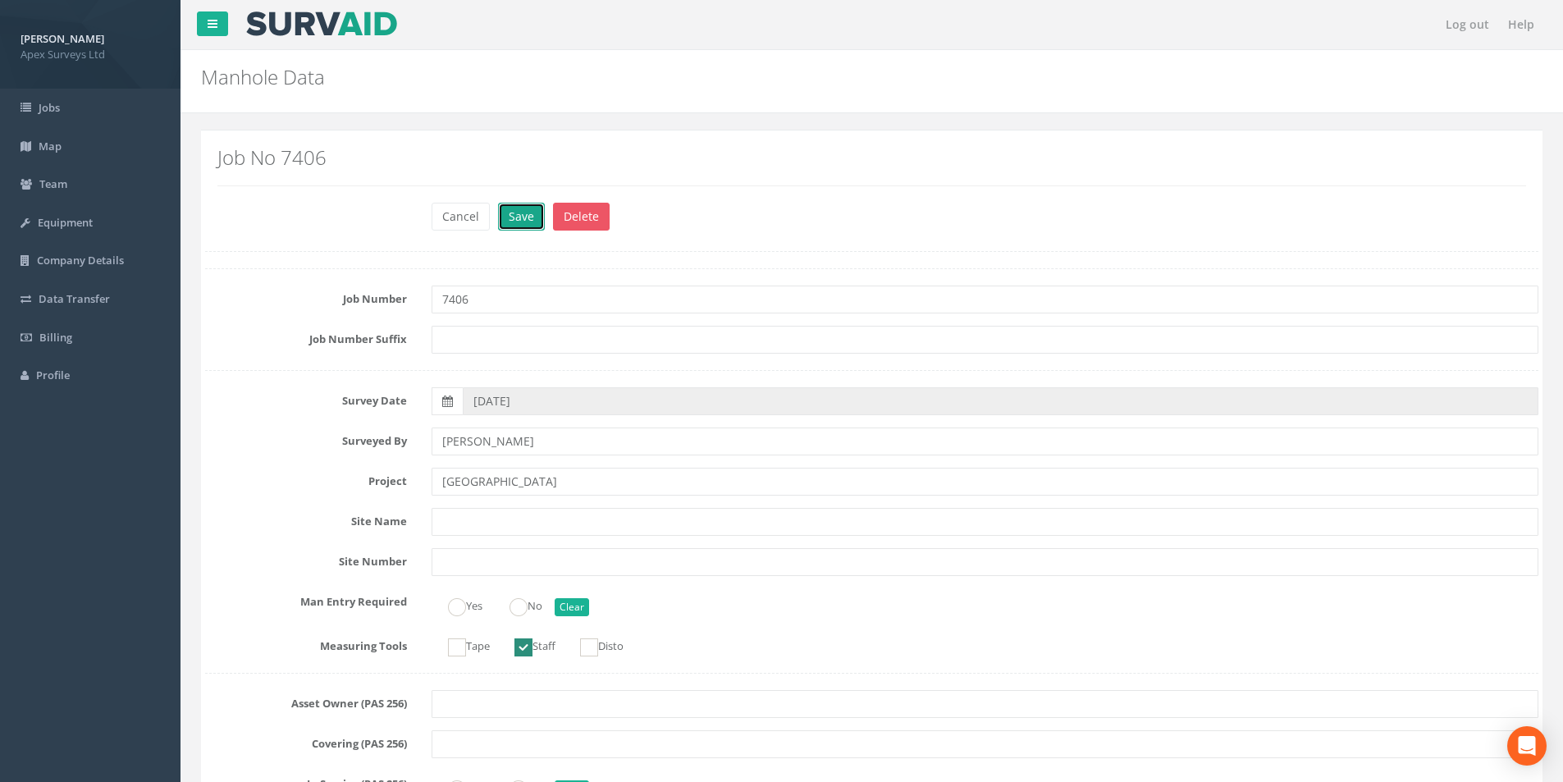
click at [514, 226] on button "Save" at bounding box center [521, 217] width 47 height 28
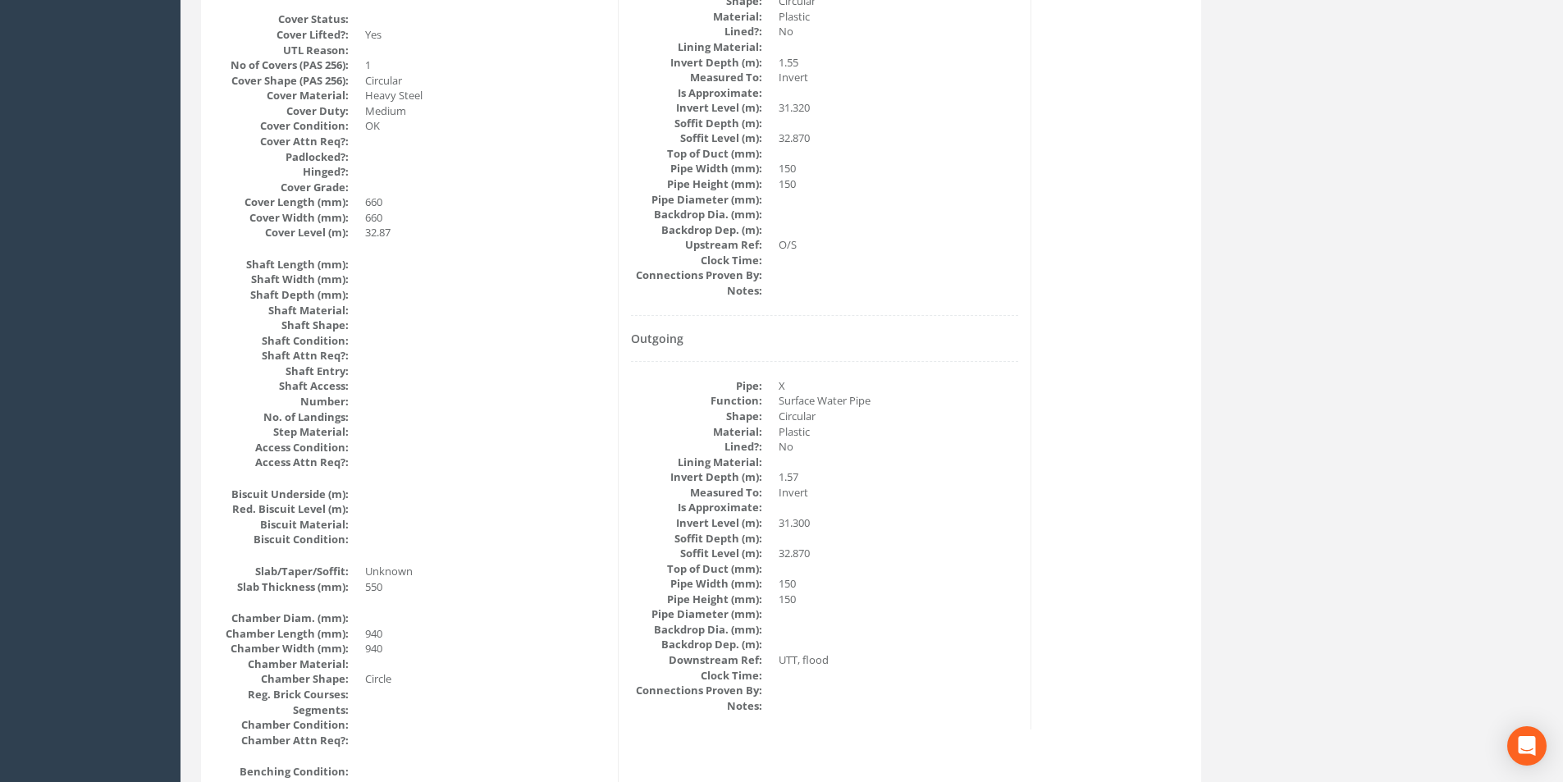
scroll to position [764, 0]
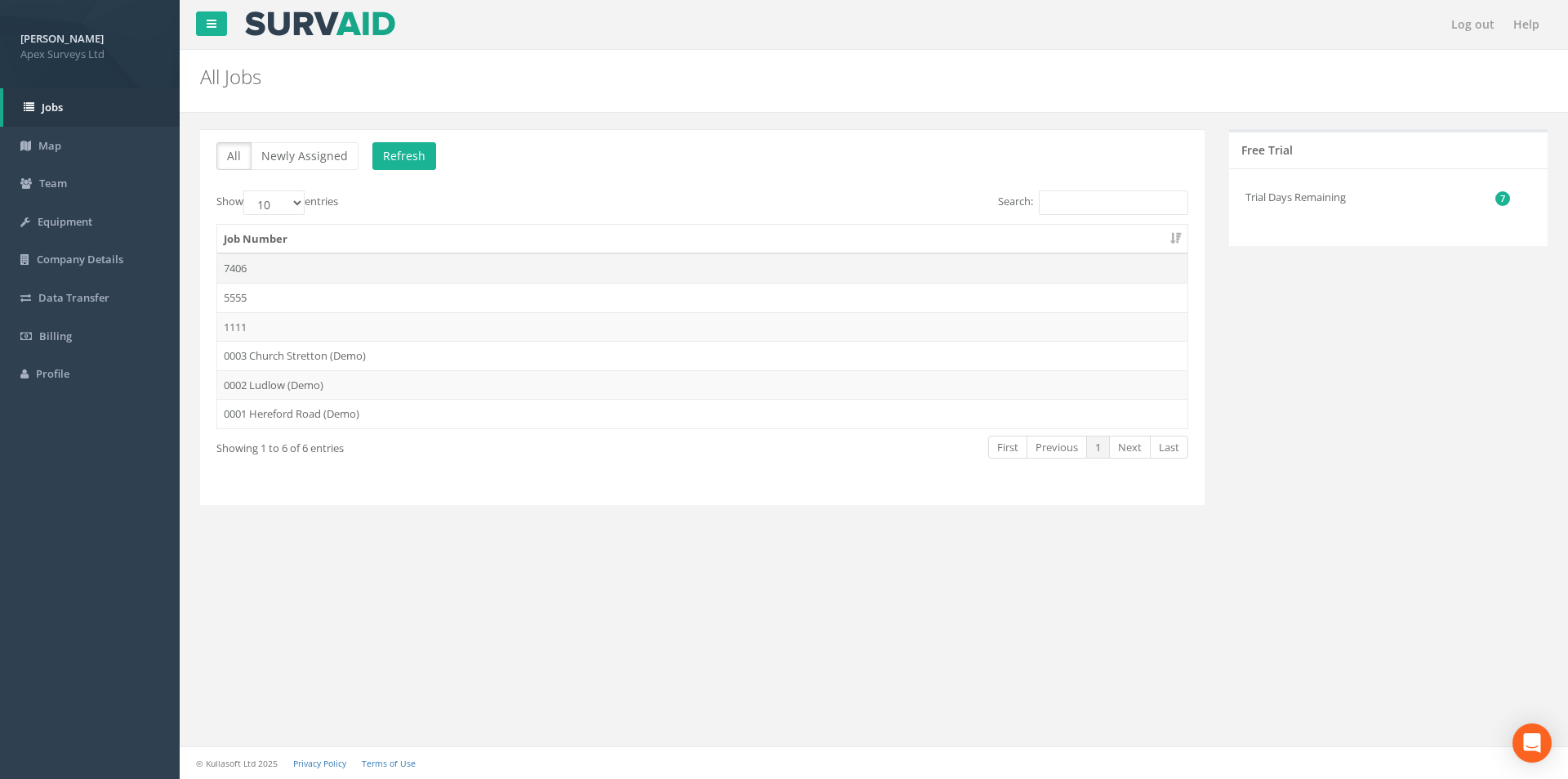
click at [287, 267] on td "7406" at bounding box center [702, 268] width 971 height 30
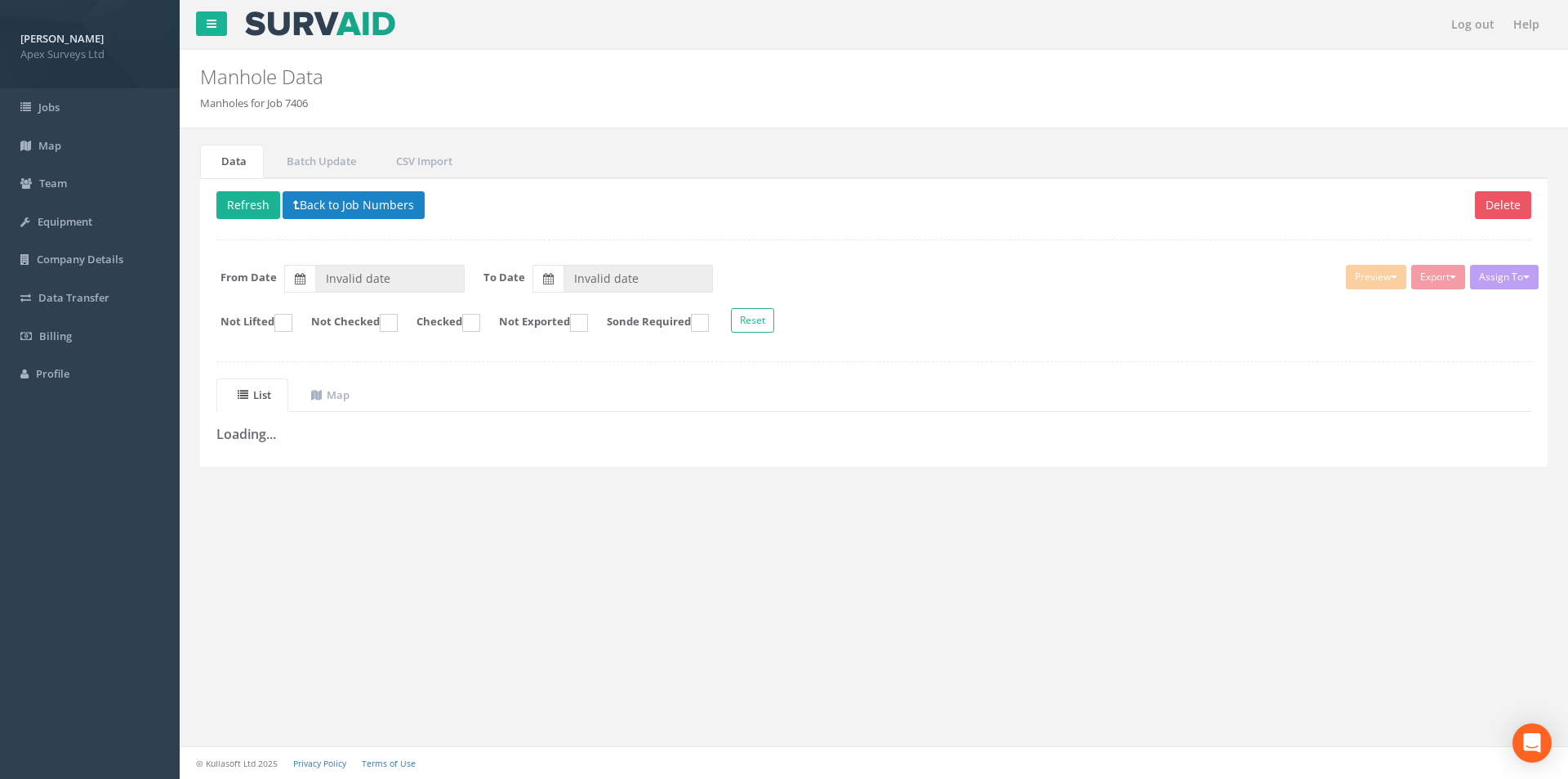
type input "[DATE]"
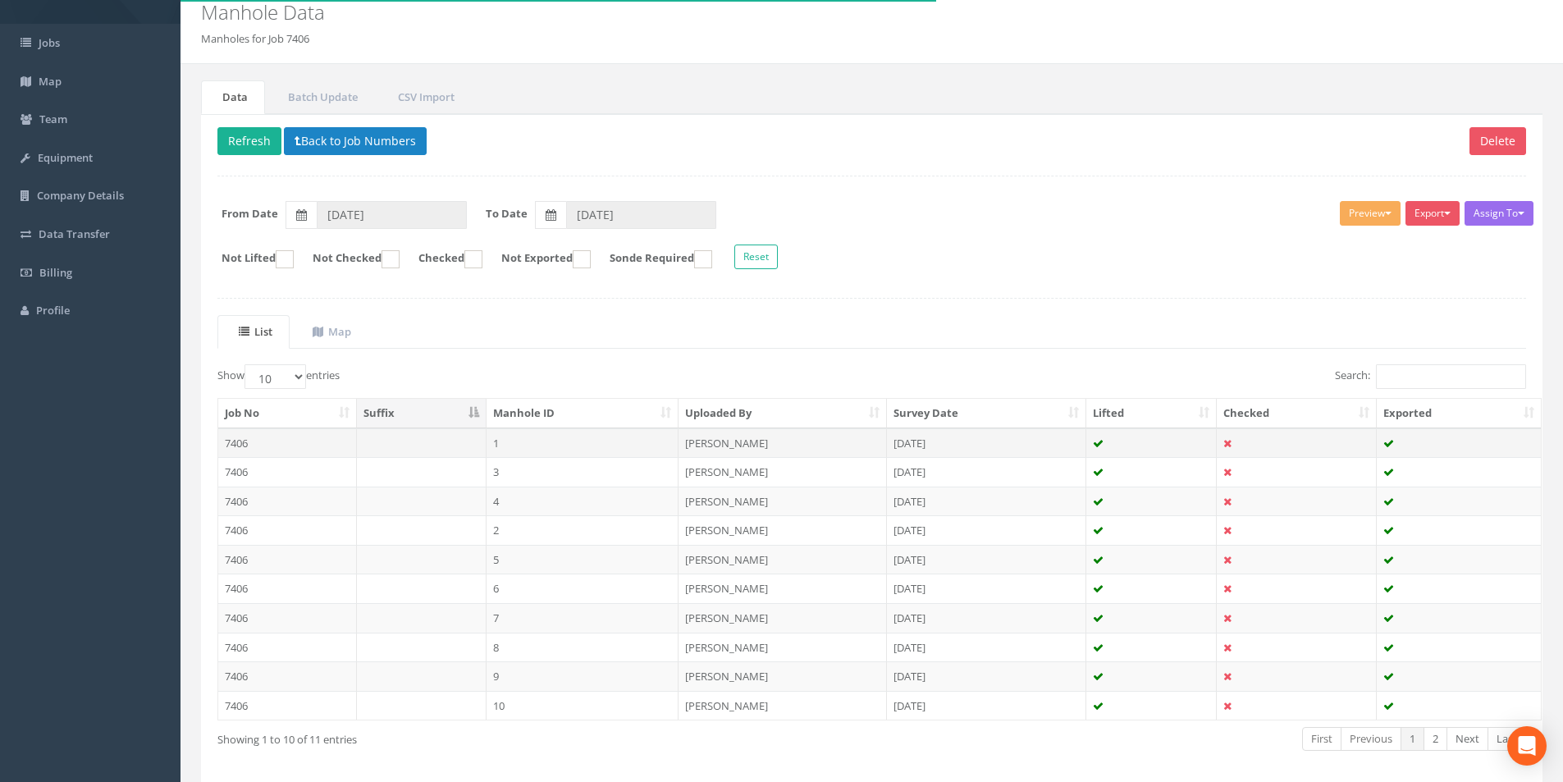
scroll to position [133, 0]
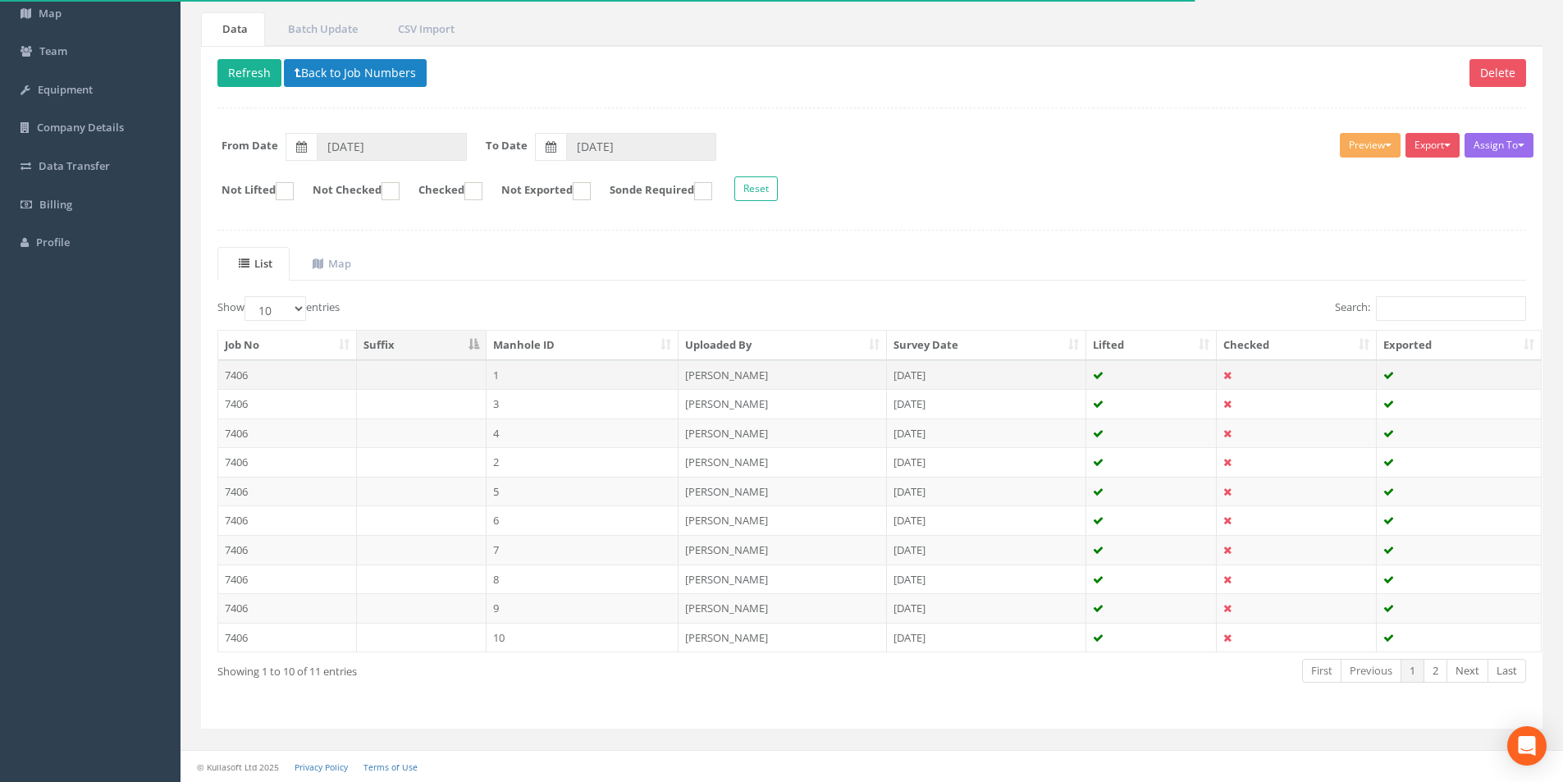
click at [512, 378] on td "1" at bounding box center [583, 375] width 193 height 30
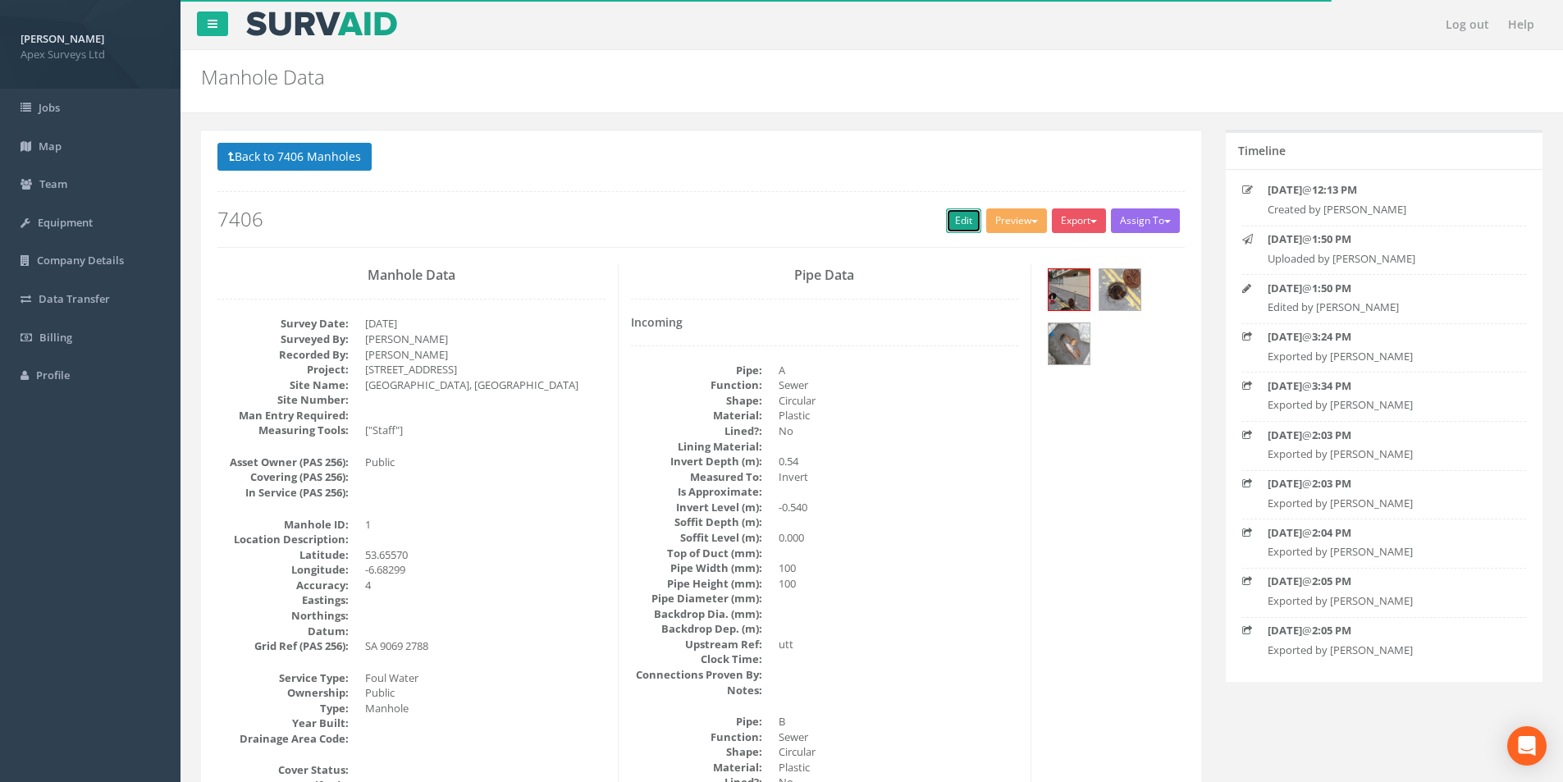
click at [947, 224] on link "Edit" at bounding box center [963, 220] width 35 height 25
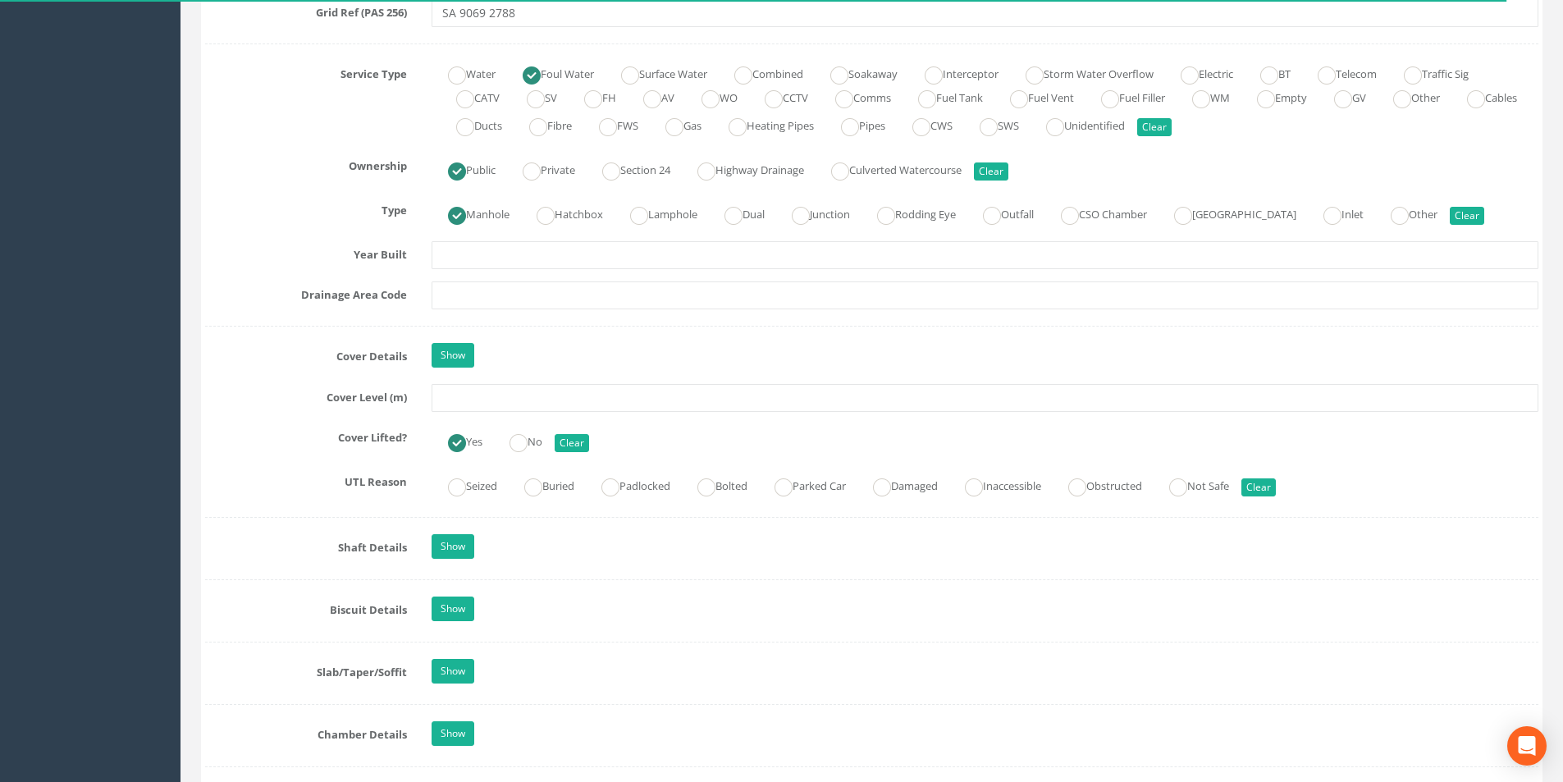
scroll to position [1149, 0]
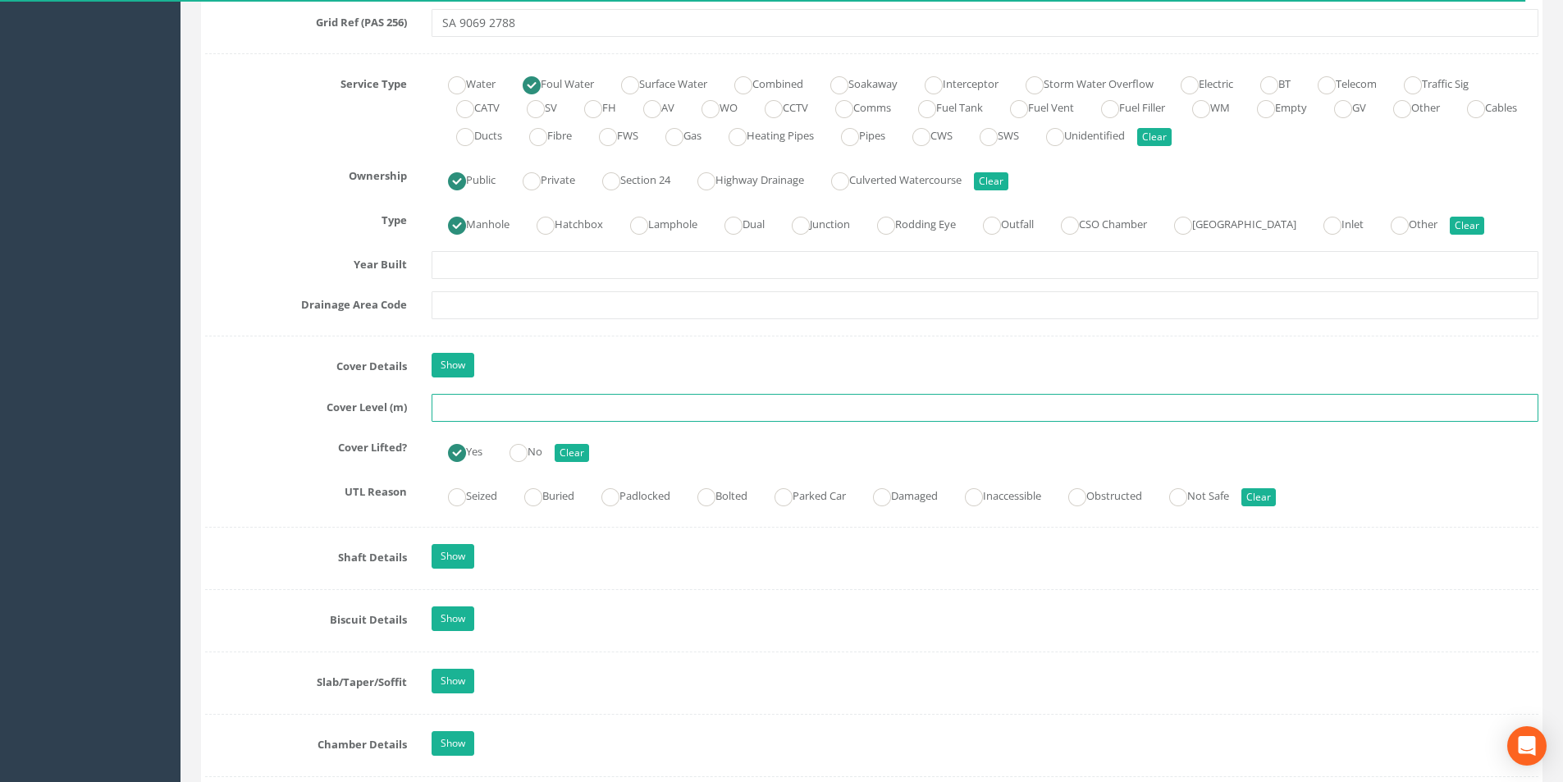
click at [485, 414] on input "text" at bounding box center [985, 408] width 1107 height 28
type input "32.84"
click at [469, 307] on input "text" at bounding box center [985, 305] width 1107 height 28
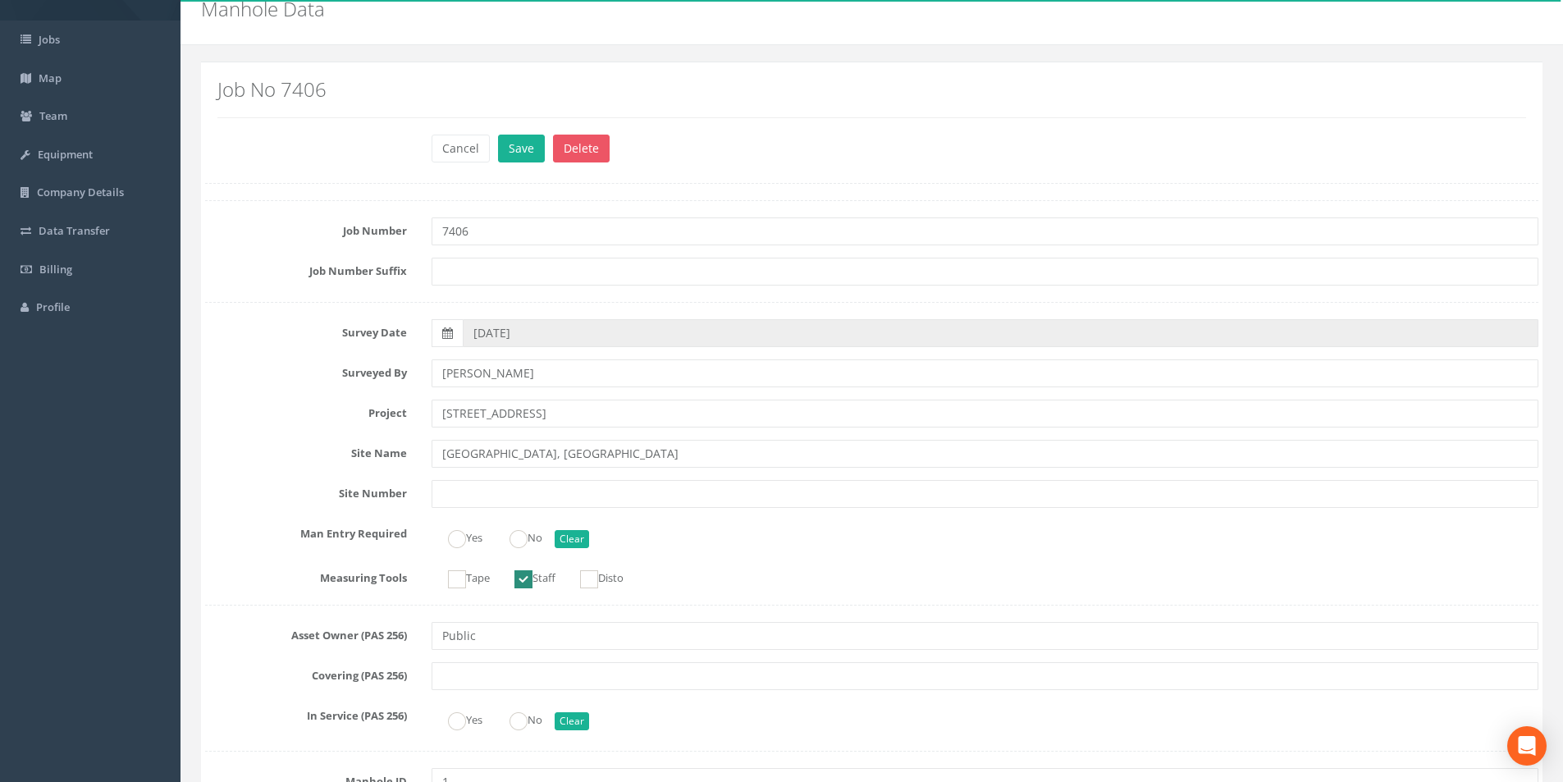
scroll to position [0, 0]
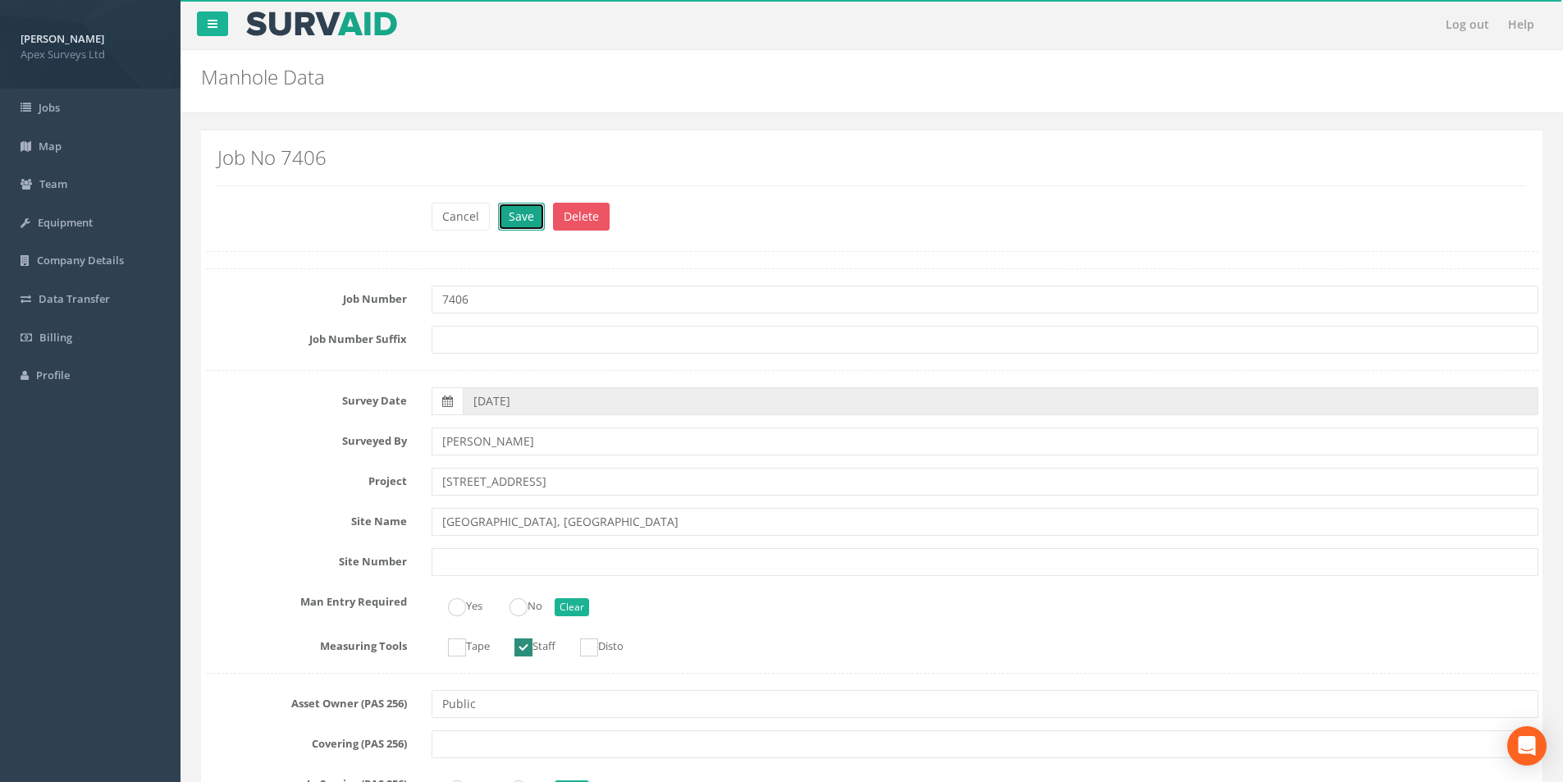
click at [516, 225] on button "Save" at bounding box center [521, 217] width 47 height 28
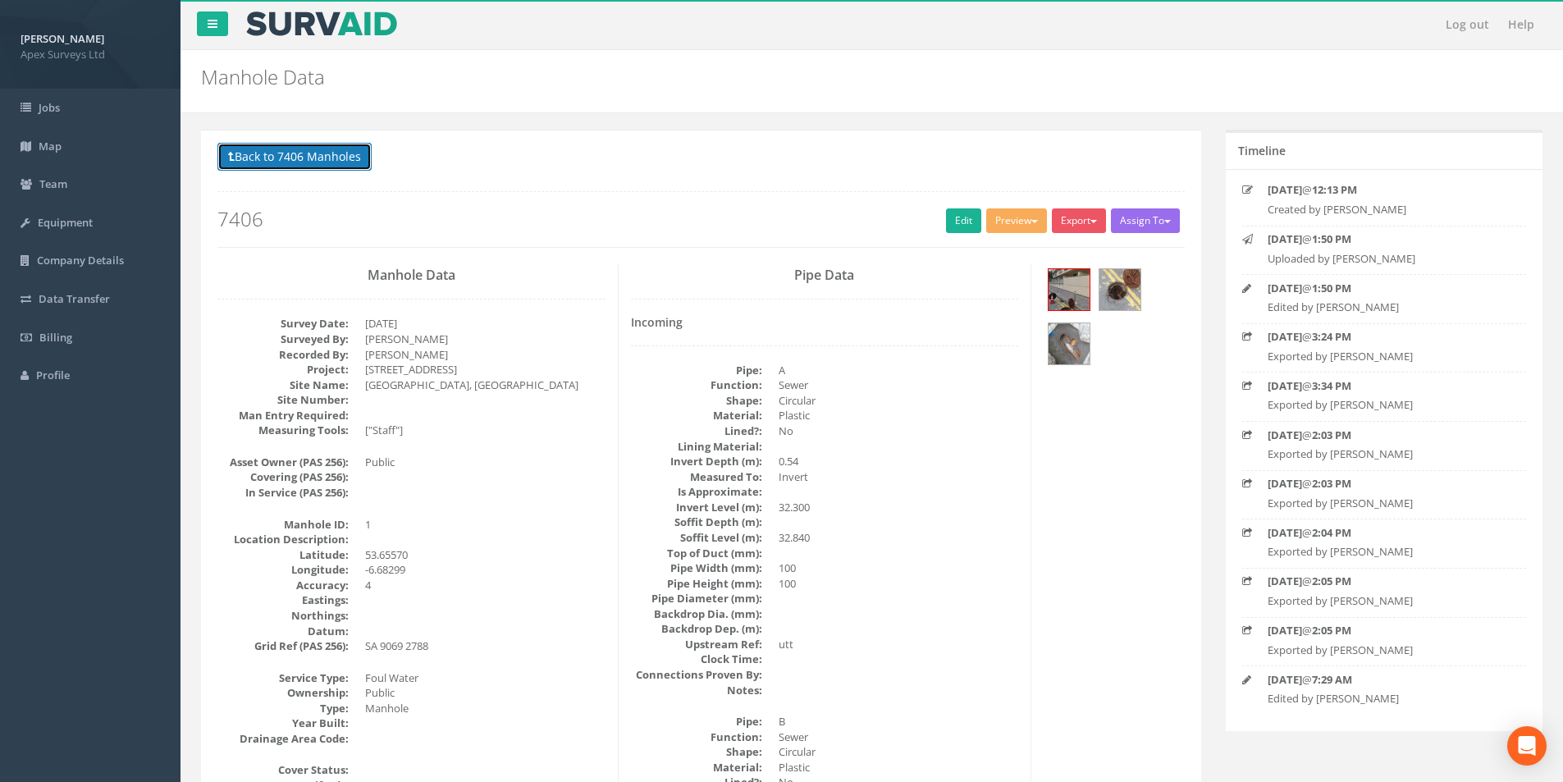
click at [244, 153] on button "Back to 7406 Manholes" at bounding box center [294, 157] width 154 height 28
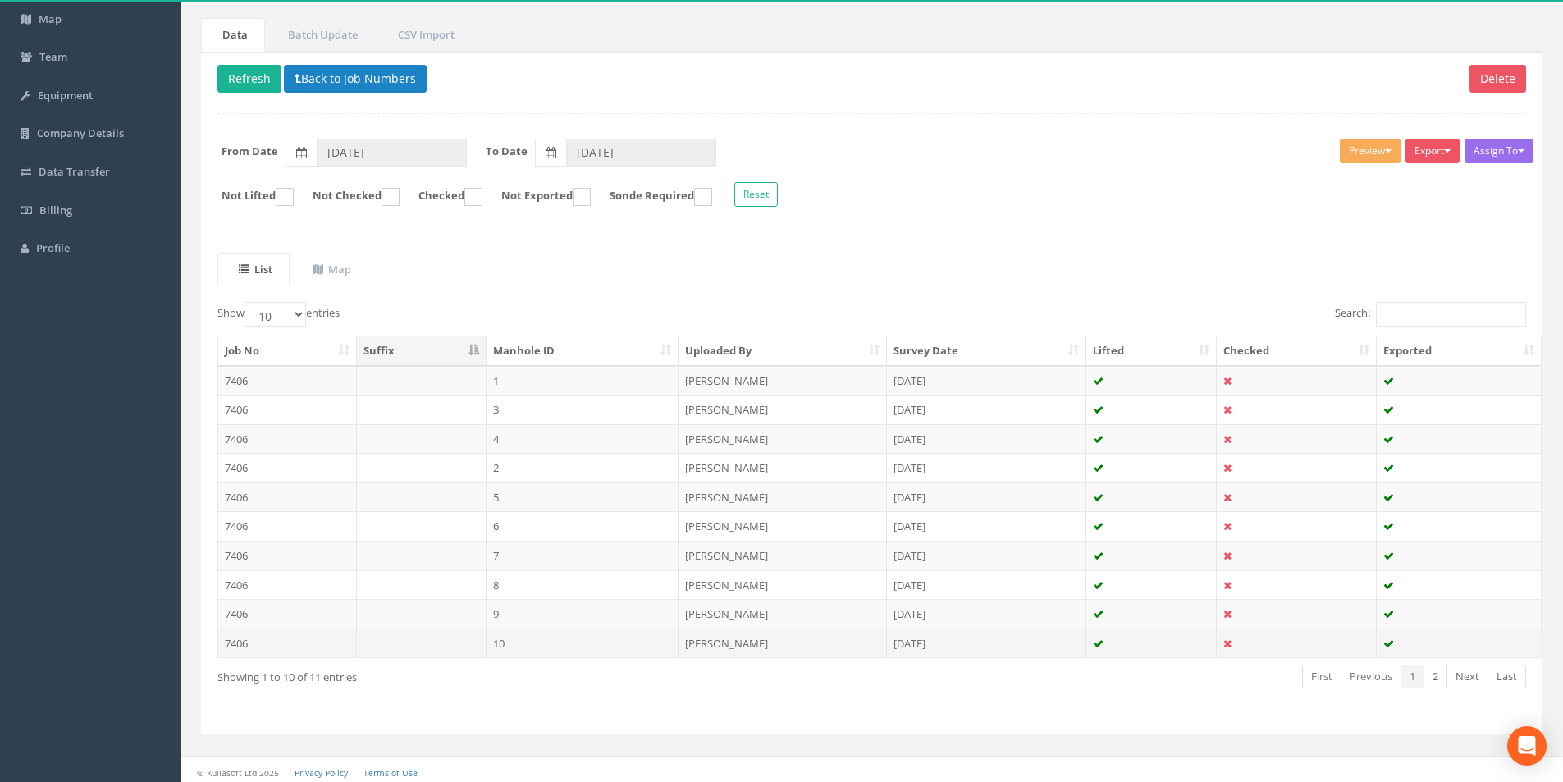
scroll to position [133, 0]
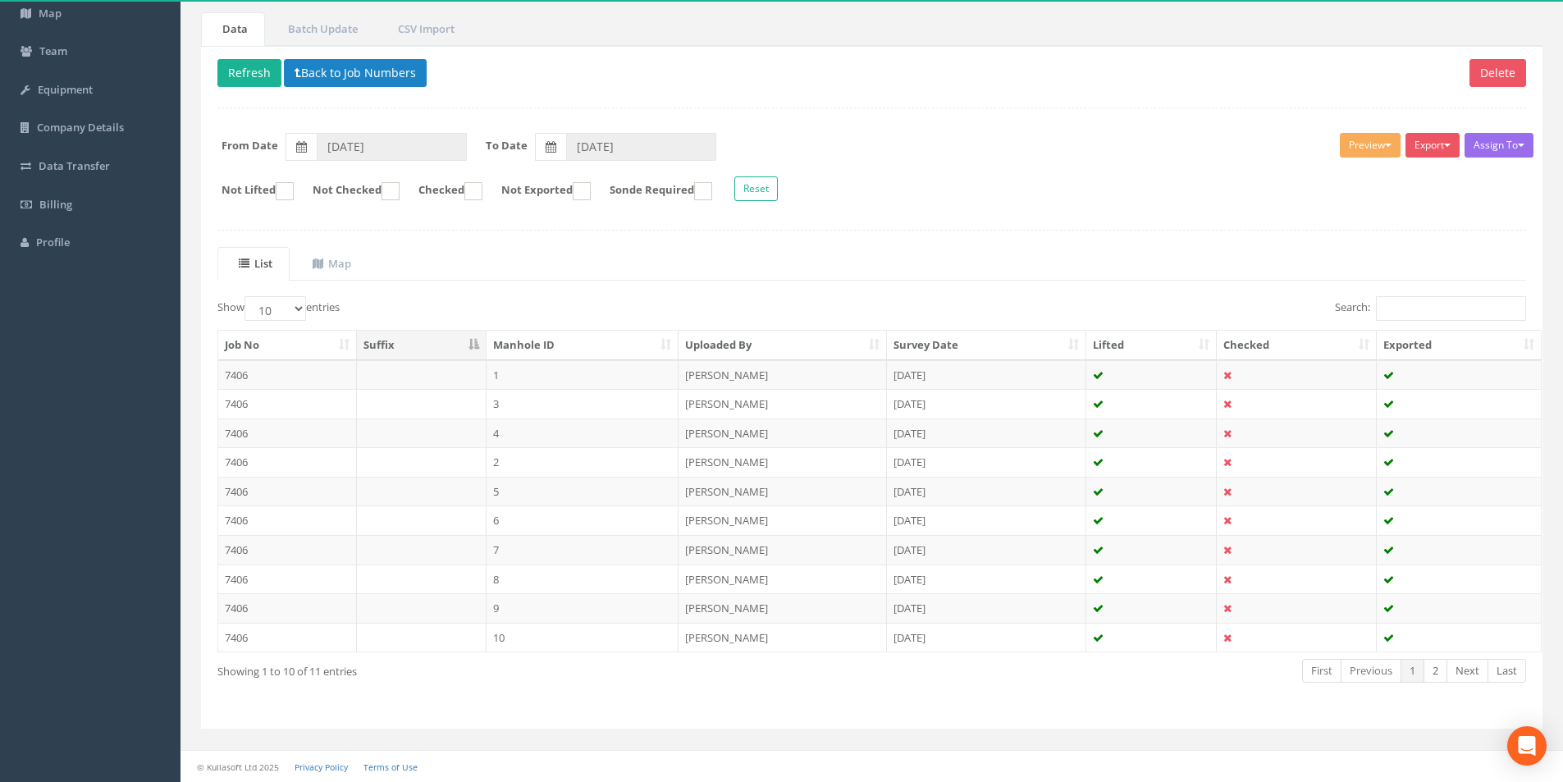
click at [313, 573] on td "7406" at bounding box center [287, 580] width 139 height 30
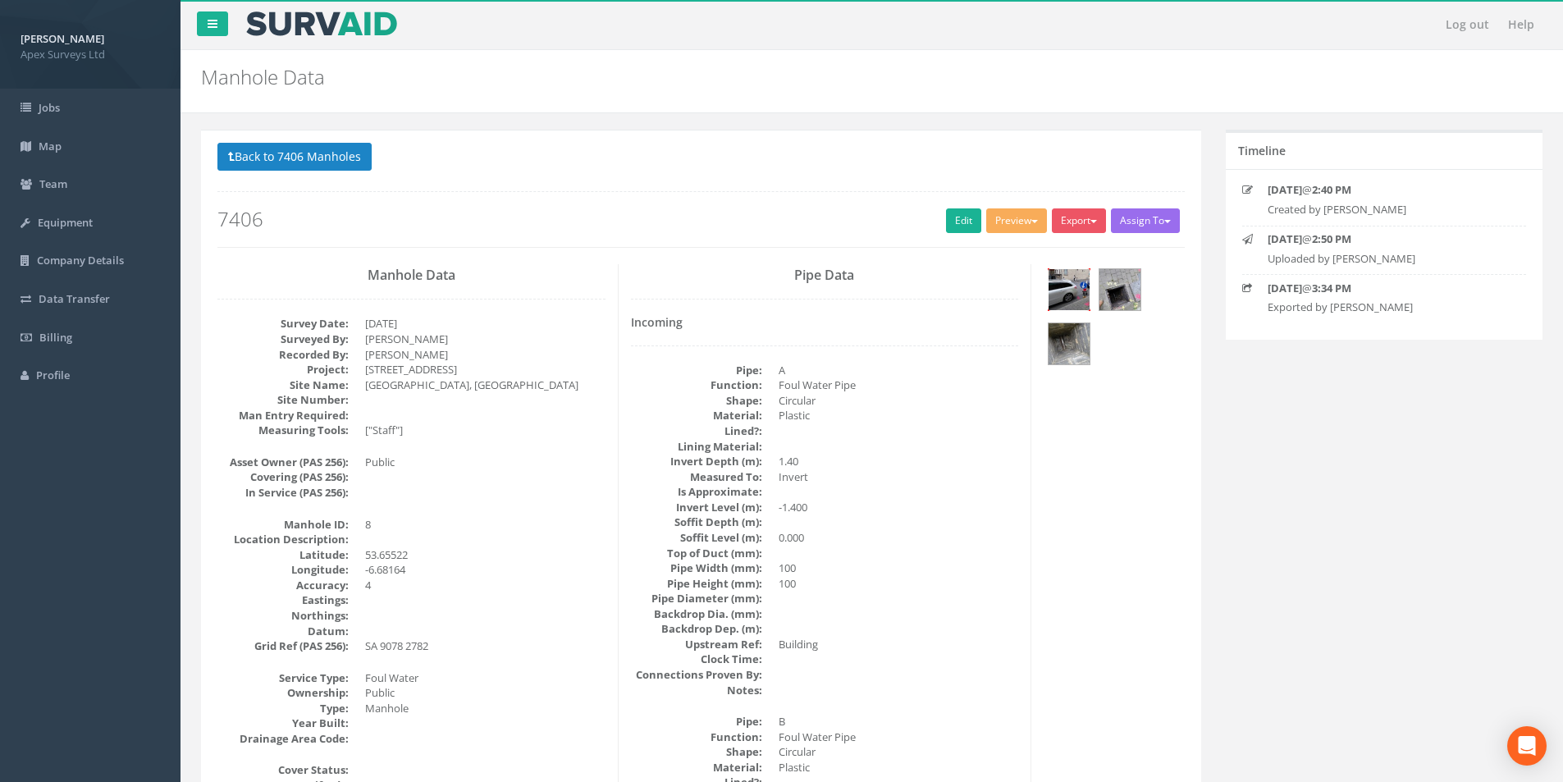
click at [1068, 297] on img at bounding box center [1069, 289] width 41 height 41
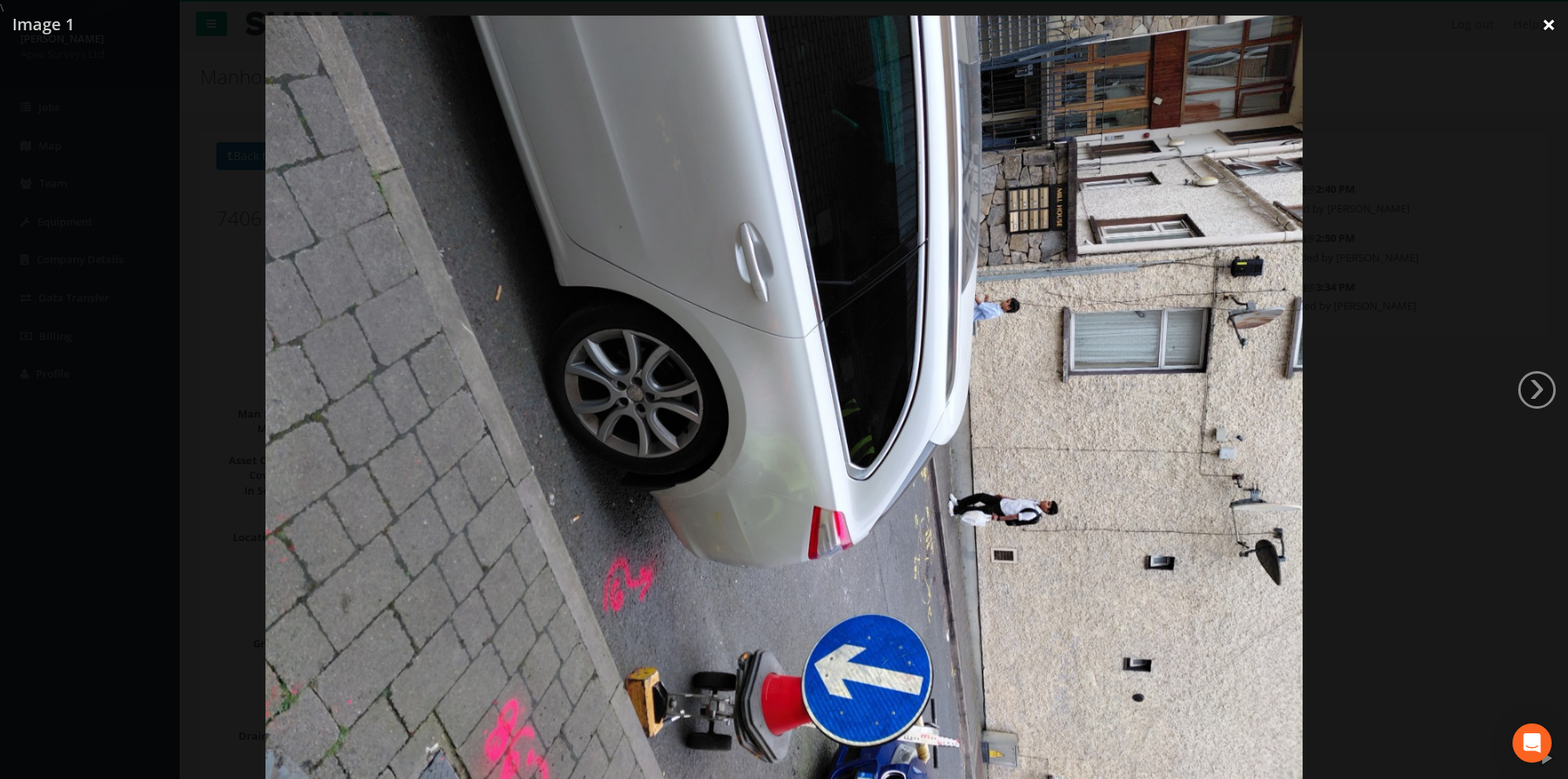
click at [1549, 24] on link "×" at bounding box center [1549, 24] width 39 height 49
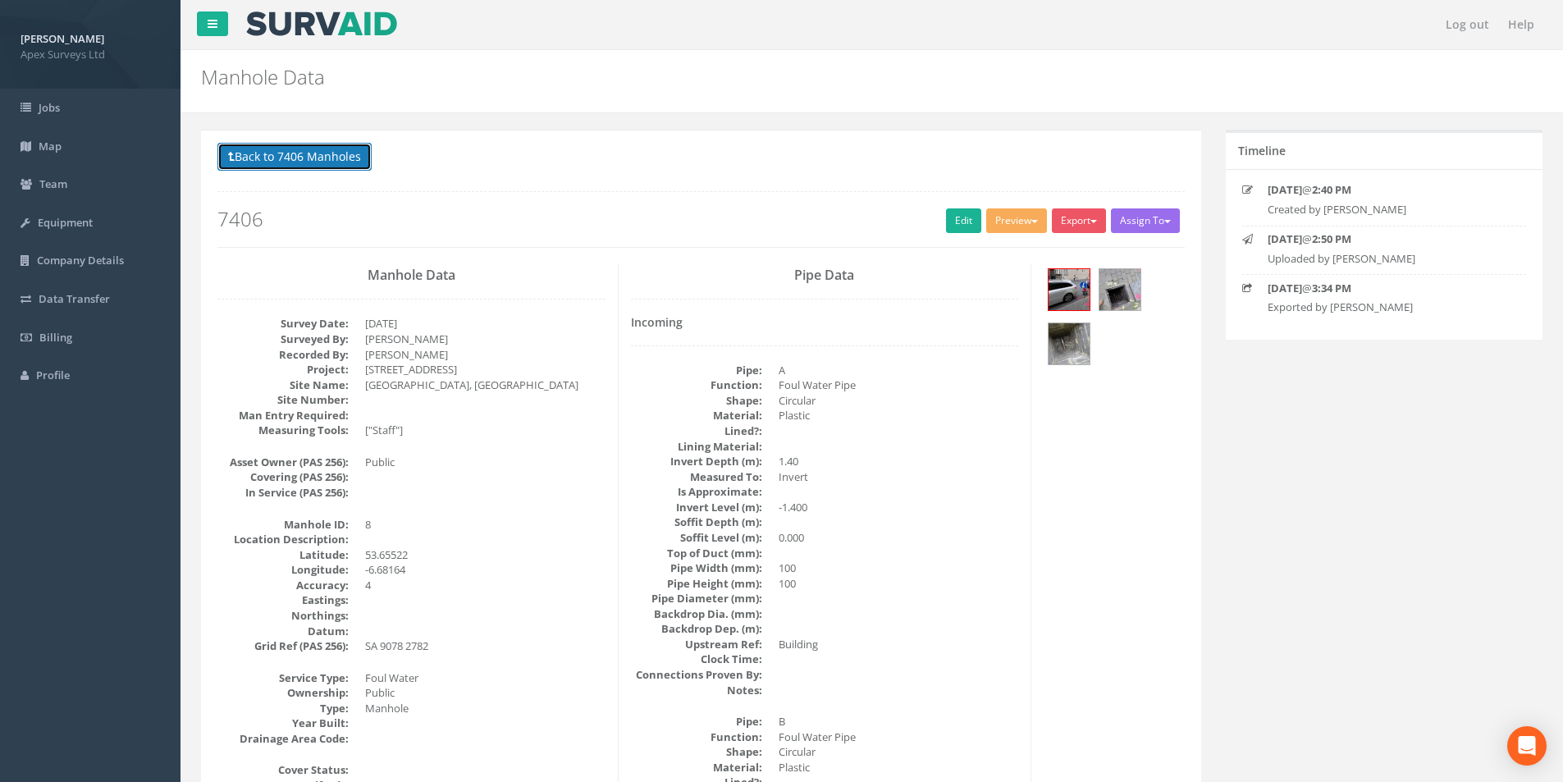
click at [281, 151] on button "Back to 7406 Manholes" at bounding box center [294, 157] width 154 height 28
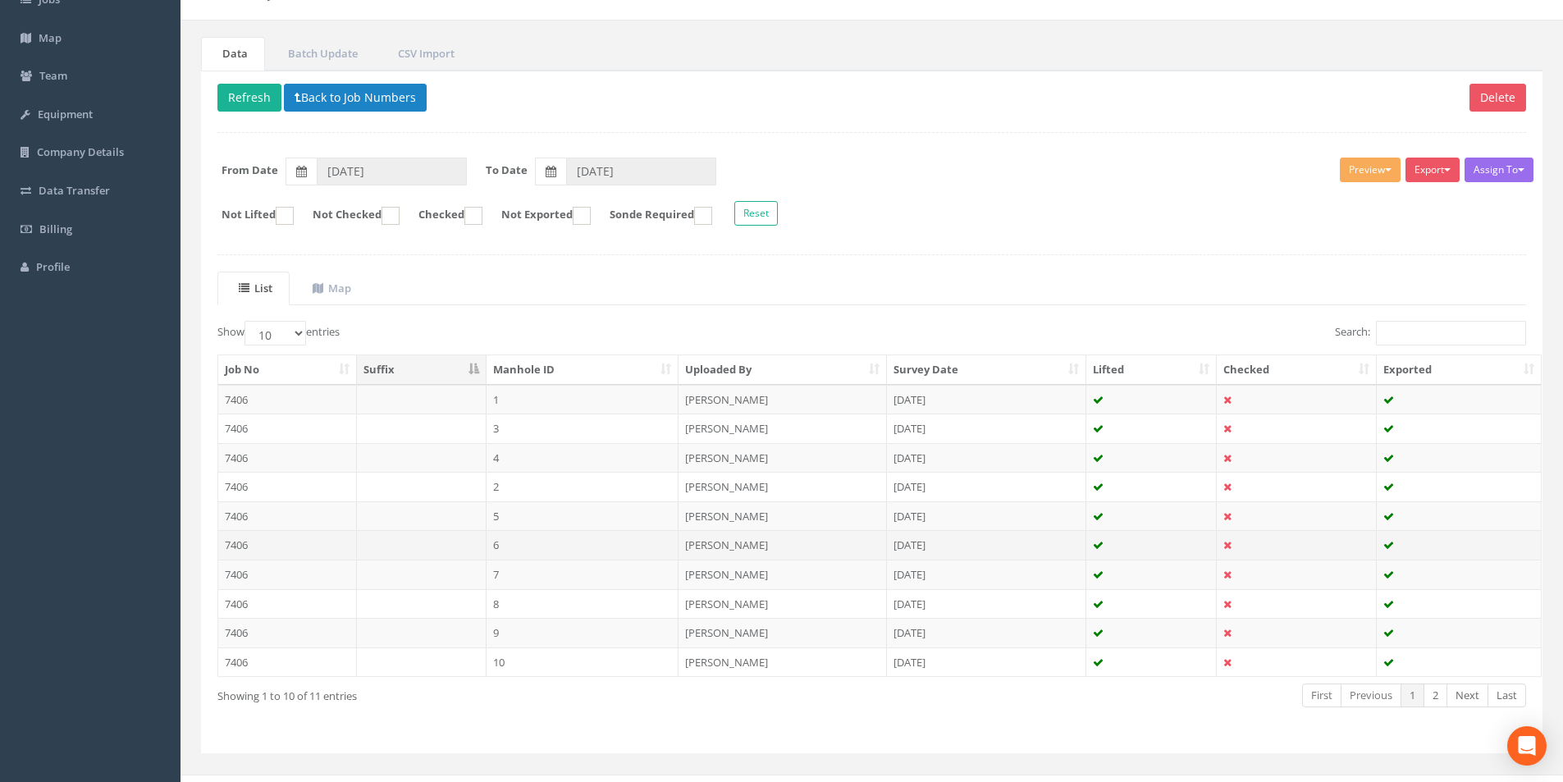
scroll to position [133, 0]
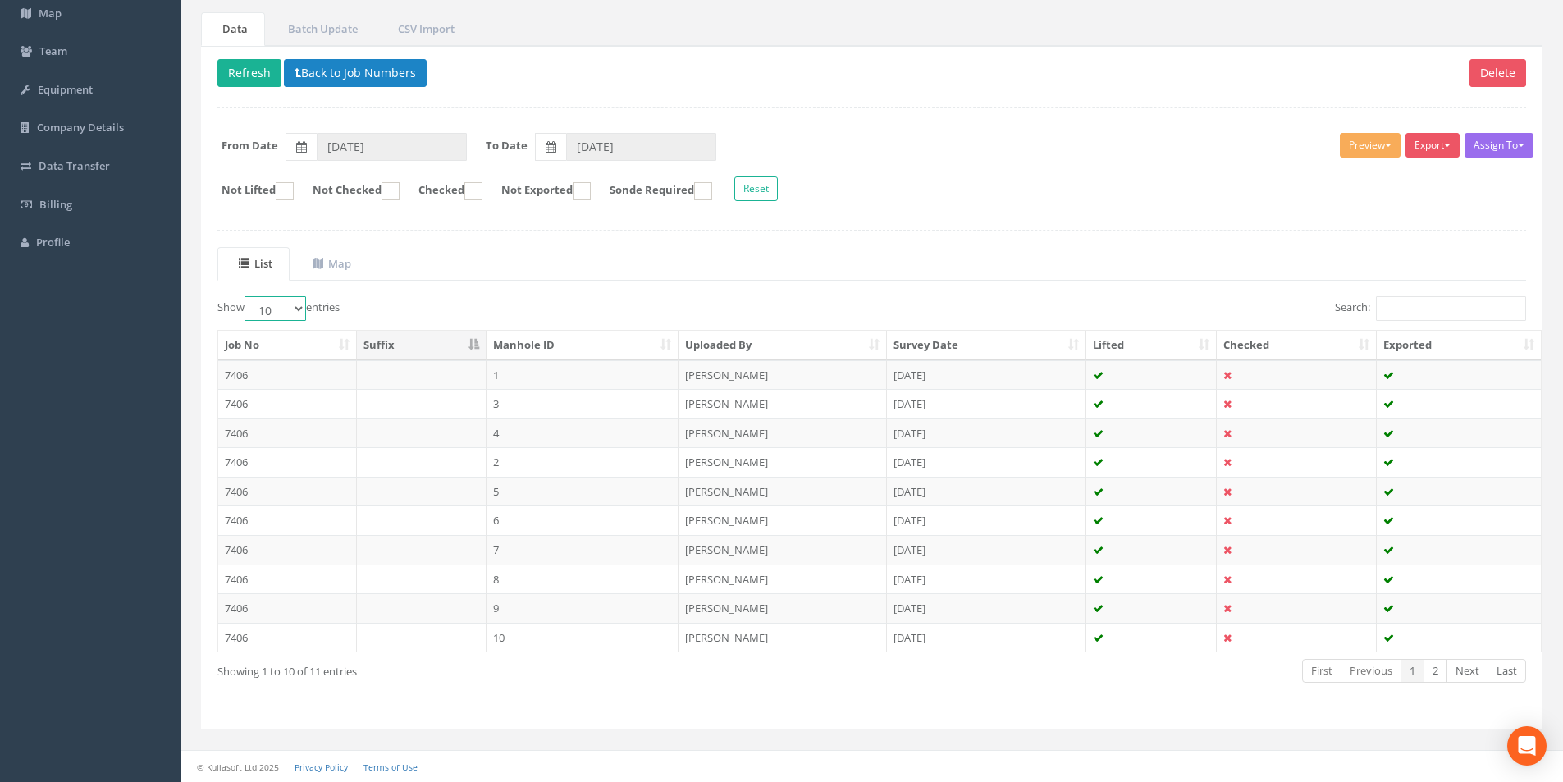
click at [290, 311] on select "10 25 50 100" at bounding box center [276, 308] width 62 height 25
select select "25"
click at [247, 296] on select "10 25 50 100" at bounding box center [276, 308] width 62 height 25
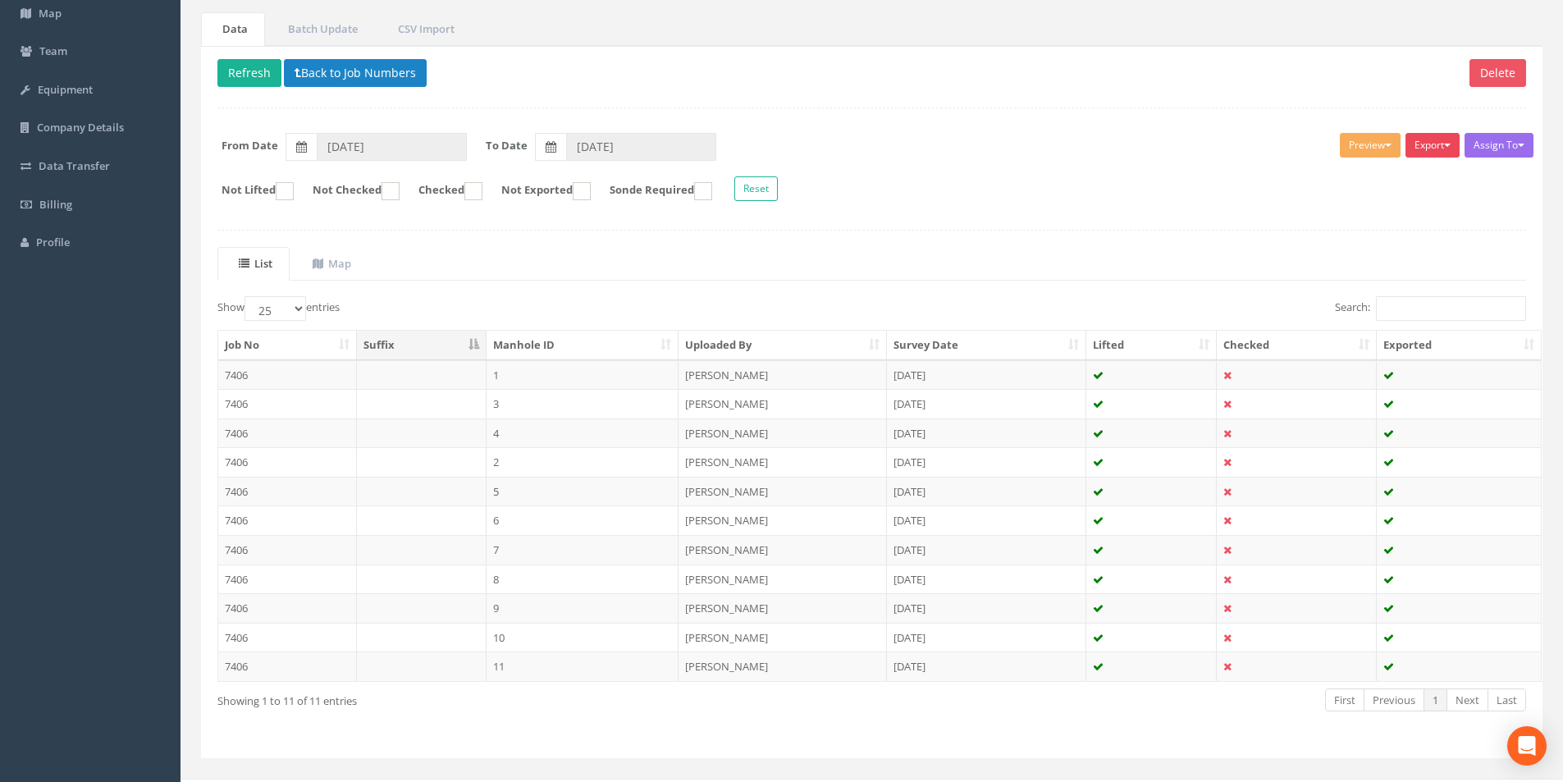
click at [1441, 148] on button "Export" at bounding box center [1433, 145] width 54 height 25
click at [280, 373] on td "7406" at bounding box center [287, 375] width 139 height 30
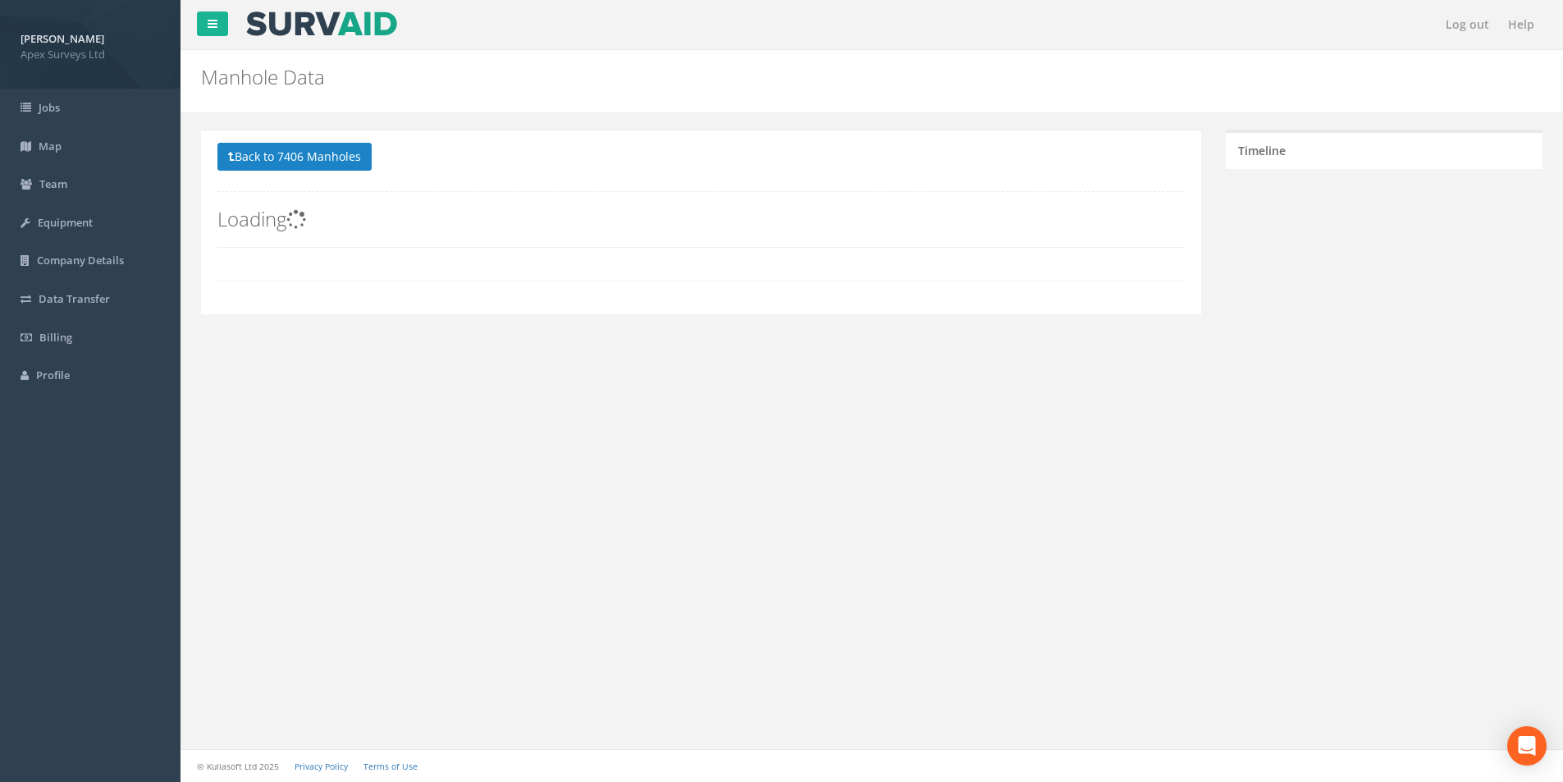
scroll to position [0, 0]
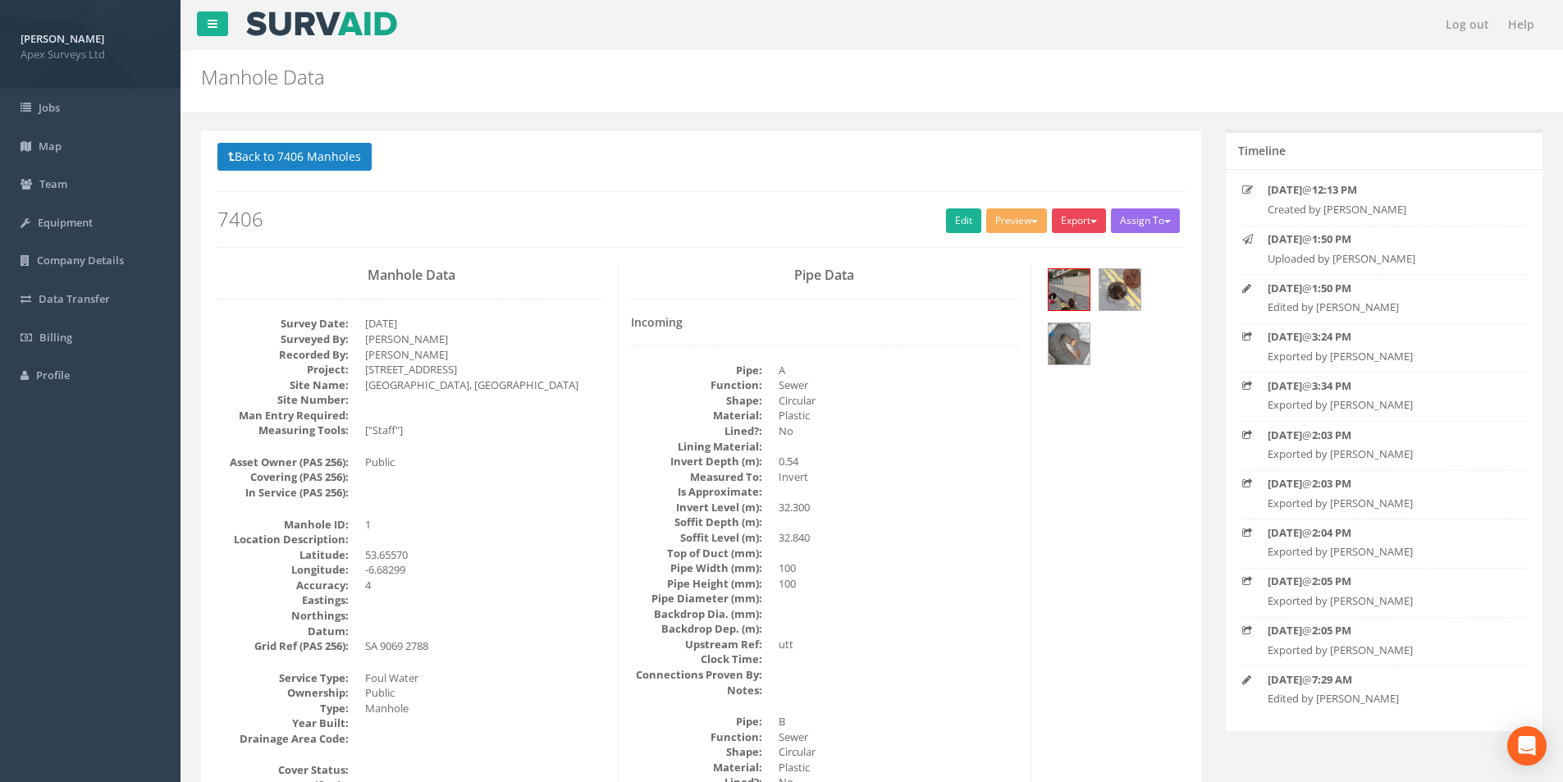
click at [1075, 224] on button "Export" at bounding box center [1079, 220] width 54 height 25
click at [1031, 349] on link "SurvAid Manhole" at bounding box center [1045, 353] width 125 height 25
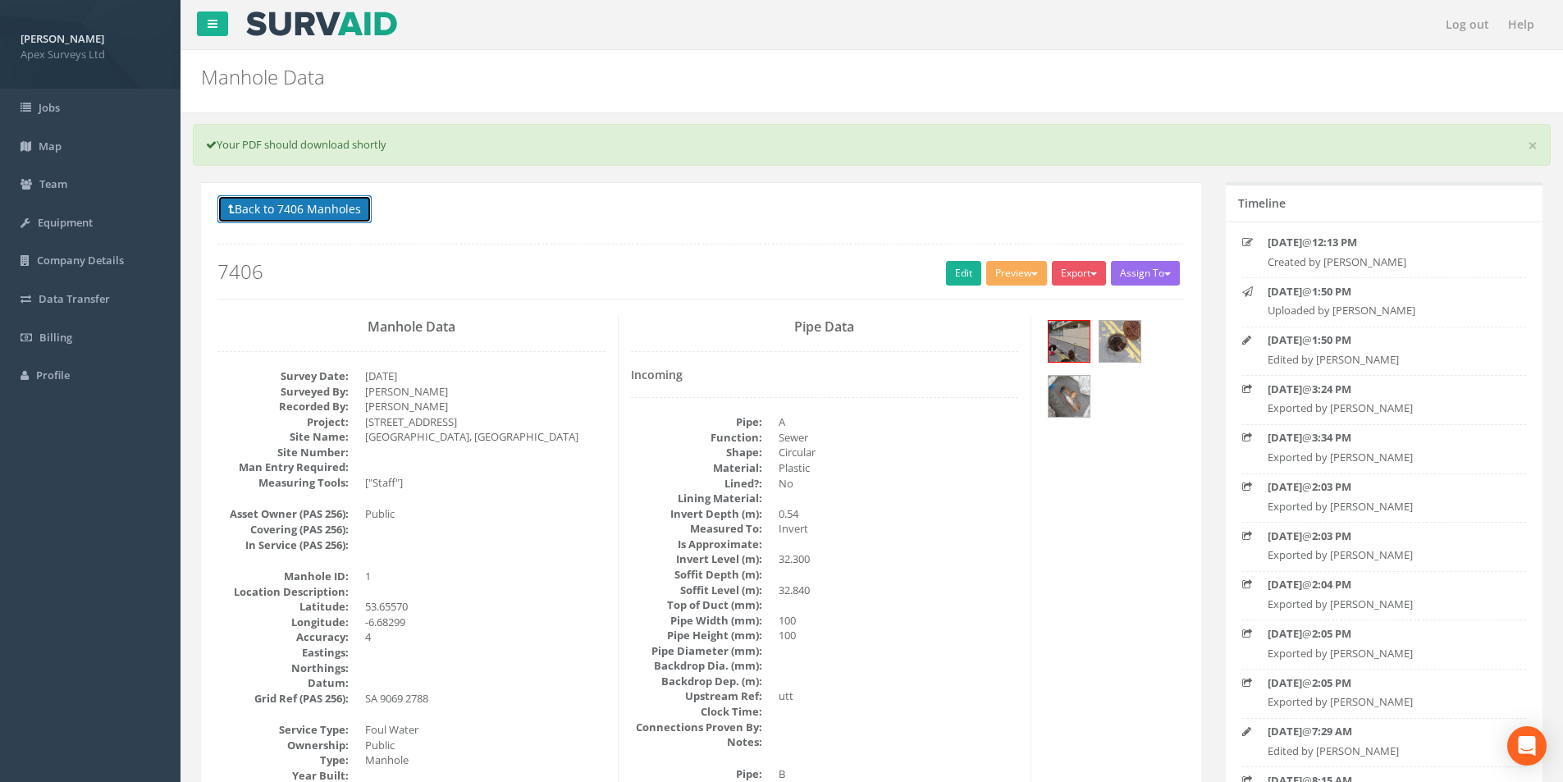
click at [265, 209] on button "Back to 7406 Manholes" at bounding box center [294, 209] width 154 height 28
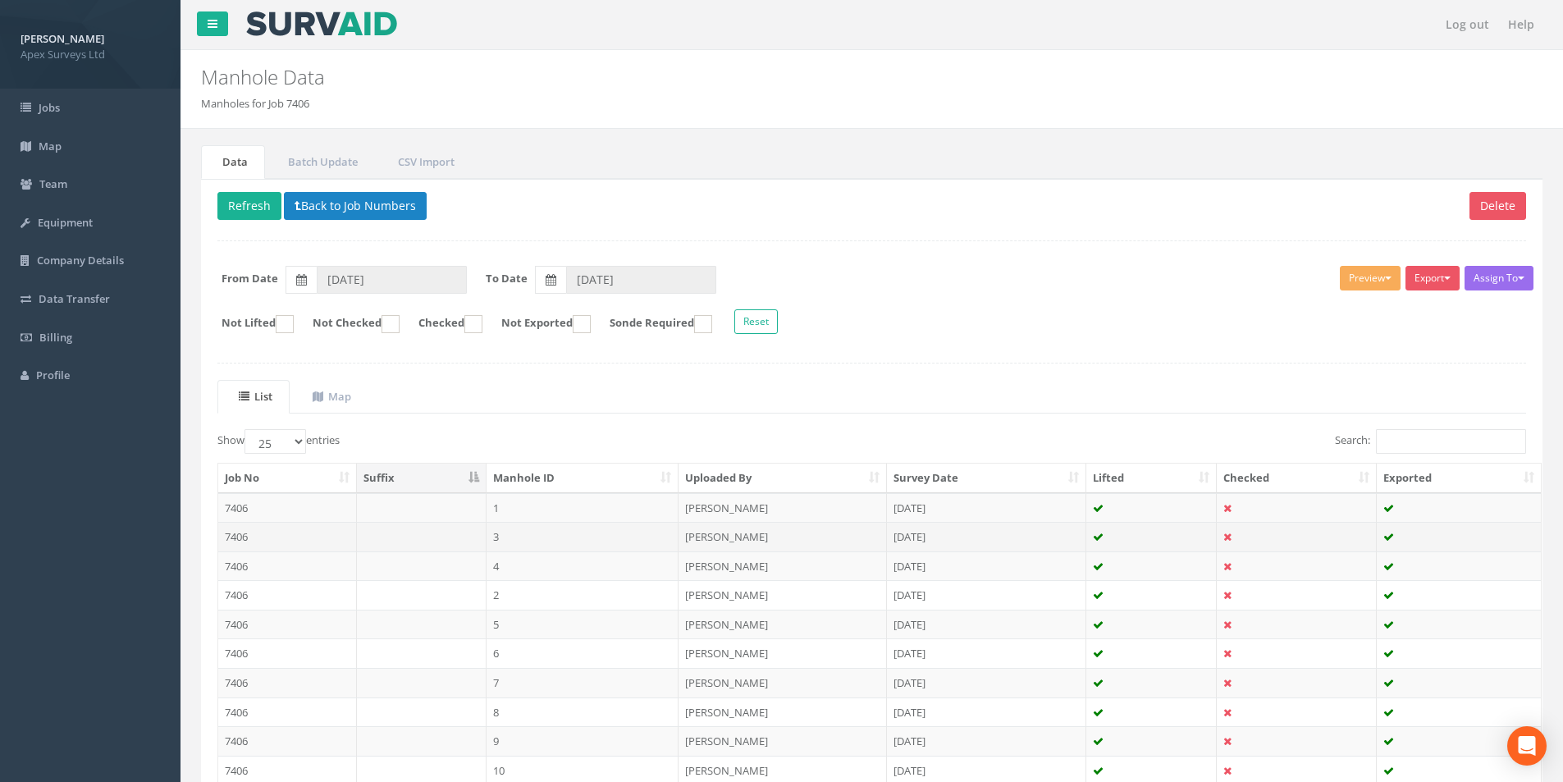
click at [286, 537] on td "7406" at bounding box center [287, 537] width 139 height 30
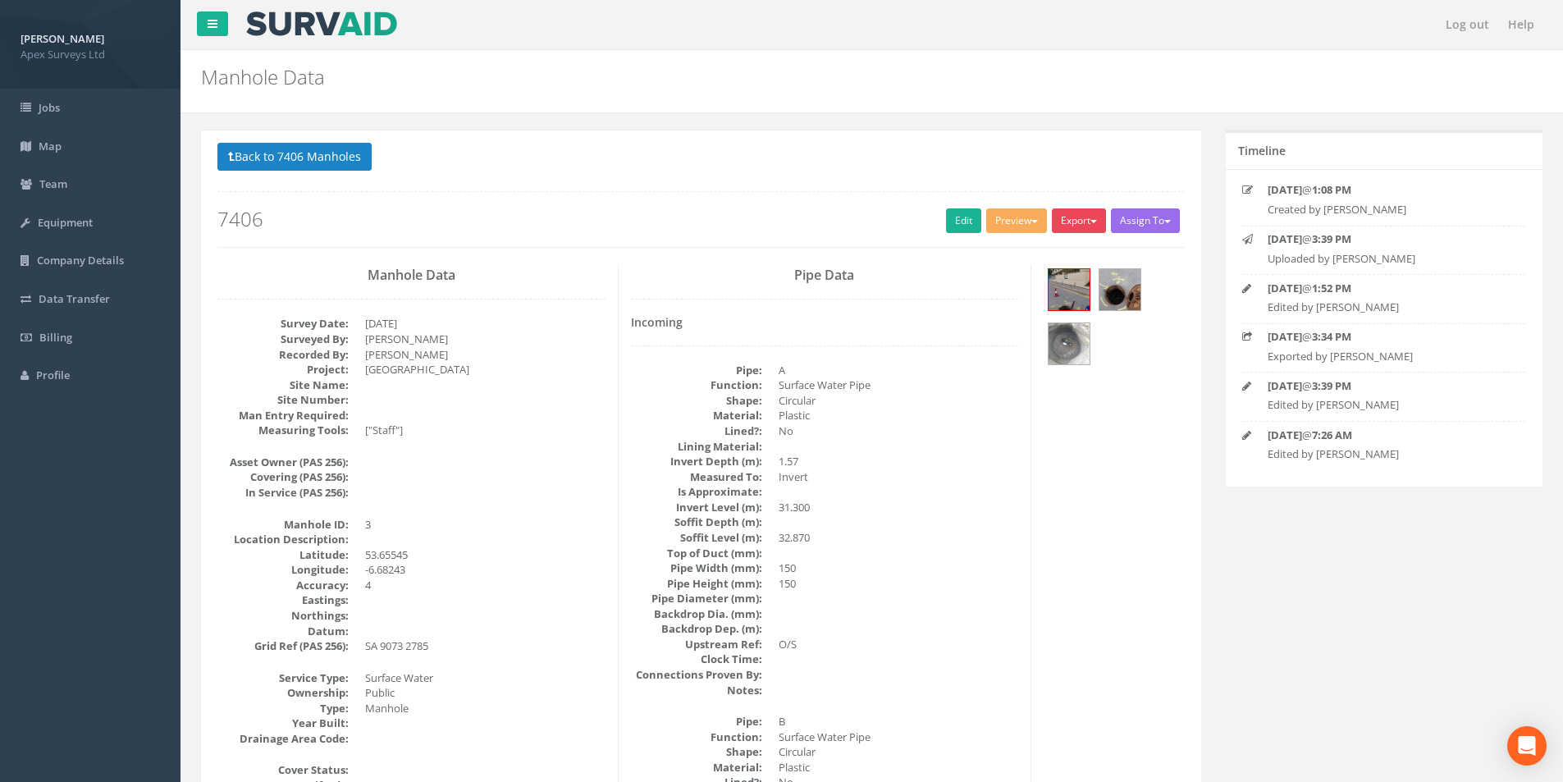
click at [1090, 220] on span "button" at bounding box center [1093, 221] width 7 height 3
click at [1036, 357] on link "SurvAid Manhole" at bounding box center [1045, 353] width 125 height 25
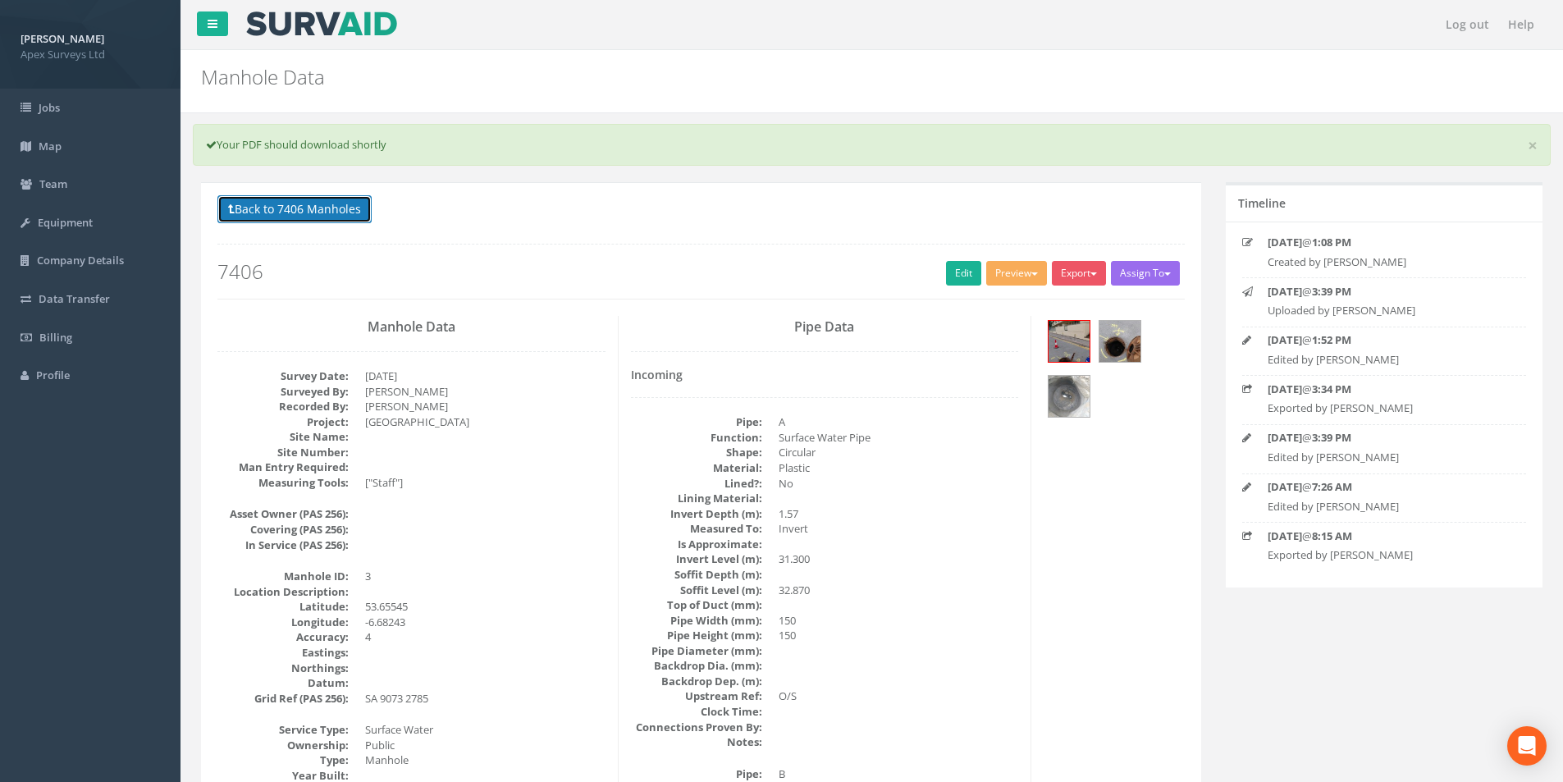
click at [241, 217] on button "Back to 7406 Manholes" at bounding box center [294, 209] width 154 height 28
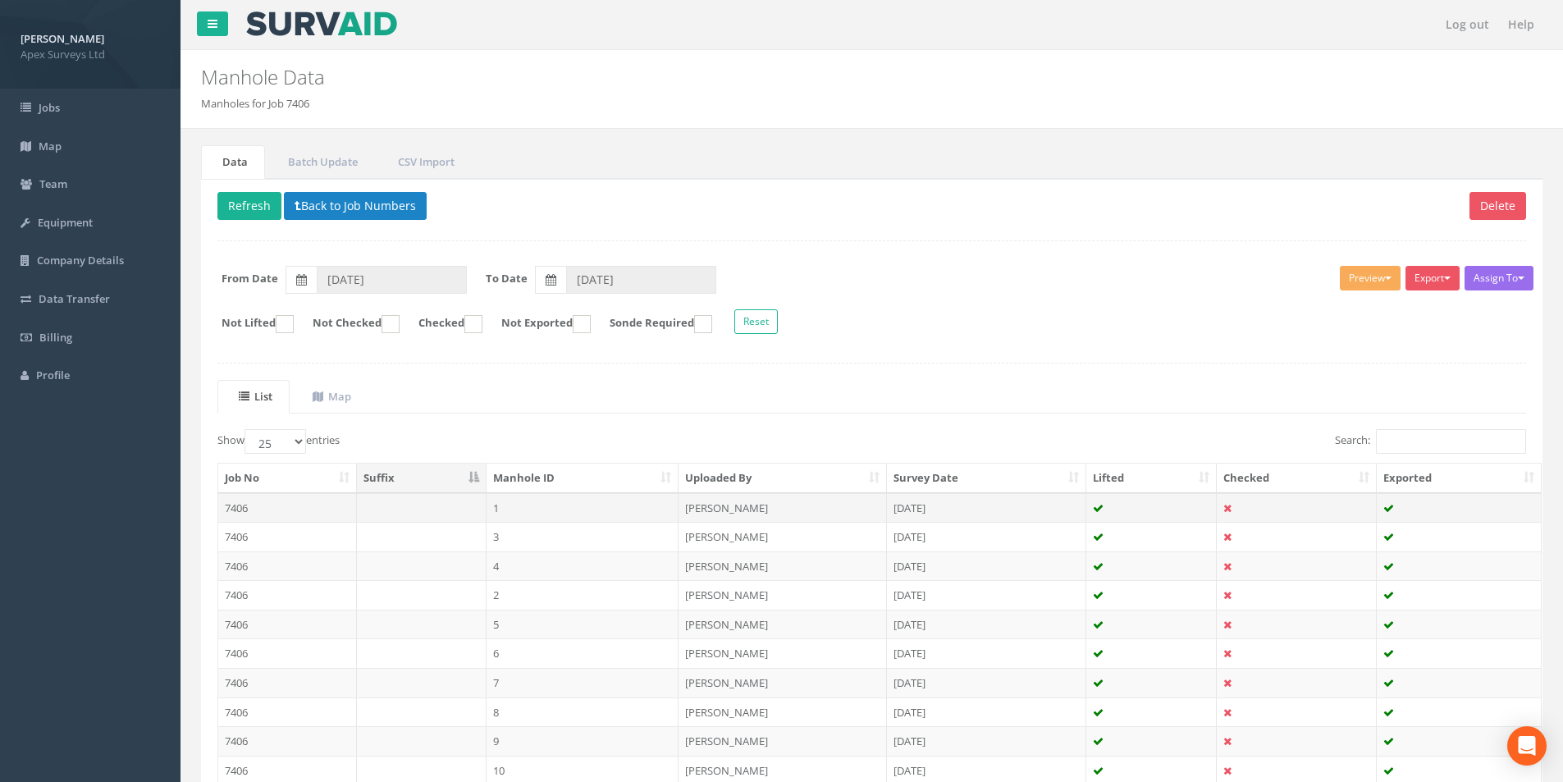
click at [282, 508] on td "7406" at bounding box center [287, 508] width 139 height 30
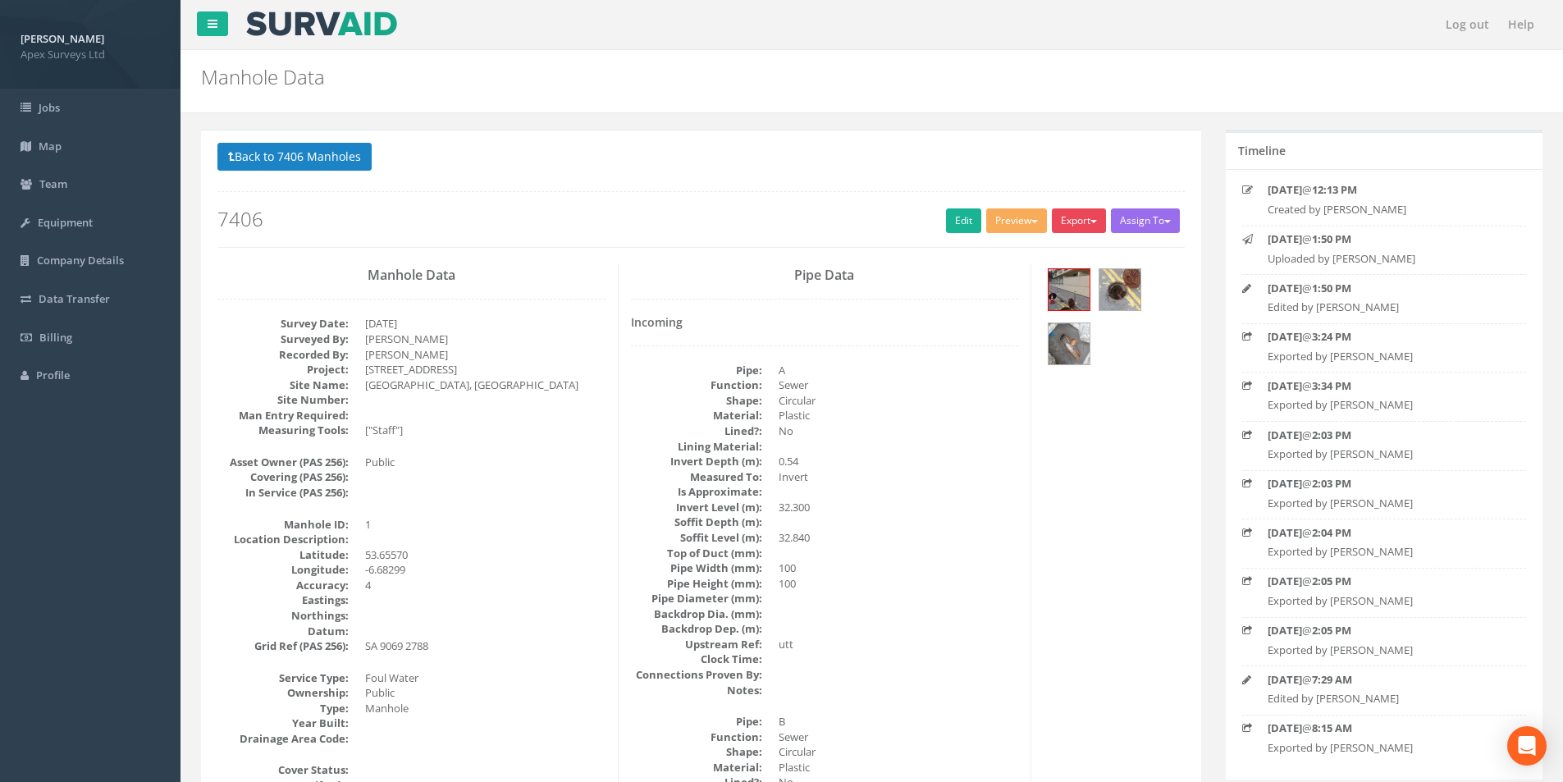
click at [1068, 221] on button "Export" at bounding box center [1079, 220] width 54 height 25
click at [1036, 350] on link "SurvAid Manhole" at bounding box center [1045, 353] width 125 height 25
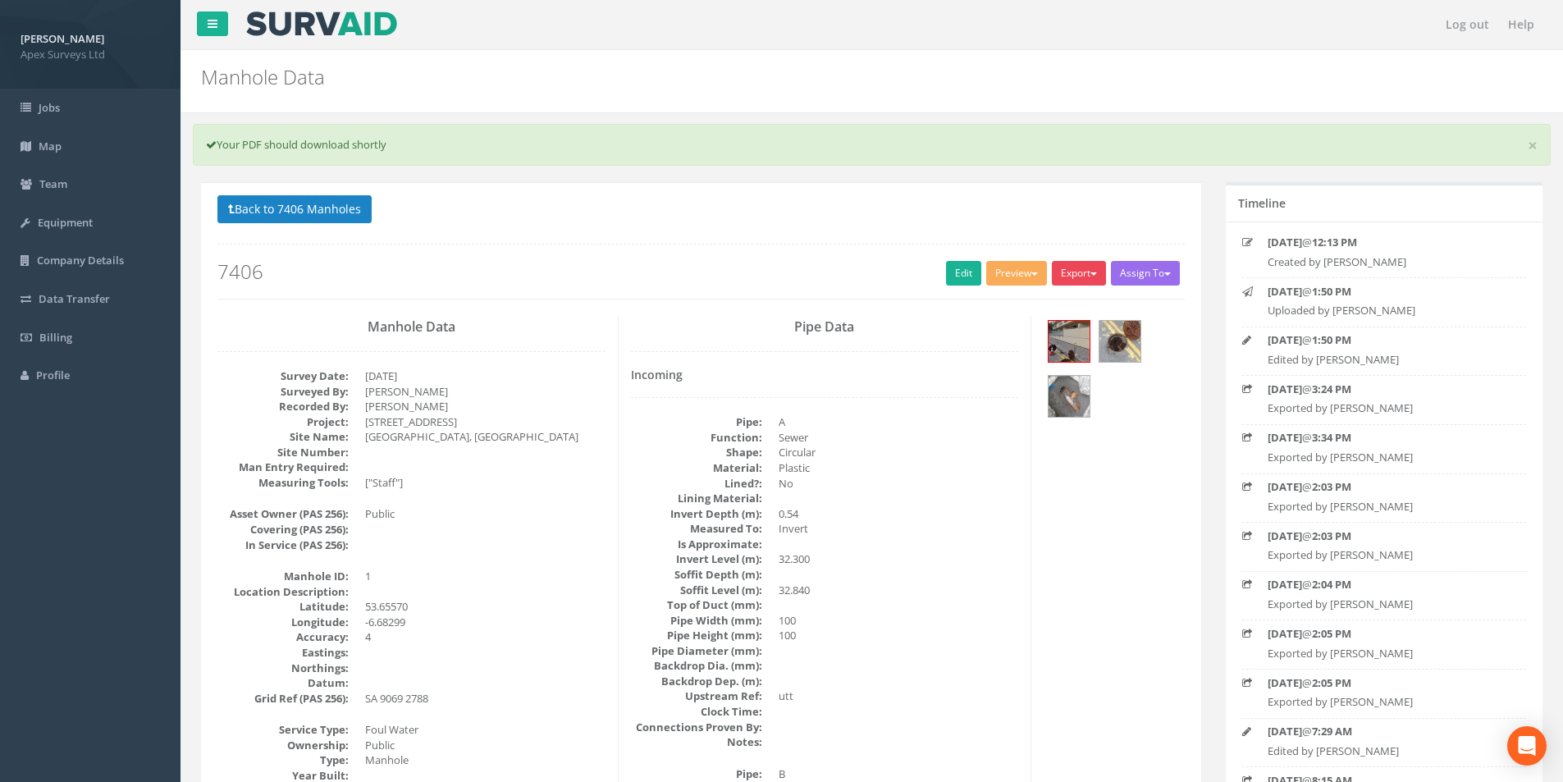
click at [1070, 280] on button "Export" at bounding box center [1079, 273] width 54 height 25
click at [1051, 414] on link "SurvAid Manhole" at bounding box center [1045, 405] width 125 height 25
click at [1534, 143] on link "×" at bounding box center [1533, 145] width 10 height 17
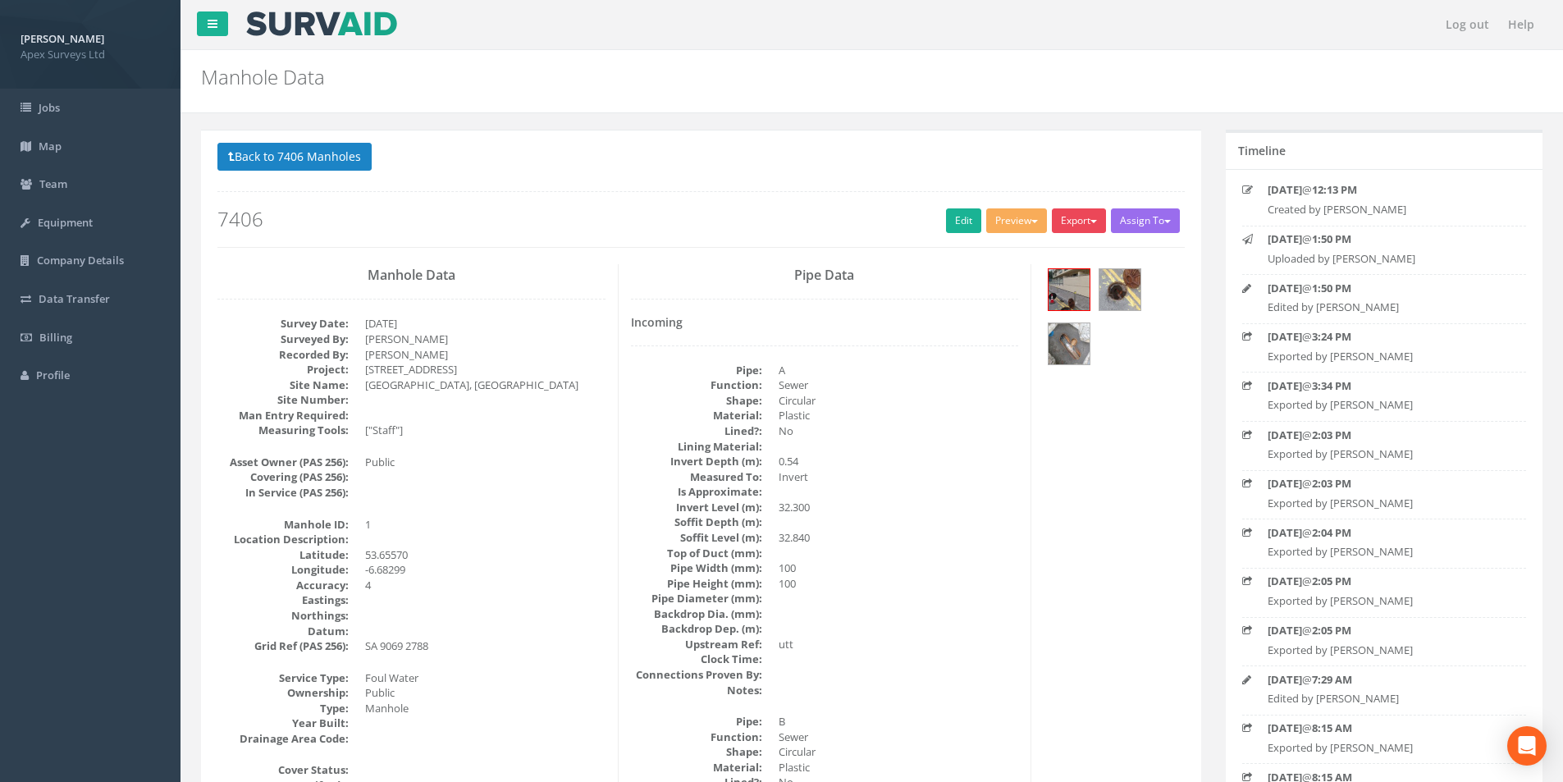
click at [1090, 220] on span "button" at bounding box center [1093, 221] width 7 height 3
click at [1043, 347] on link "SurvAid Manhole" at bounding box center [1045, 353] width 125 height 25
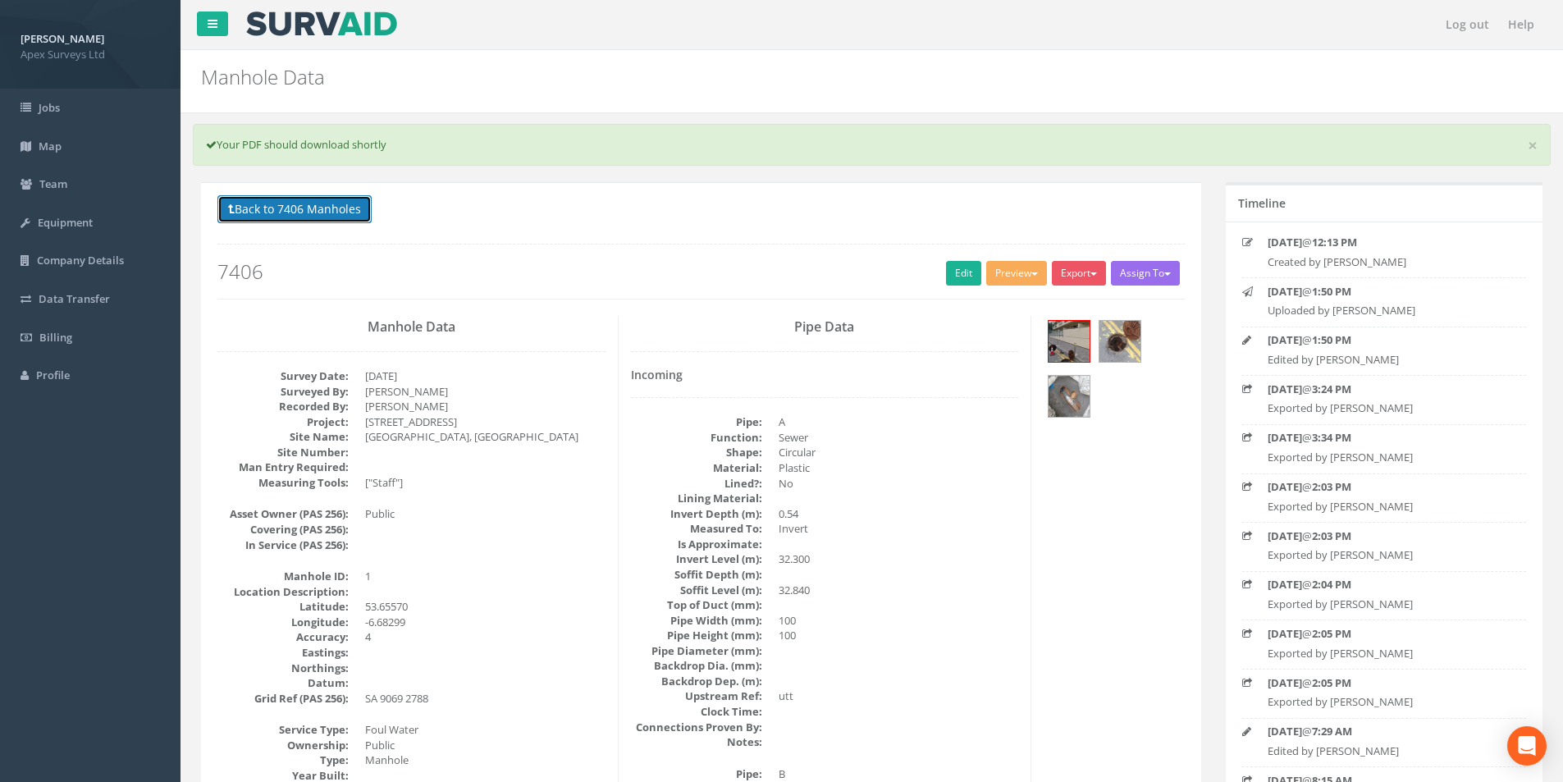
click at [262, 204] on button "Back to 7406 Manholes" at bounding box center [294, 209] width 154 height 28
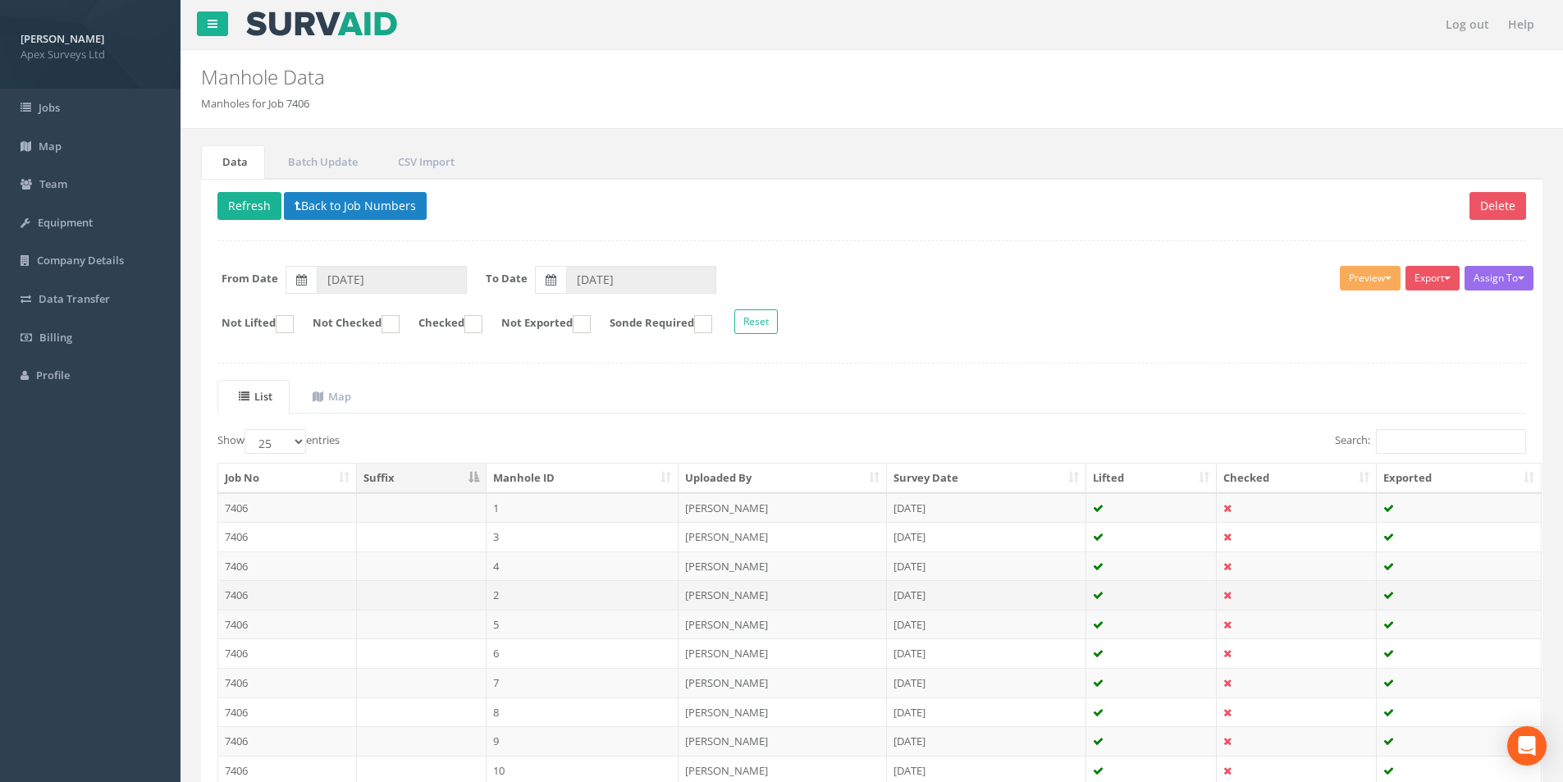
click at [286, 587] on td "7406" at bounding box center [287, 595] width 139 height 30
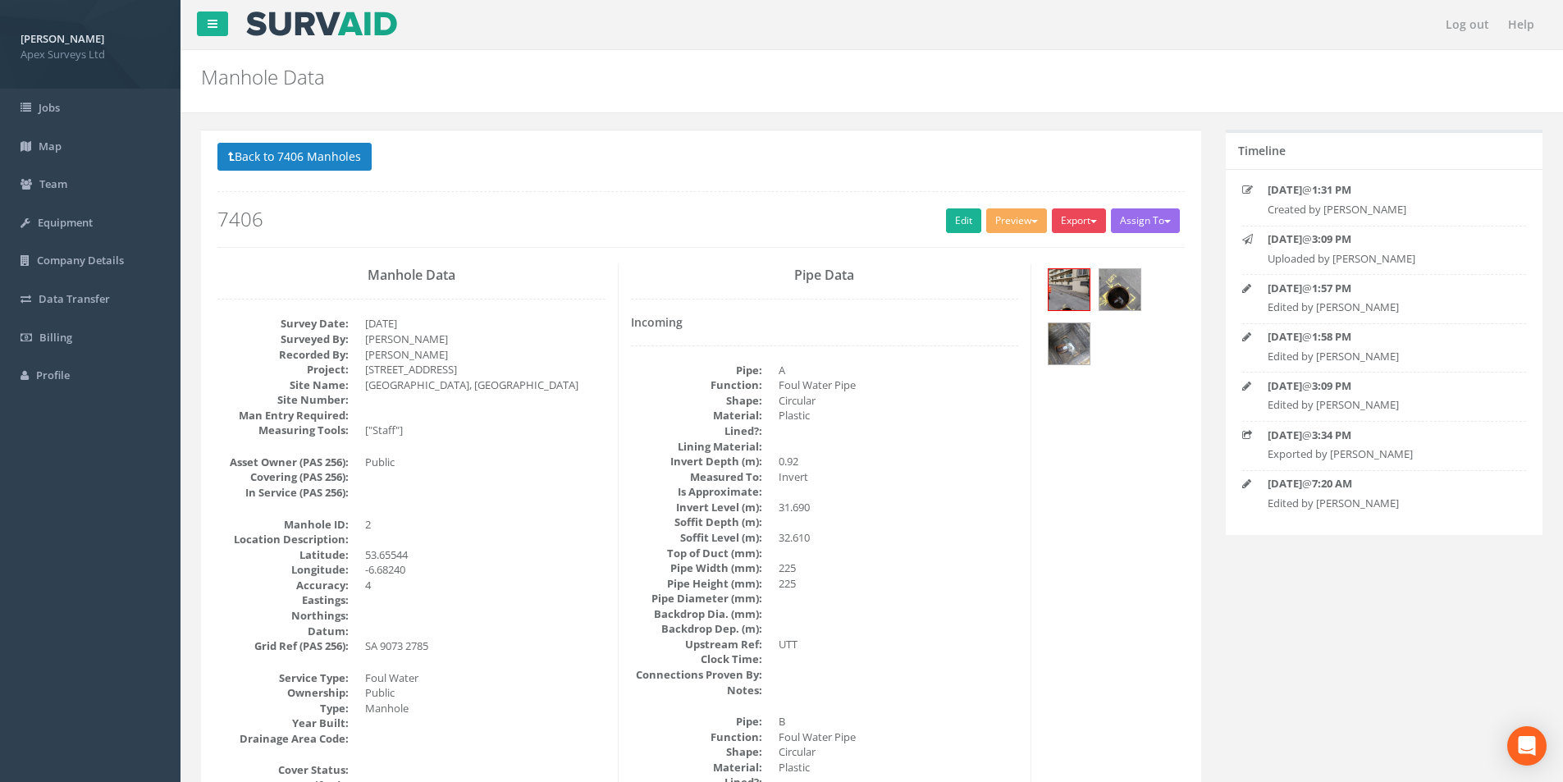
click at [1069, 219] on button "Export" at bounding box center [1079, 220] width 54 height 25
click at [1035, 350] on link "SurvAid Manhole" at bounding box center [1045, 353] width 125 height 25
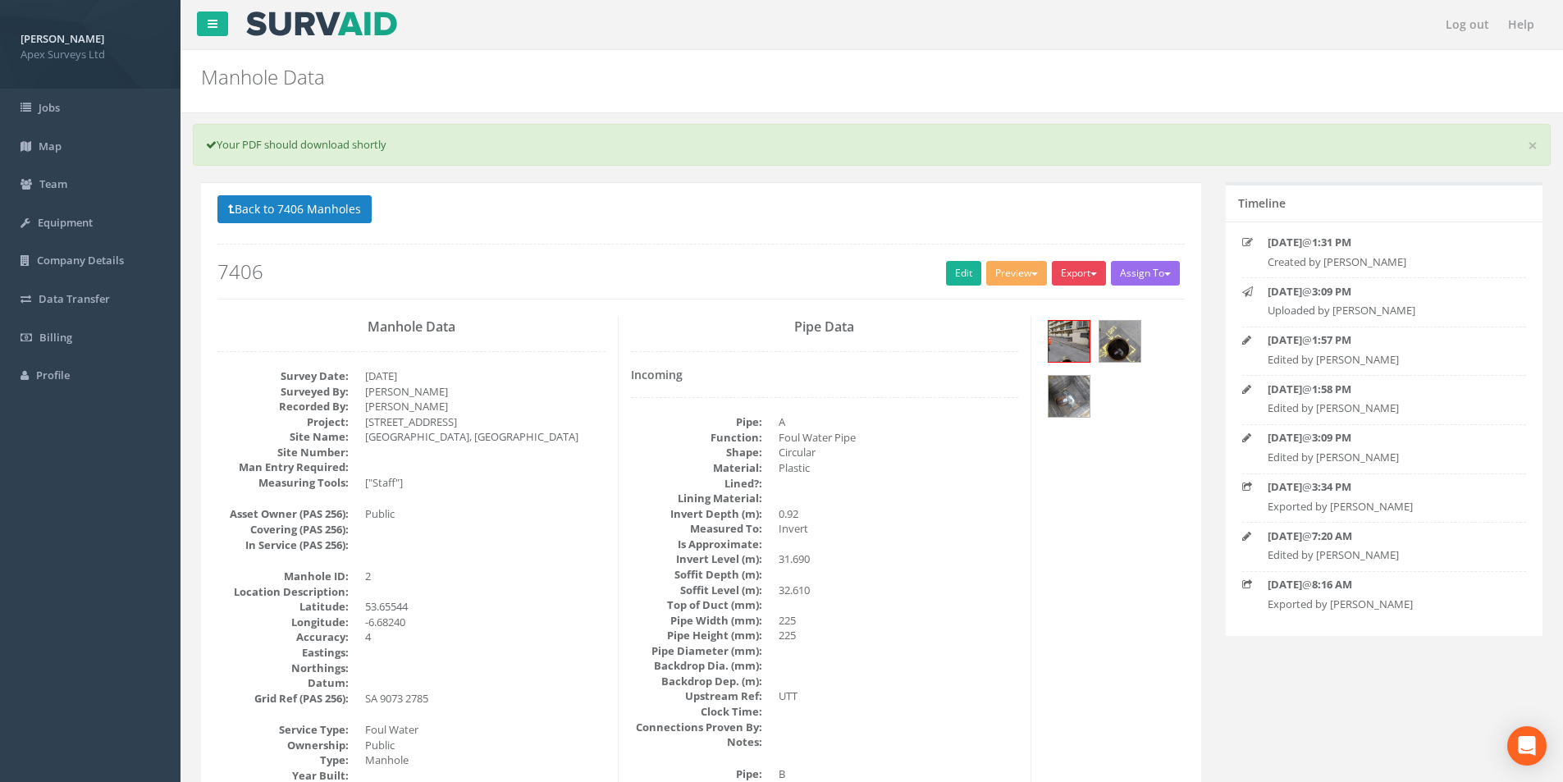
click at [1083, 267] on button "Export" at bounding box center [1079, 273] width 54 height 25
click at [1036, 406] on link "SurvAid Manhole" at bounding box center [1045, 405] width 125 height 25
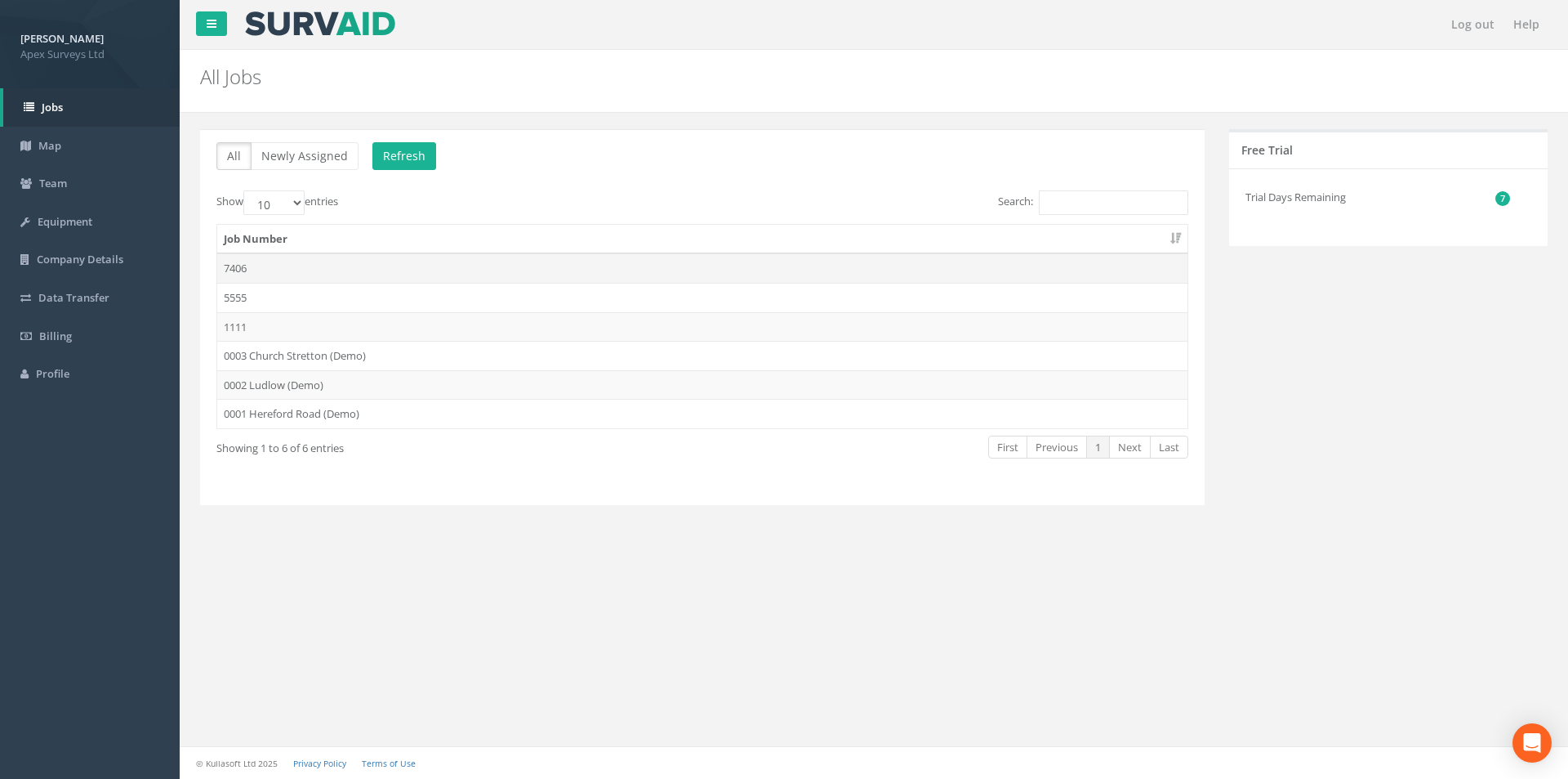
click at [260, 266] on td "7406" at bounding box center [702, 268] width 971 height 30
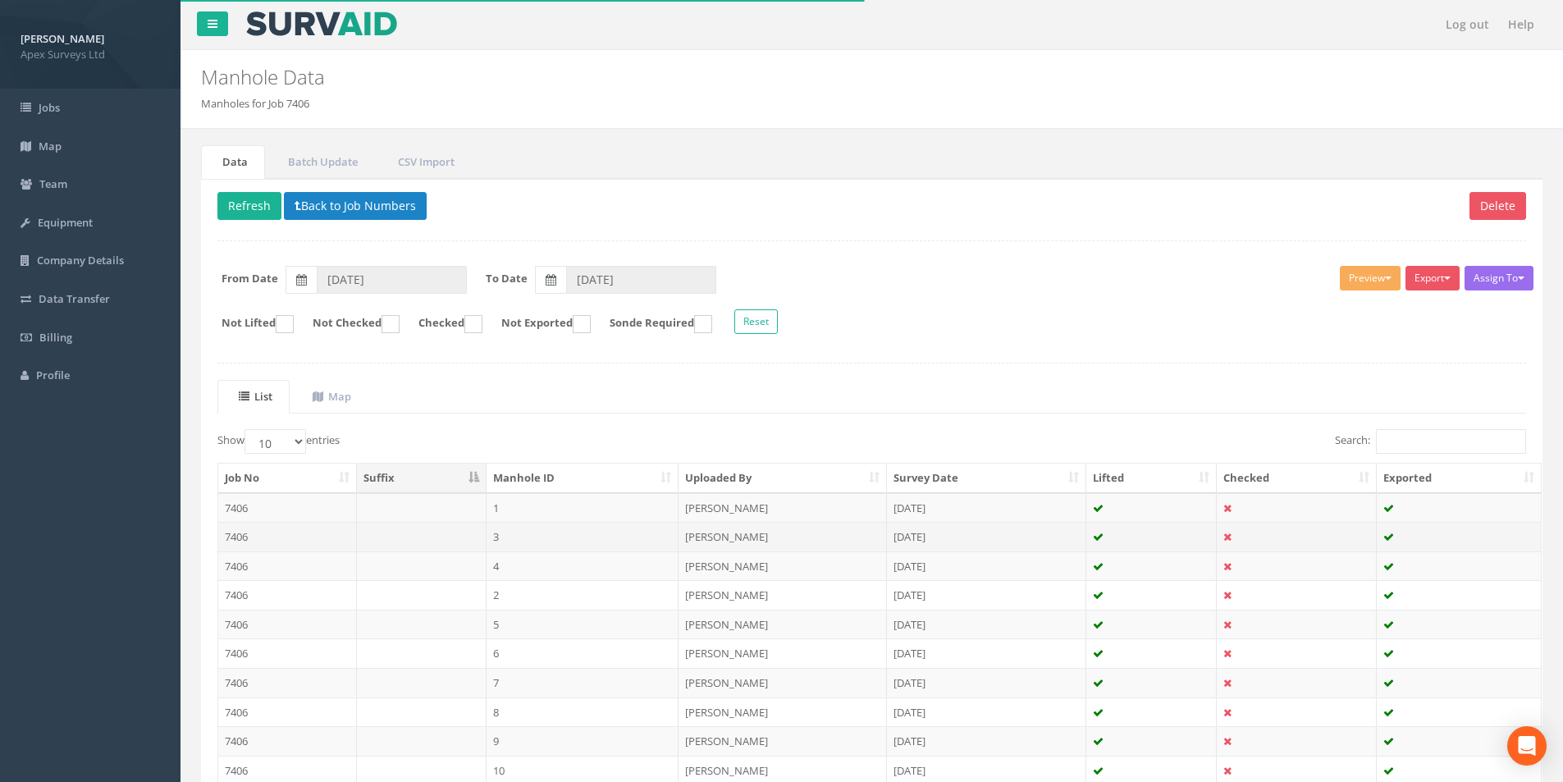
click at [309, 533] on td "7406" at bounding box center [287, 537] width 139 height 30
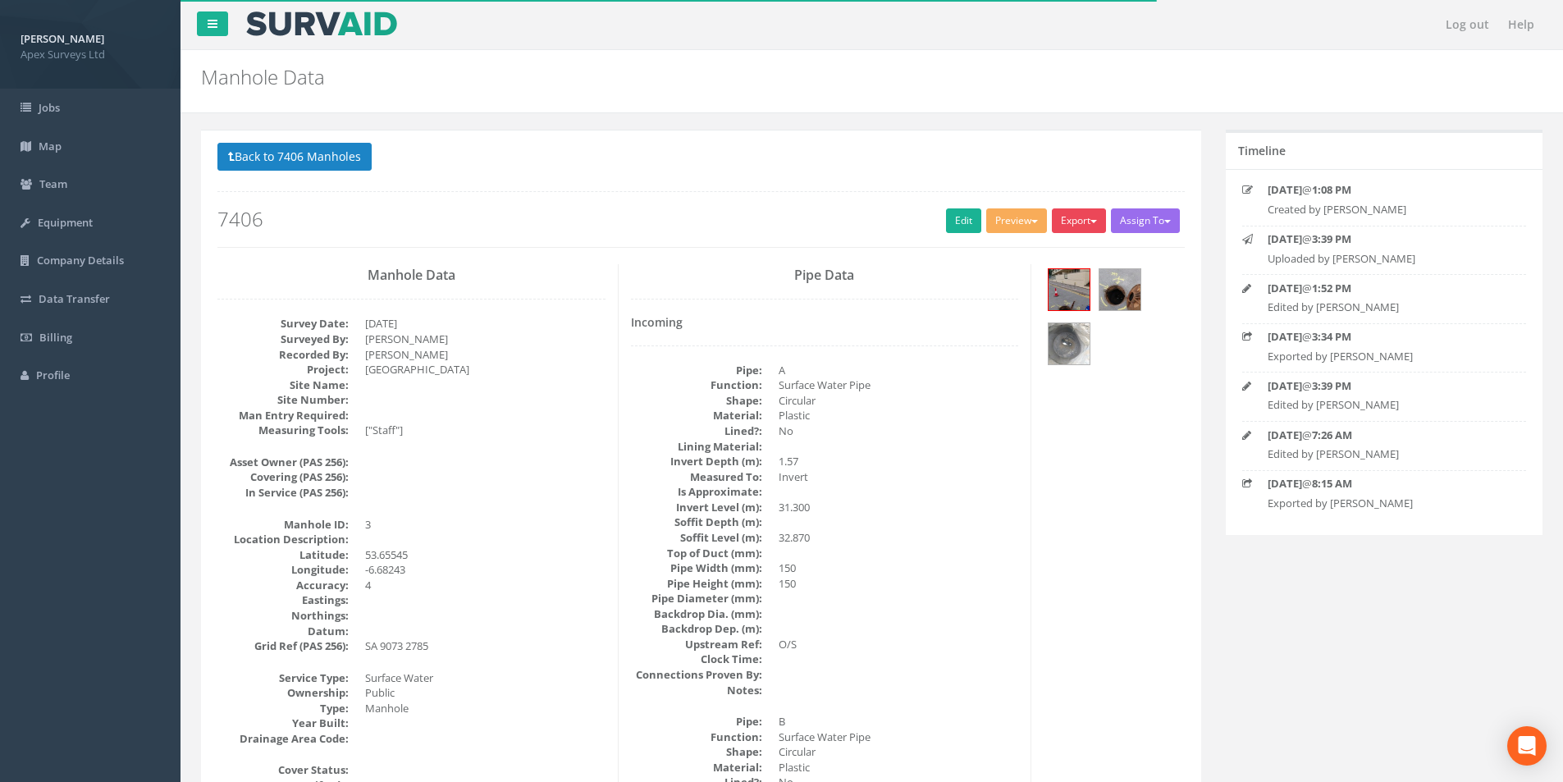
click at [1078, 222] on button "Export" at bounding box center [1079, 220] width 54 height 25
click at [1047, 356] on link "SurvAid Manhole" at bounding box center [1045, 353] width 125 height 25
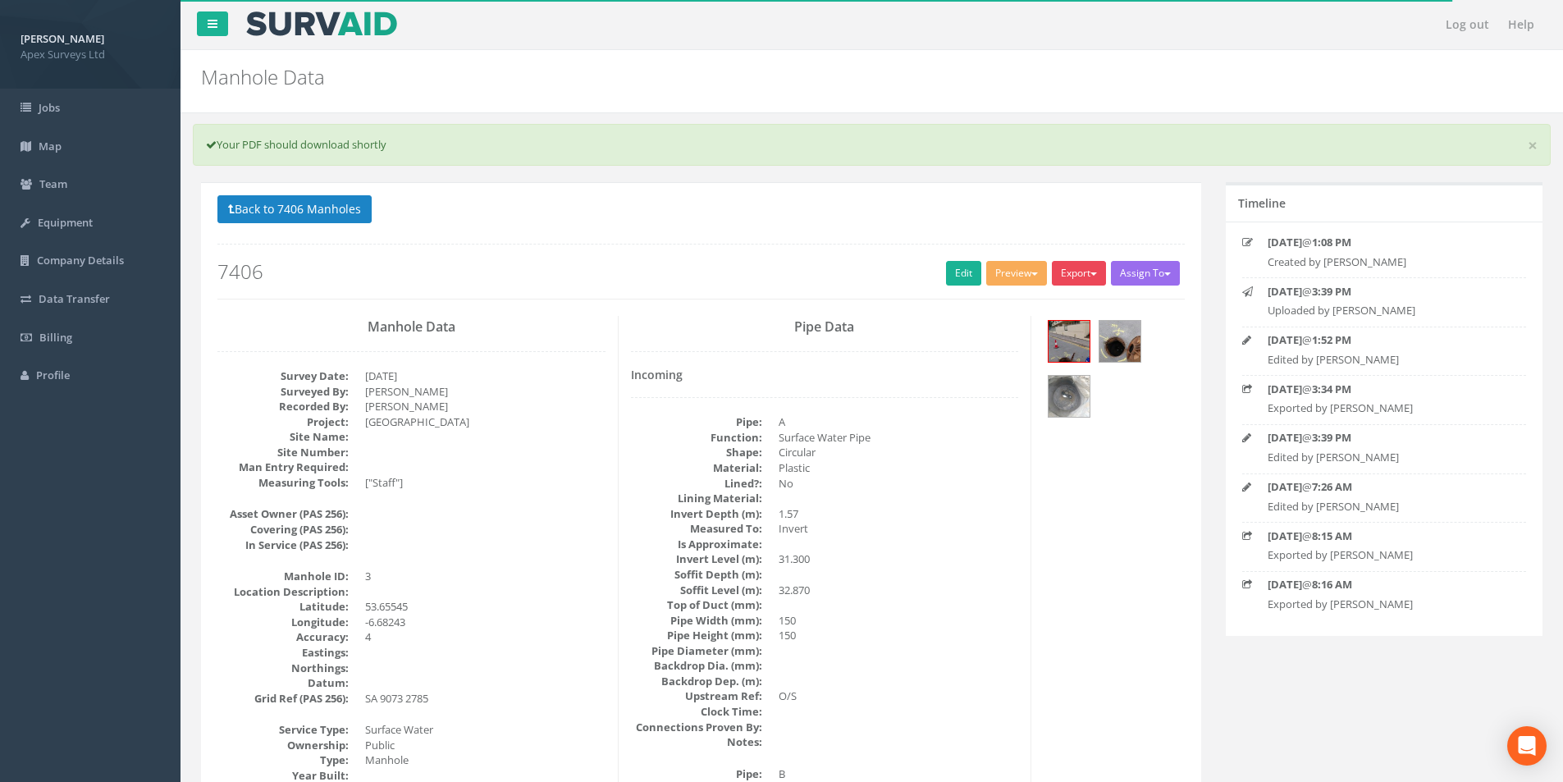
click at [1087, 268] on button "Export" at bounding box center [1079, 273] width 54 height 25
click at [1045, 402] on link "SurvAid Manhole" at bounding box center [1045, 405] width 125 height 25
click at [1083, 272] on button "Export" at bounding box center [1079, 273] width 54 height 25
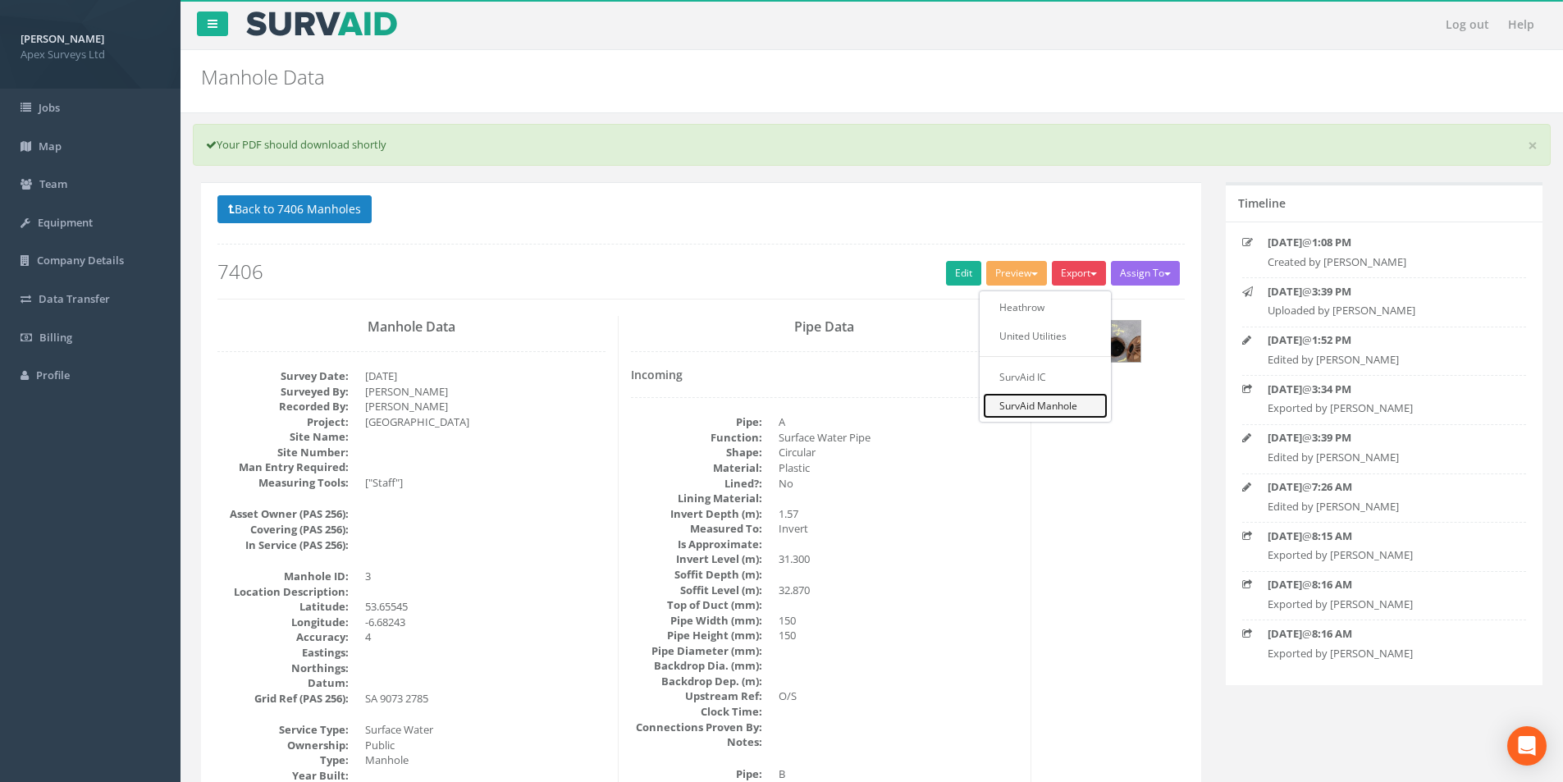
click at [1037, 407] on link "SurvAid Manhole" at bounding box center [1045, 405] width 125 height 25
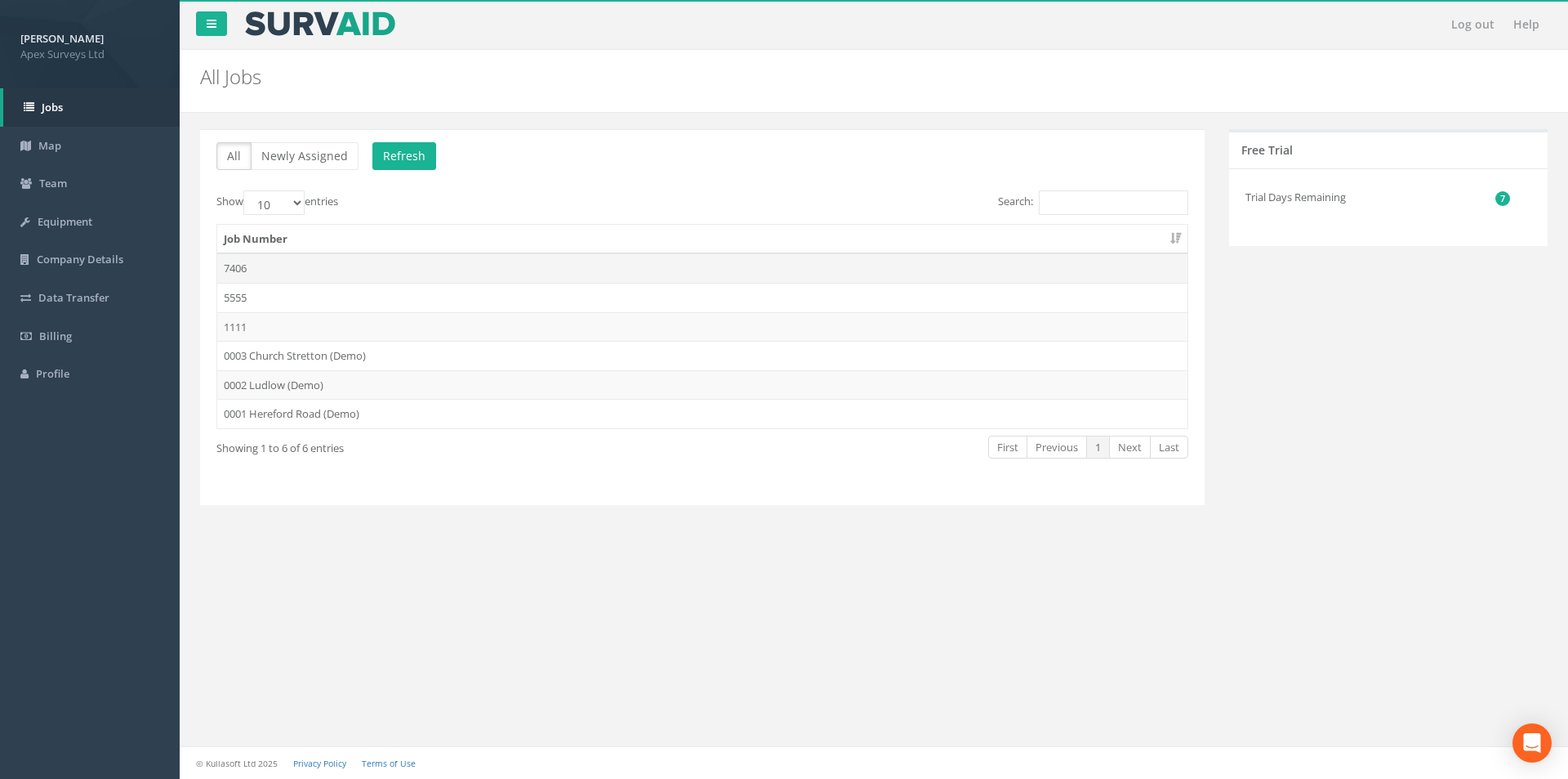
click at [323, 268] on td "7406" at bounding box center [702, 268] width 971 height 30
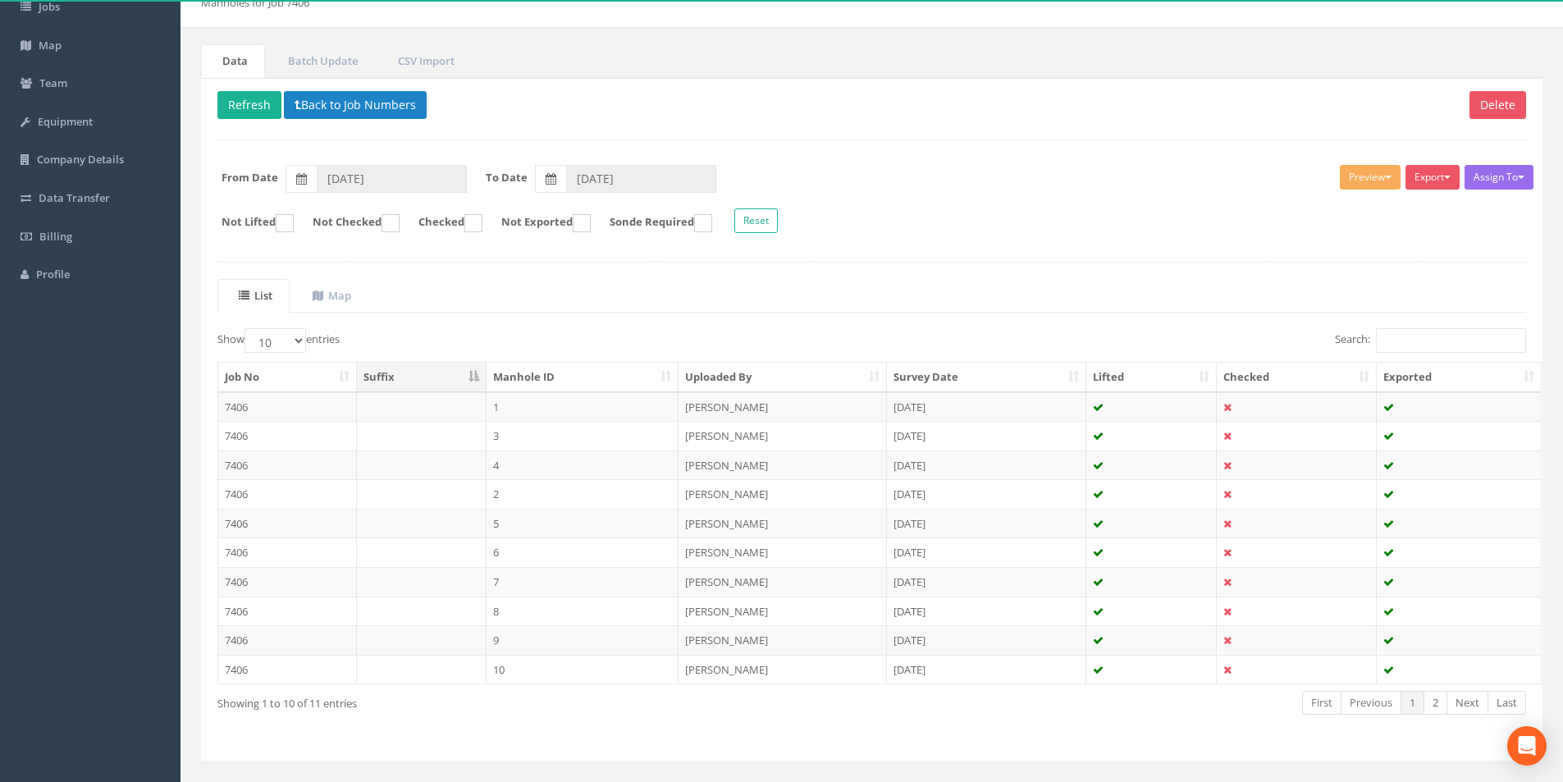
scroll to position [133, 0]
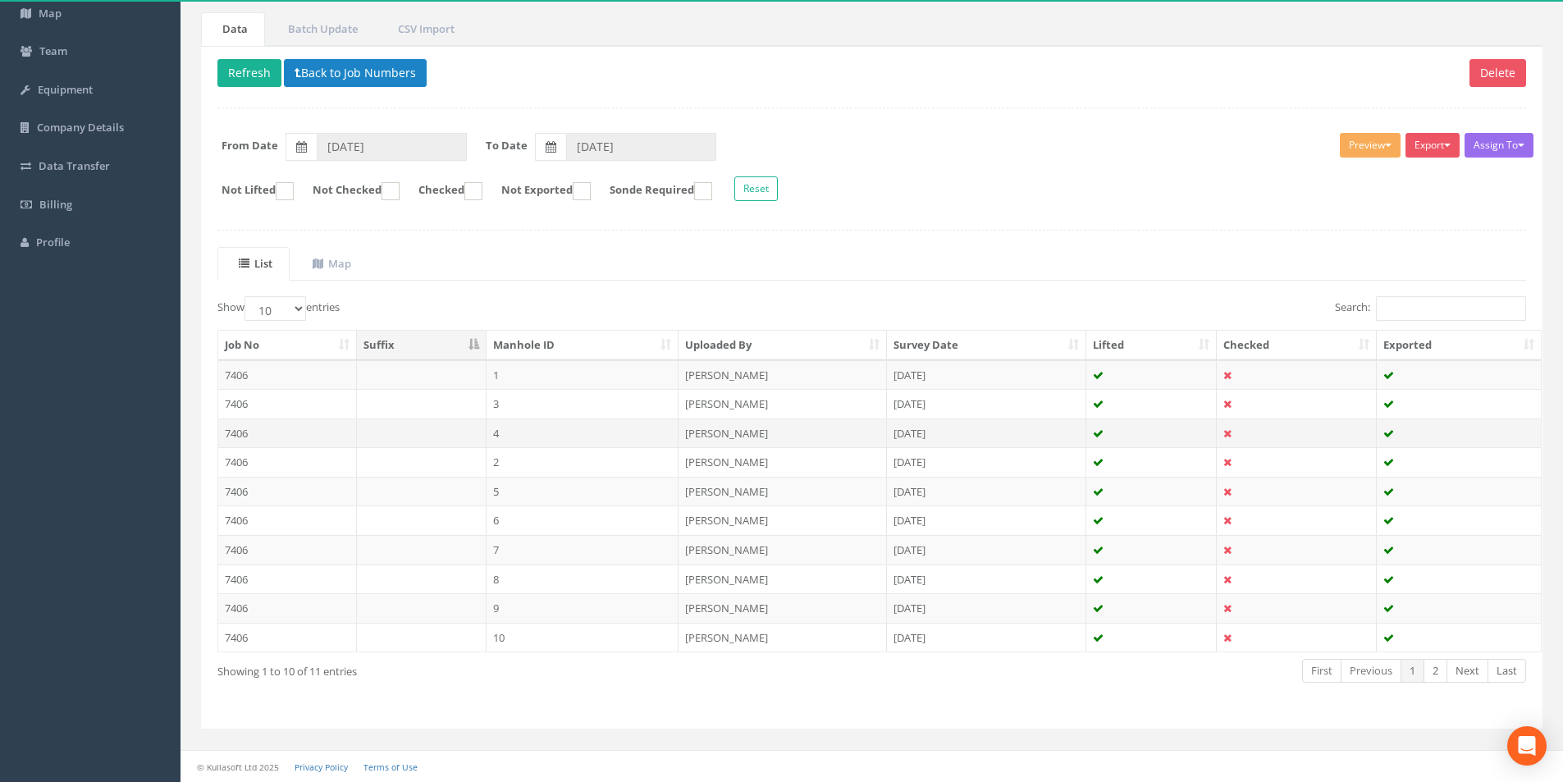
click at [264, 437] on td "7406" at bounding box center [287, 433] width 139 height 30
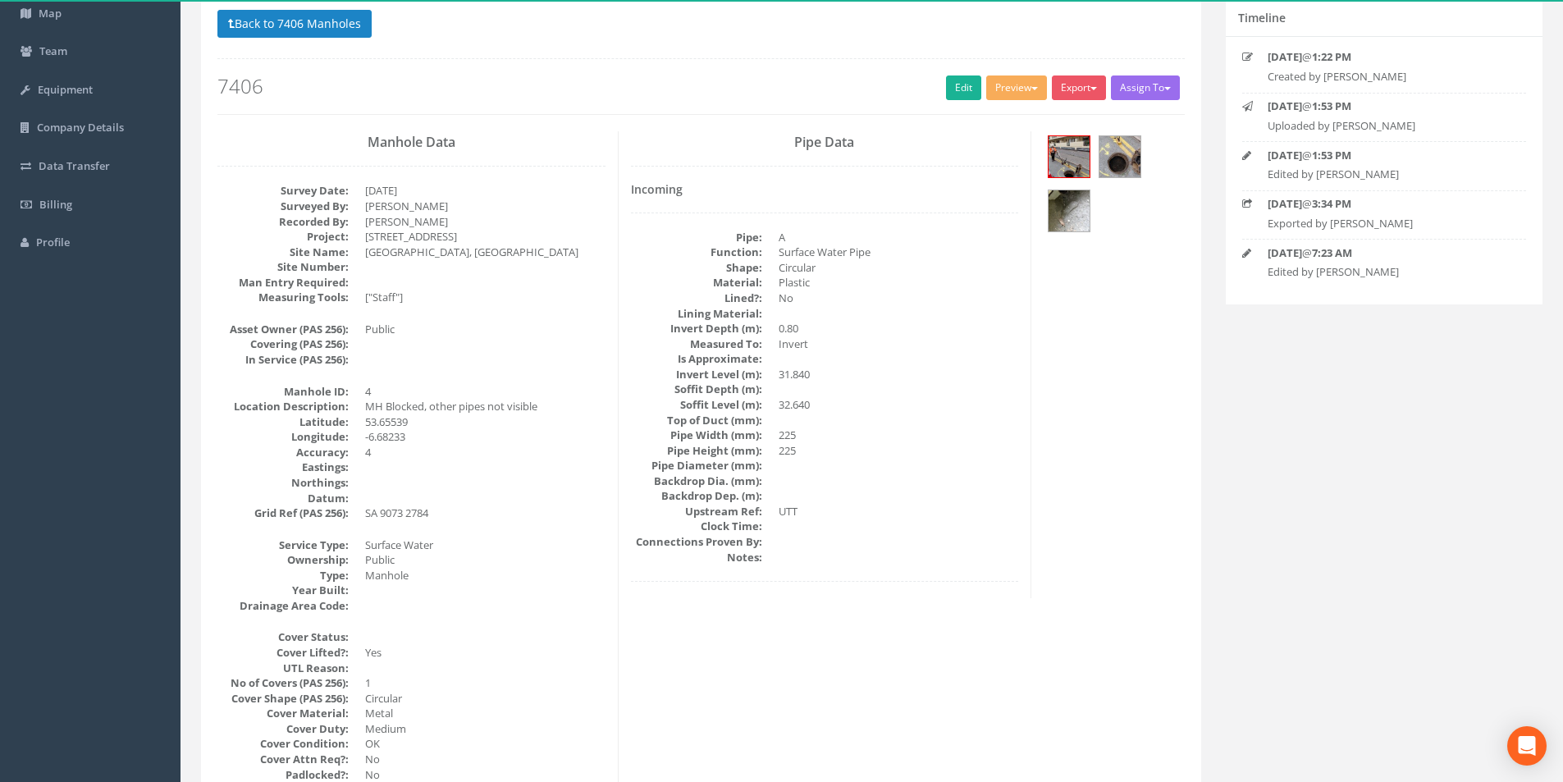
scroll to position [0, 0]
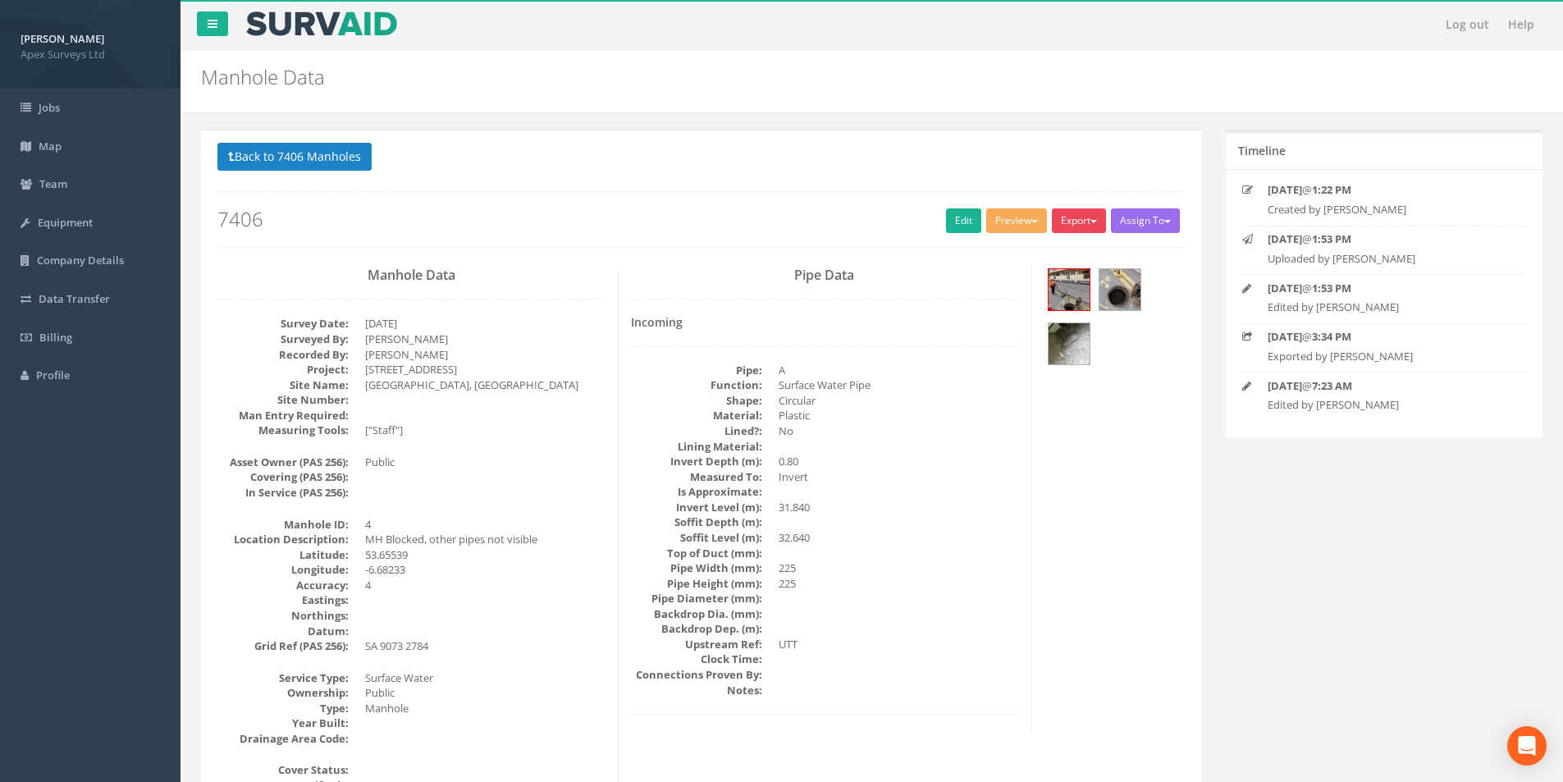
click at [1076, 224] on button "Export" at bounding box center [1079, 220] width 54 height 25
click at [1037, 366] on link "SurvAid Manhole" at bounding box center [1045, 353] width 125 height 25
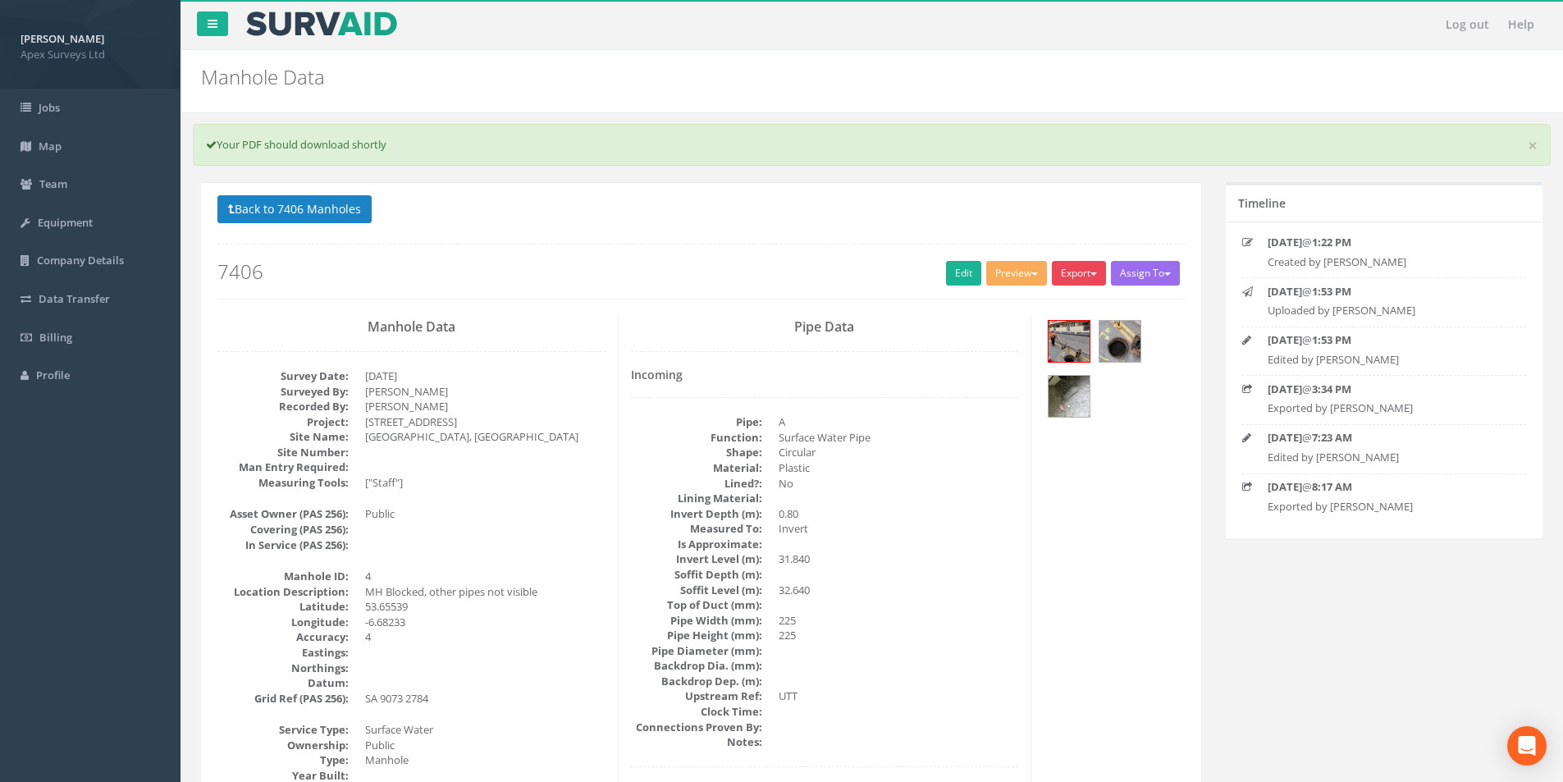
click at [1074, 270] on button "Export" at bounding box center [1079, 273] width 54 height 25
click at [1046, 401] on link "SurvAid Manhole" at bounding box center [1045, 405] width 125 height 25
click at [1070, 274] on button "Export" at bounding box center [1079, 273] width 54 height 25
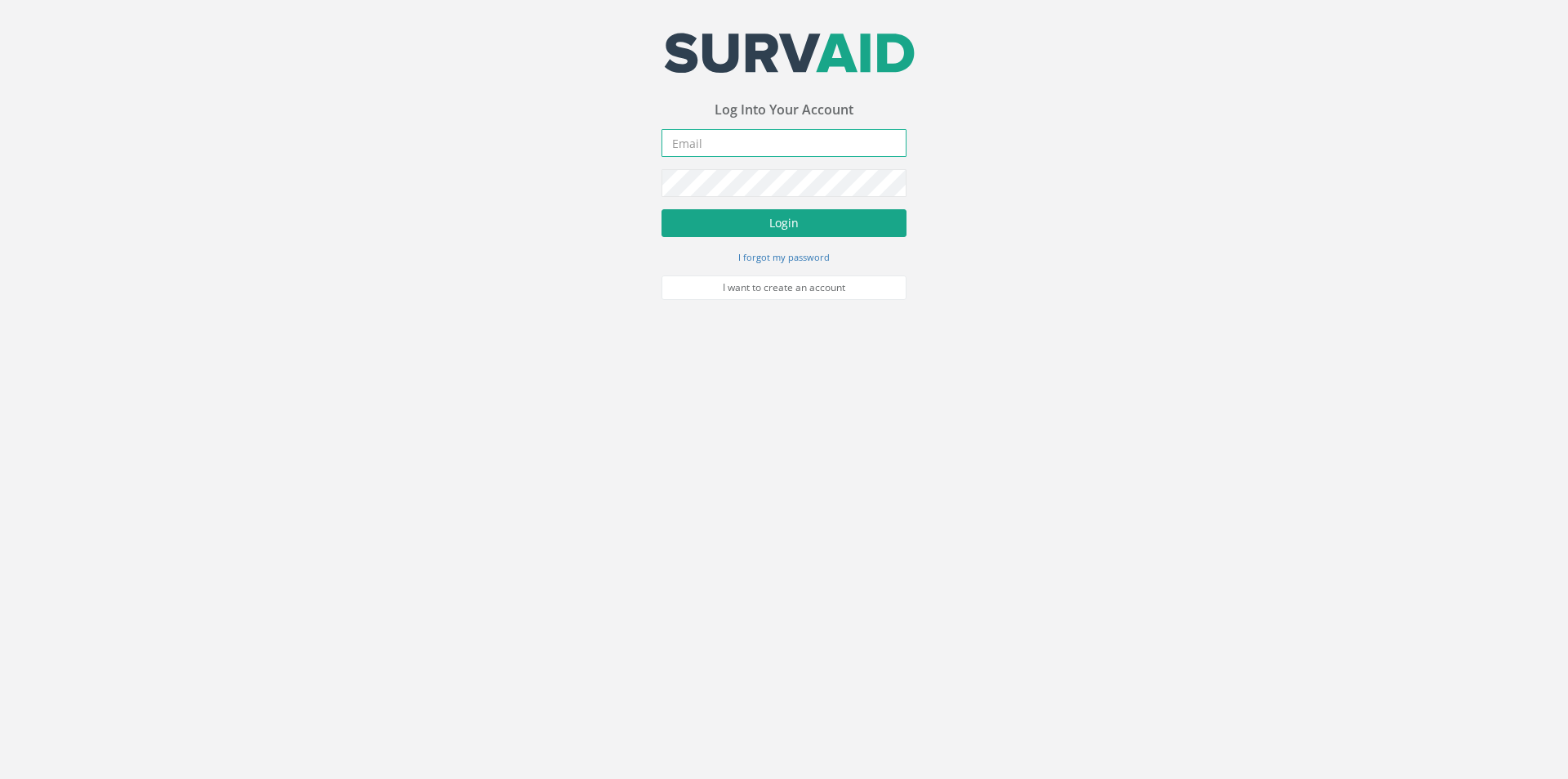
type input "[PERSON_NAME][EMAIL_ADDRESS][PERSON_NAME][DOMAIN_NAME]"
click at [810, 233] on button "Login" at bounding box center [784, 223] width 245 height 28
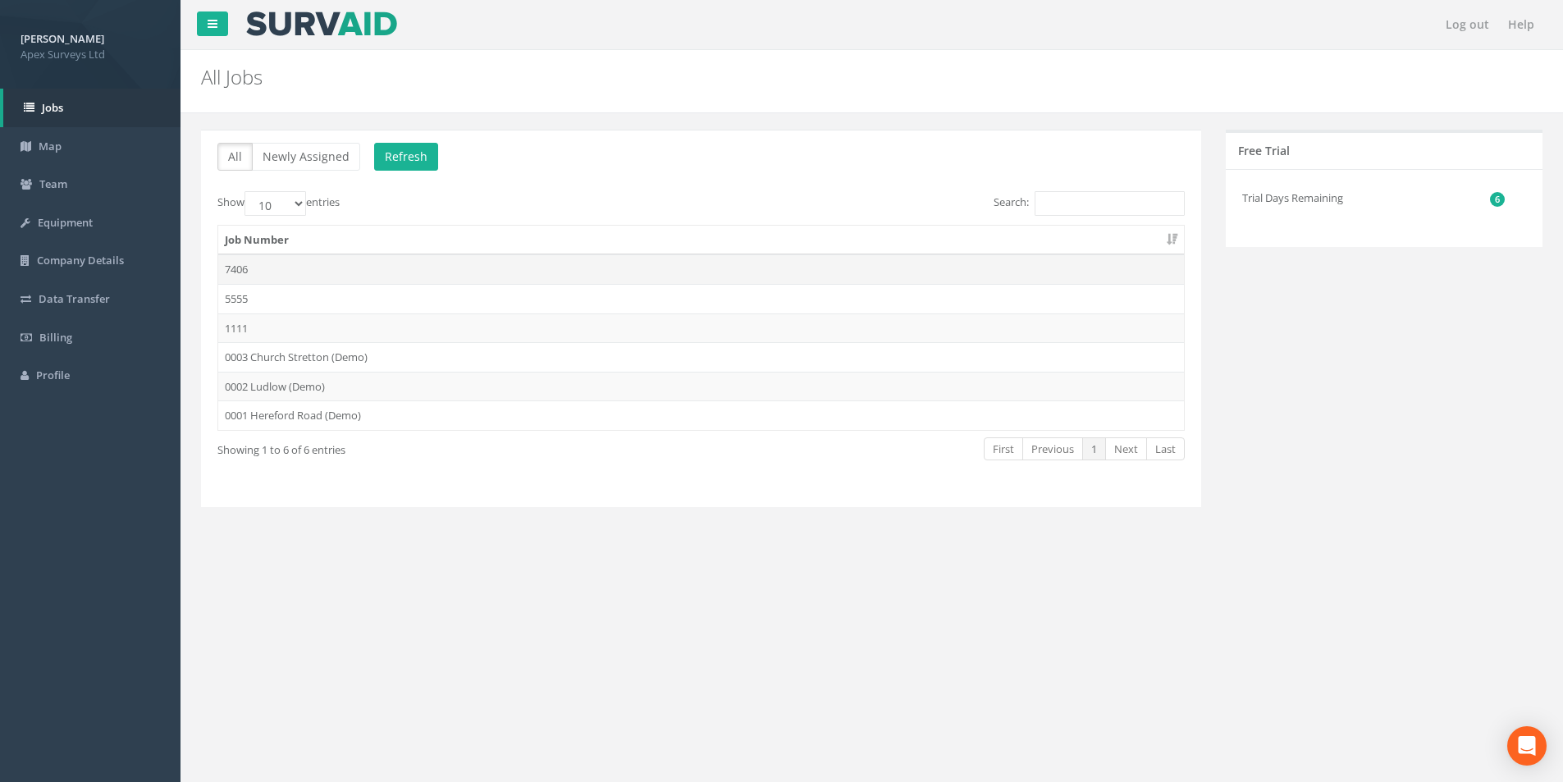
click at [331, 272] on td "7406" at bounding box center [701, 269] width 966 height 30
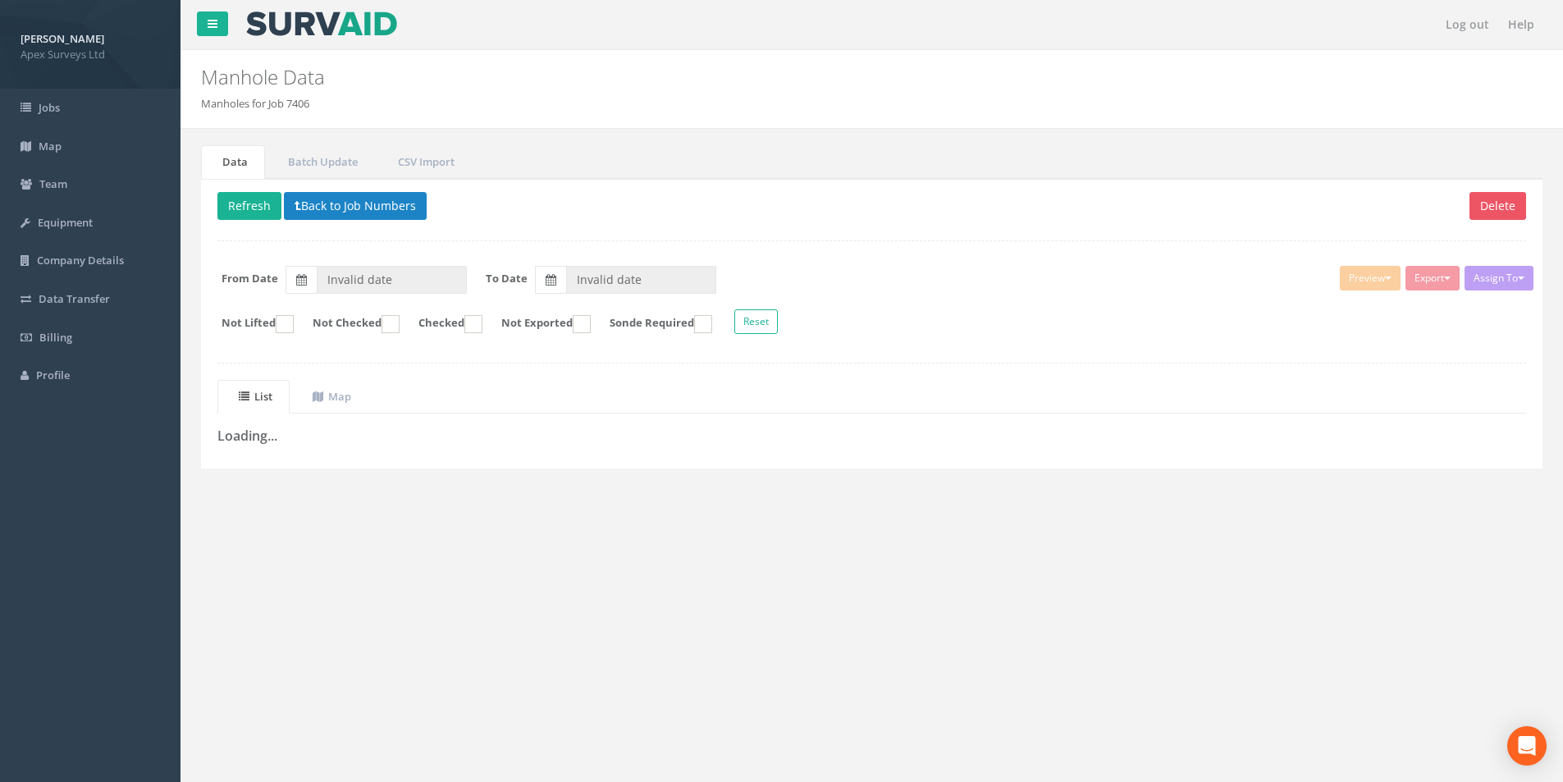
type input "[DATE]"
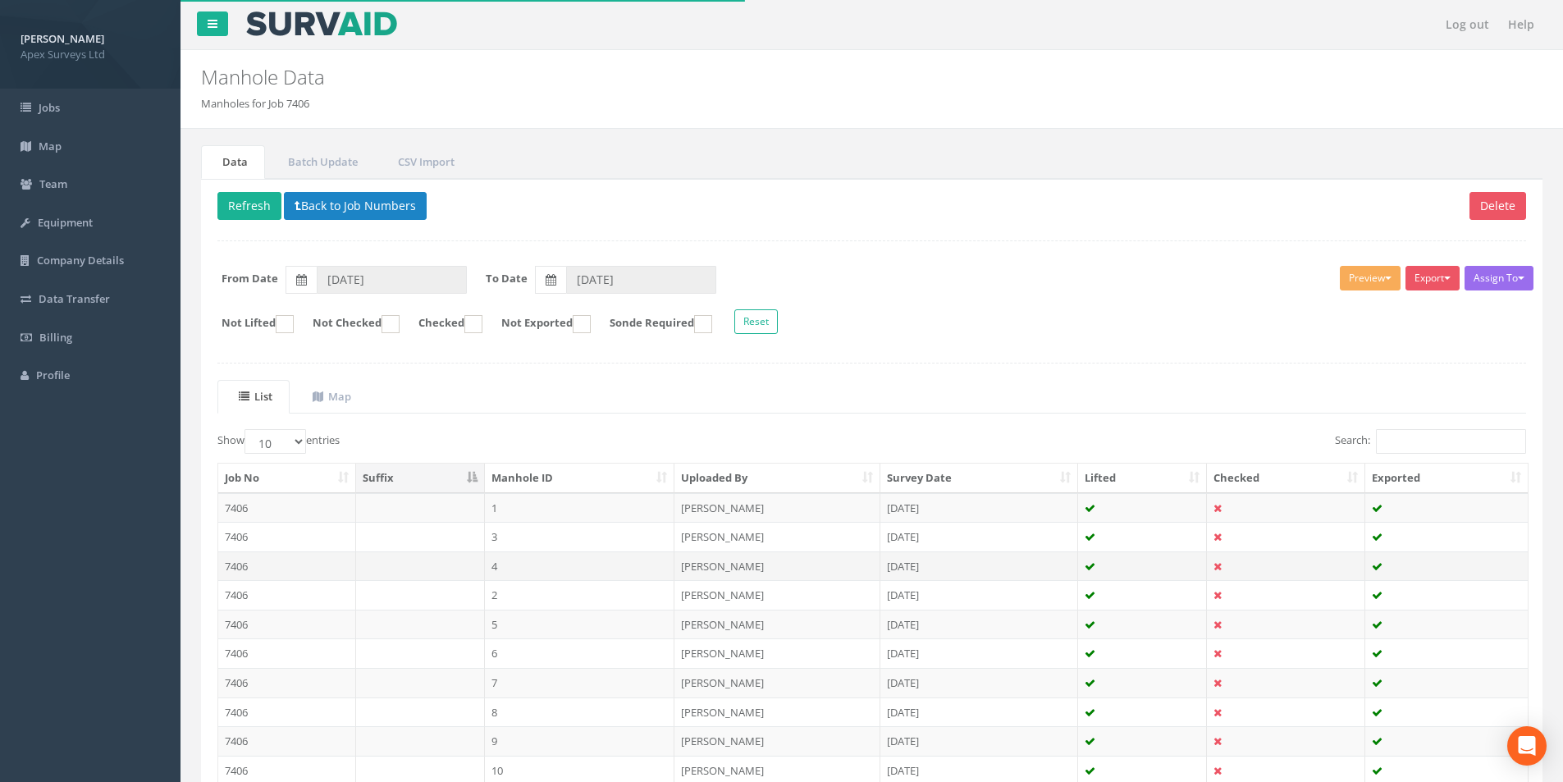
click at [463, 573] on td at bounding box center [420, 566] width 129 height 30
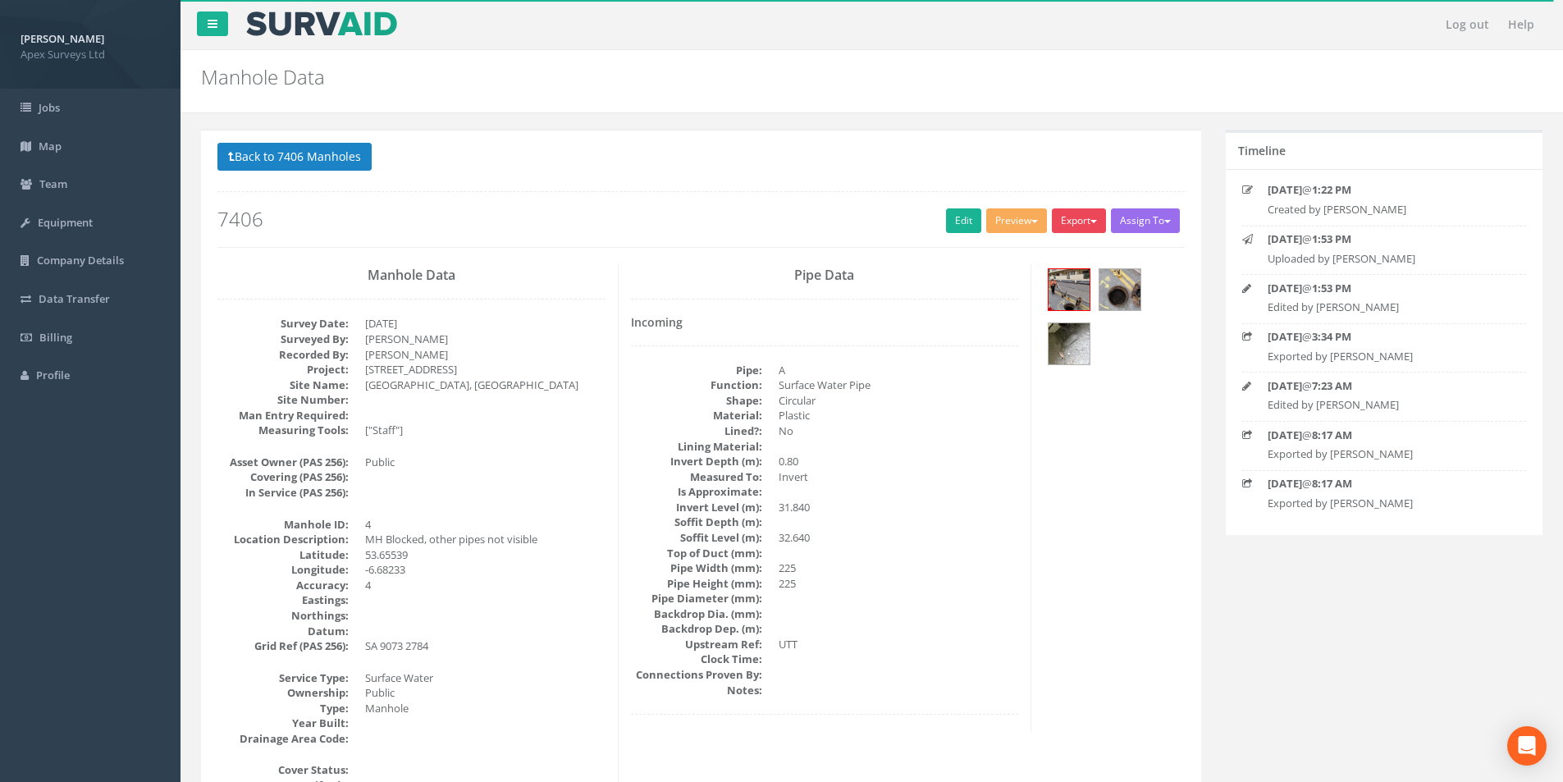
click at [1075, 215] on button "Export" at bounding box center [1079, 220] width 54 height 25
click at [1045, 354] on link "SurvAid Manhole" at bounding box center [1045, 353] width 125 height 25
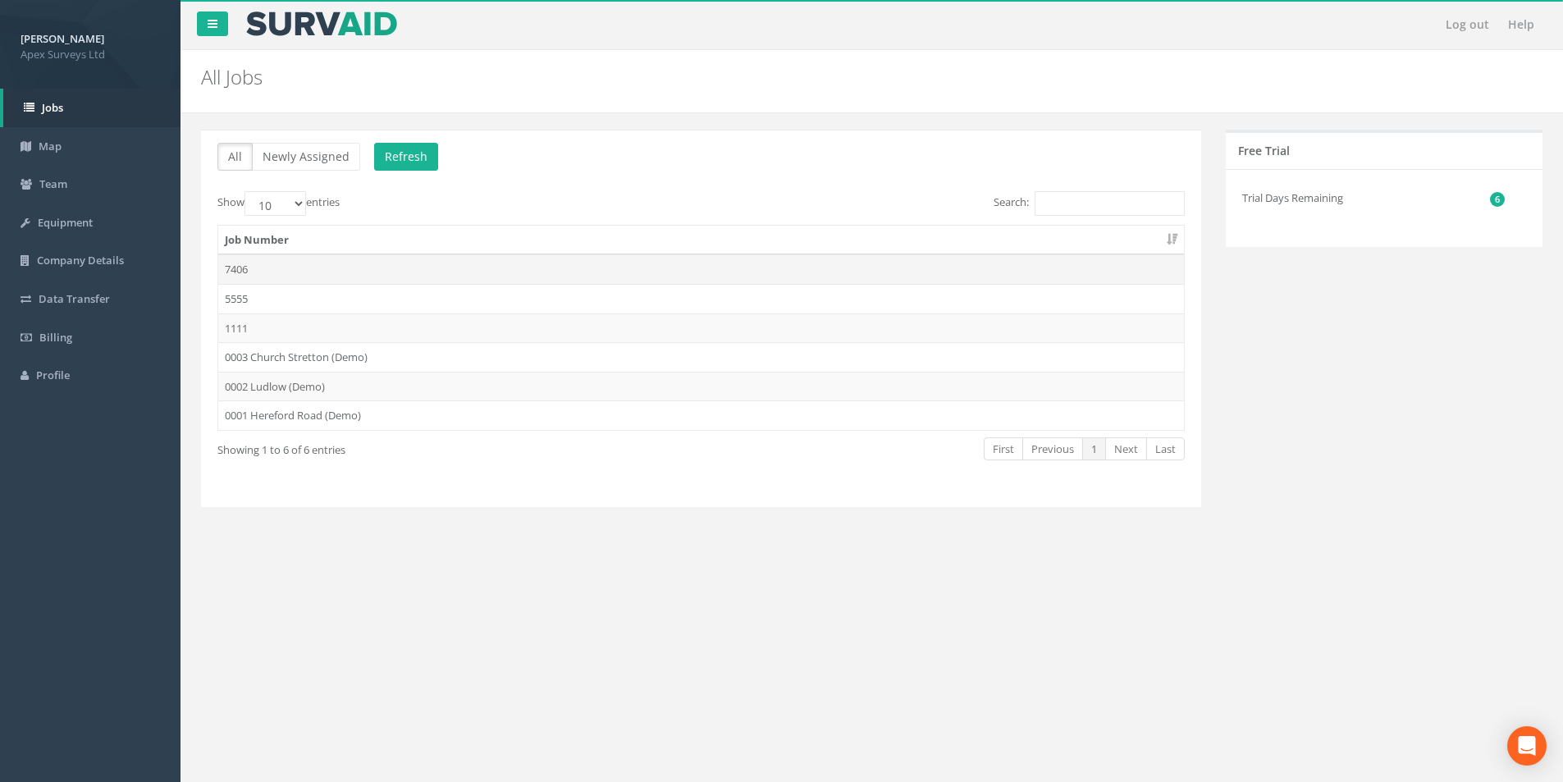
click at [292, 272] on td "7406" at bounding box center [701, 269] width 966 height 30
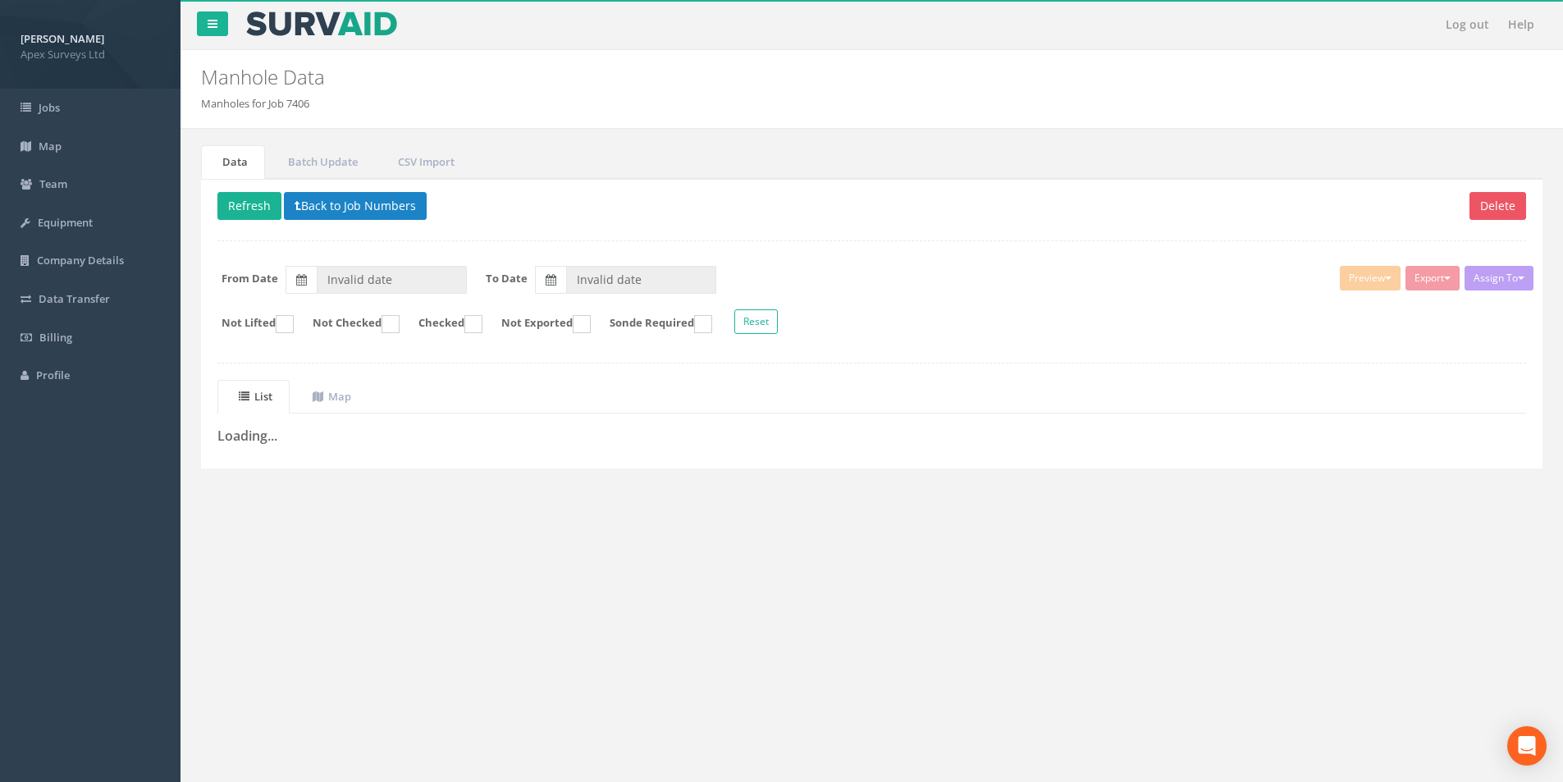
type input "[DATE]"
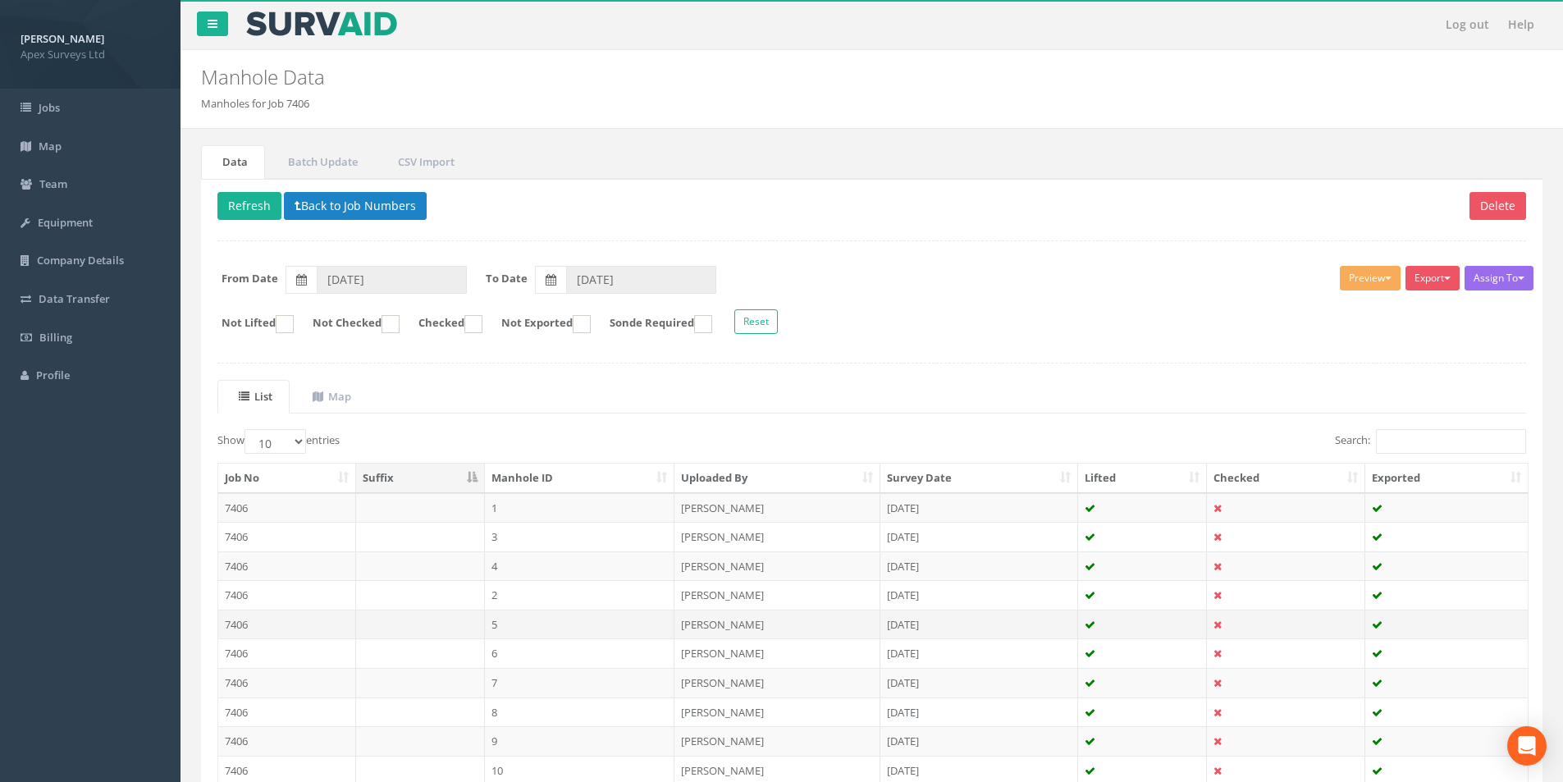
click at [431, 624] on td at bounding box center [420, 625] width 129 height 30
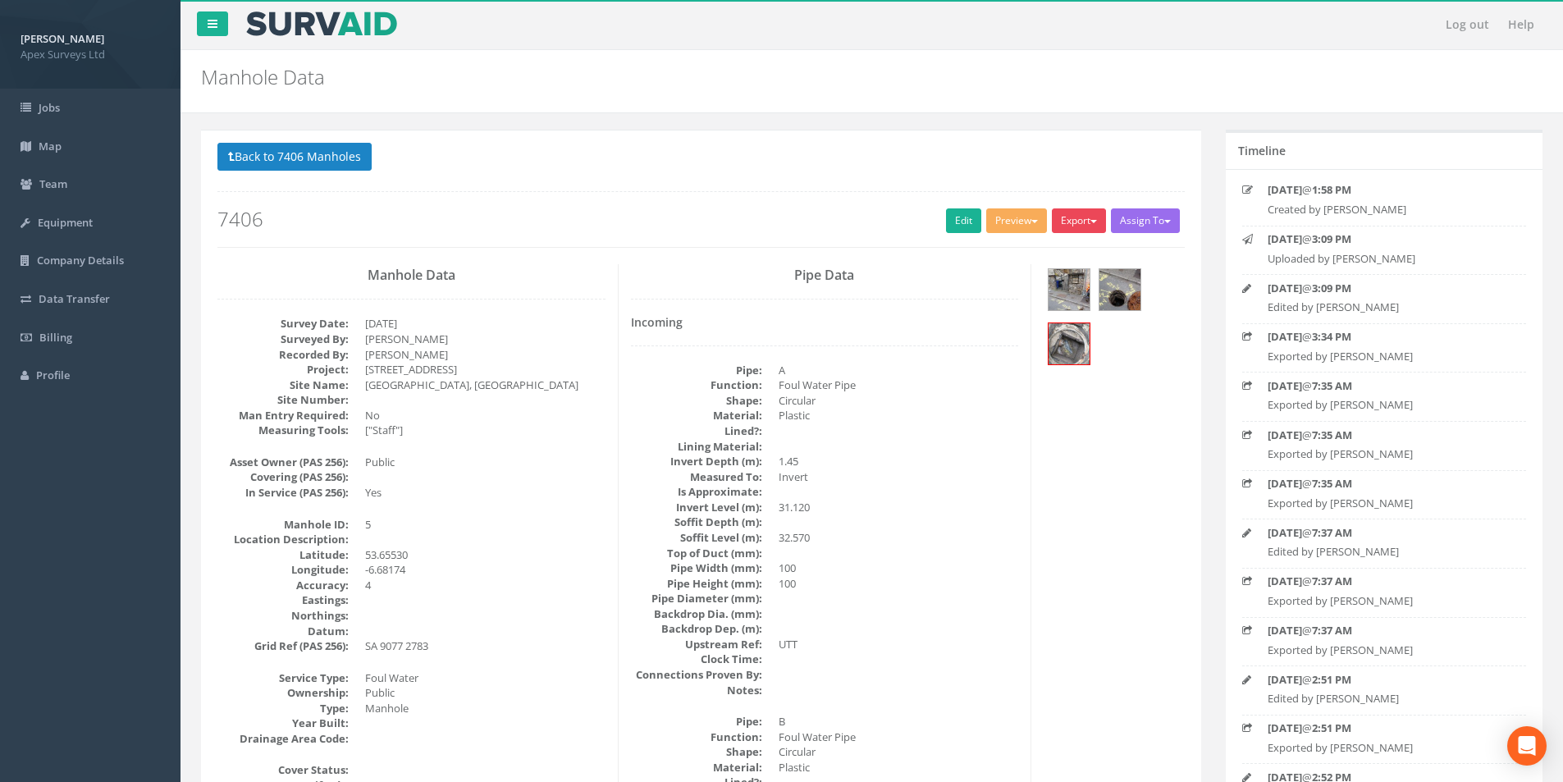
click at [1064, 222] on button "Export" at bounding box center [1079, 220] width 54 height 25
click at [1035, 345] on link "SurvAid Manhole" at bounding box center [1045, 353] width 125 height 25
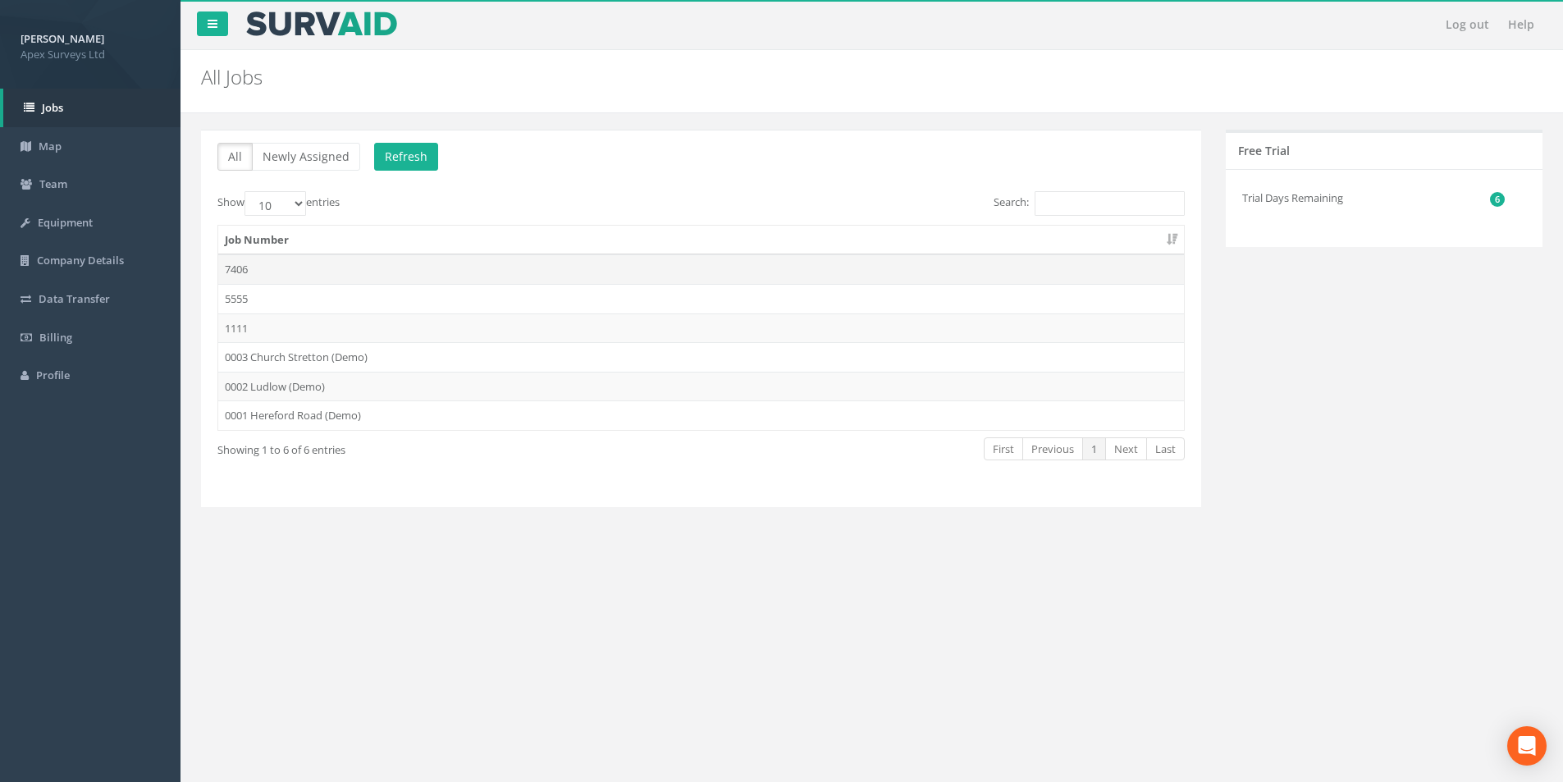
click at [266, 272] on td "7406" at bounding box center [701, 269] width 966 height 30
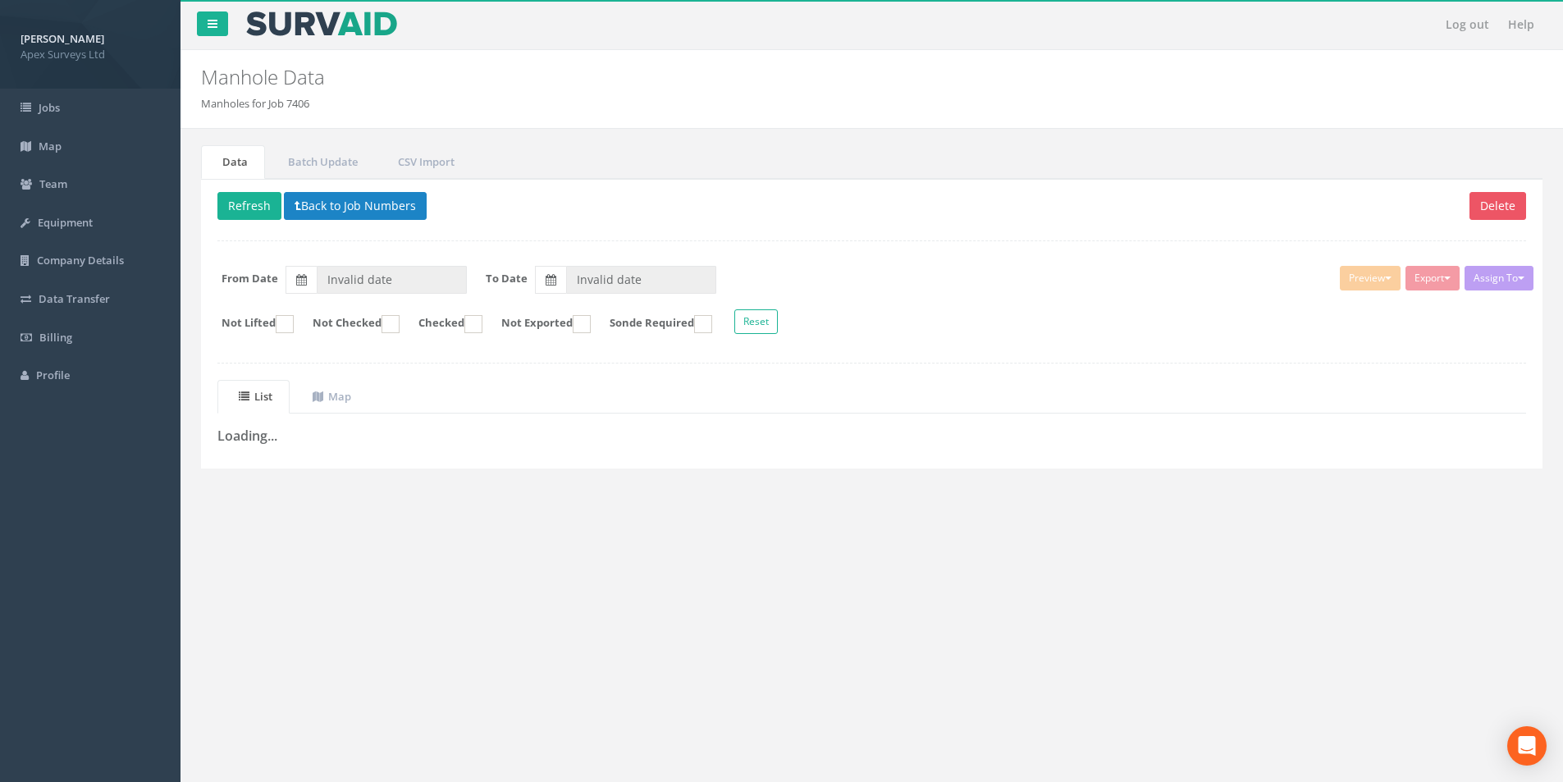
type input "[DATE]"
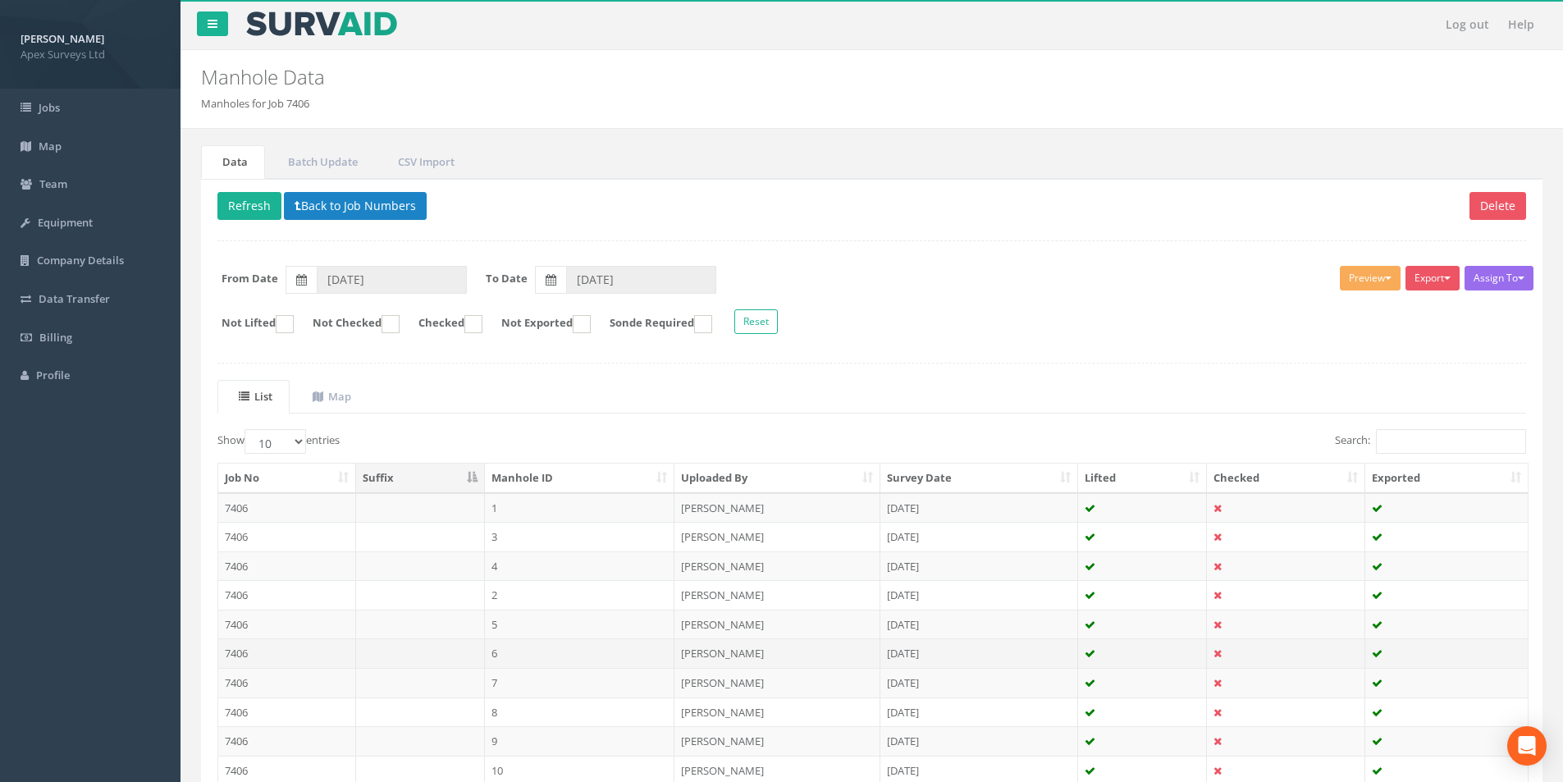
click at [388, 653] on td at bounding box center [420, 653] width 129 height 30
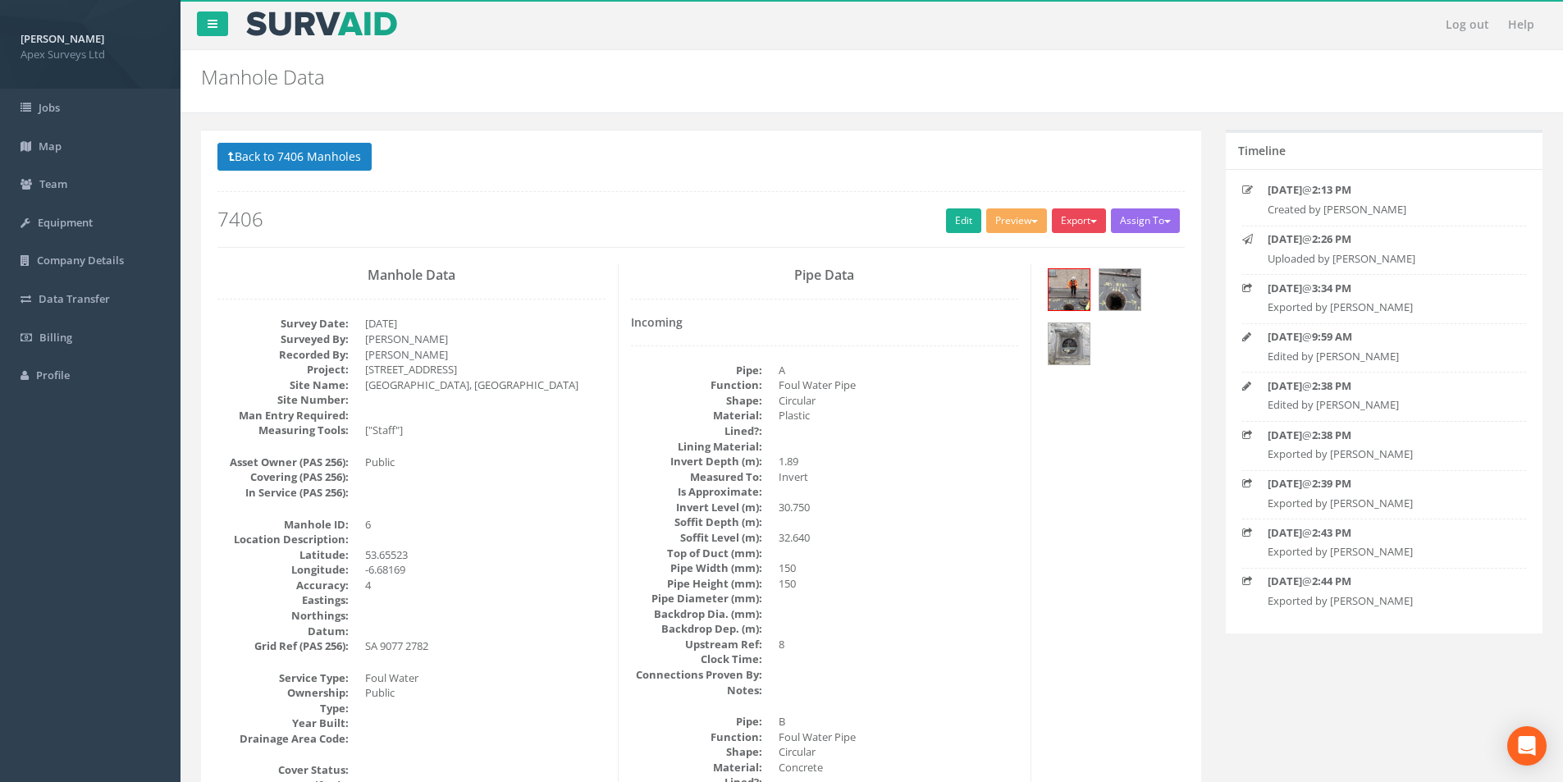
click at [1077, 220] on button "Export" at bounding box center [1079, 220] width 54 height 25
click at [1045, 346] on link "SurvAid Manhole" at bounding box center [1045, 353] width 125 height 25
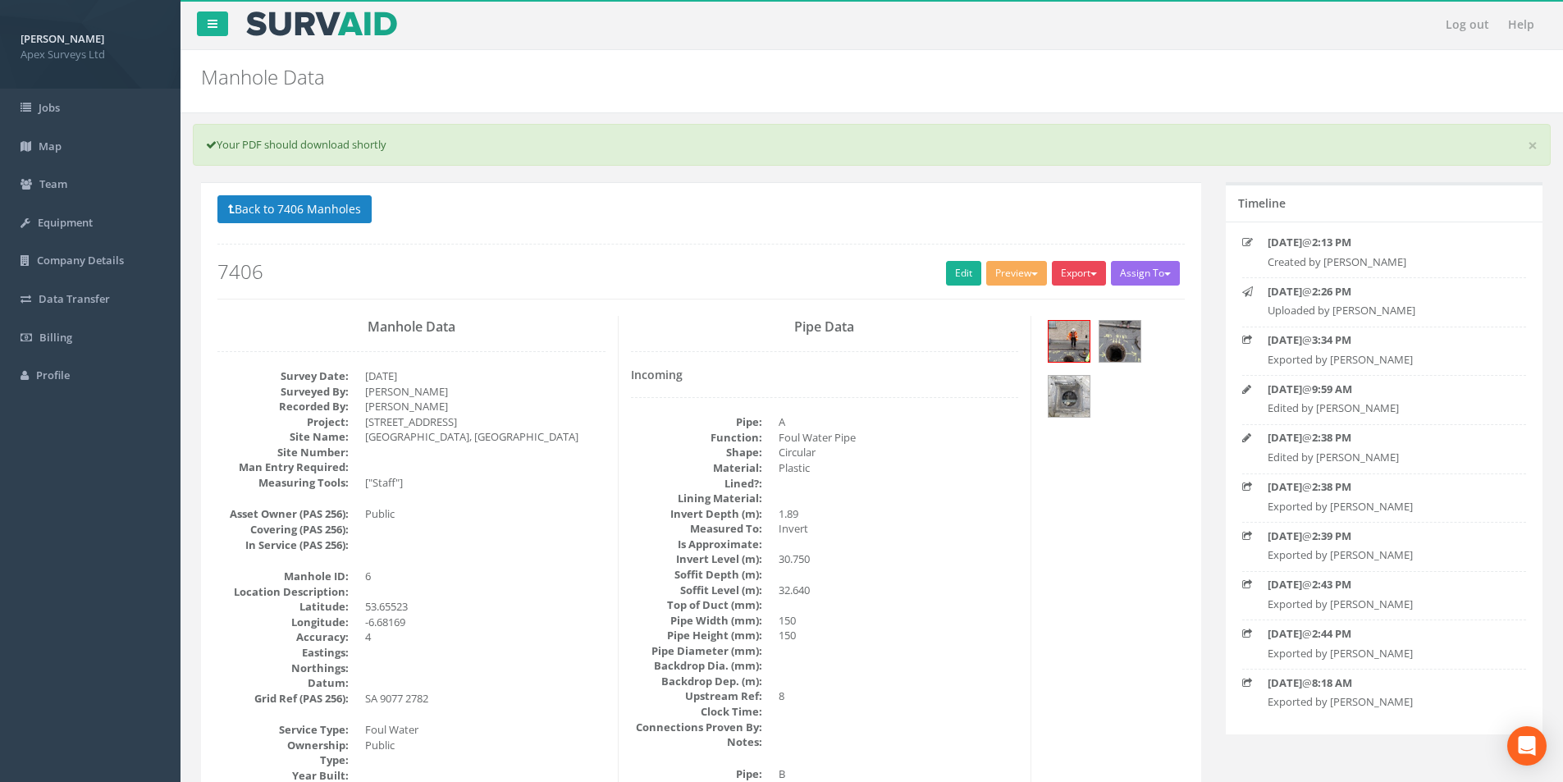
click at [1068, 277] on button "Export" at bounding box center [1079, 273] width 54 height 25
click at [1024, 404] on link "SurvAid Manhole" at bounding box center [1045, 405] width 125 height 25
click at [1081, 267] on button "Export" at bounding box center [1079, 273] width 54 height 25
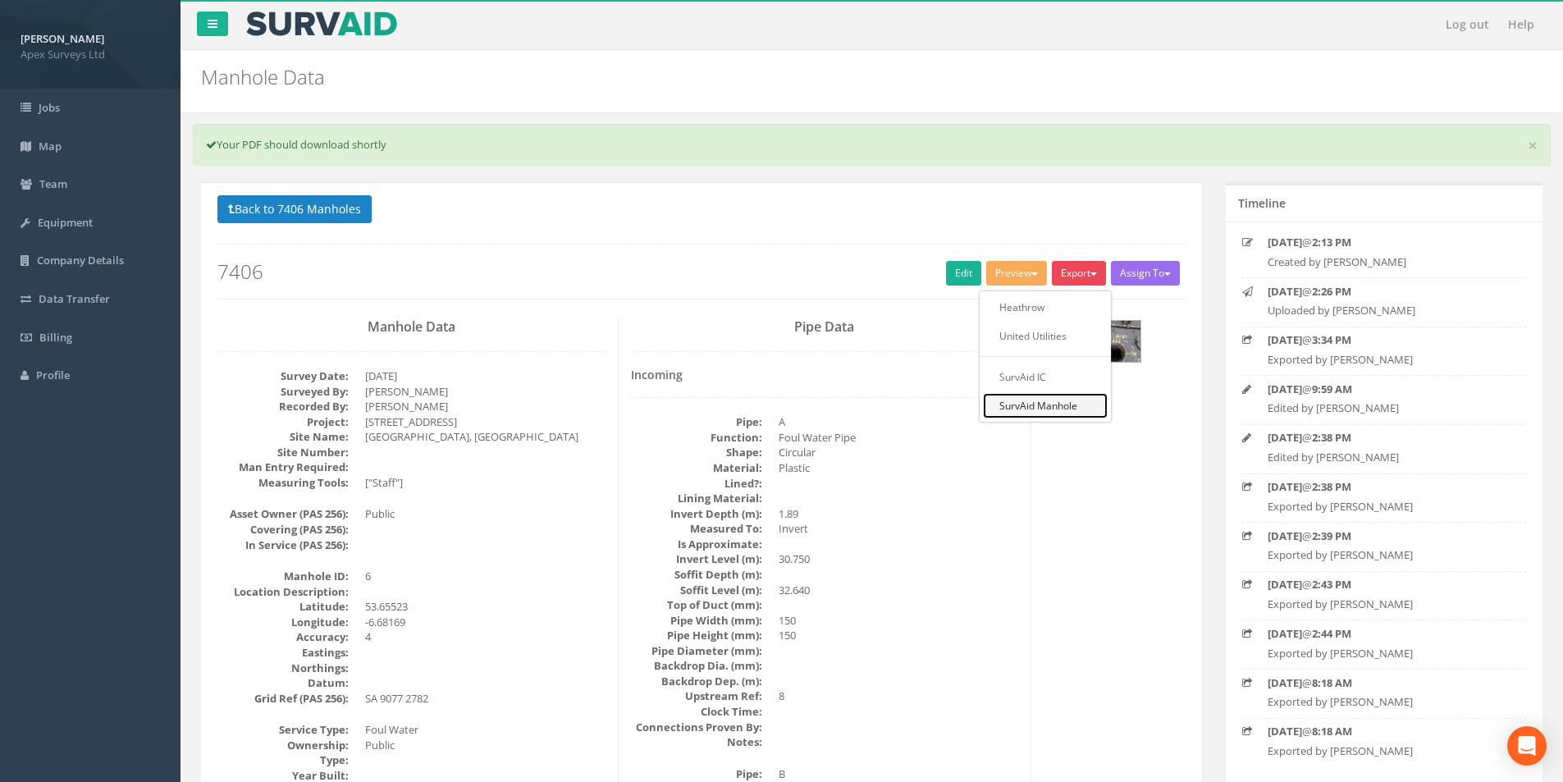
click at [1051, 401] on link "SurvAid Manhole" at bounding box center [1045, 405] width 125 height 25
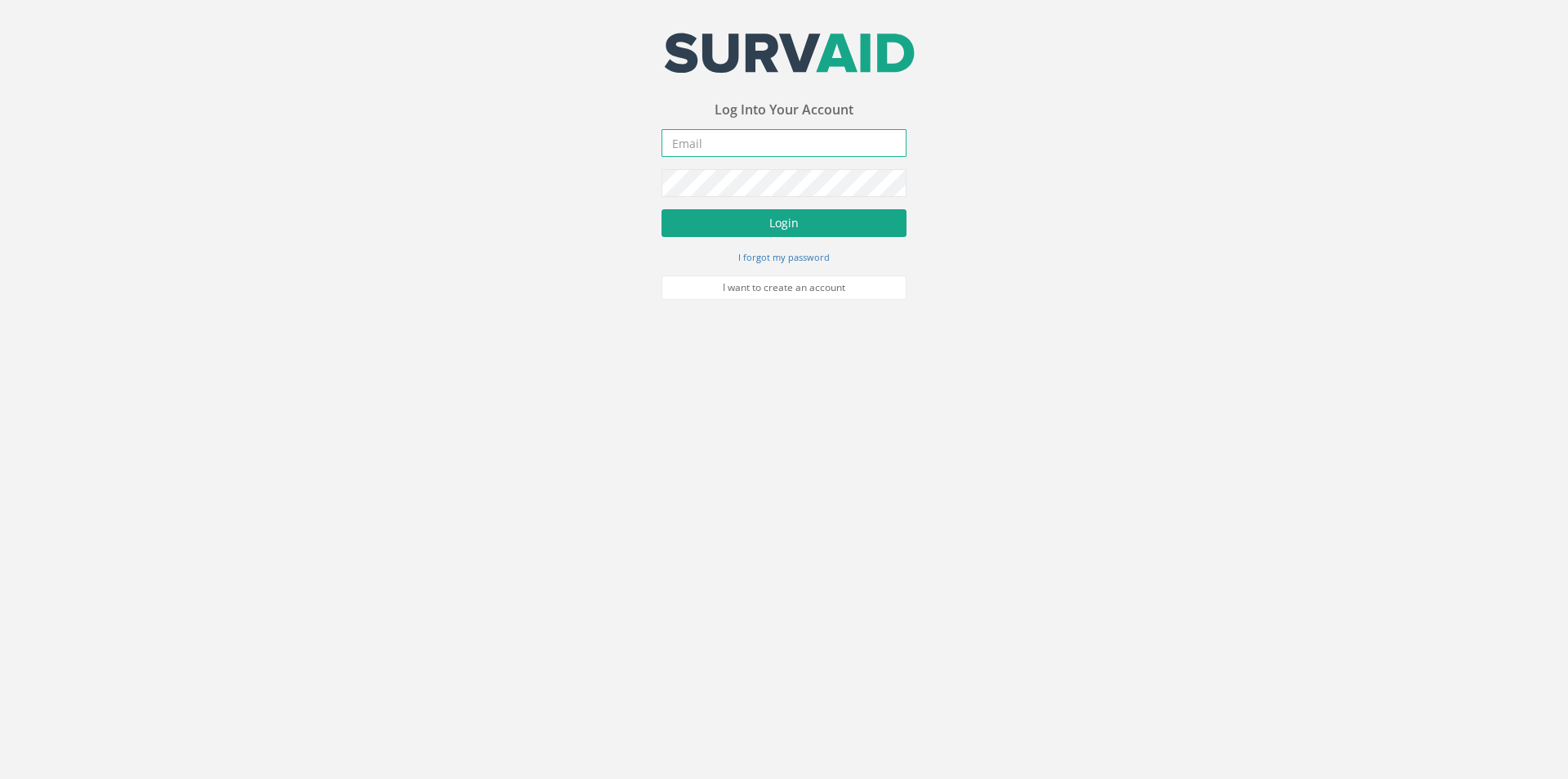
type input "[PERSON_NAME][EMAIL_ADDRESS][PERSON_NAME][DOMAIN_NAME]"
click at [758, 221] on button "Login" at bounding box center [784, 223] width 245 height 28
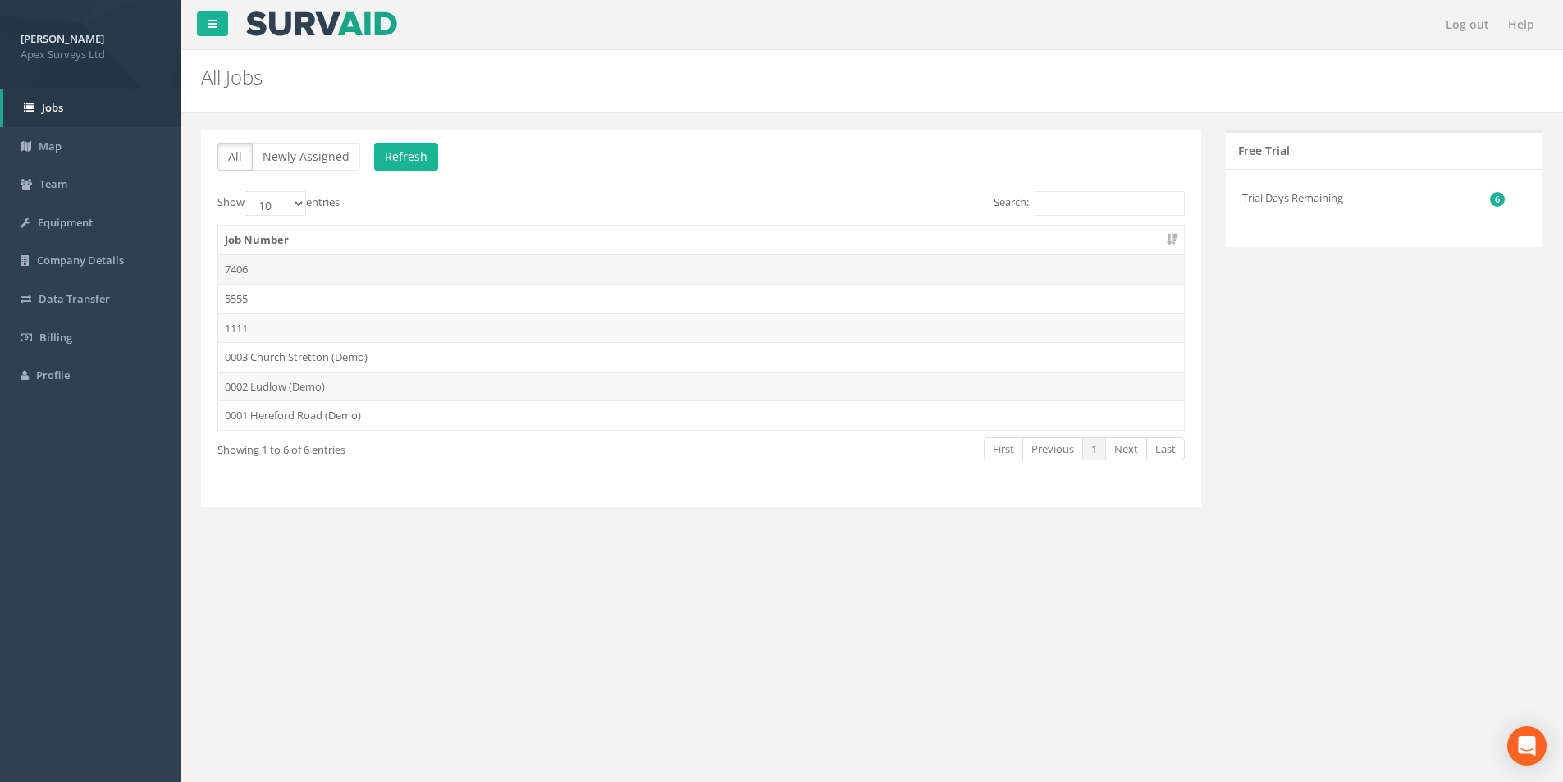
click at [304, 261] on td "7406" at bounding box center [701, 269] width 966 height 30
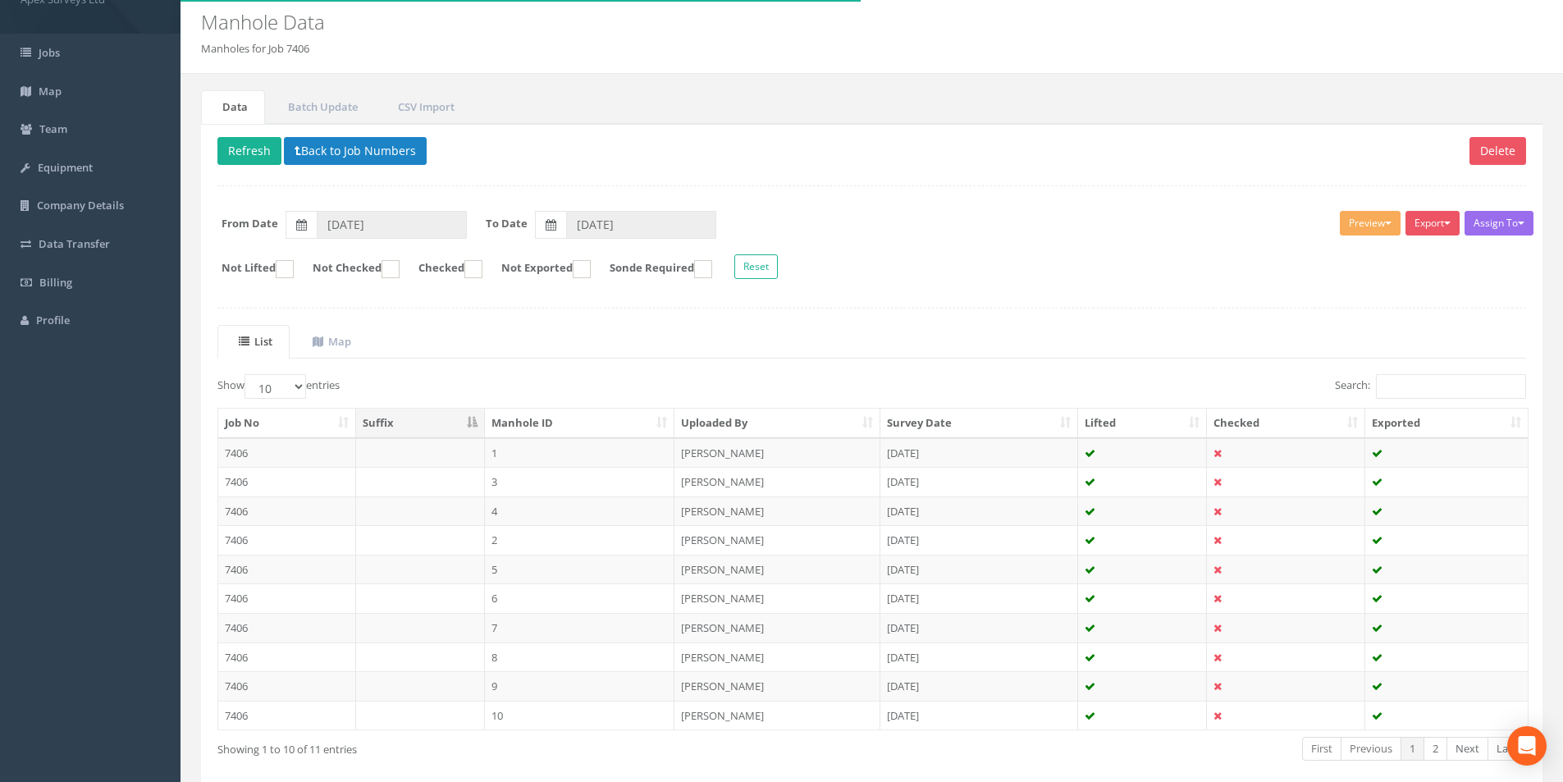
scroll to position [133, 0]
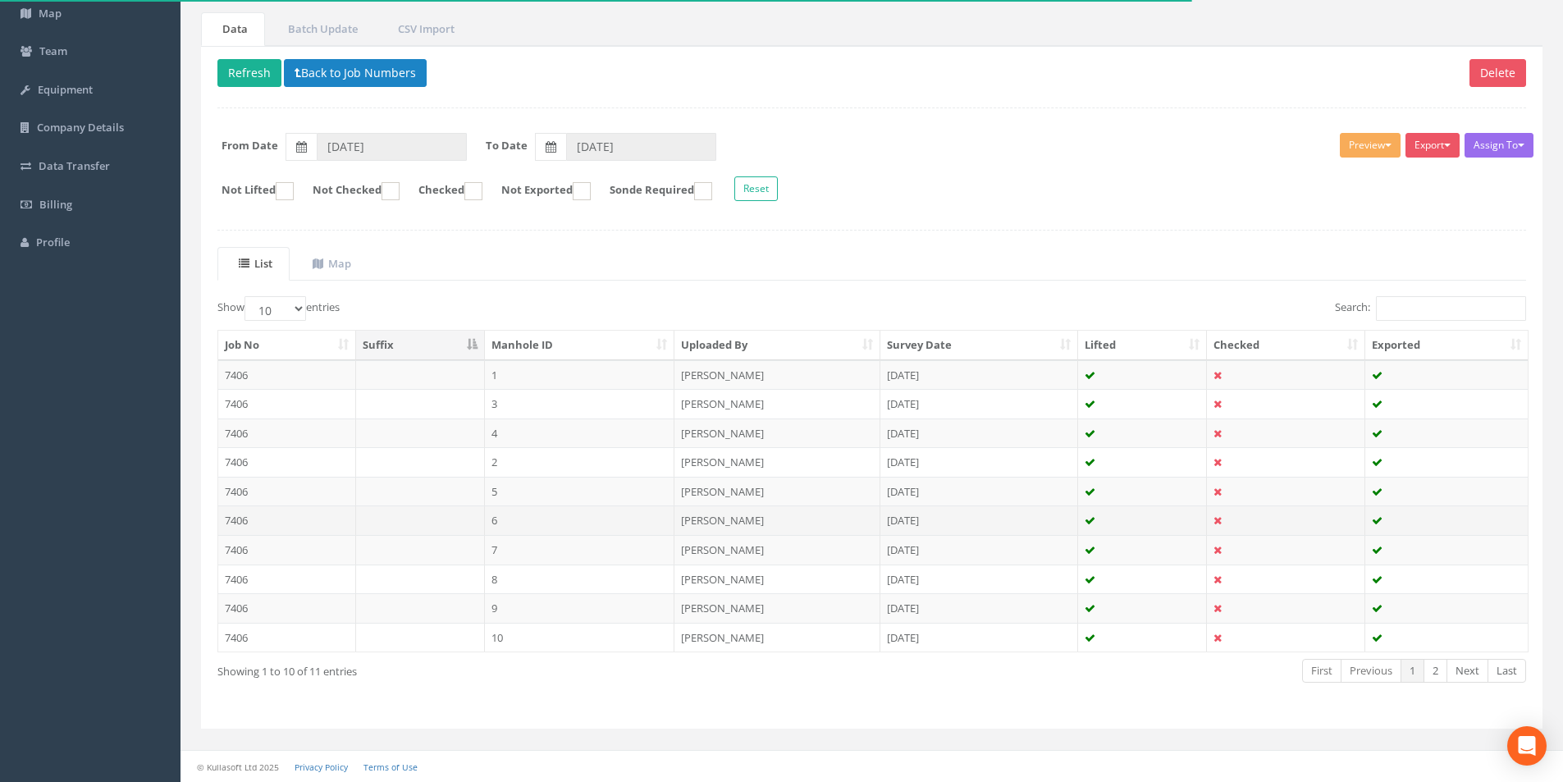
click at [514, 515] on td "6" at bounding box center [580, 520] width 190 height 30
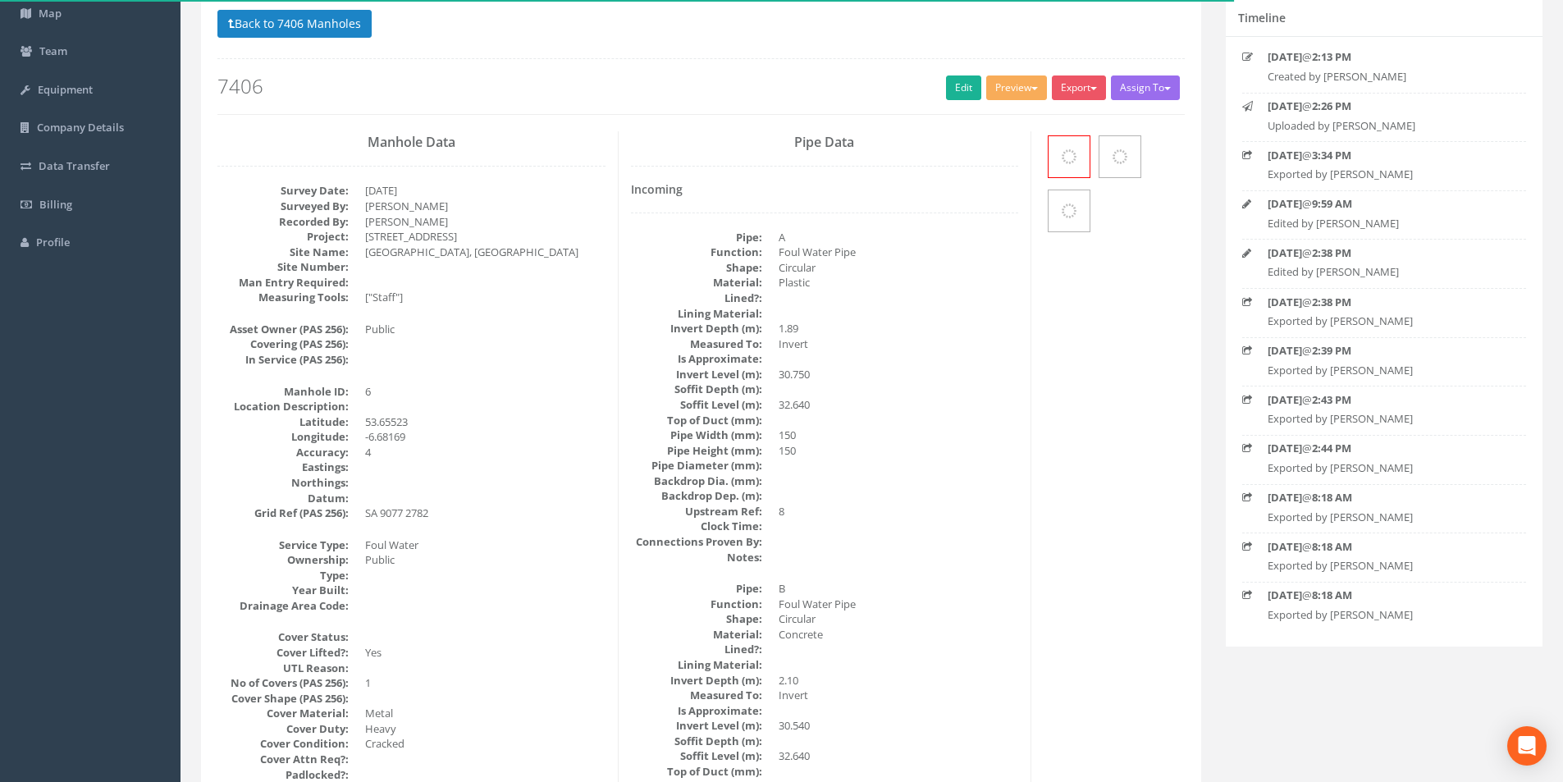
scroll to position [0, 0]
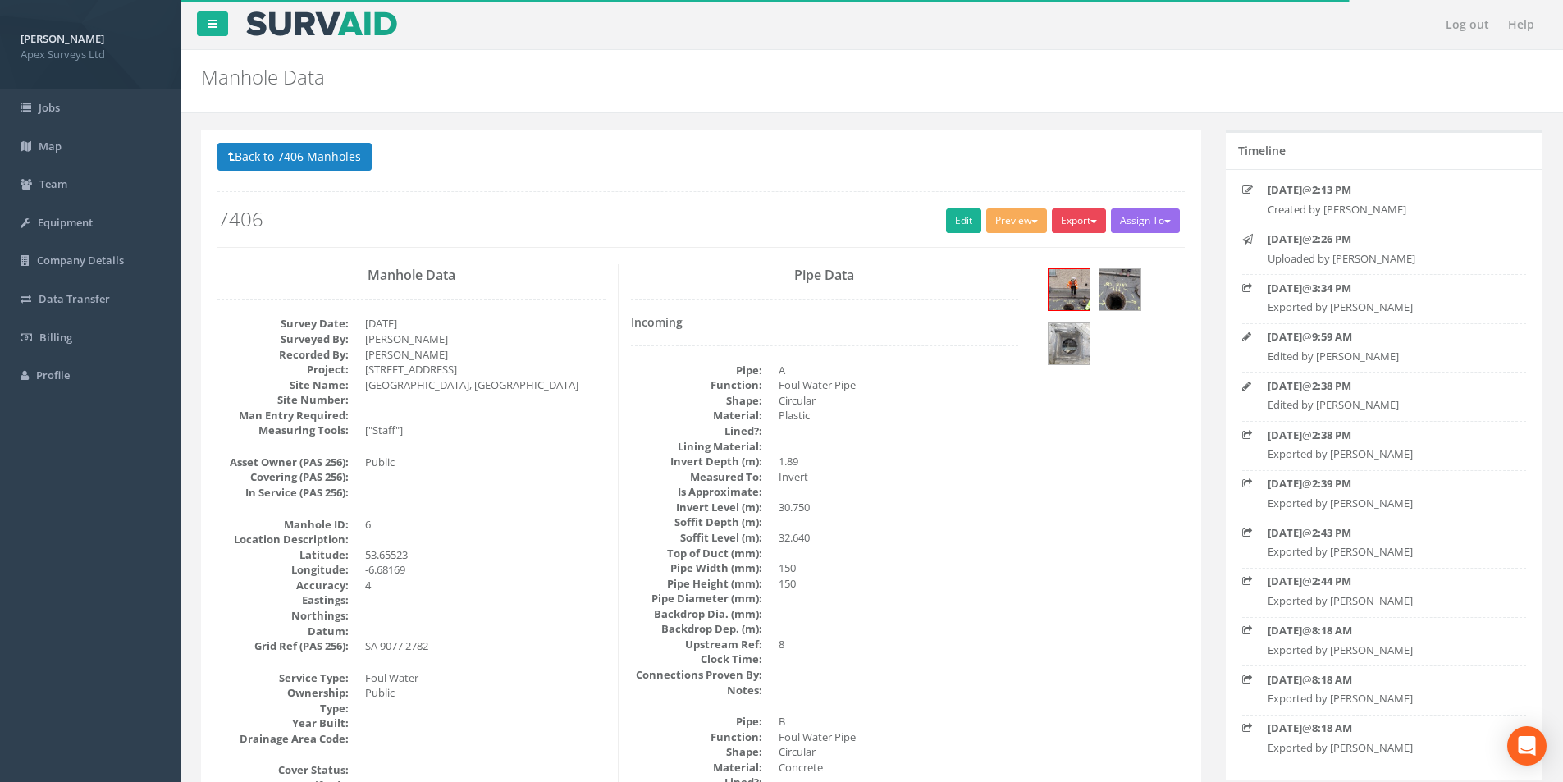
click at [1071, 226] on button "Export" at bounding box center [1079, 220] width 54 height 25
click at [1045, 351] on link "SurvAid Manhole" at bounding box center [1045, 353] width 125 height 25
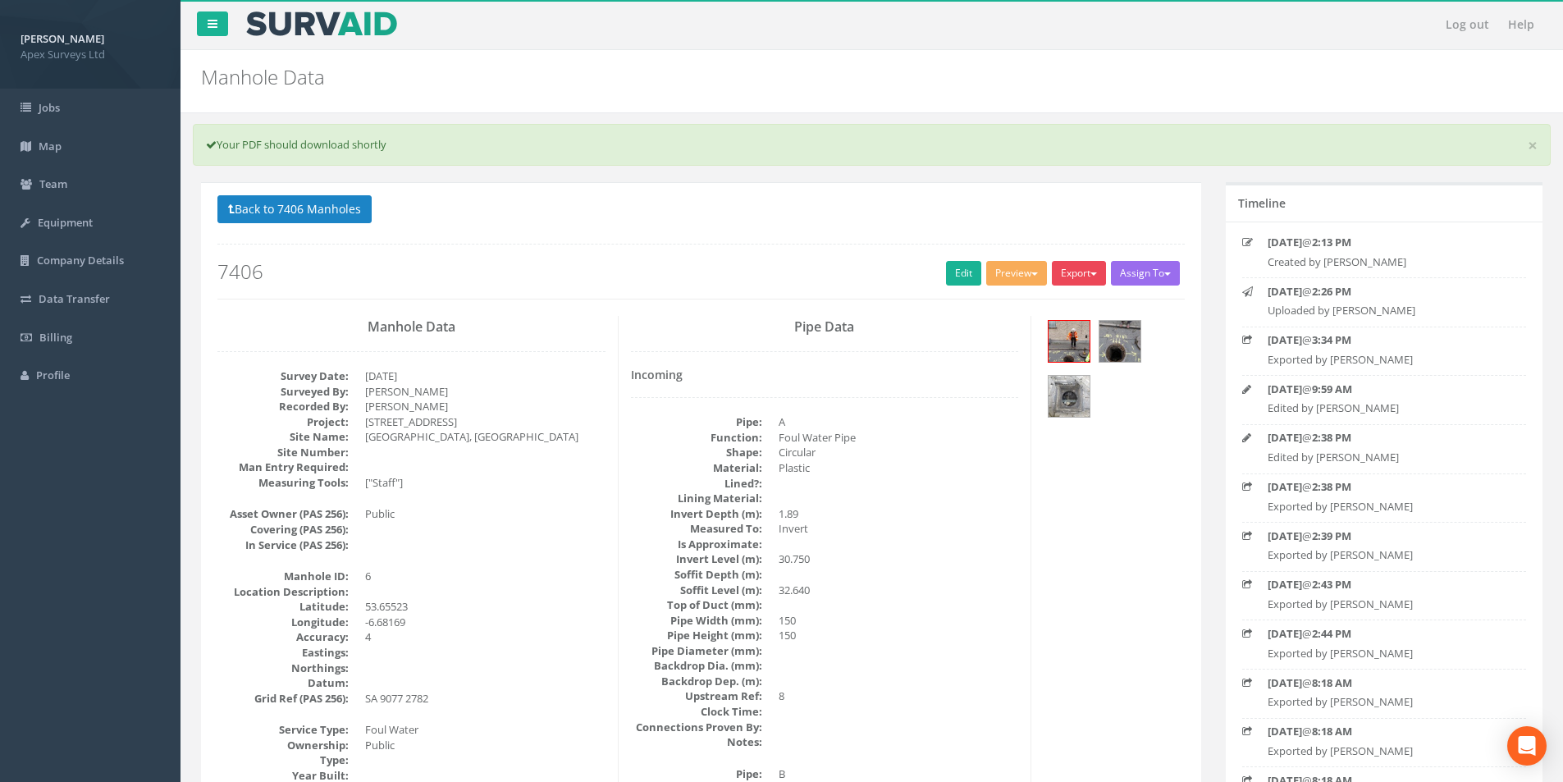
click at [1068, 277] on button "Export" at bounding box center [1079, 273] width 54 height 25
click at [1040, 405] on link "SurvAid Manhole" at bounding box center [1045, 405] width 125 height 25
click at [238, 210] on button "Back to 7406 Manholes" at bounding box center [294, 209] width 154 height 28
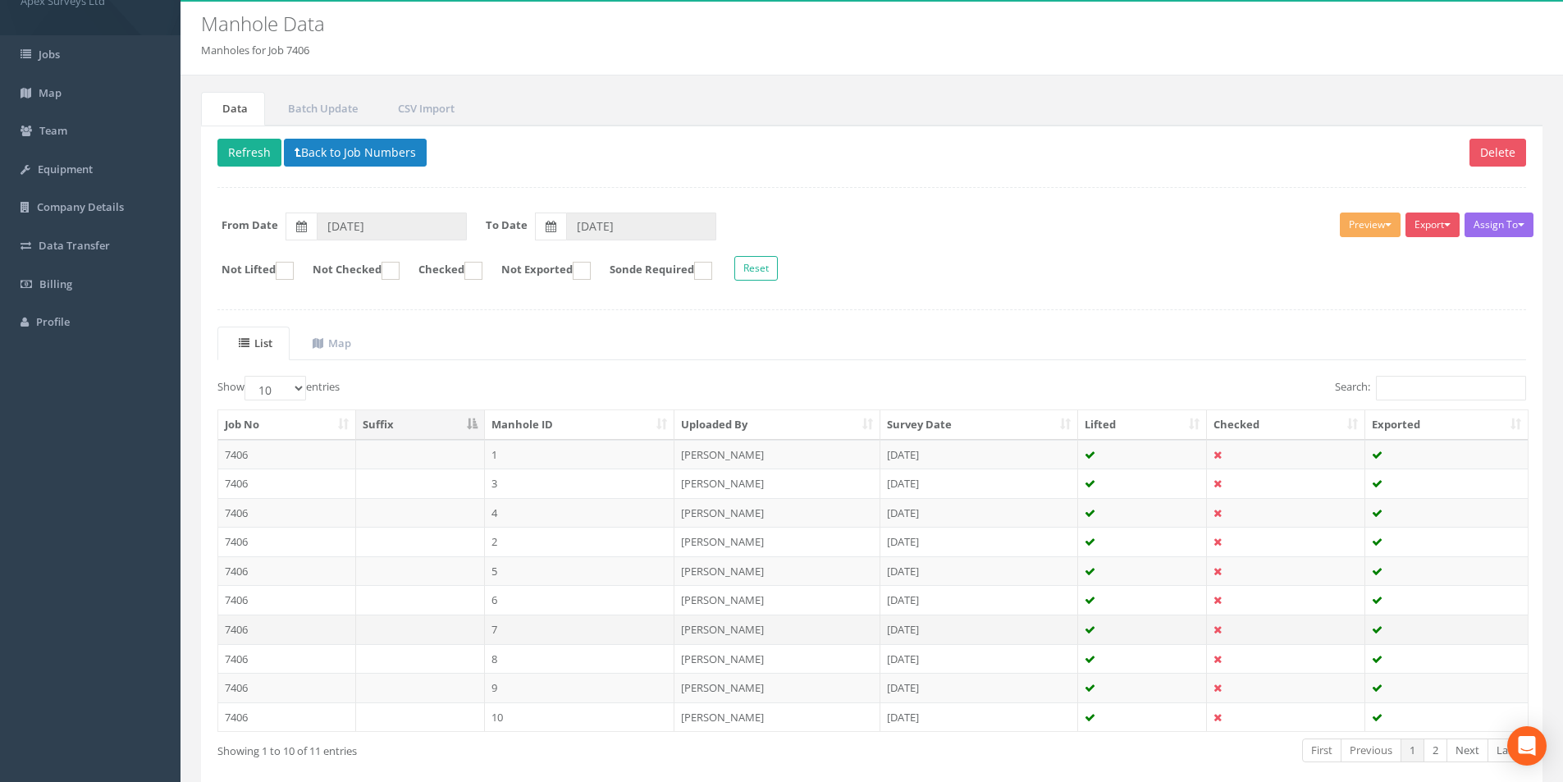
scroll to position [82, 0]
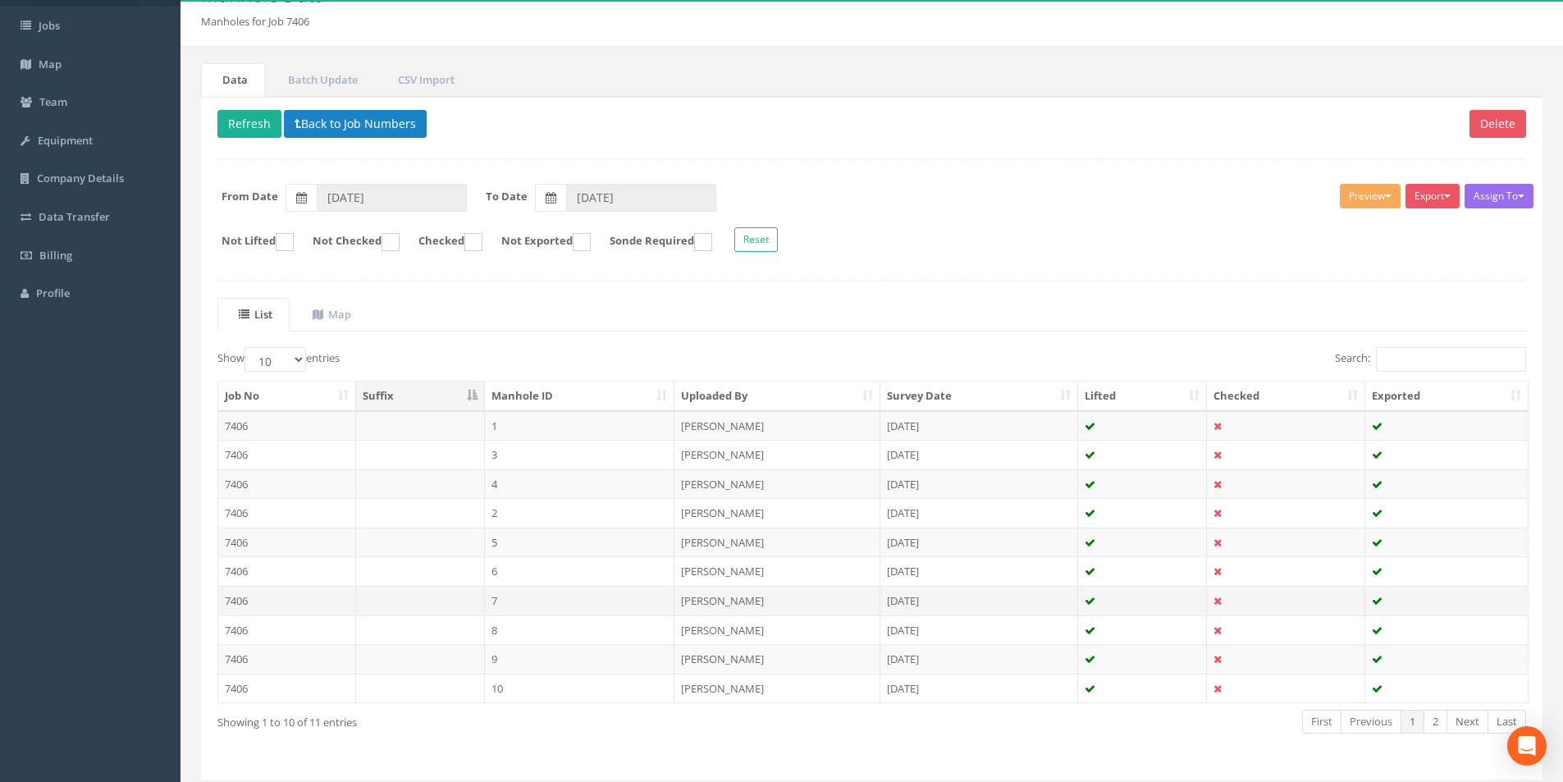
click at [295, 601] on td "7406" at bounding box center [287, 601] width 138 height 30
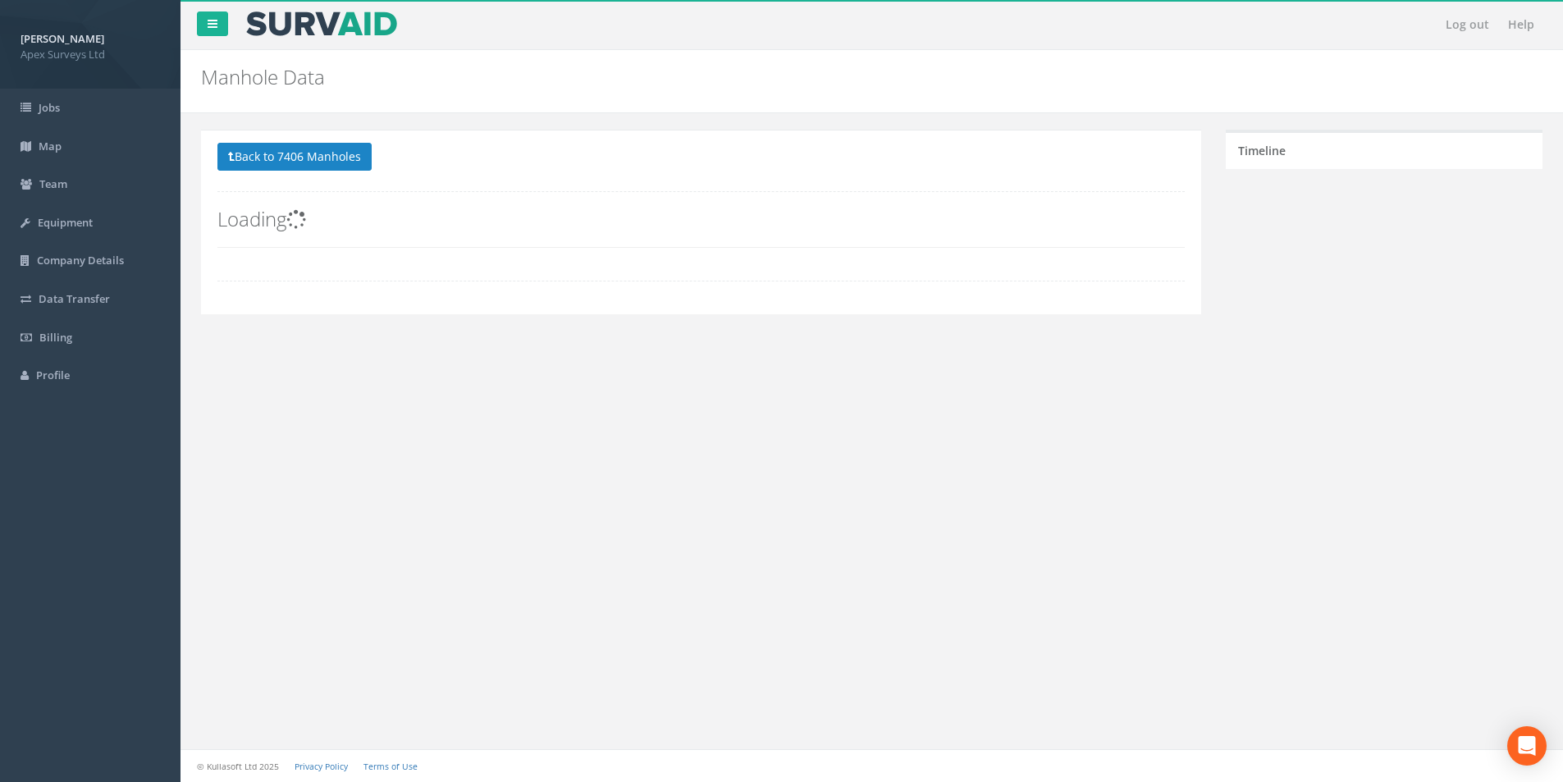
scroll to position [0, 0]
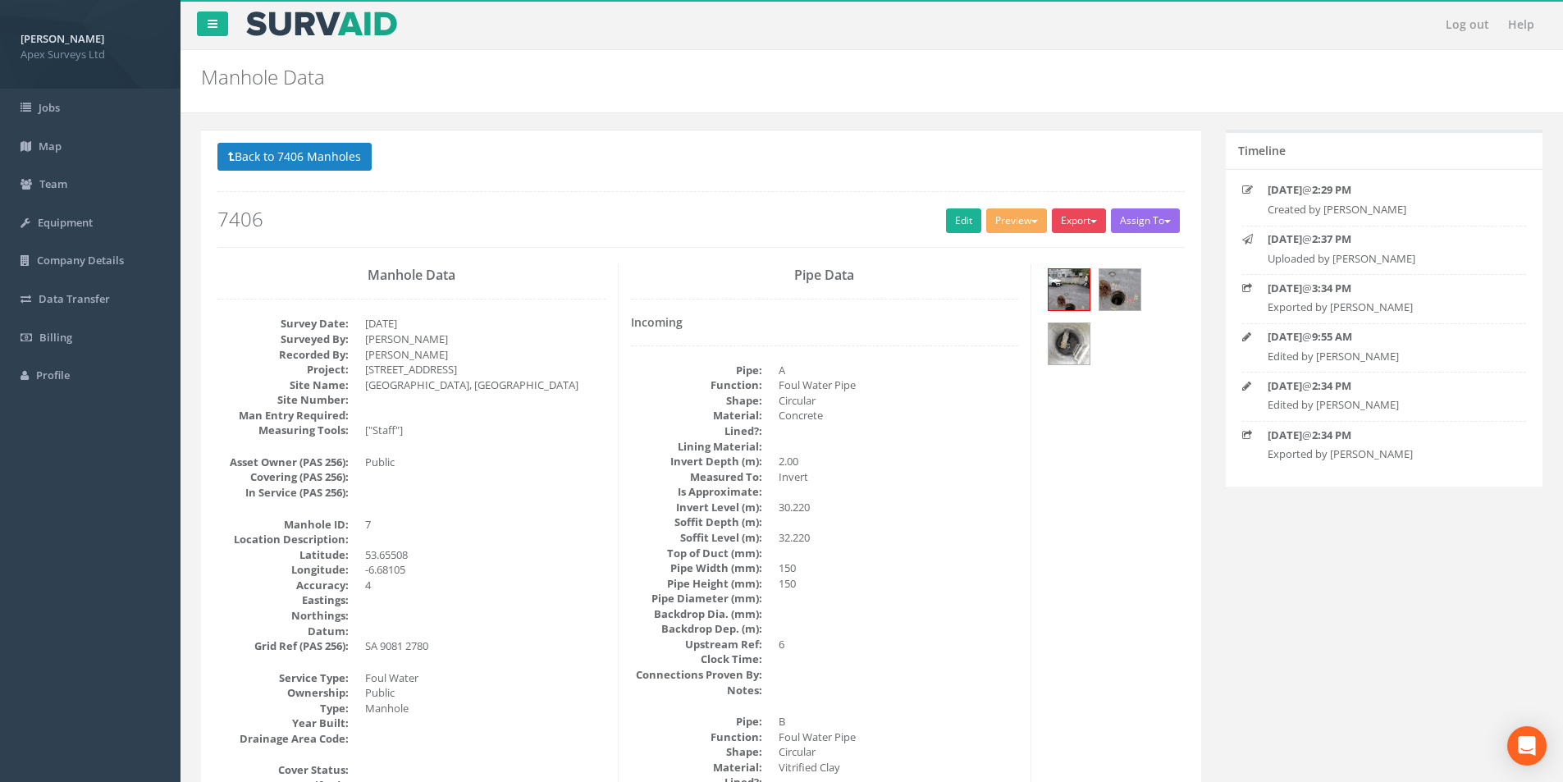
click at [1070, 224] on button "Export" at bounding box center [1079, 220] width 54 height 25
click at [1026, 351] on link "SurvAid Manhole" at bounding box center [1045, 353] width 125 height 25
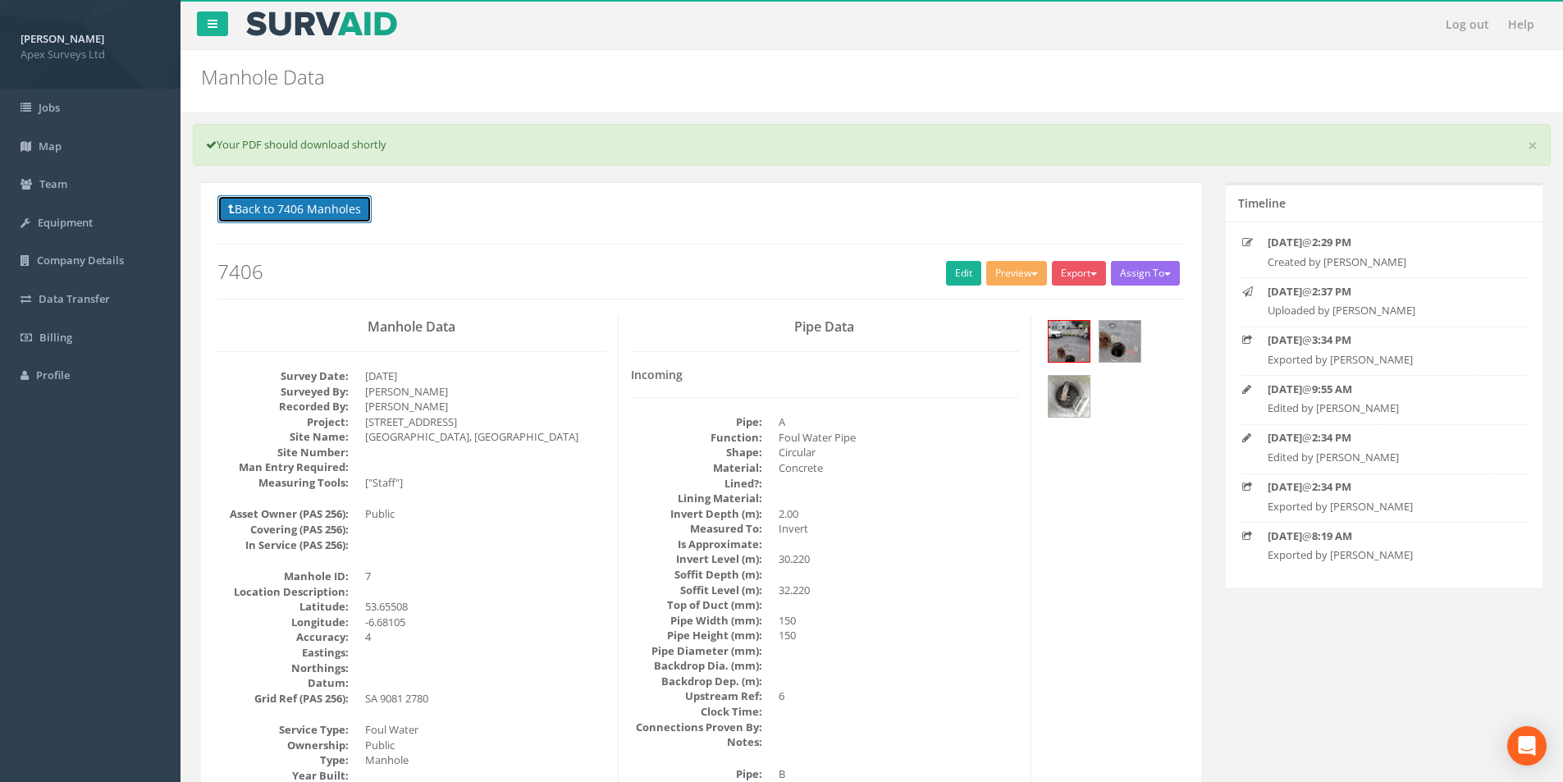
click at [270, 215] on button "Back to 7406 Manholes" at bounding box center [294, 209] width 154 height 28
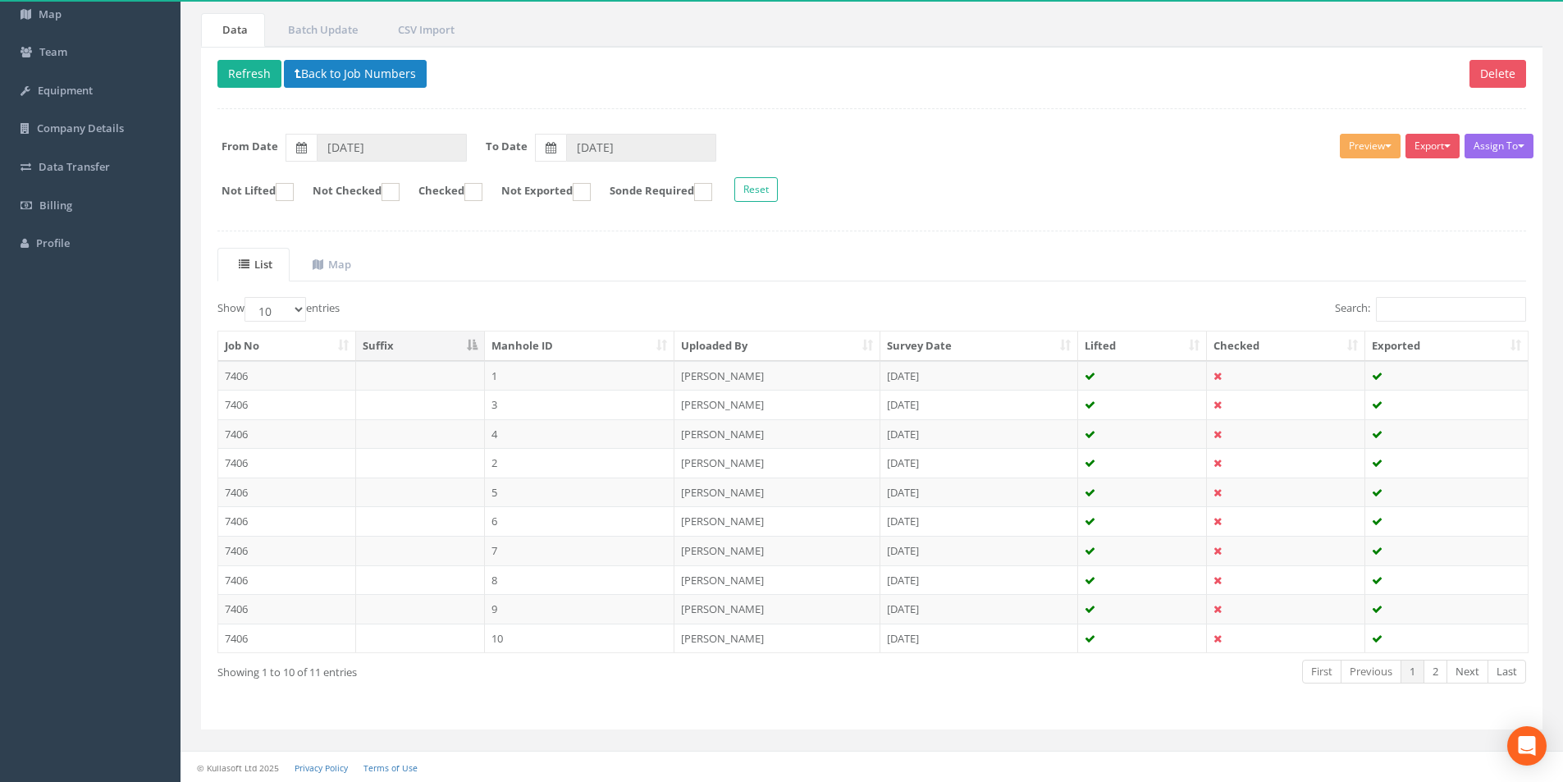
scroll to position [133, 0]
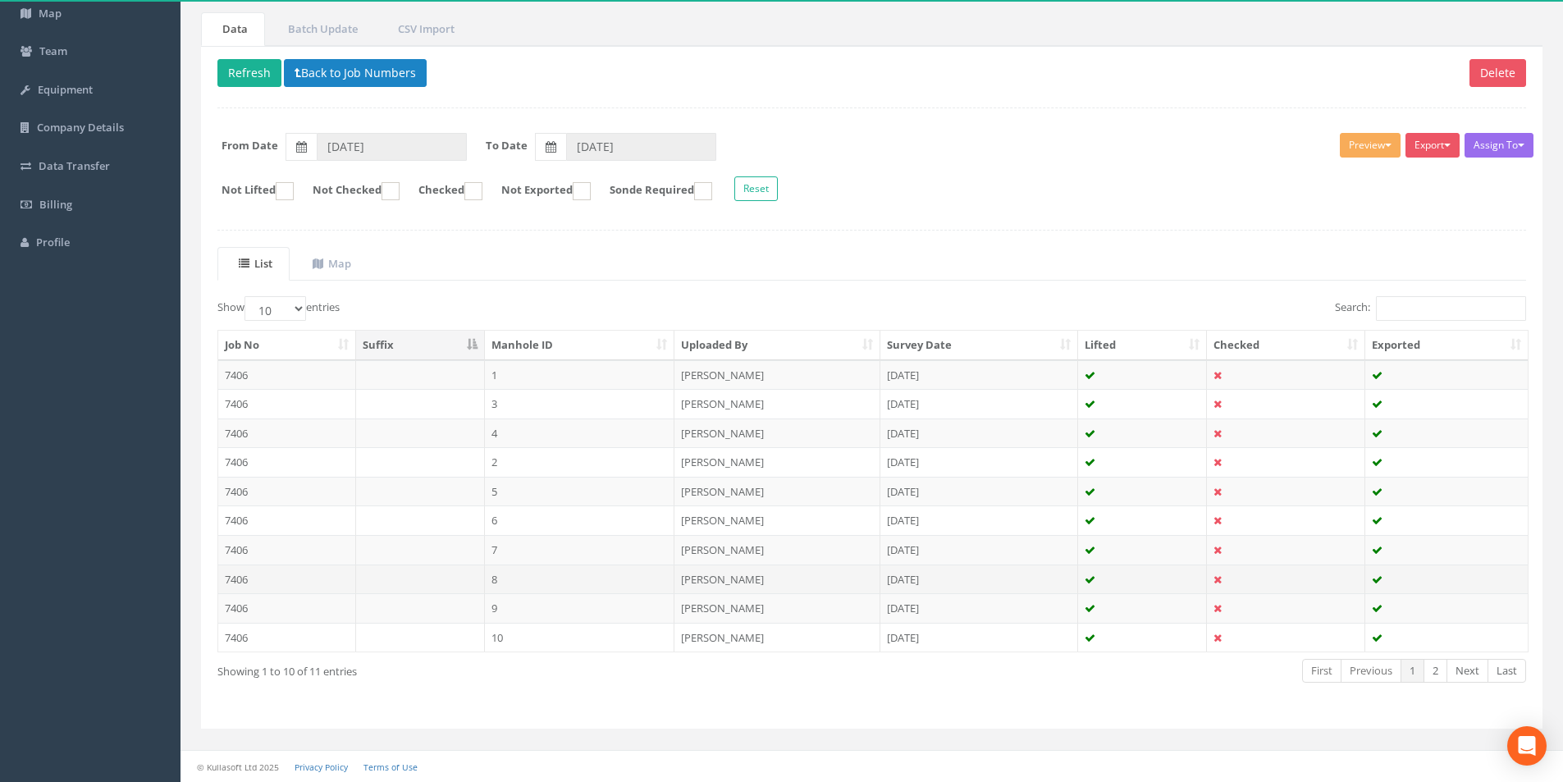
click at [518, 578] on td "8" at bounding box center [580, 580] width 190 height 30
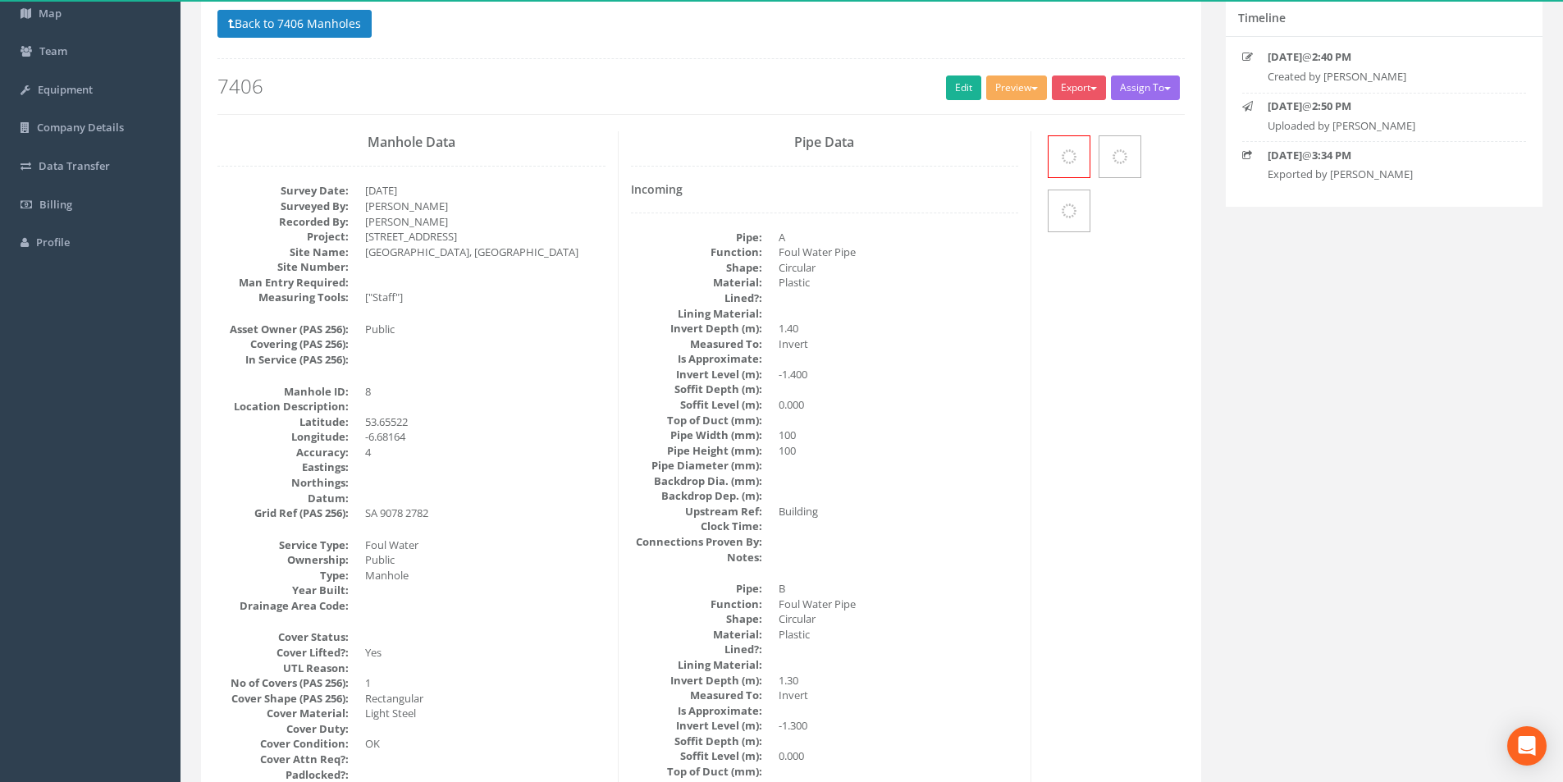
scroll to position [0, 0]
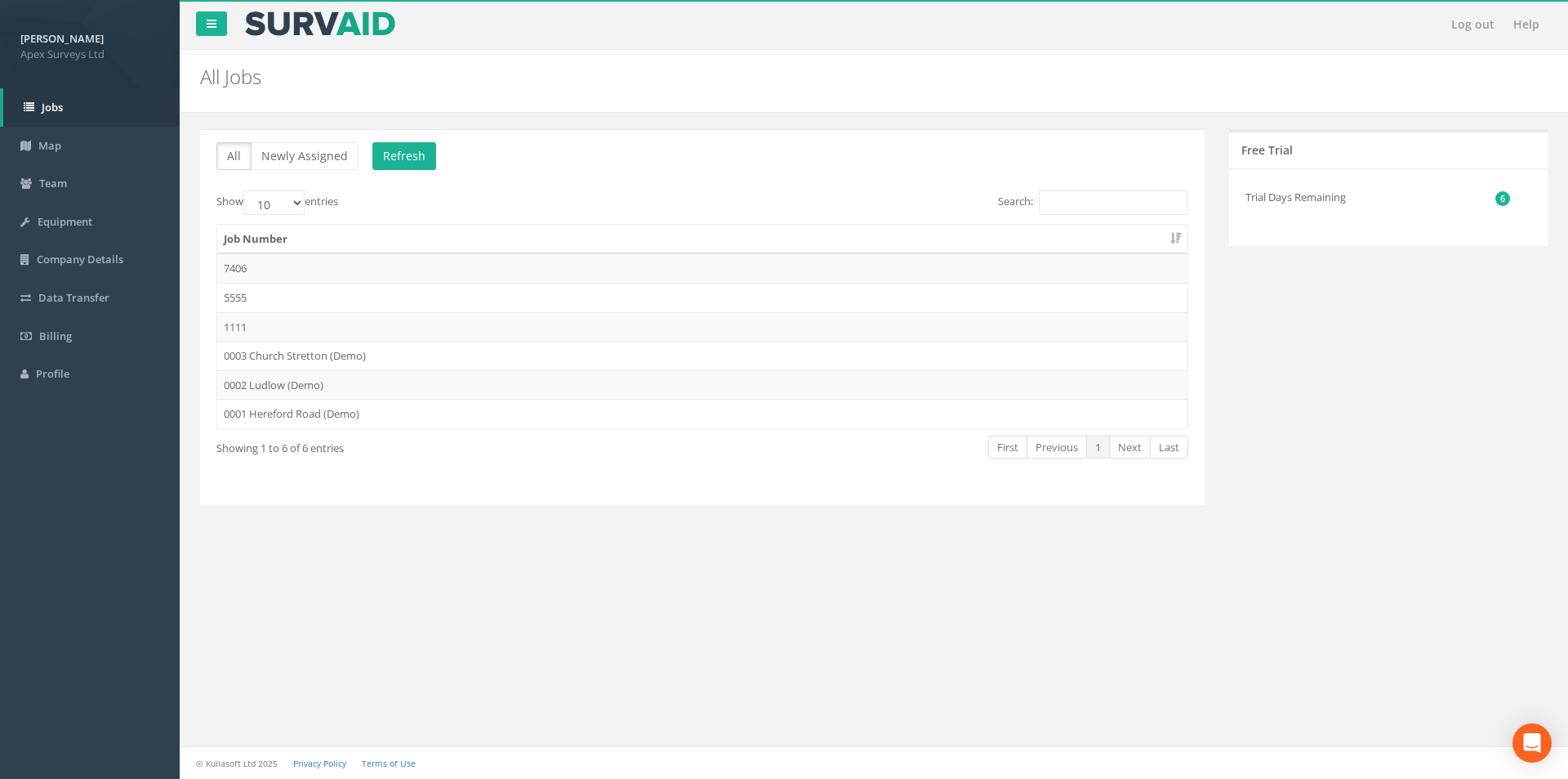
click at [280, 250] on th "Job Number" at bounding box center [702, 240] width 971 height 30
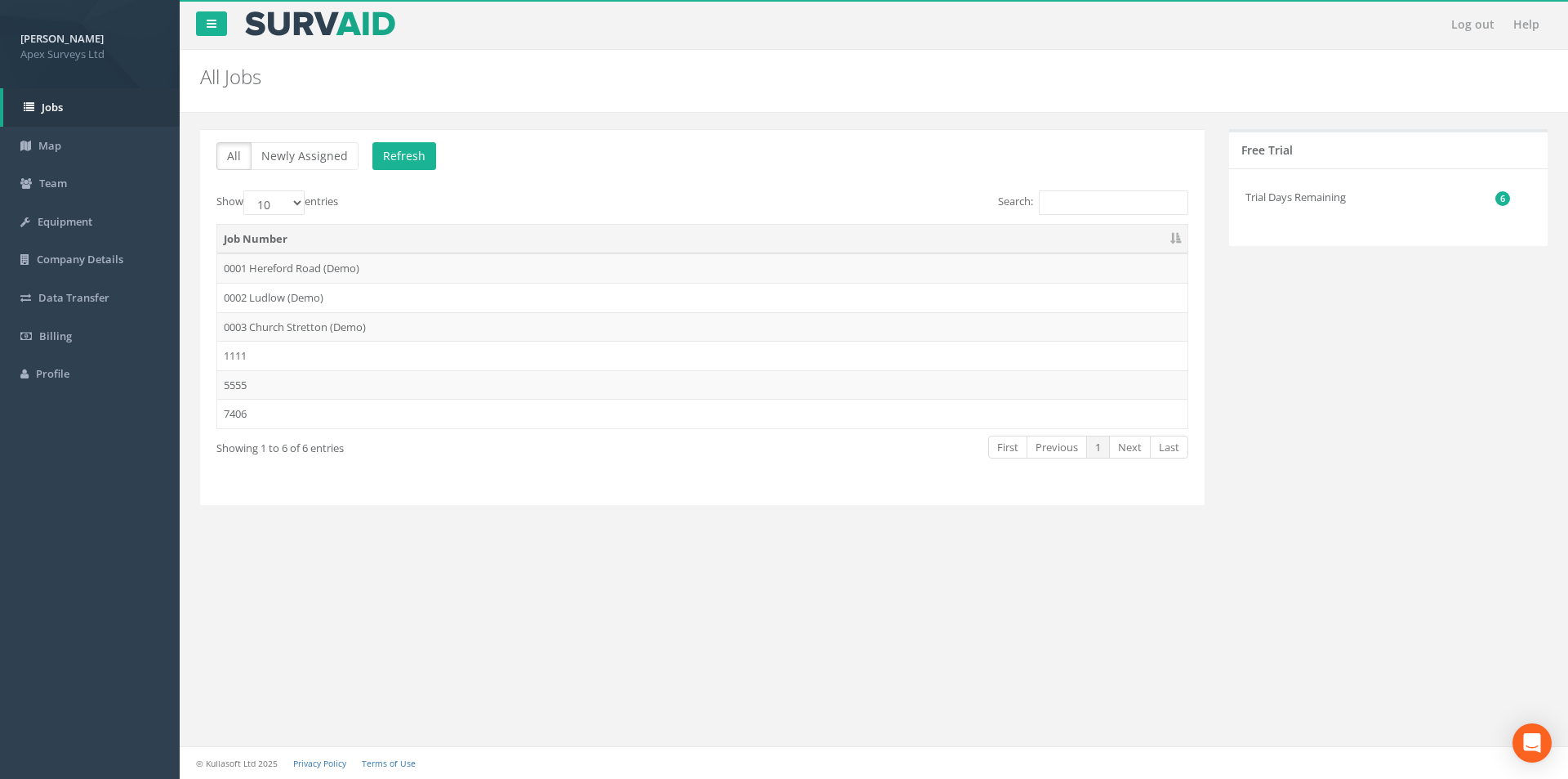
click at [270, 239] on th "Job Number" at bounding box center [702, 240] width 971 height 30
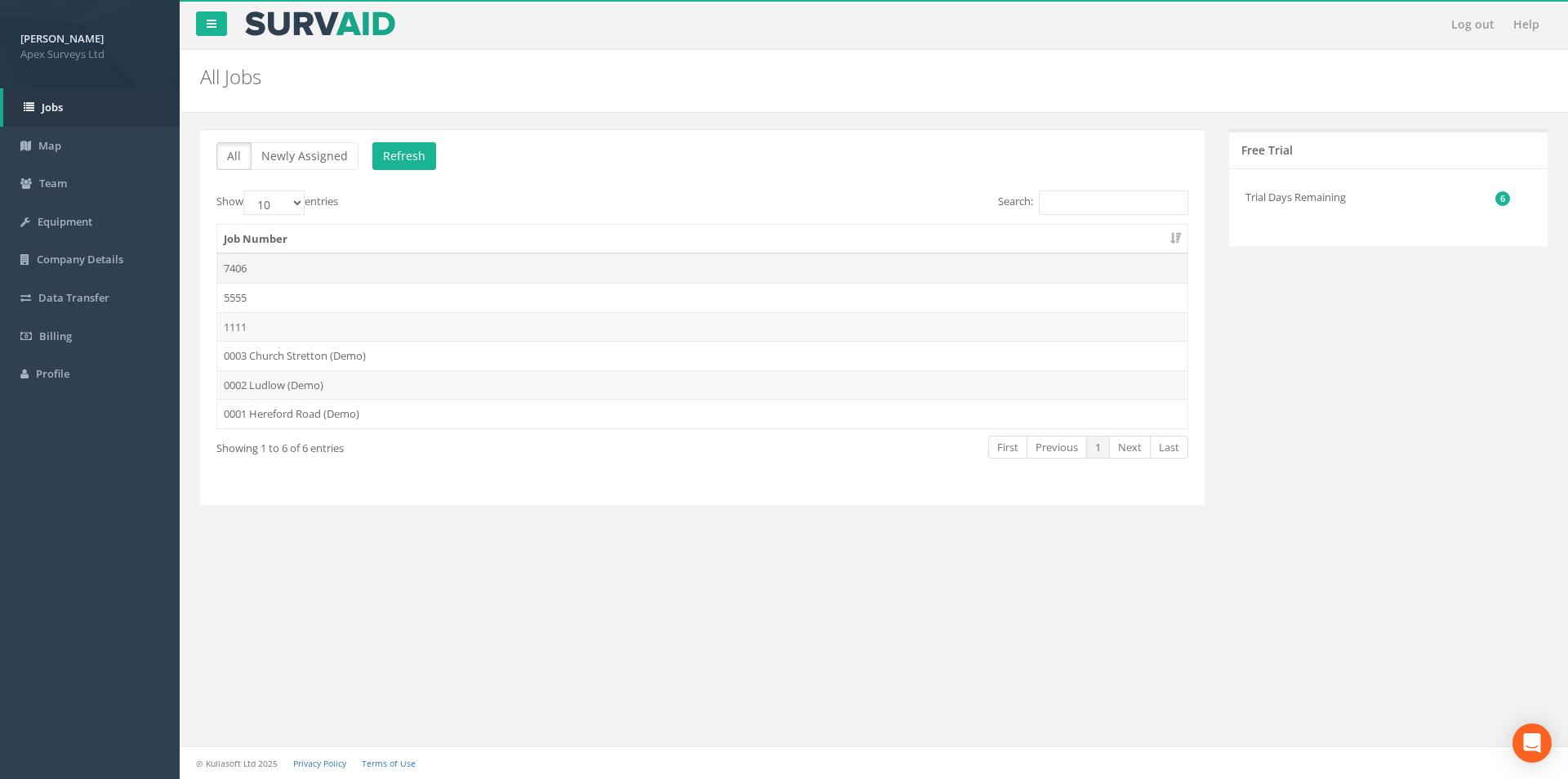
click at [268, 274] on td "7406" at bounding box center [702, 268] width 971 height 30
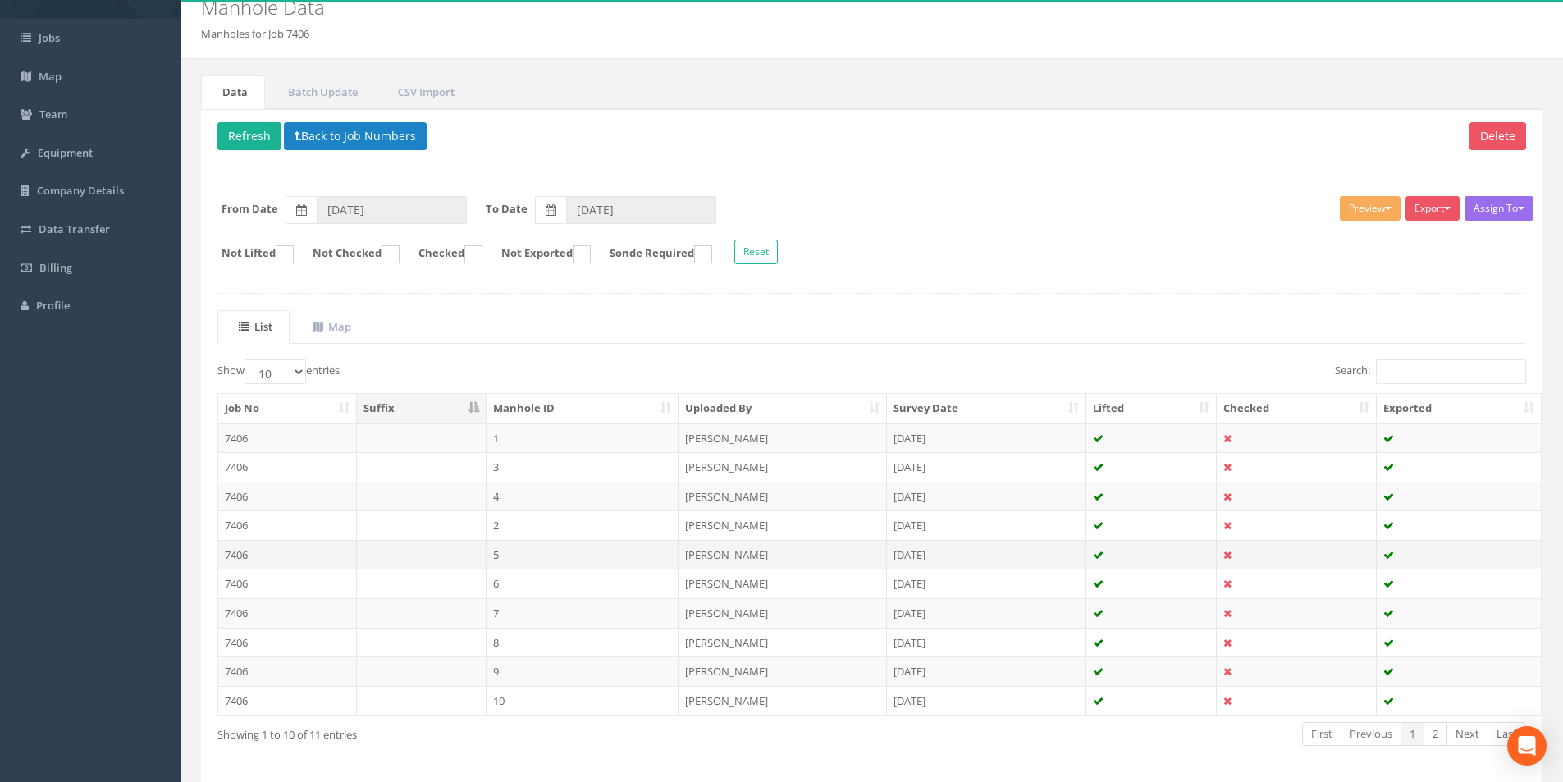
scroll to position [133, 0]
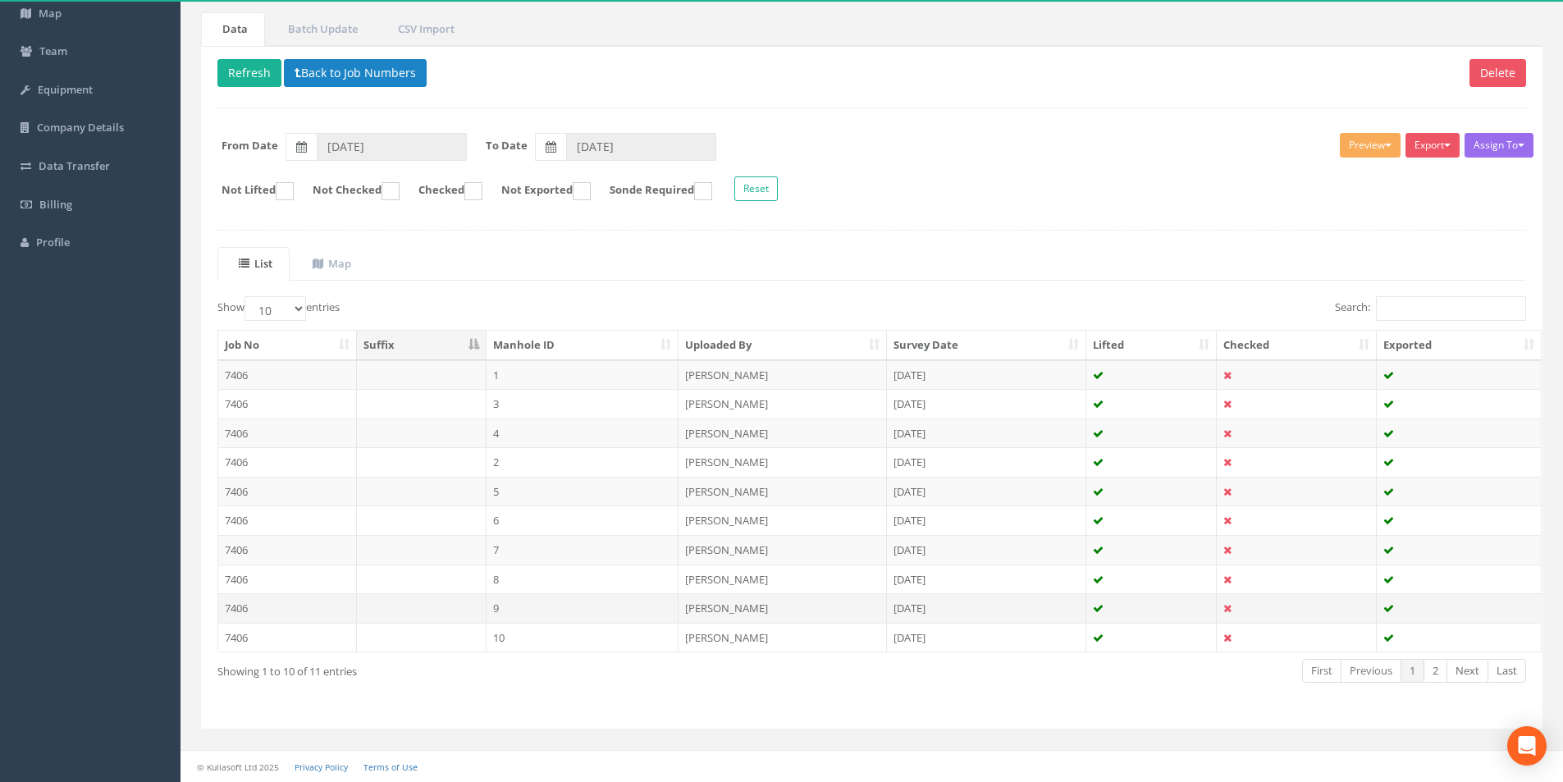
click at [433, 616] on td at bounding box center [422, 608] width 130 height 30
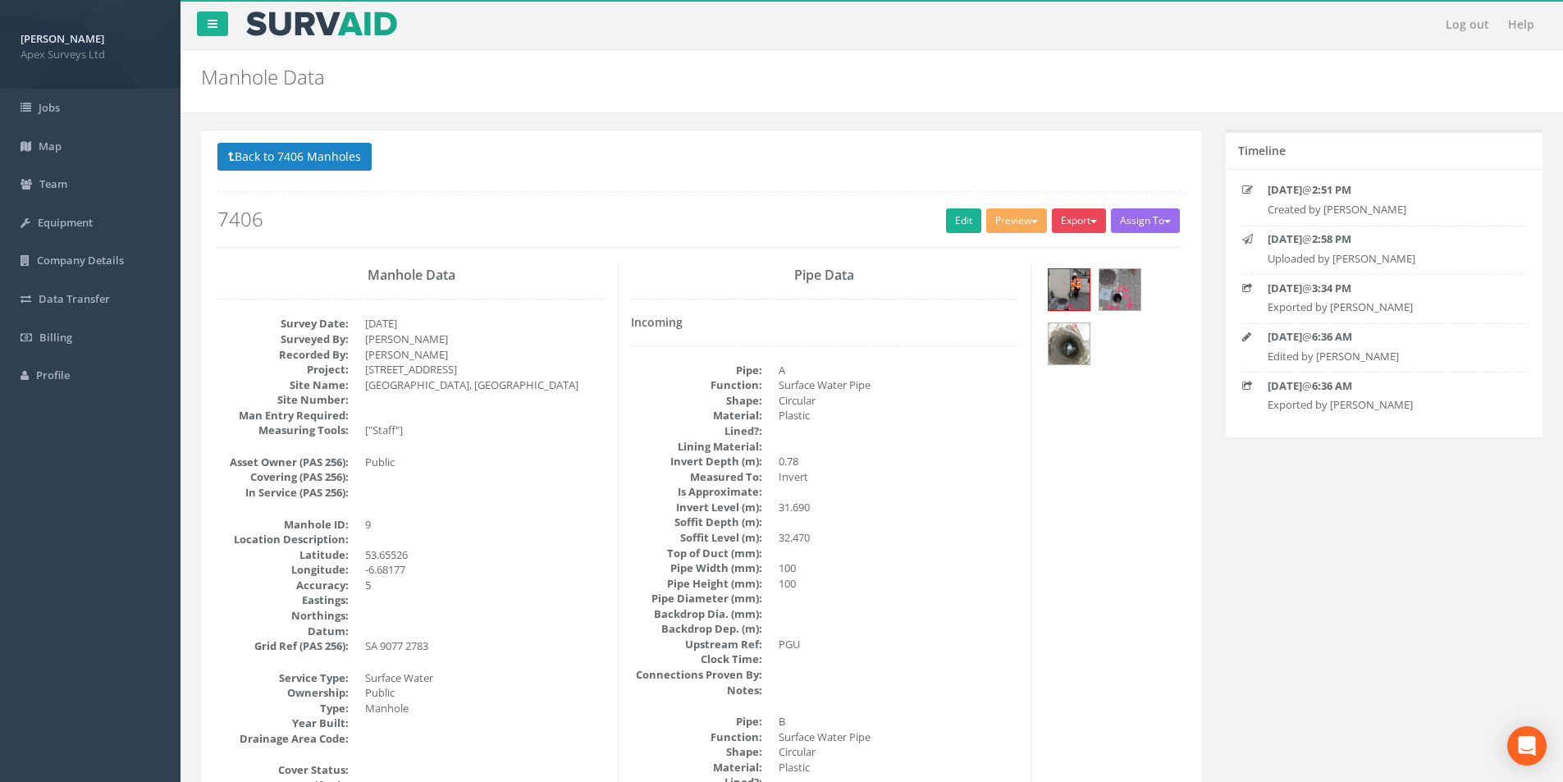
click at [1068, 227] on button "Export" at bounding box center [1079, 220] width 54 height 25
click at [1048, 351] on link "SurvAid Manhole" at bounding box center [1045, 353] width 125 height 25
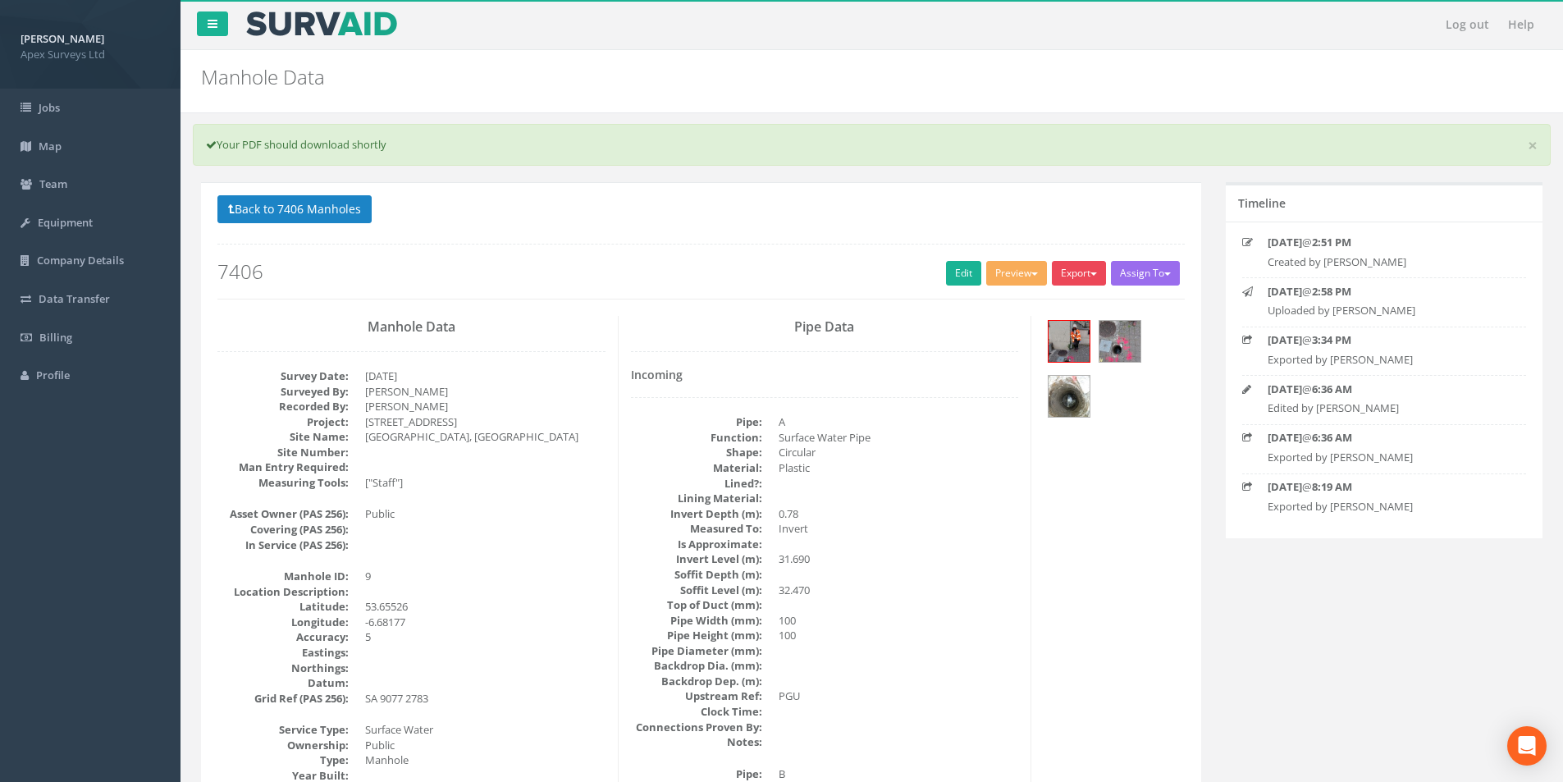
click at [1068, 279] on button "Export" at bounding box center [1079, 273] width 54 height 25
click at [1025, 400] on link "SurvAid Manhole" at bounding box center [1045, 405] width 125 height 25
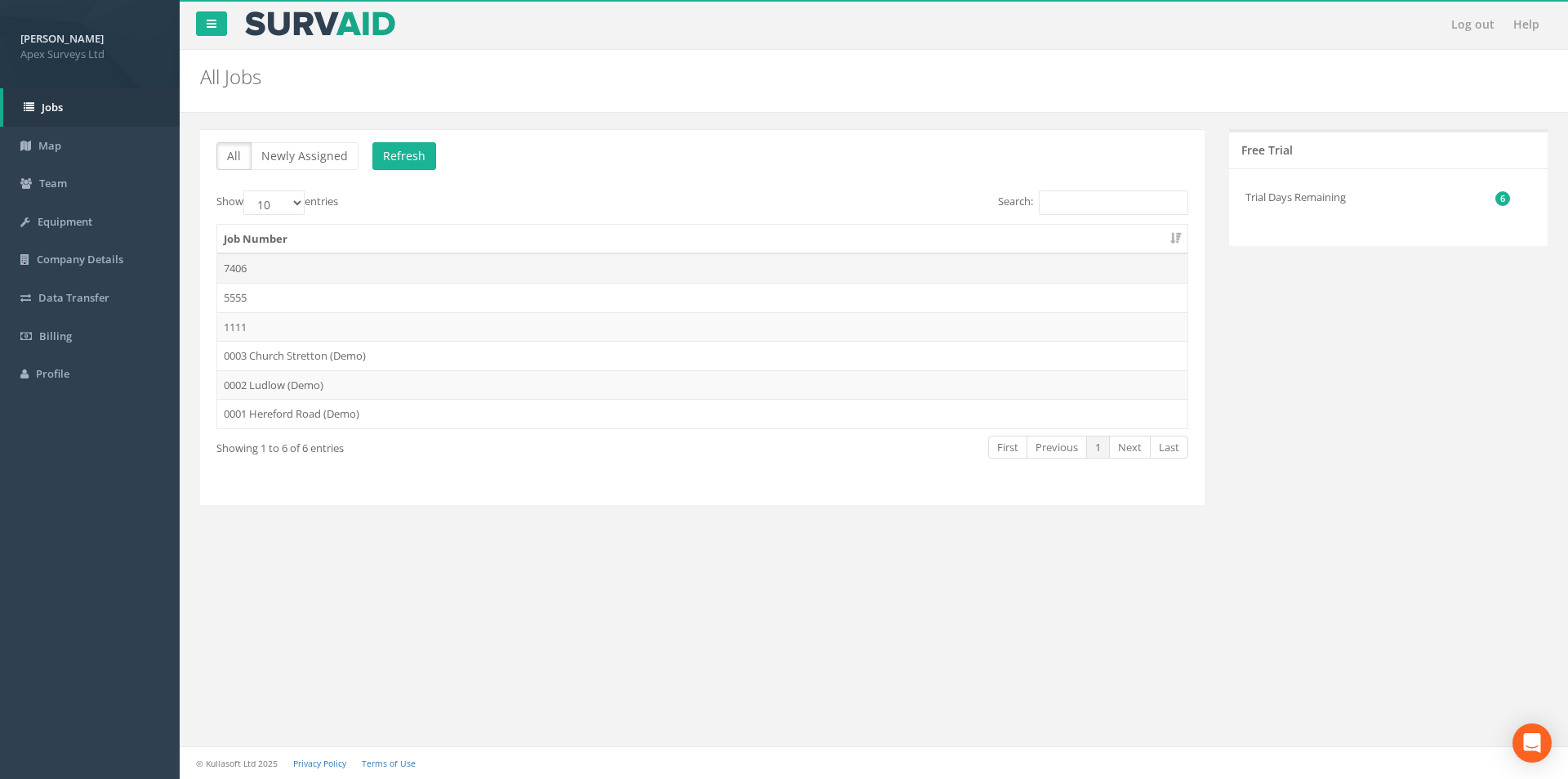
click at [277, 275] on td "7406" at bounding box center [702, 268] width 971 height 30
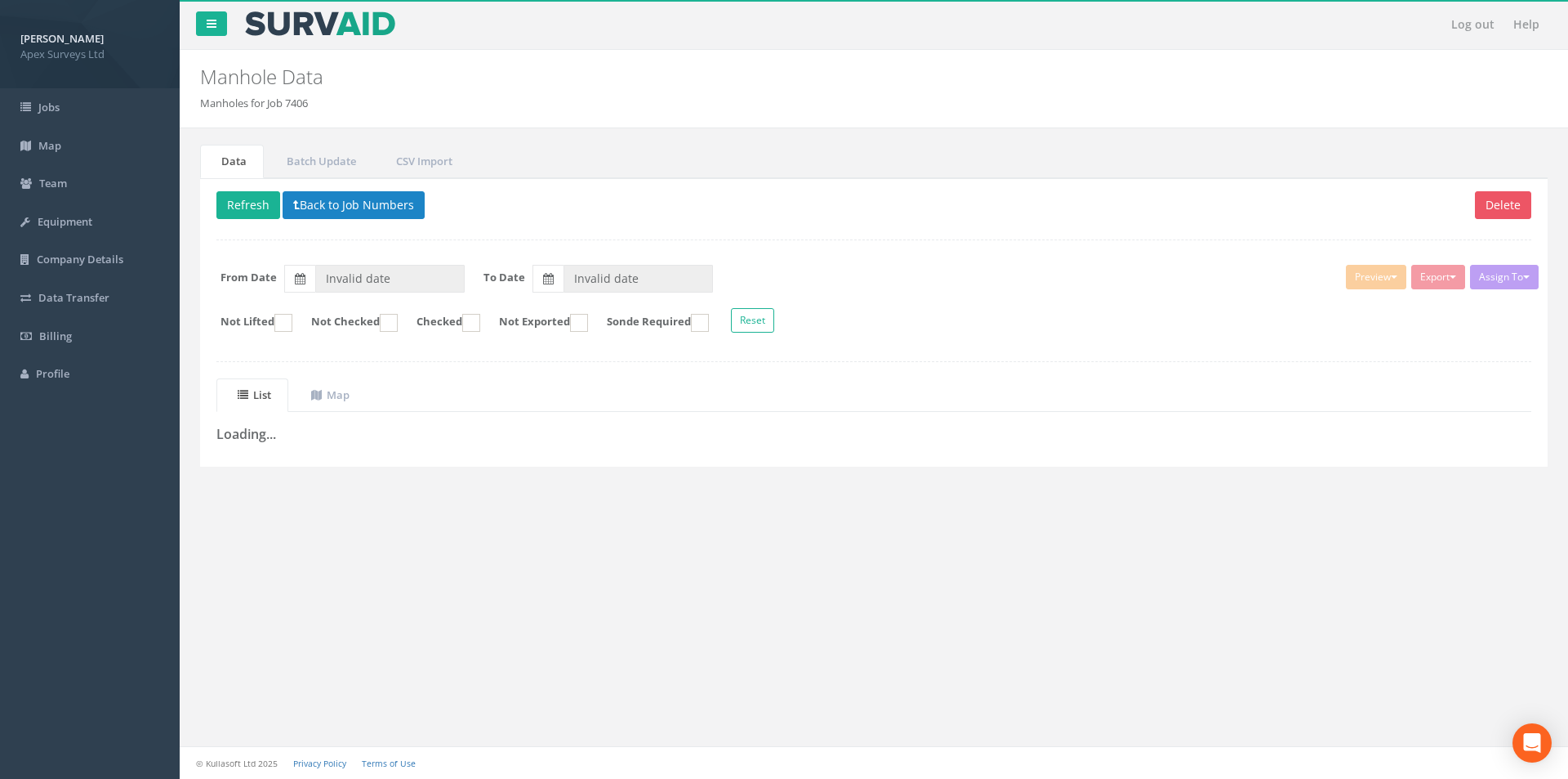
type input "[DATE]"
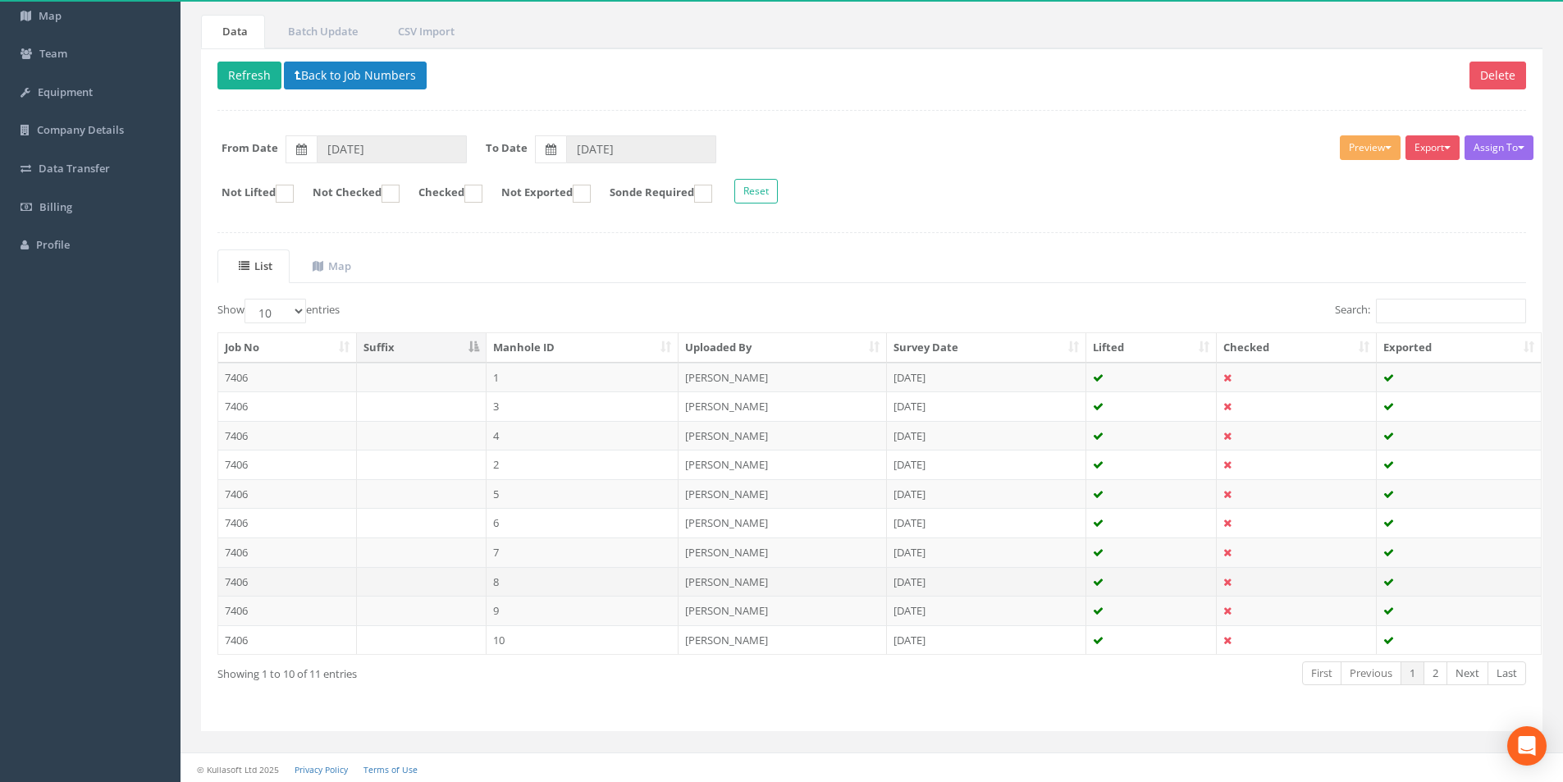
scroll to position [133, 0]
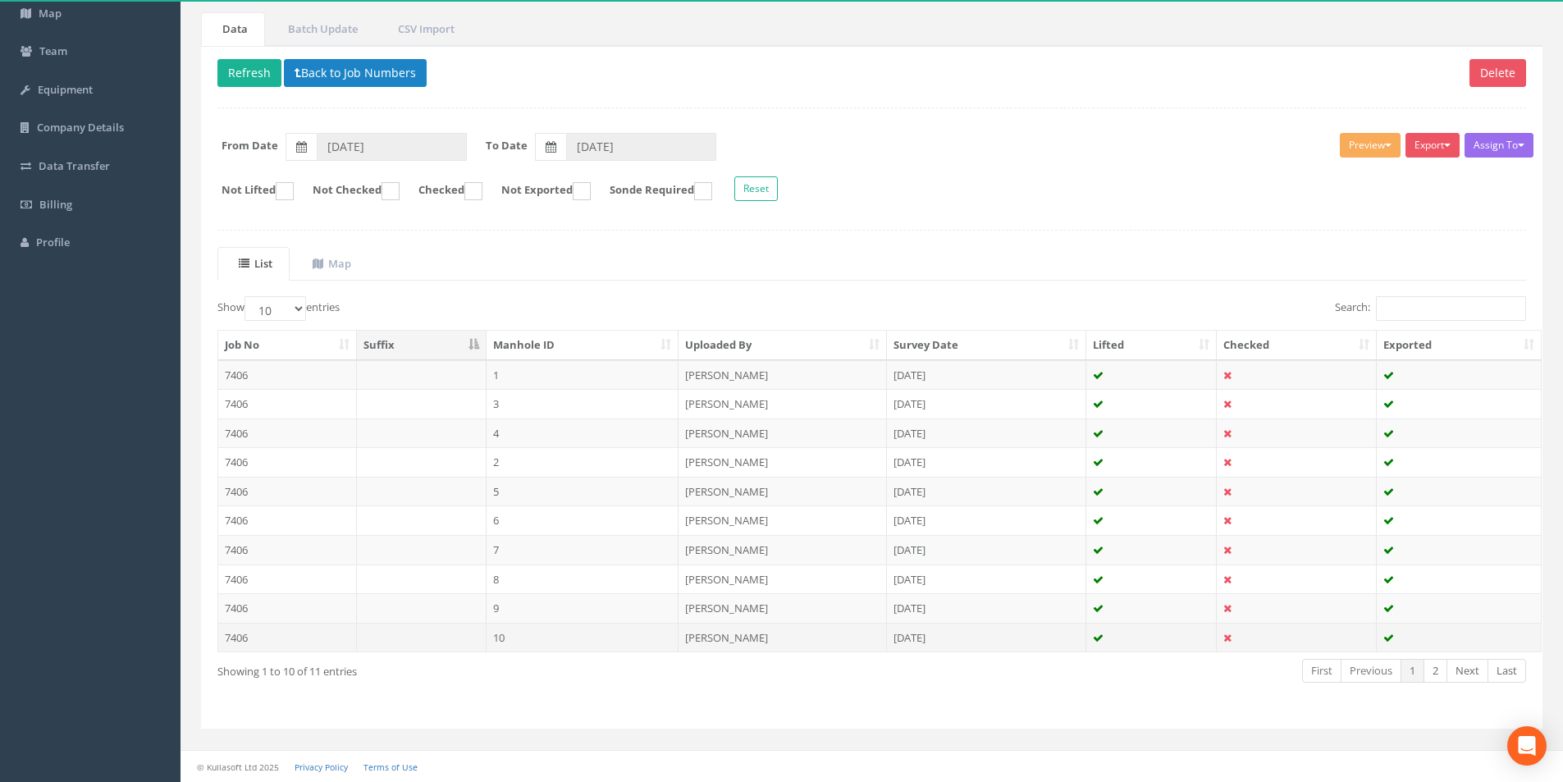
click at [295, 638] on td "7406" at bounding box center [287, 638] width 139 height 30
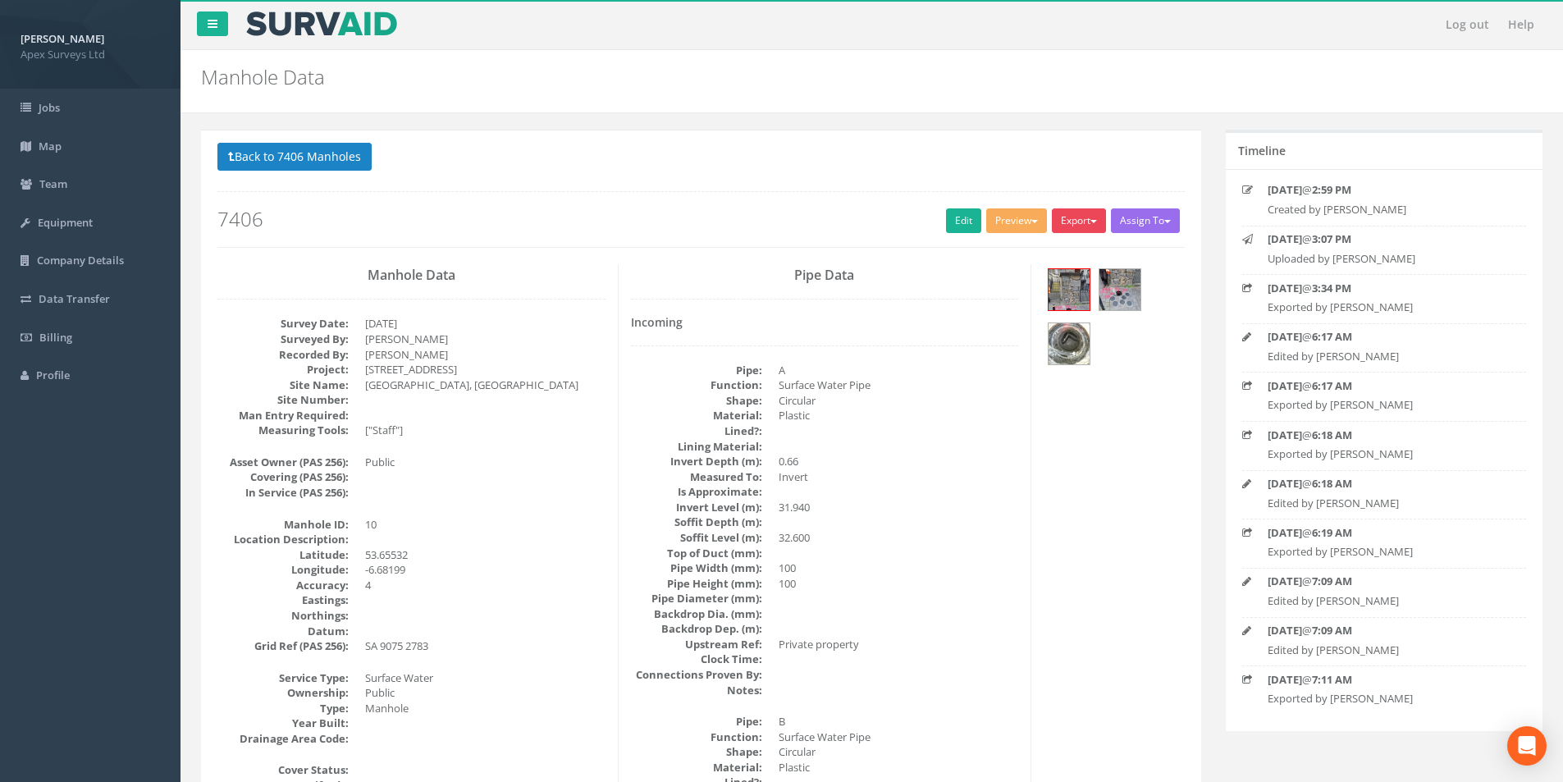
click at [1083, 225] on button "Export" at bounding box center [1079, 220] width 54 height 25
click at [1042, 350] on link "SurvAid Manhole" at bounding box center [1045, 353] width 125 height 25
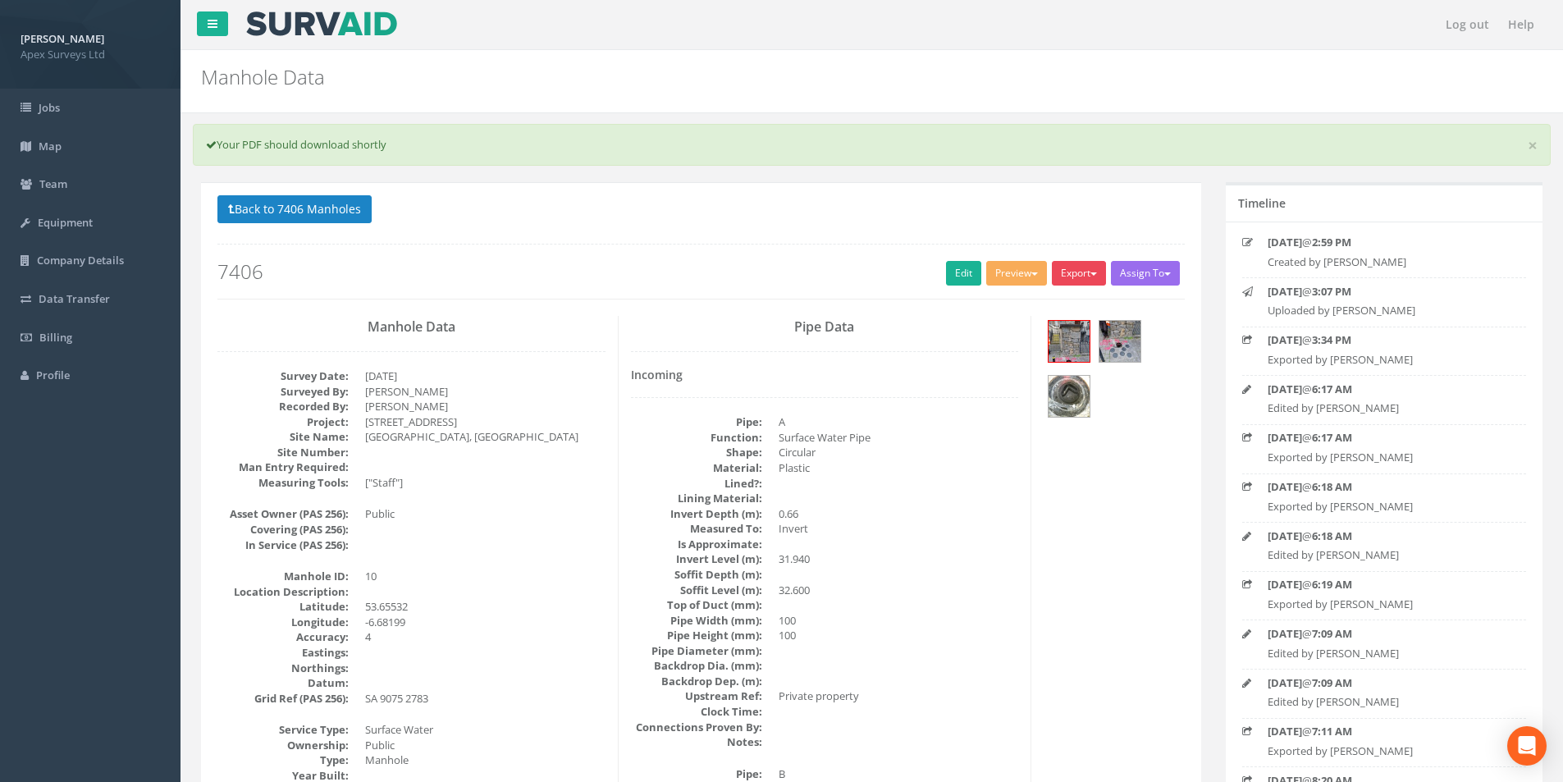
click at [1069, 275] on button "Export" at bounding box center [1079, 273] width 54 height 25
click at [1045, 405] on link "SurvAid Manhole" at bounding box center [1045, 405] width 125 height 25
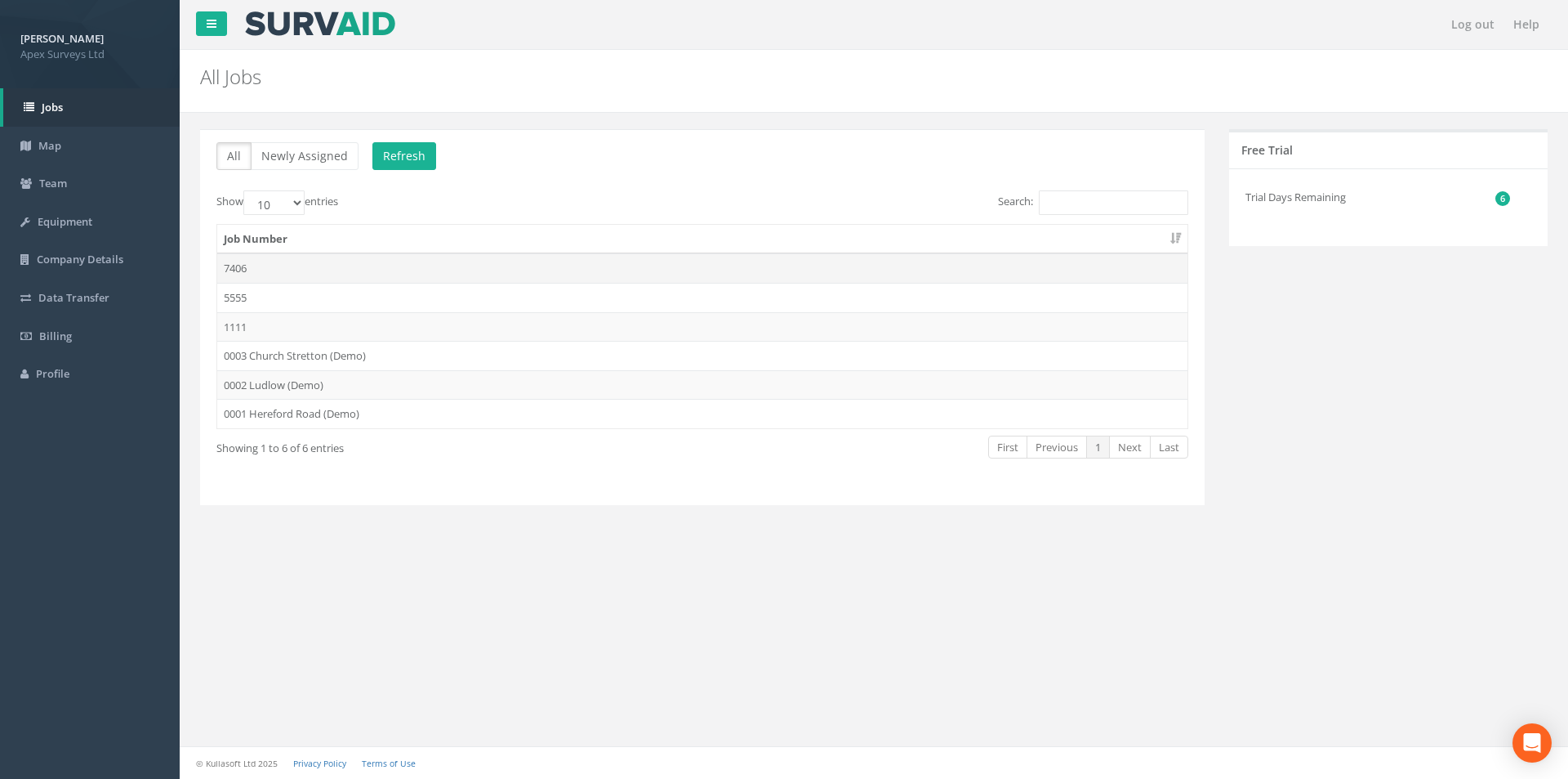
click at [280, 264] on td "7406" at bounding box center [702, 268] width 971 height 30
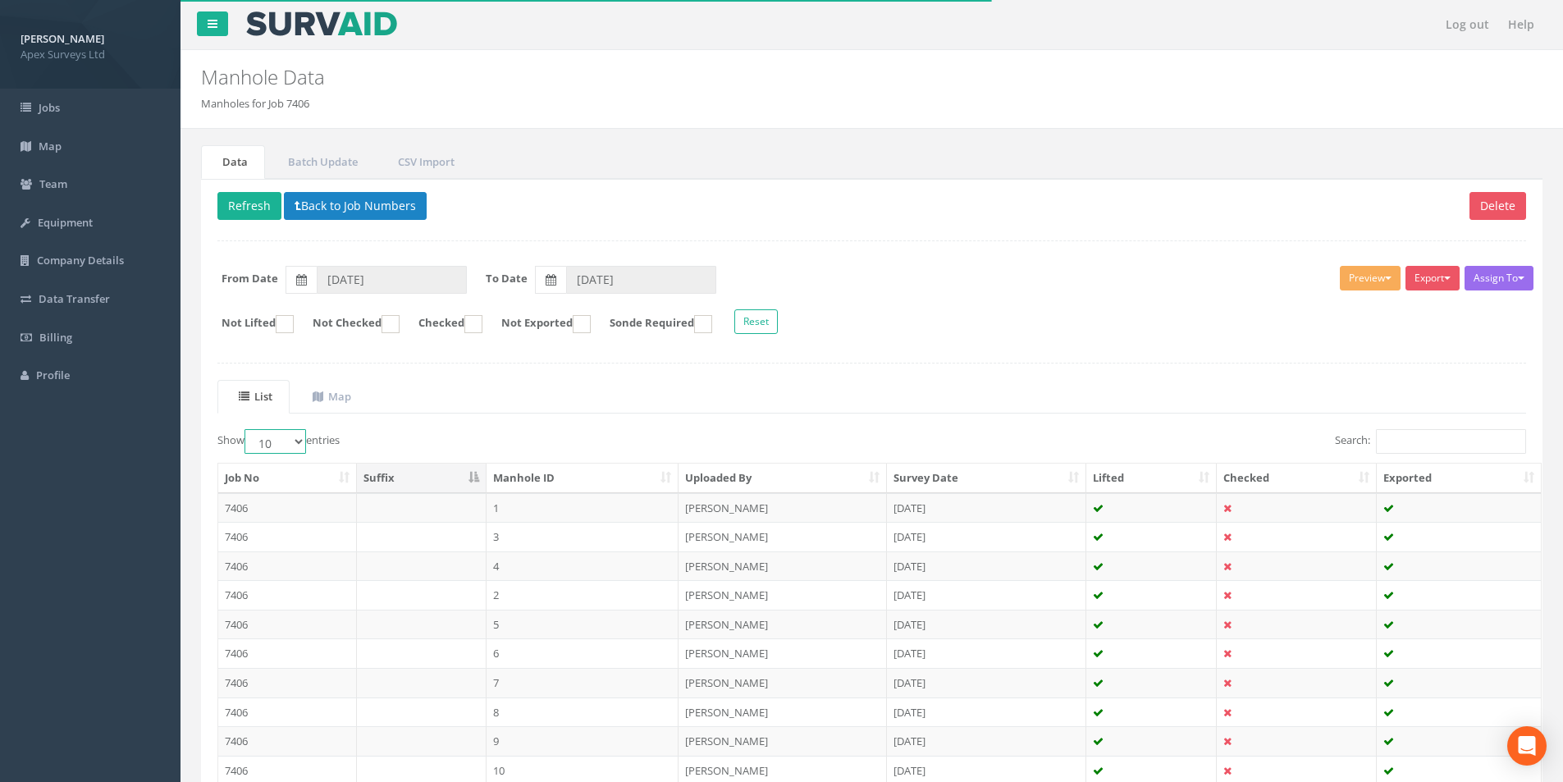
click at [298, 443] on select "10 25 50 100" at bounding box center [276, 441] width 62 height 25
select select "25"
click at [247, 429] on select "10 25 50 100" at bounding box center [276, 441] width 62 height 25
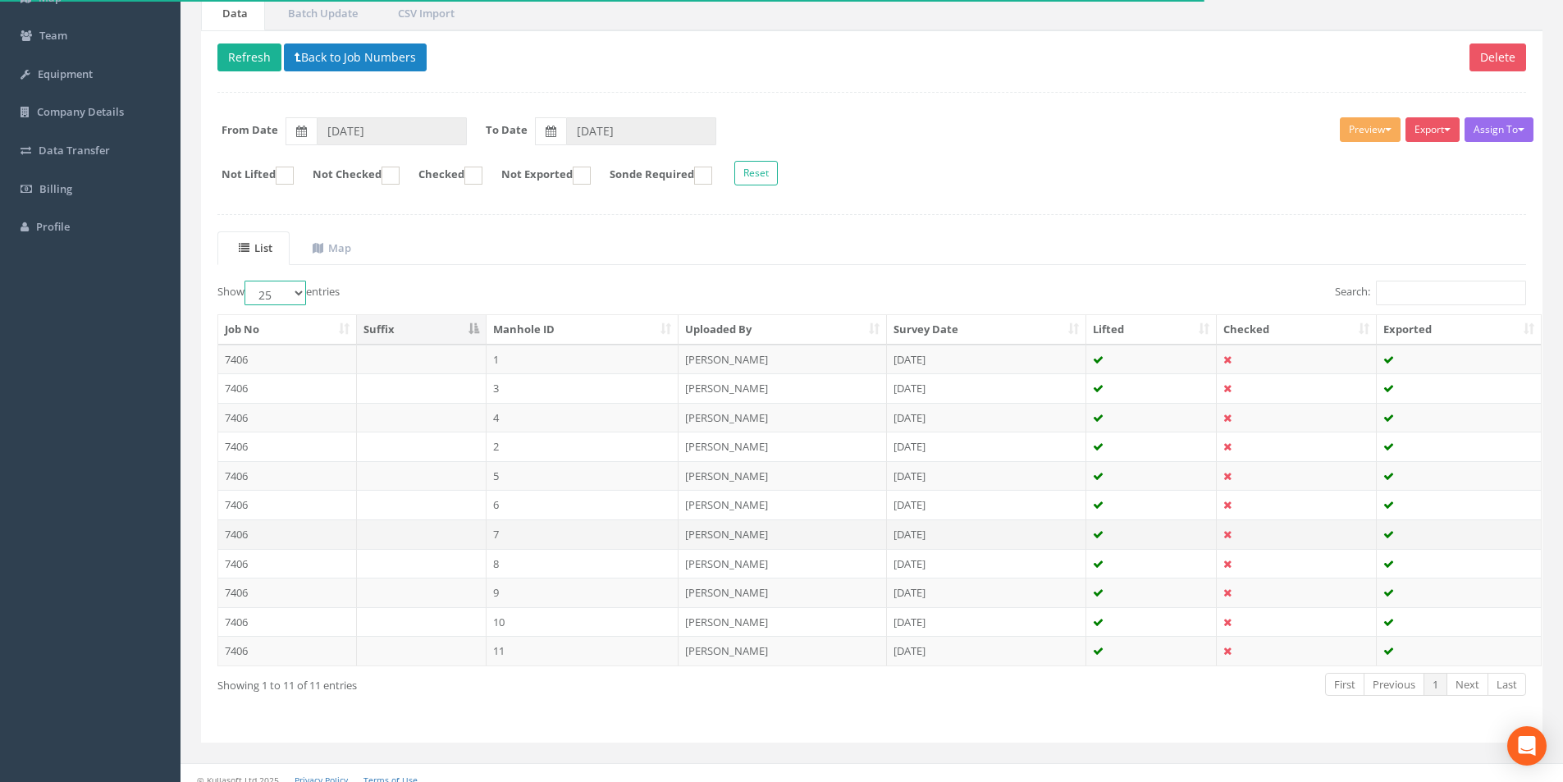
scroll to position [162, 0]
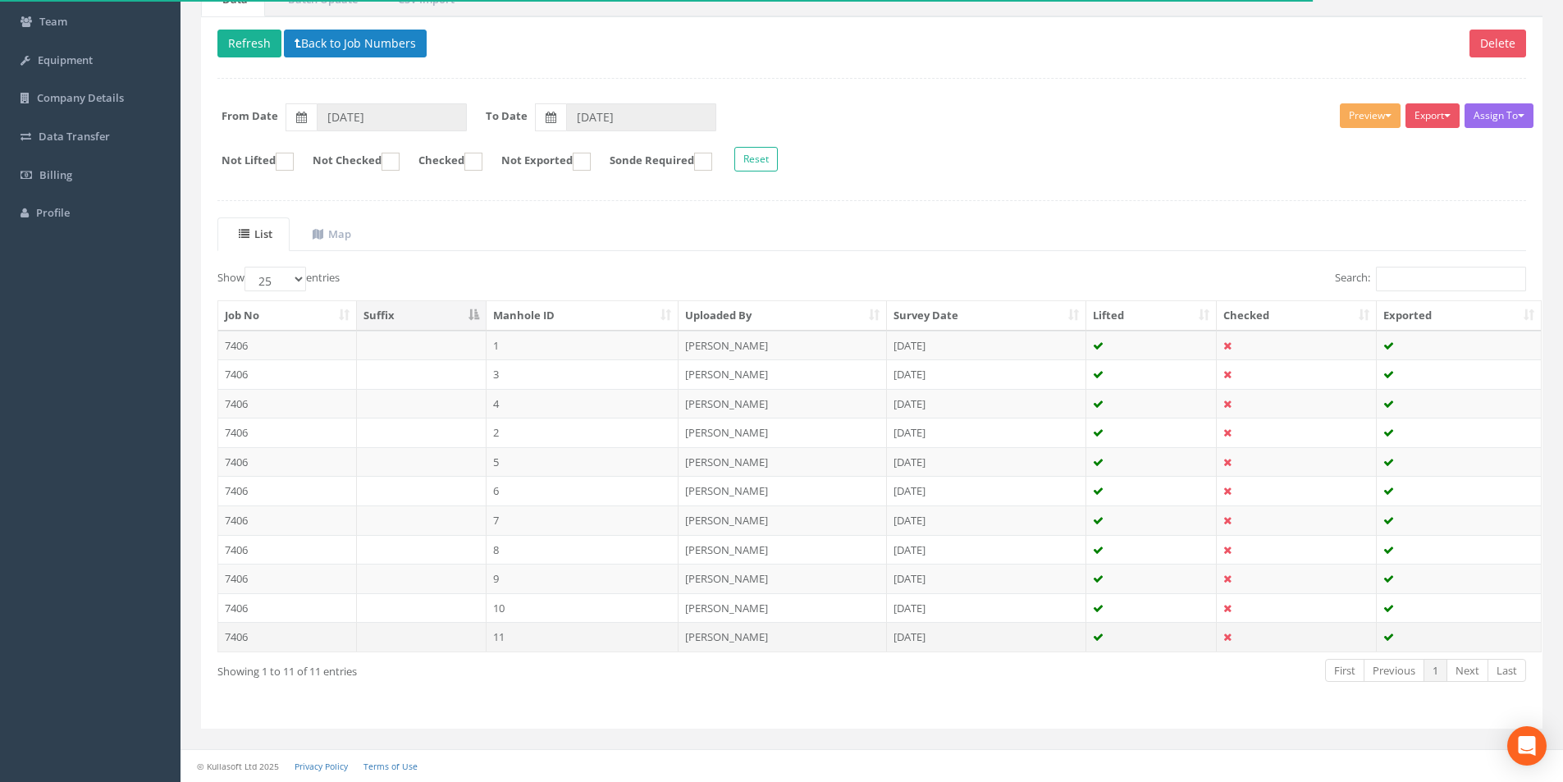
click at [278, 638] on td "7406" at bounding box center [287, 637] width 139 height 30
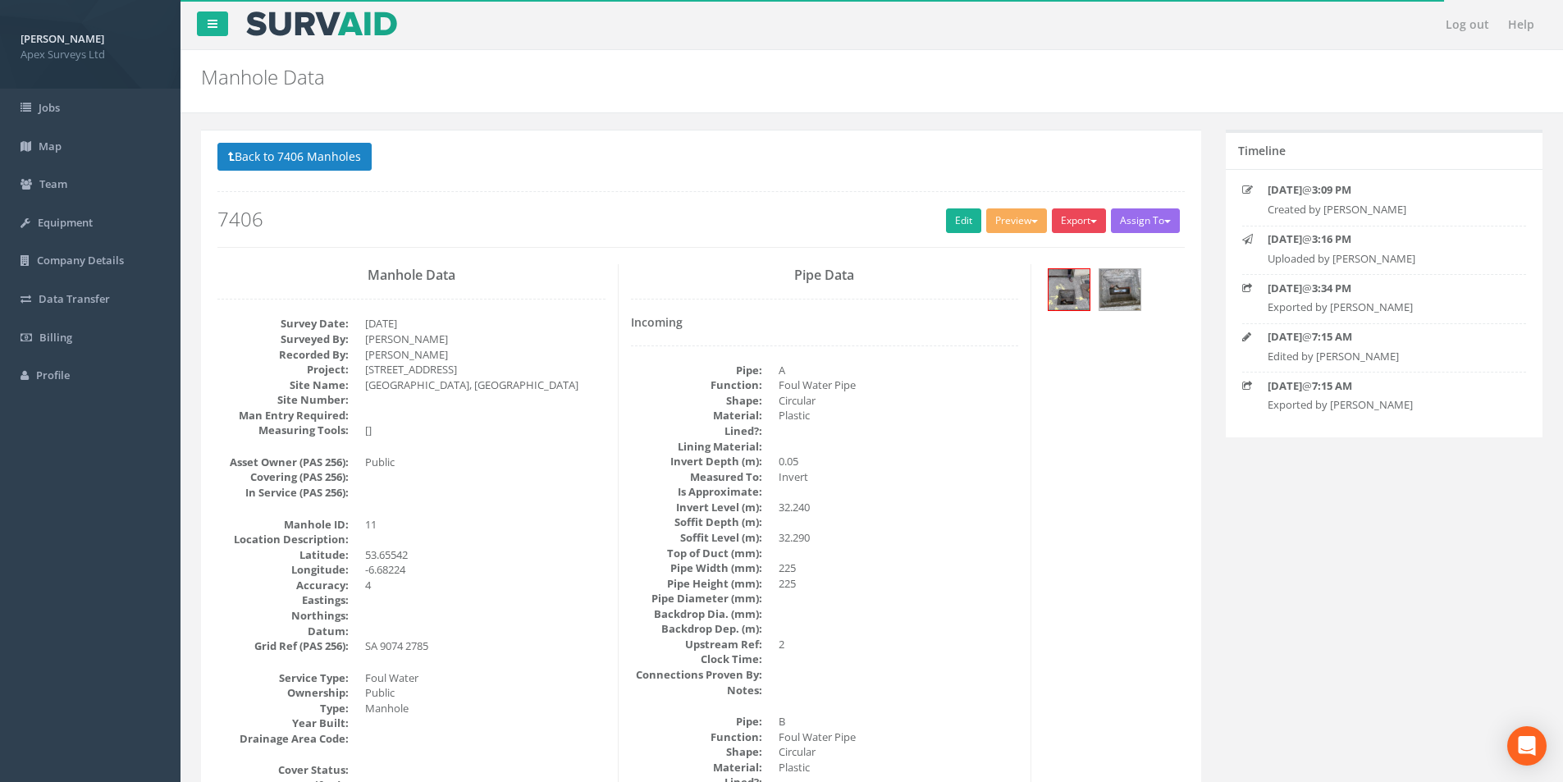
click at [1072, 216] on button "Export" at bounding box center [1079, 220] width 54 height 25
click at [1063, 343] on link "SurvAid Manhole" at bounding box center [1045, 353] width 125 height 25
